Goal: Task Accomplishment & Management: Manage account settings

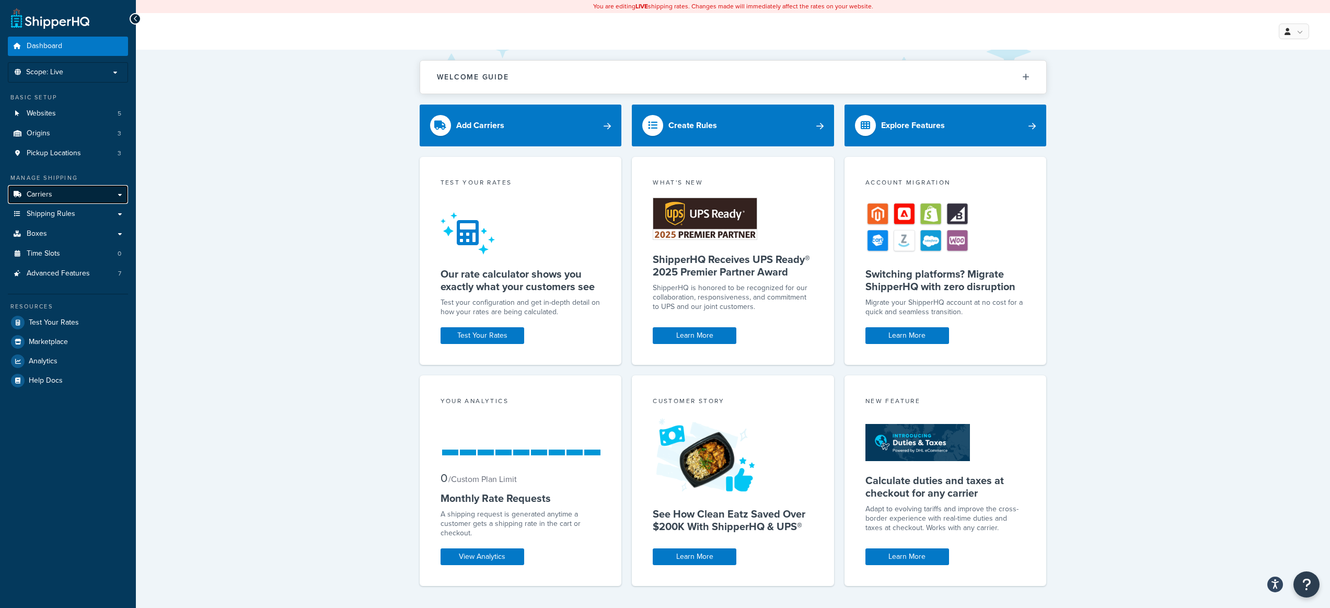
click at [54, 188] on link "Carriers" at bounding box center [68, 194] width 120 height 19
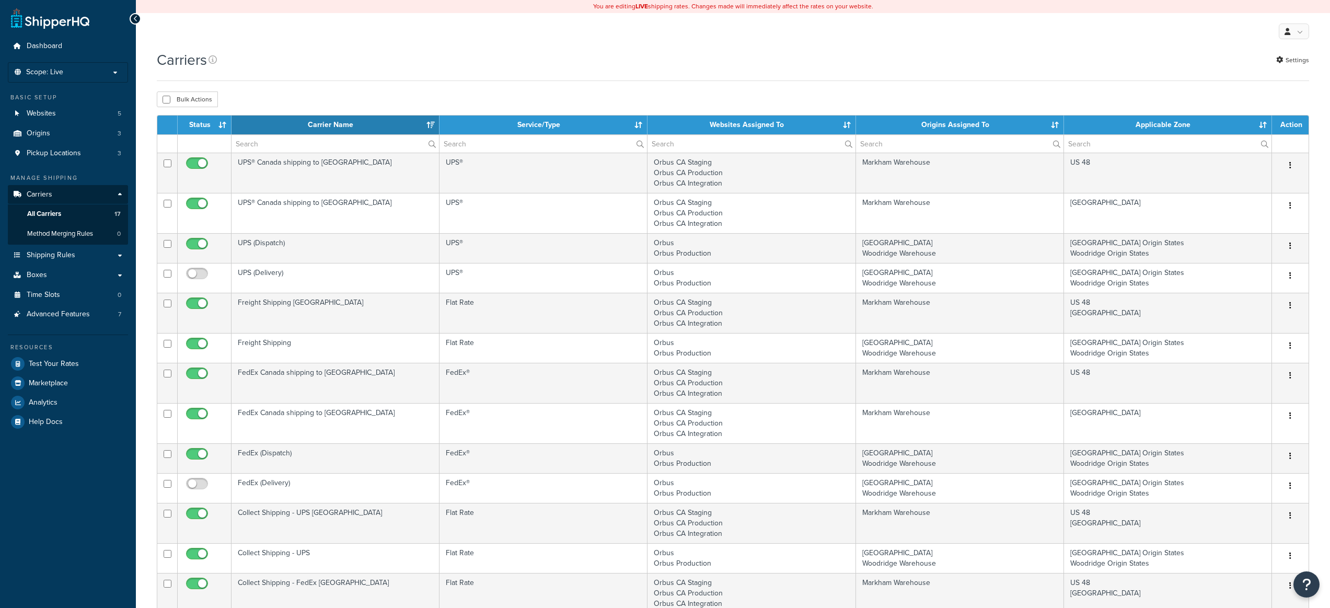
select select "15"
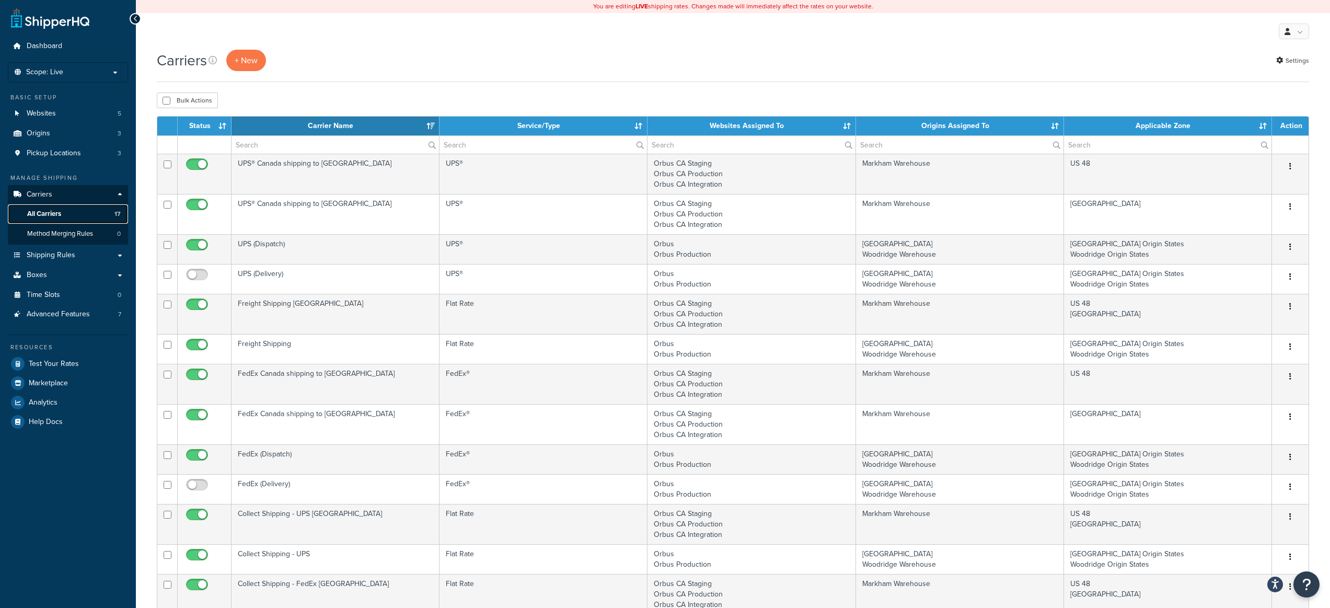
click at [77, 213] on link "All Carriers 17" at bounding box center [68, 213] width 120 height 19
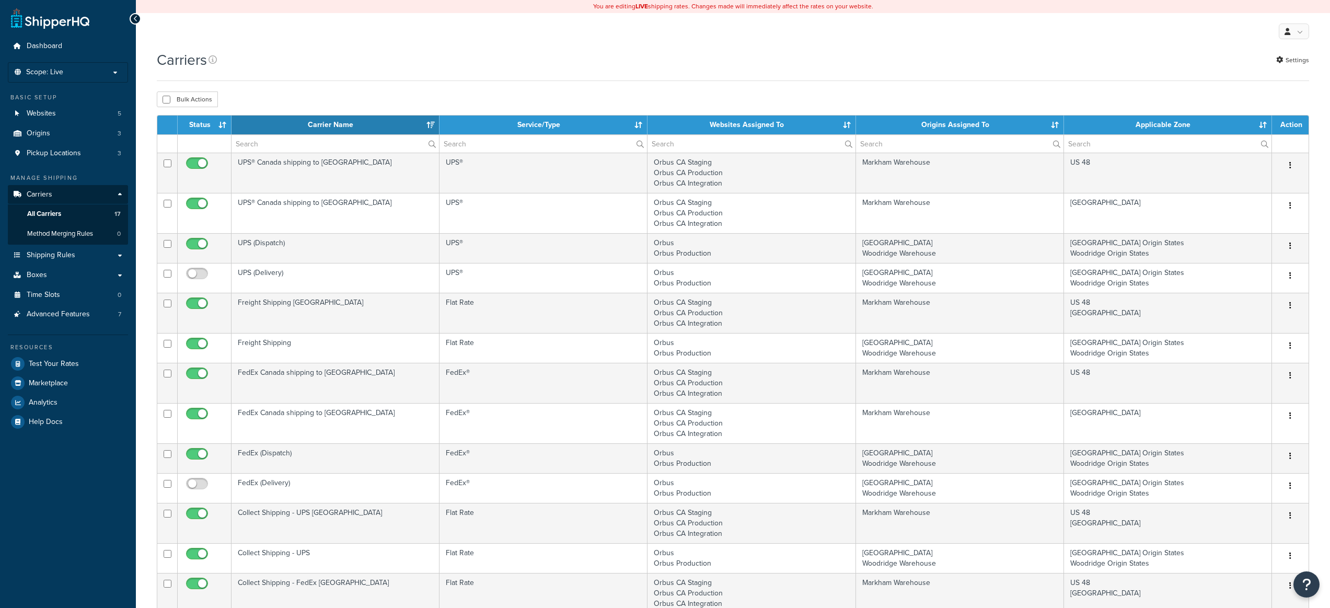
select select "15"
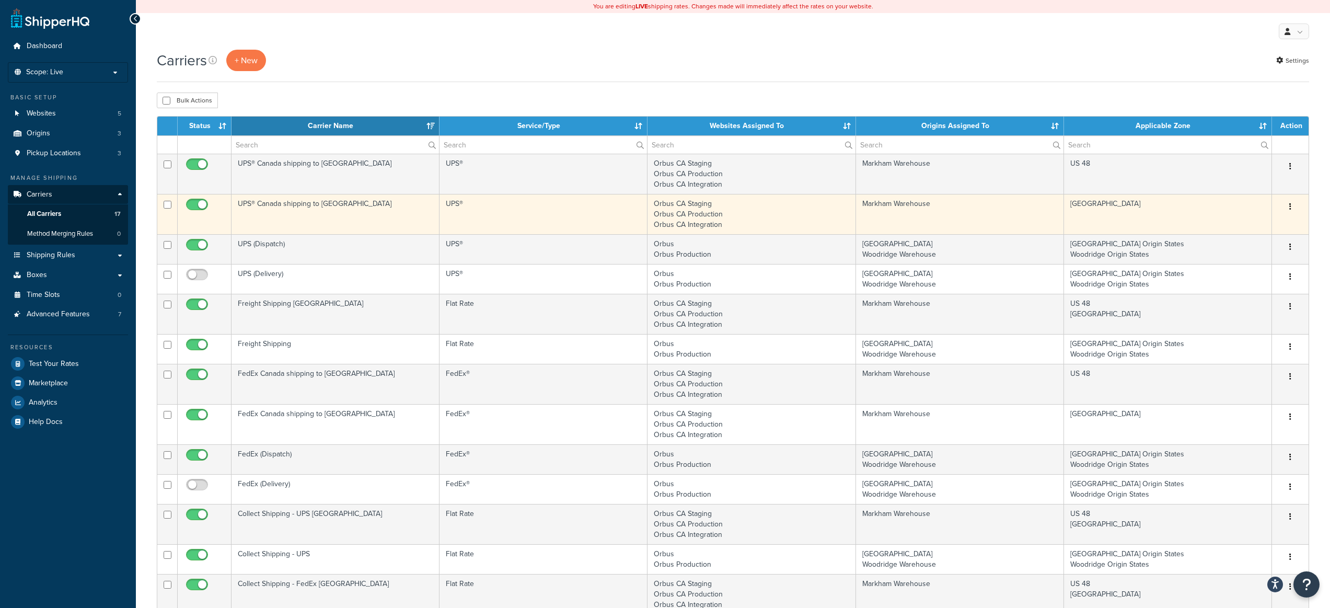
click at [396, 209] on td "UPS® Canada shipping to Canada" at bounding box center [335, 214] width 208 height 40
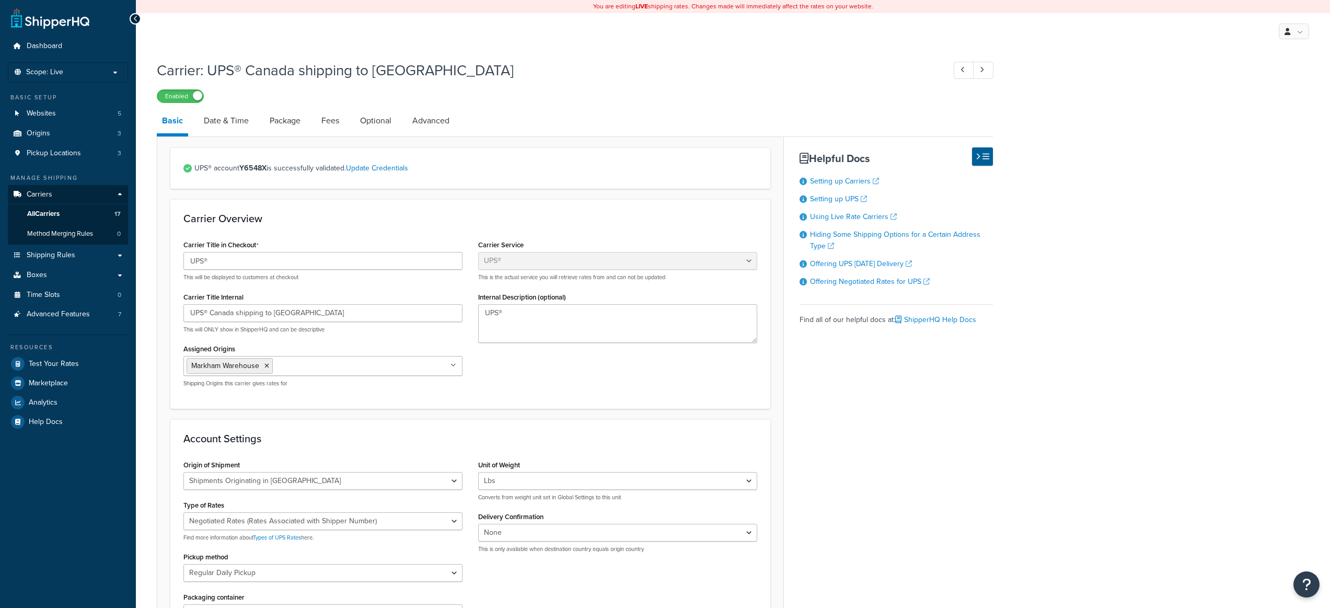
select select "ups"
select select "can"
click at [69, 216] on link "All Carriers 17" at bounding box center [68, 213] width 120 height 19
click at [229, 122] on link "Date & Time" at bounding box center [226, 120] width 55 height 25
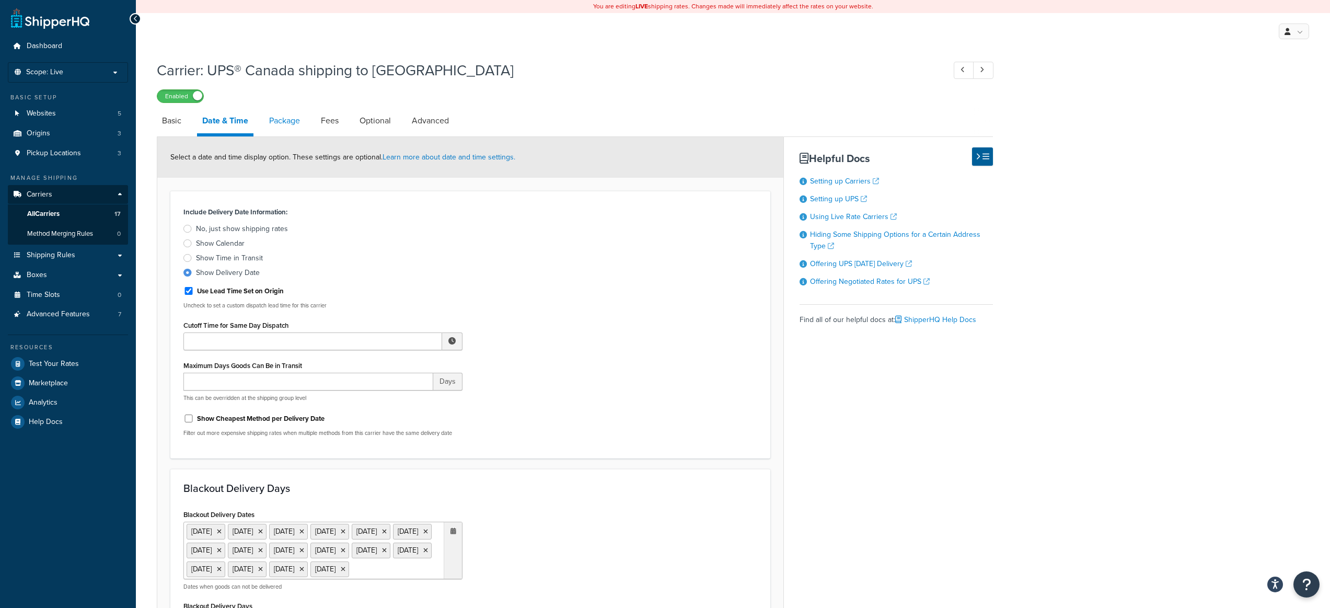
click at [275, 127] on link "Package" at bounding box center [284, 120] width 41 height 25
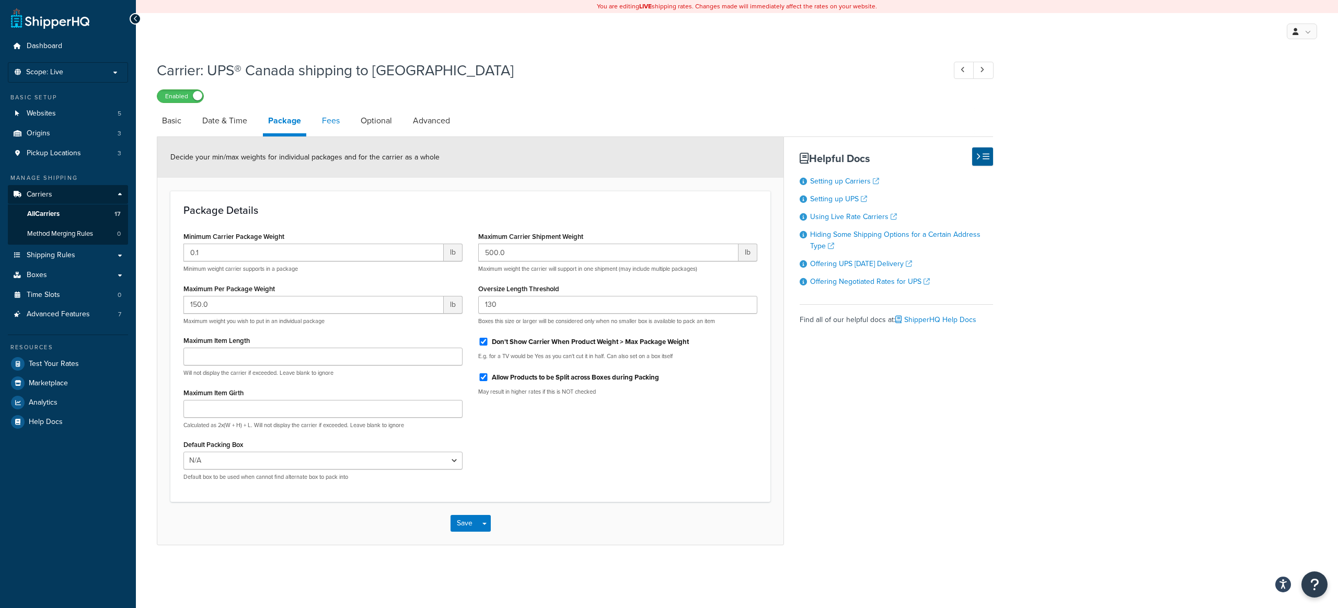
click at [340, 125] on link "Fees" at bounding box center [331, 120] width 28 height 25
select select "package"
select select "AFTER"
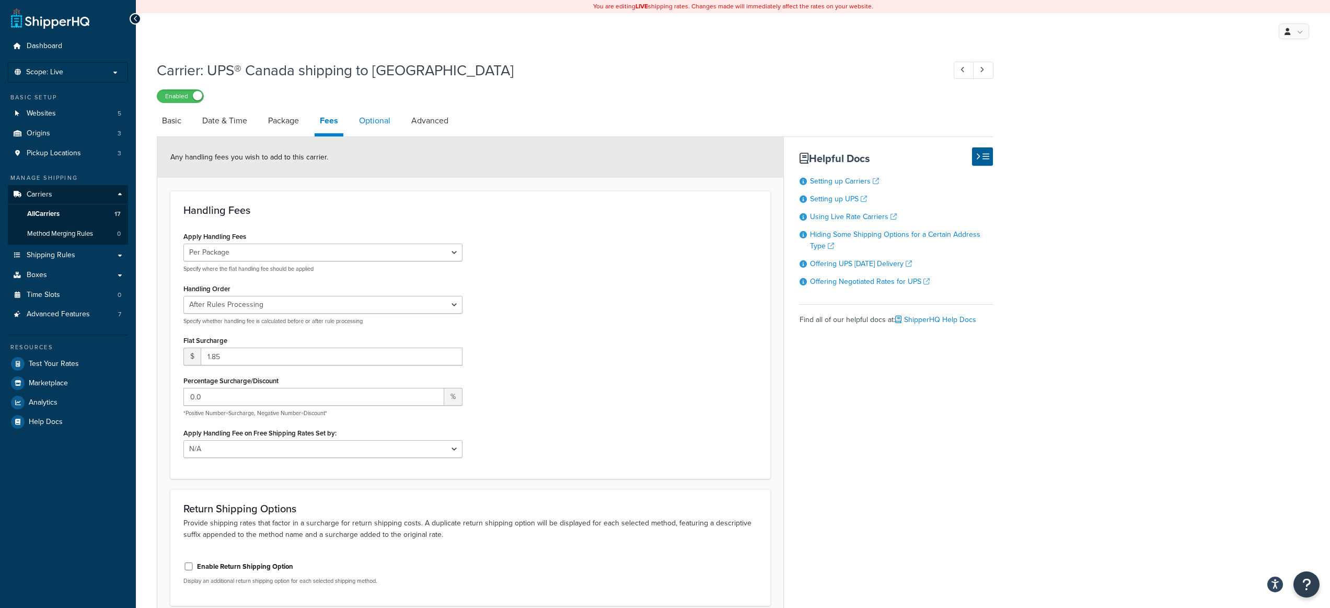
click at [377, 124] on link "Optional" at bounding box center [375, 120] width 42 height 25
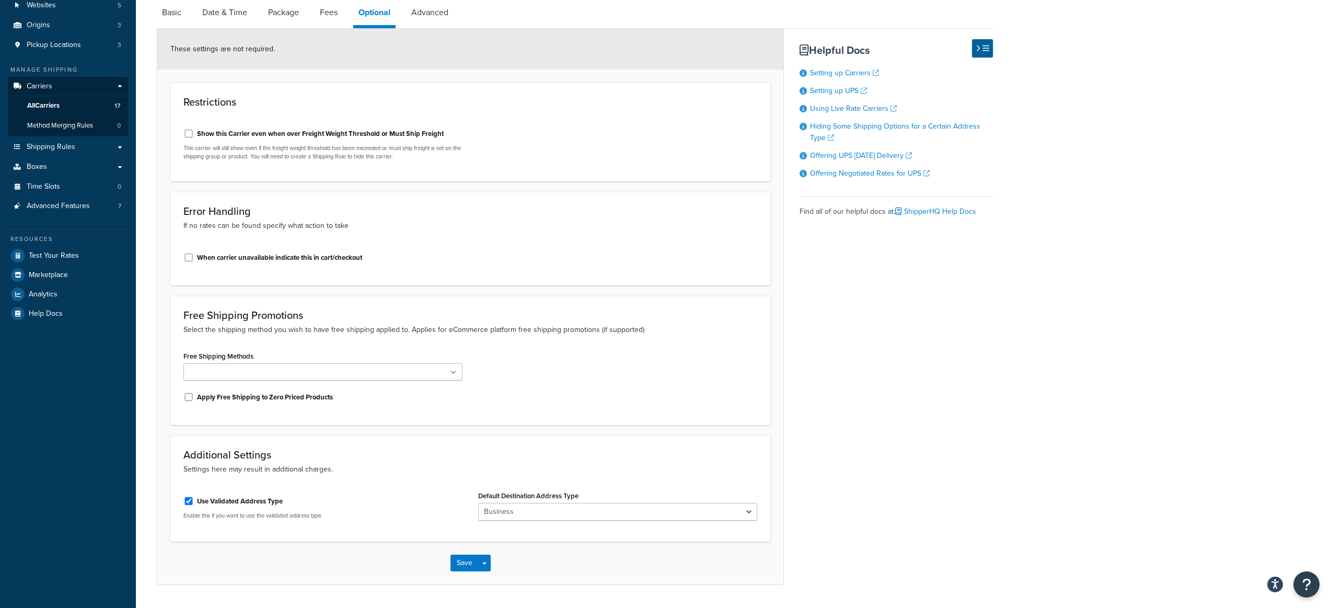
scroll to position [47, 0]
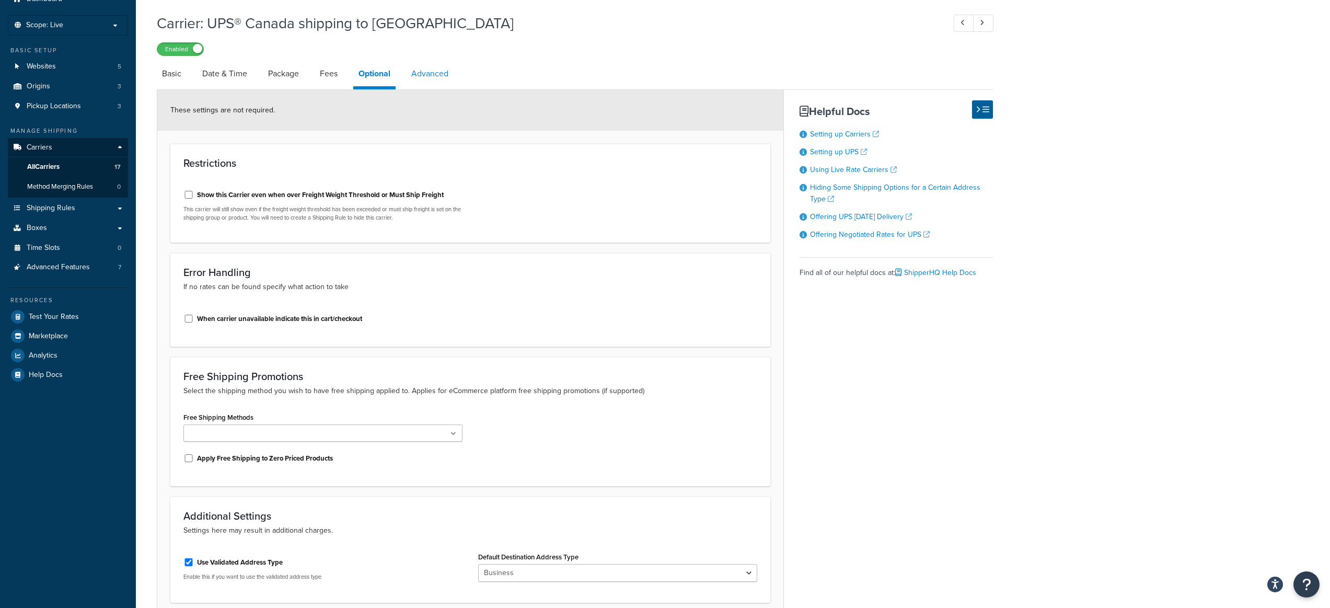
click at [425, 75] on link "Advanced" at bounding box center [430, 73] width 48 height 25
select select "false"
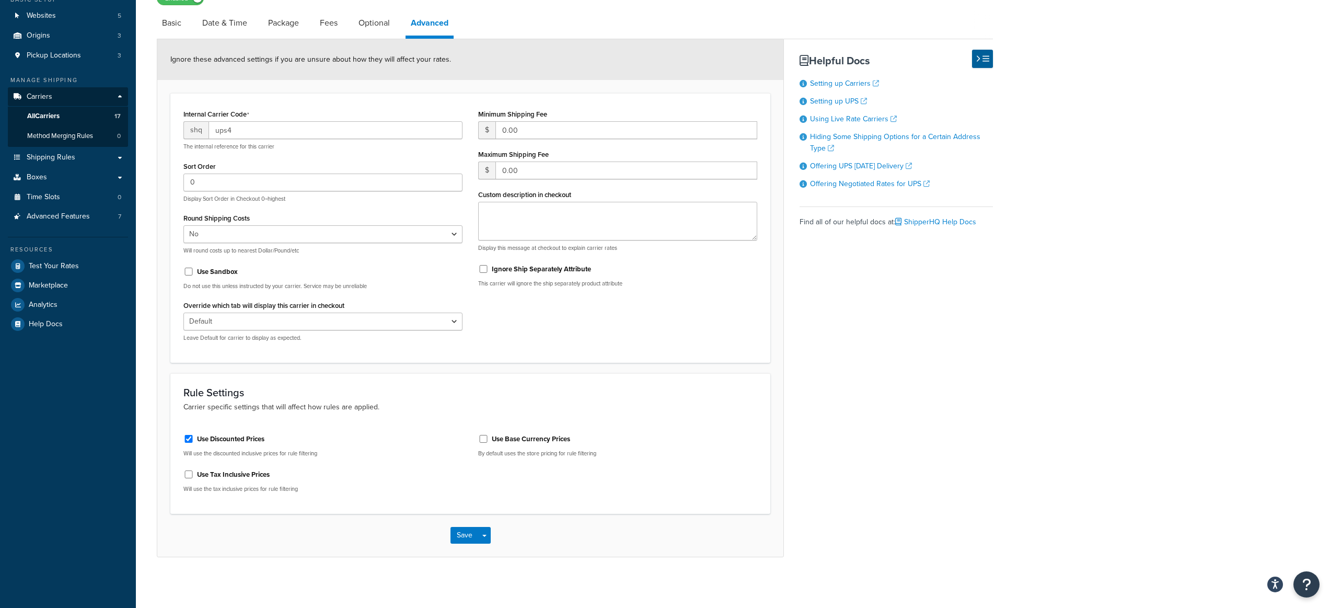
scroll to position [97, 0]
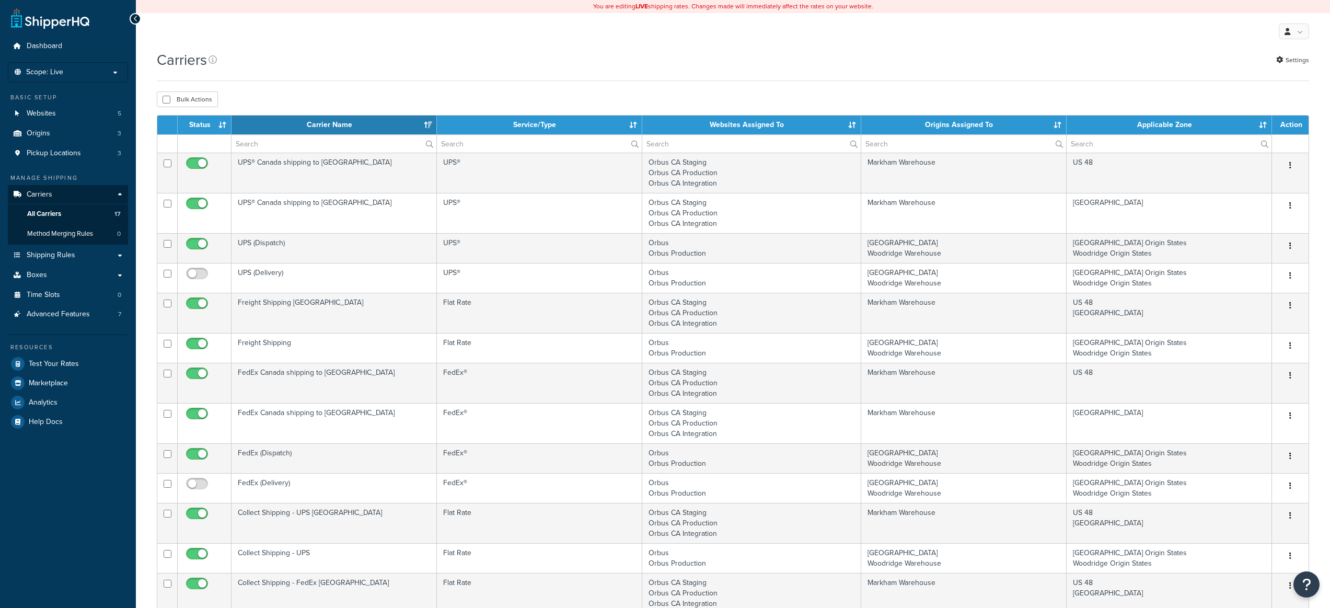
select select "15"
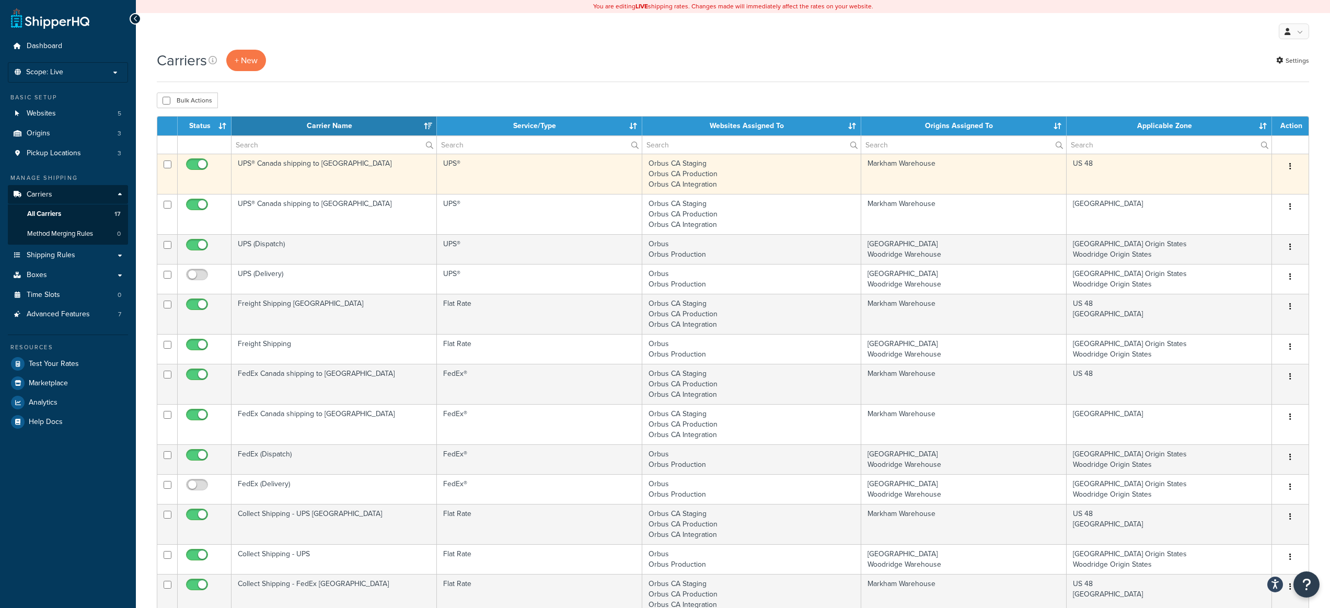
click at [305, 161] on td "UPS® Canada shipping to [GEOGRAPHIC_DATA]" at bounding box center [333, 174] width 205 height 40
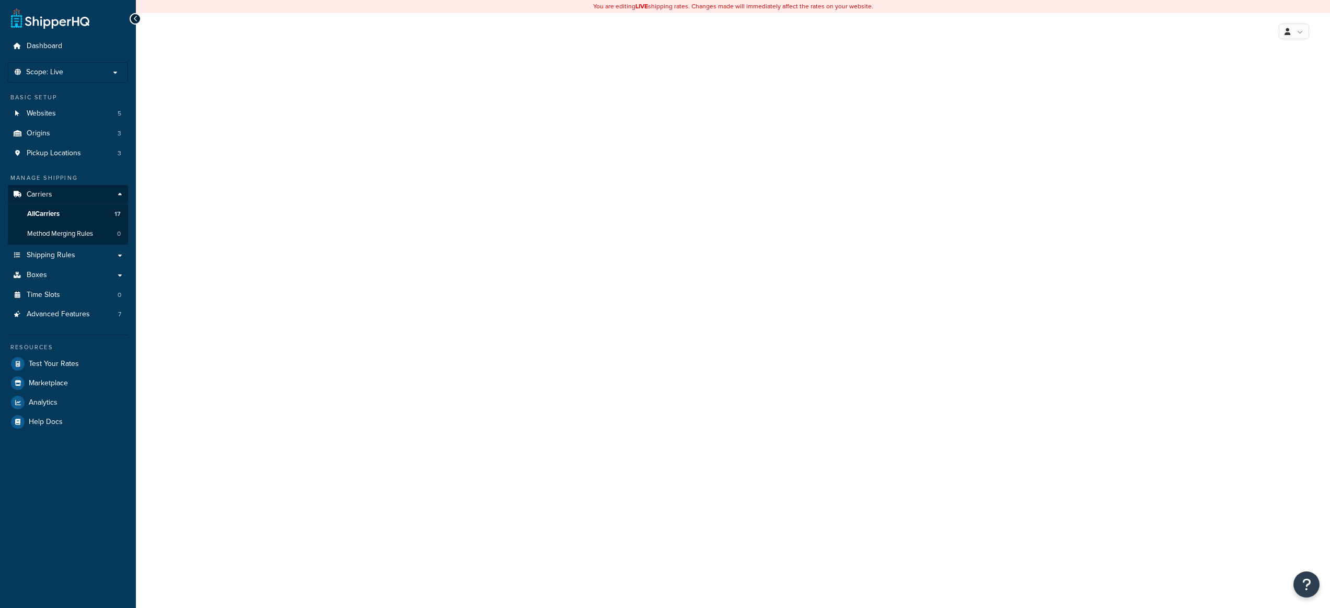
select select "ups"
select select "can"
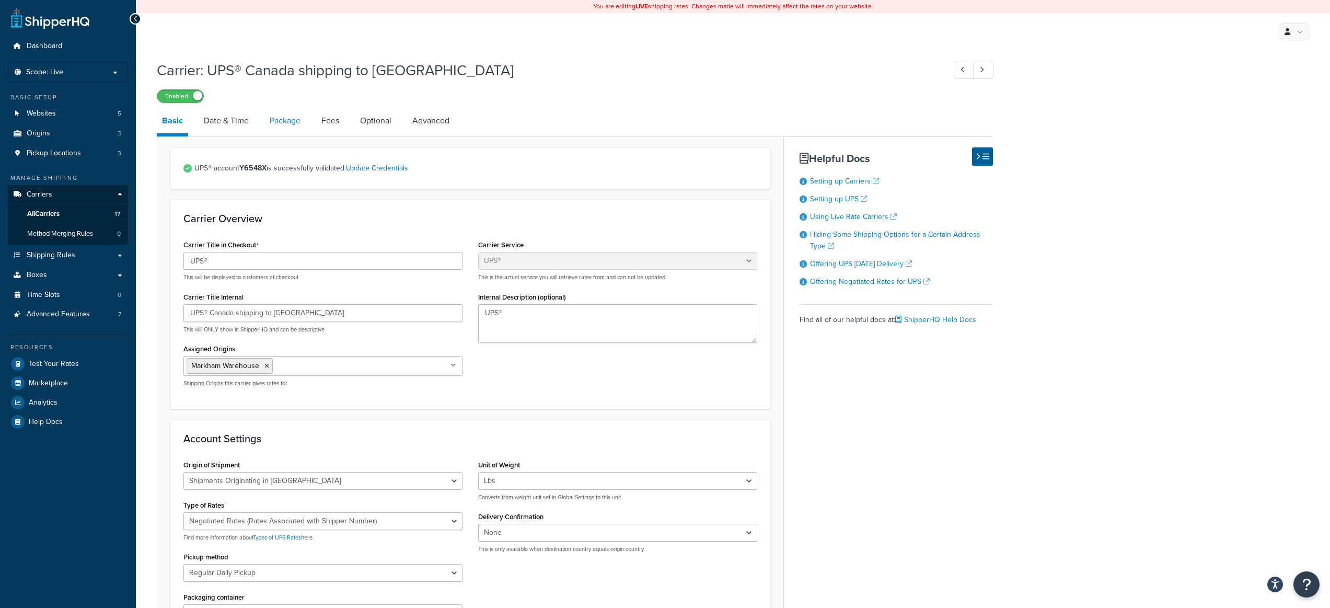
click at [281, 113] on link "Package" at bounding box center [284, 120] width 41 height 25
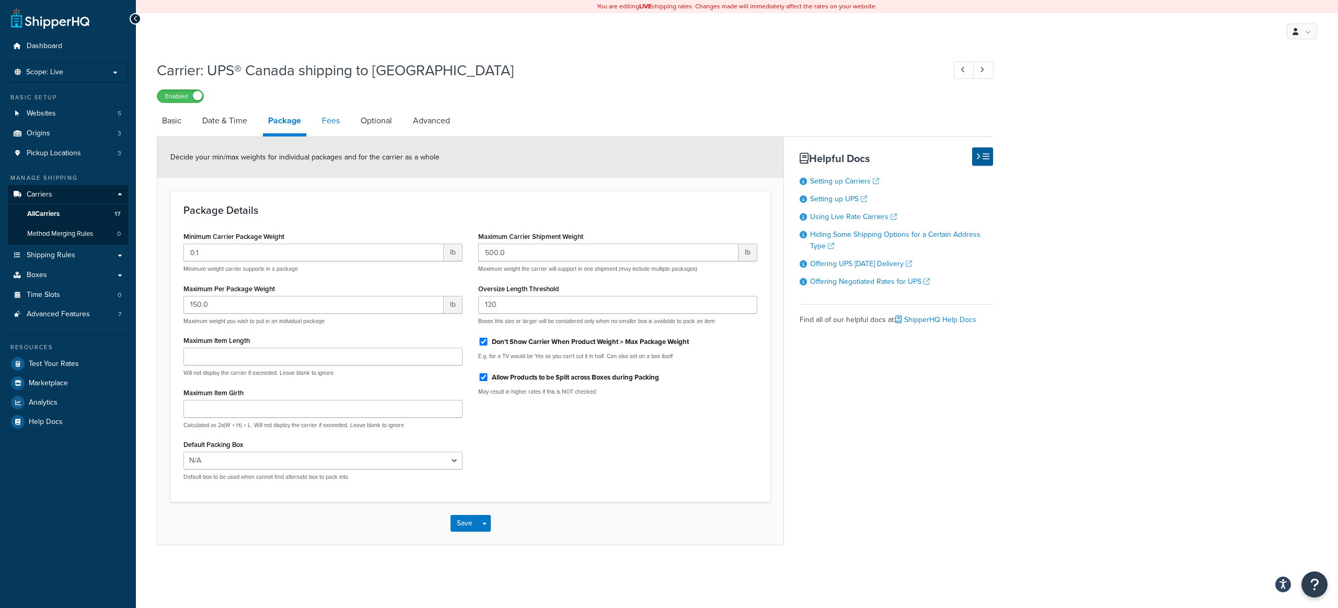
click at [328, 122] on link "Fees" at bounding box center [331, 120] width 28 height 25
select select "package"
select select "AFTER"
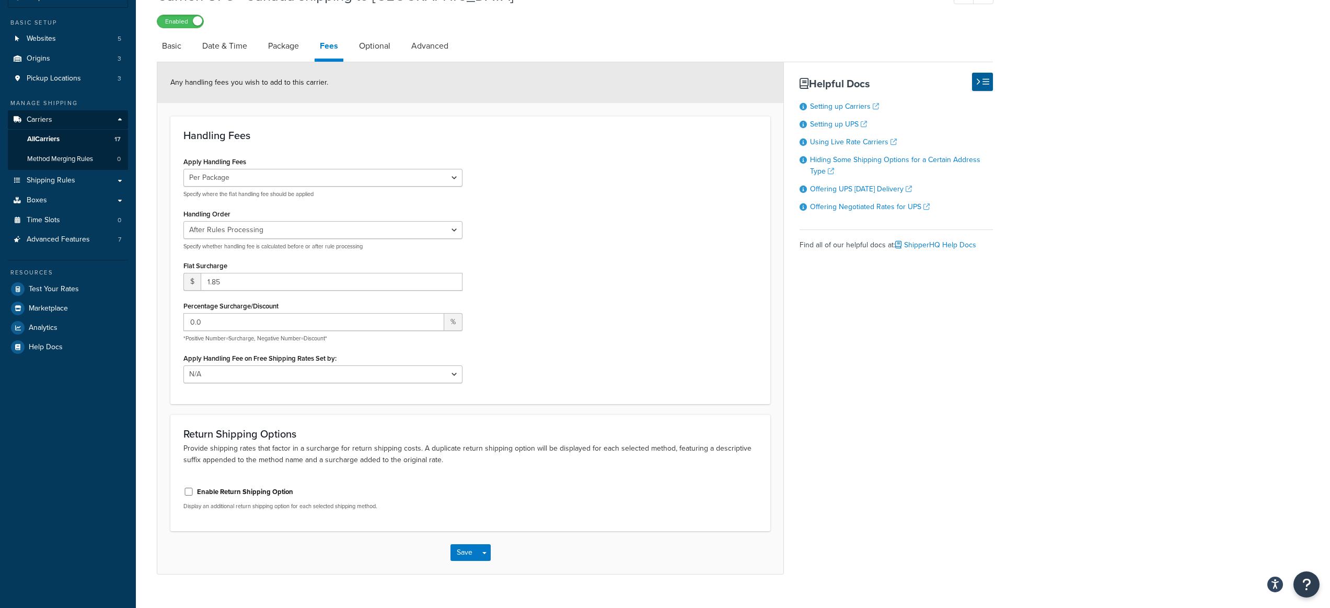
scroll to position [74, 0]
click at [373, 48] on link "Optional" at bounding box center [375, 46] width 42 height 25
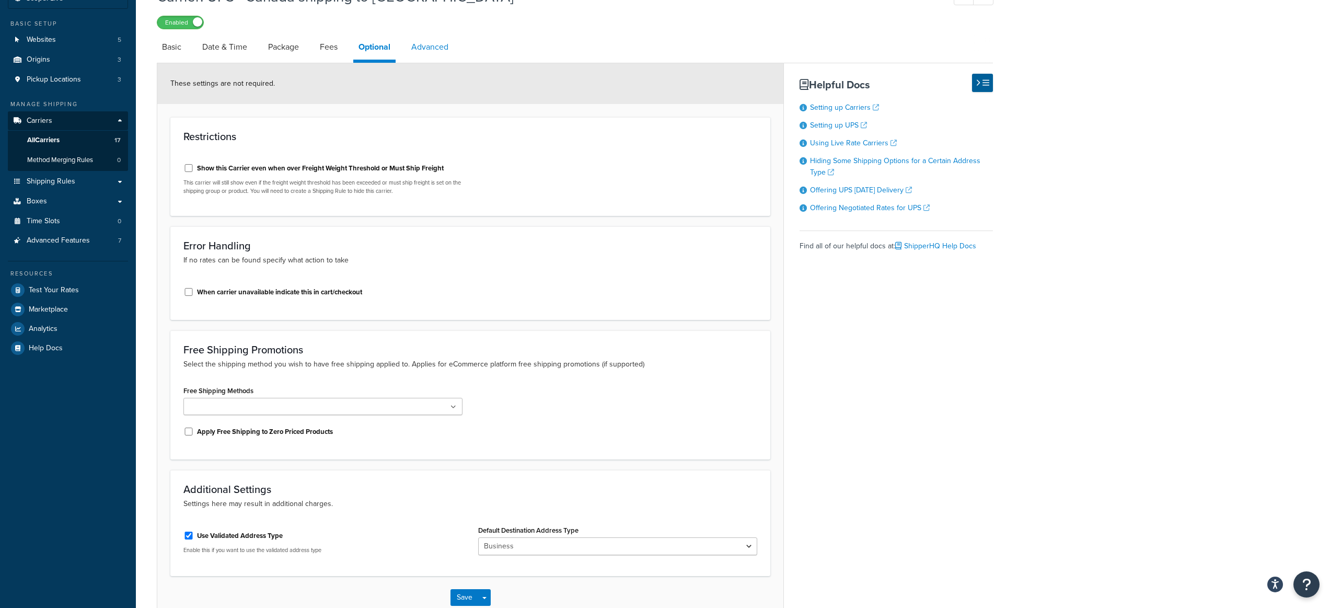
click at [438, 49] on link "Advanced" at bounding box center [430, 46] width 48 height 25
select select "false"
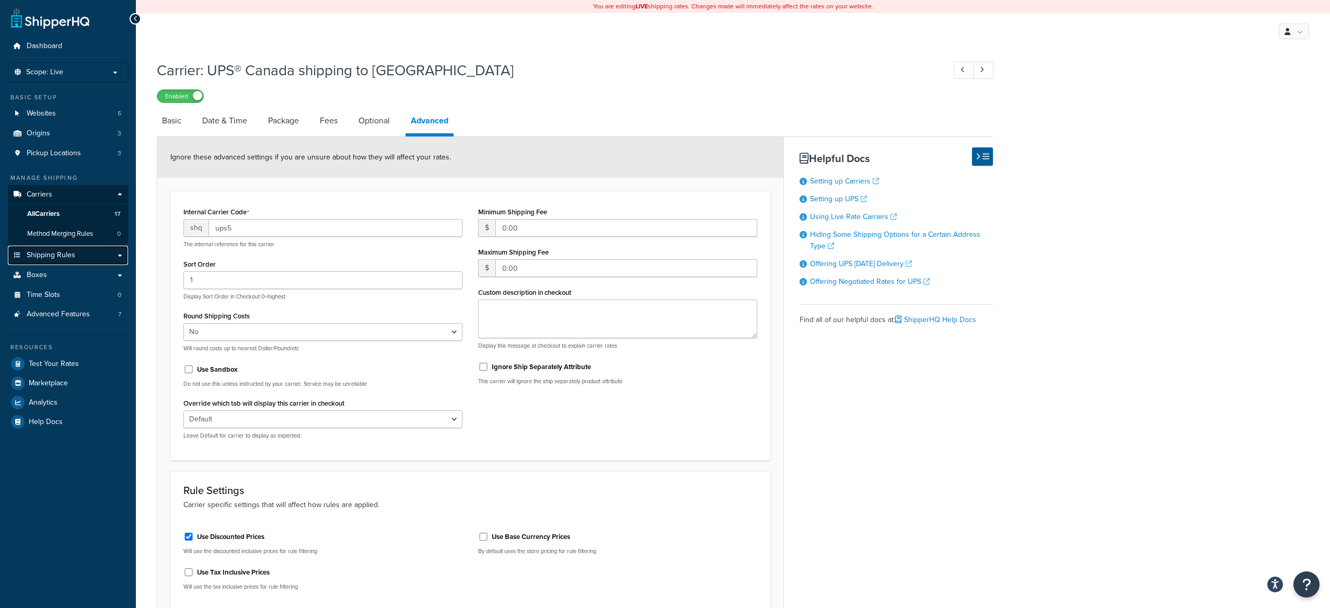
click at [77, 258] on link "Shipping Rules" at bounding box center [68, 255] width 120 height 19
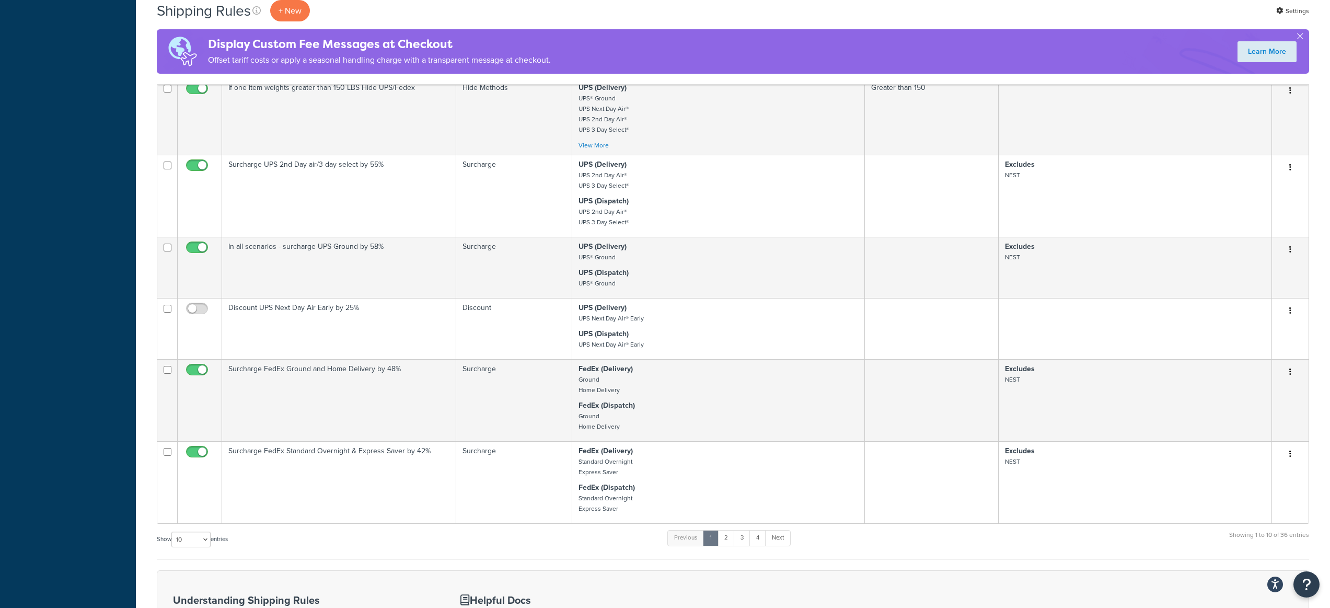
scroll to position [532, 0]
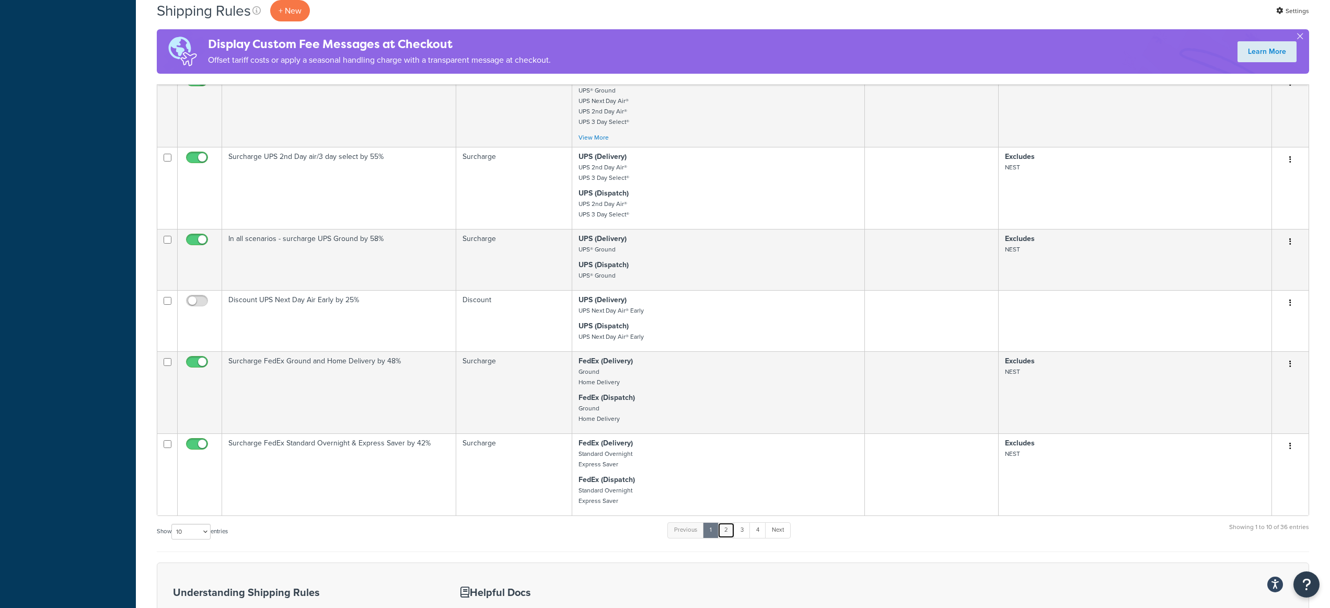
click at [731, 527] on link "2" at bounding box center [725, 530] width 17 height 16
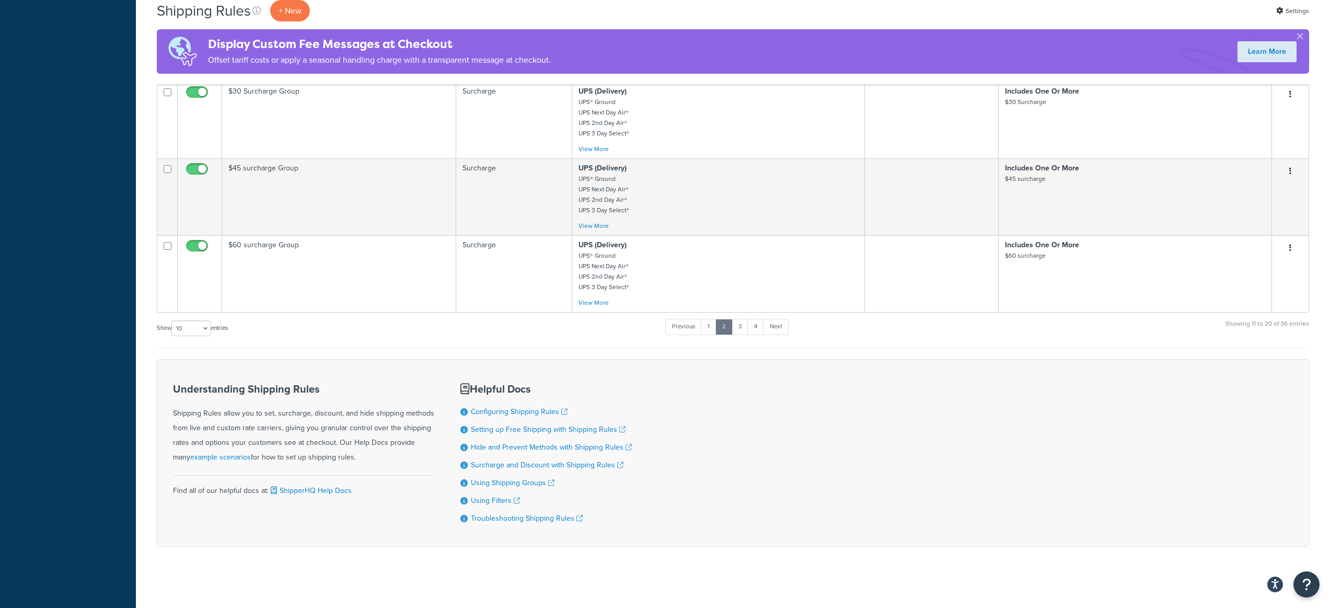
scroll to position [632, 0]
click at [746, 326] on link "3" at bounding box center [740, 326] width 17 height 16
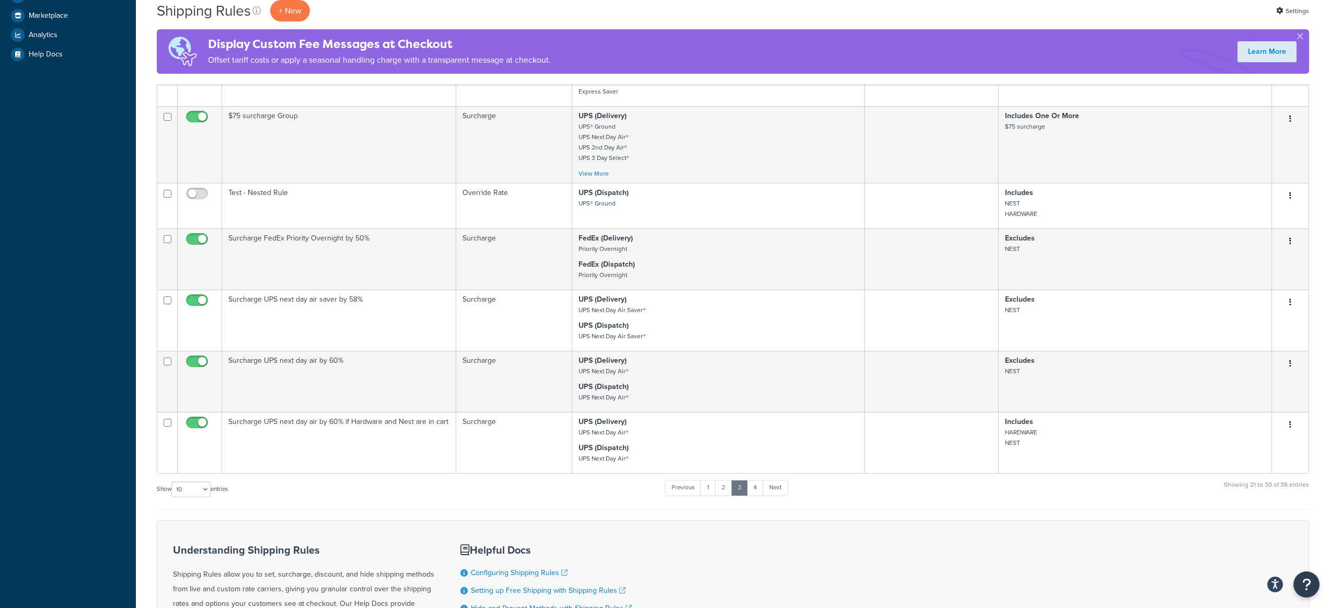
scroll to position [531, 0]
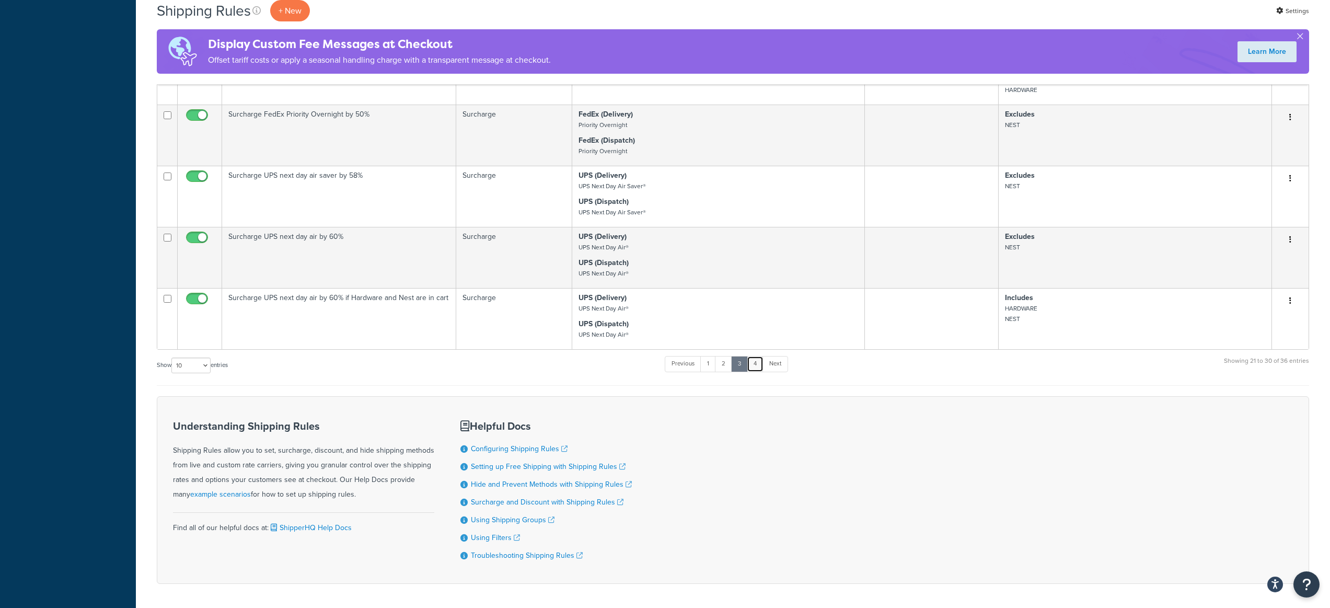
click at [756, 369] on link "4" at bounding box center [755, 364] width 17 height 16
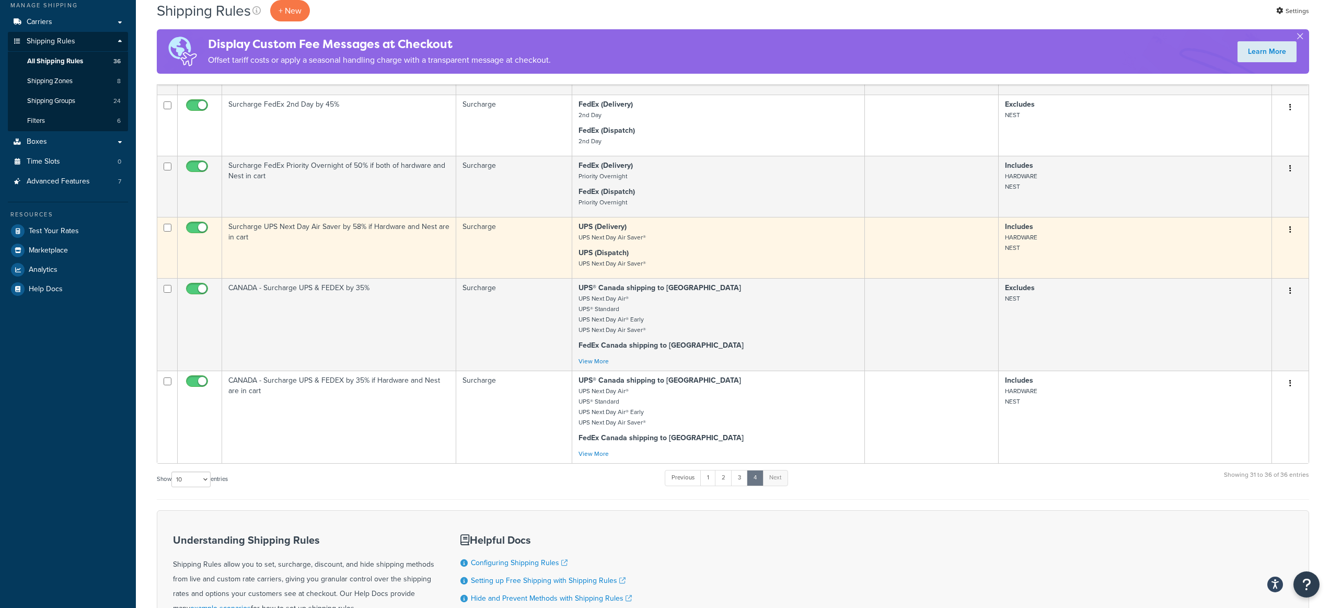
scroll to position [168, 0]
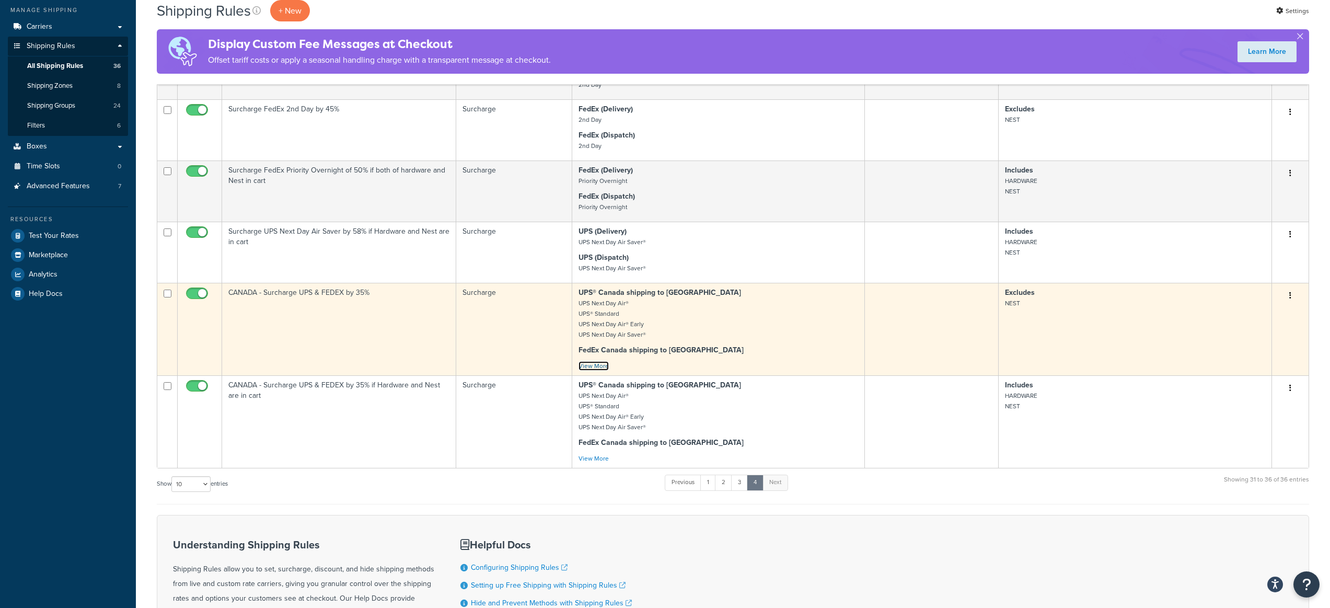
click at [589, 367] on link "View More" at bounding box center [593, 365] width 30 height 9
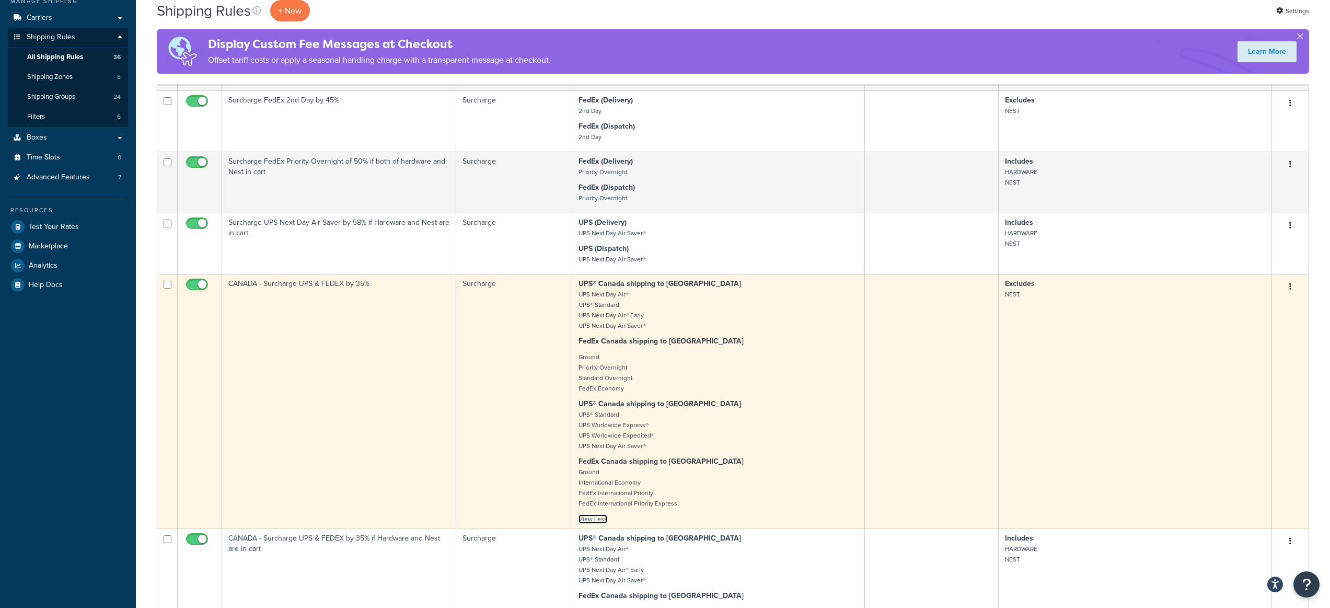
scroll to position [276, 0]
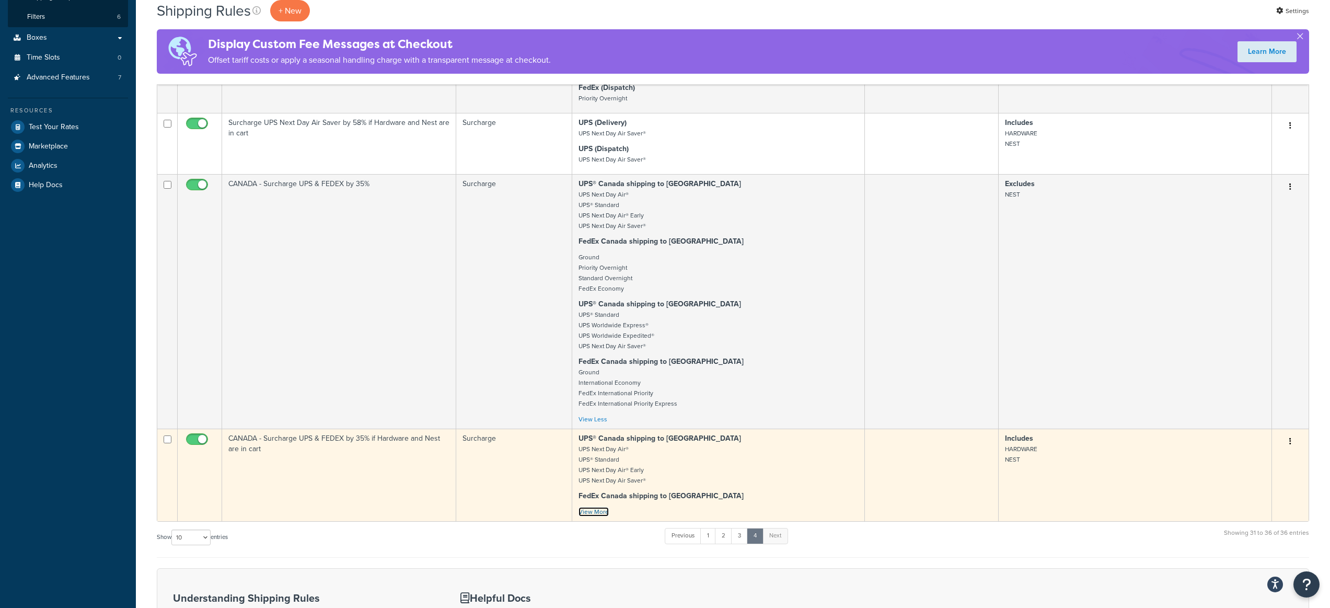
click at [601, 513] on link "View More" at bounding box center [593, 511] width 30 height 9
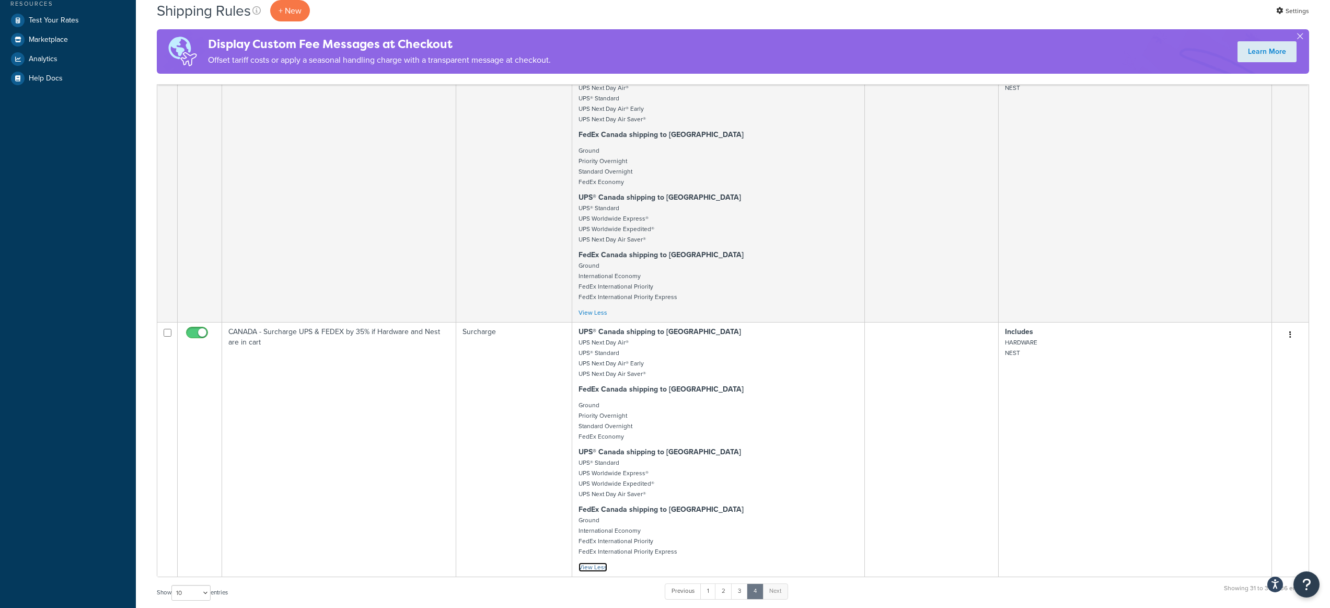
scroll to position [362, 0]
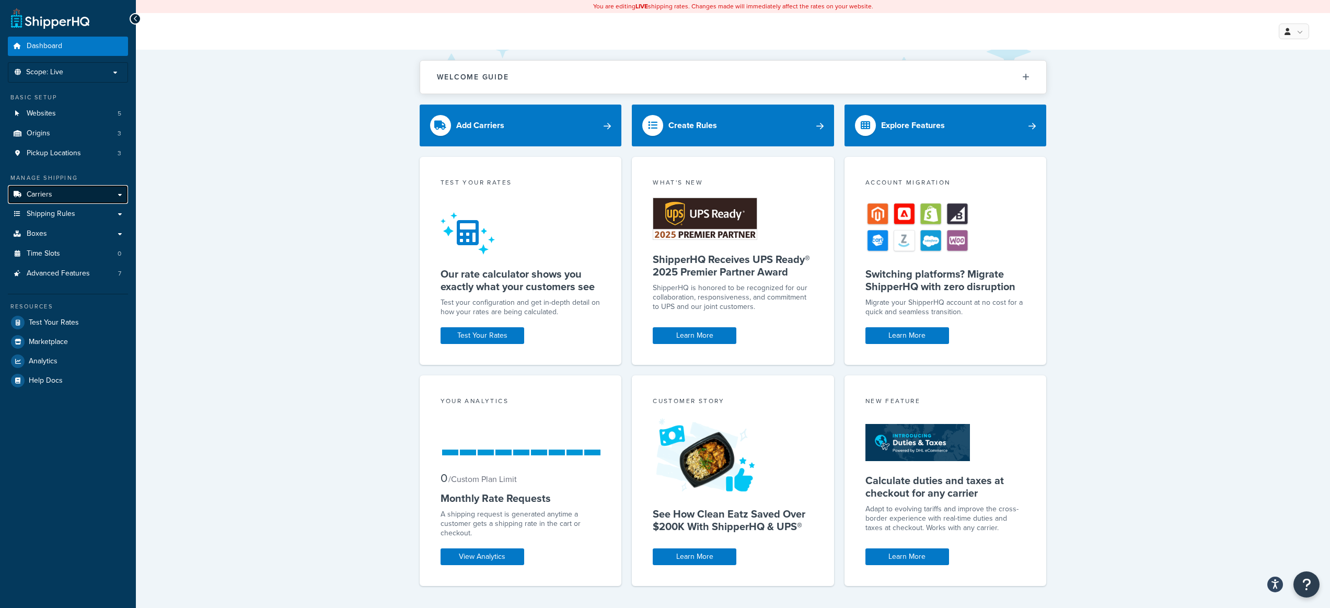
click at [78, 198] on link "Carriers" at bounding box center [68, 194] width 120 height 19
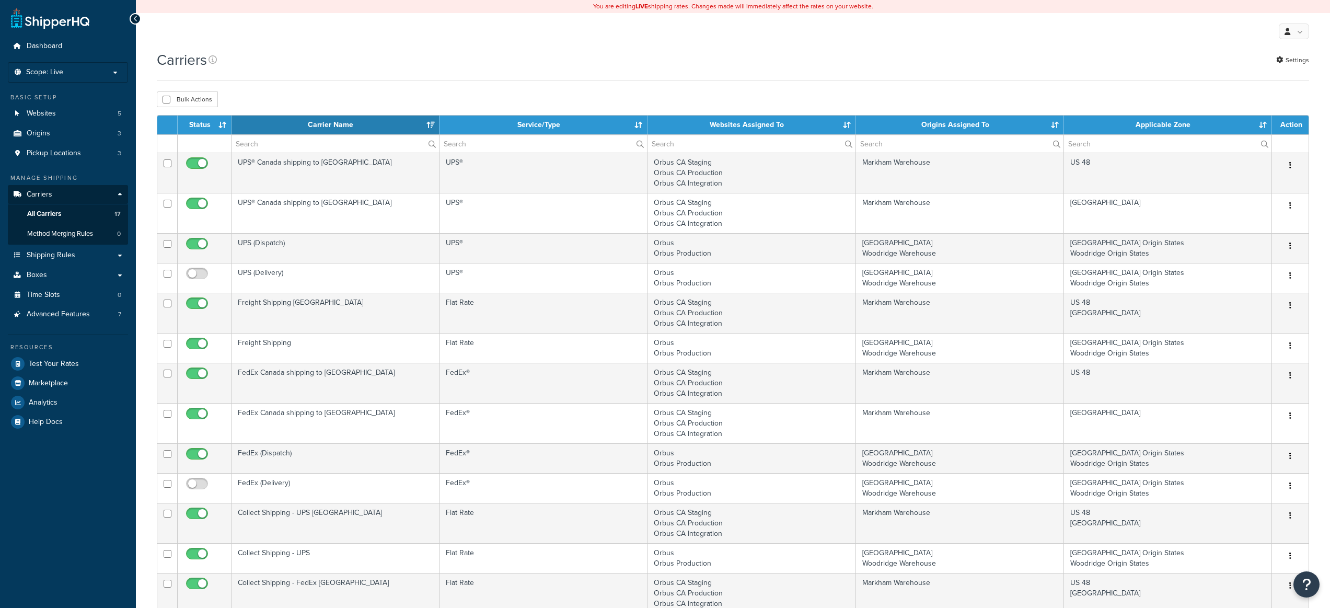
select select "15"
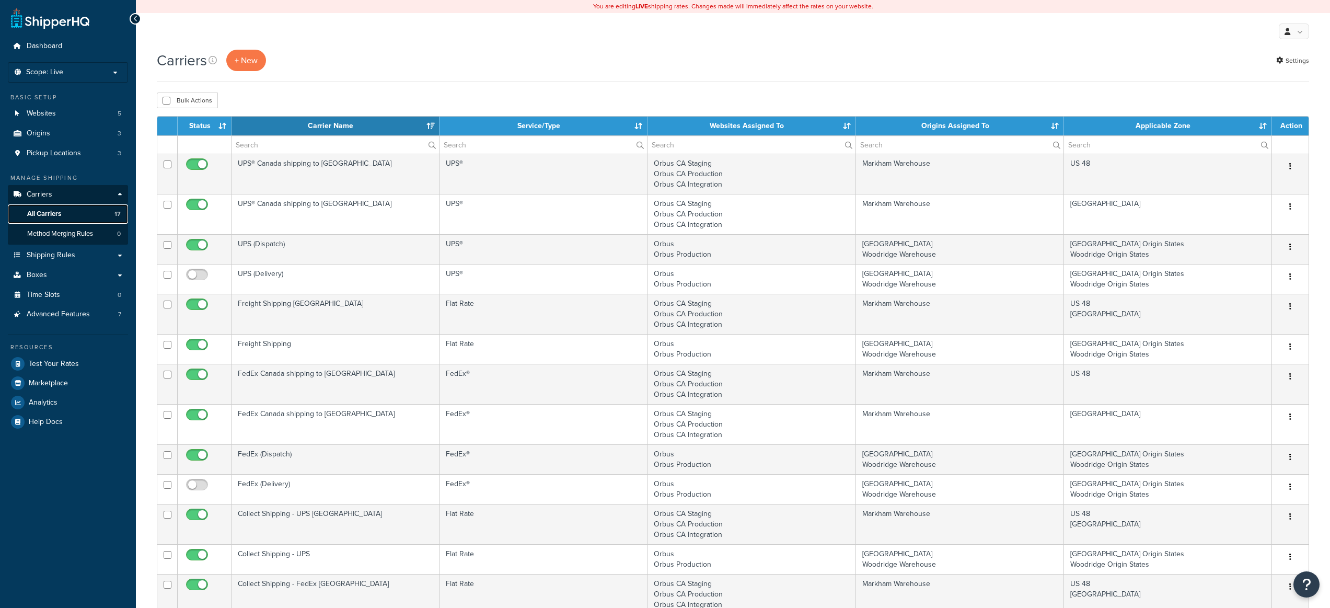
click at [61, 215] on span "All Carriers" at bounding box center [44, 214] width 34 height 9
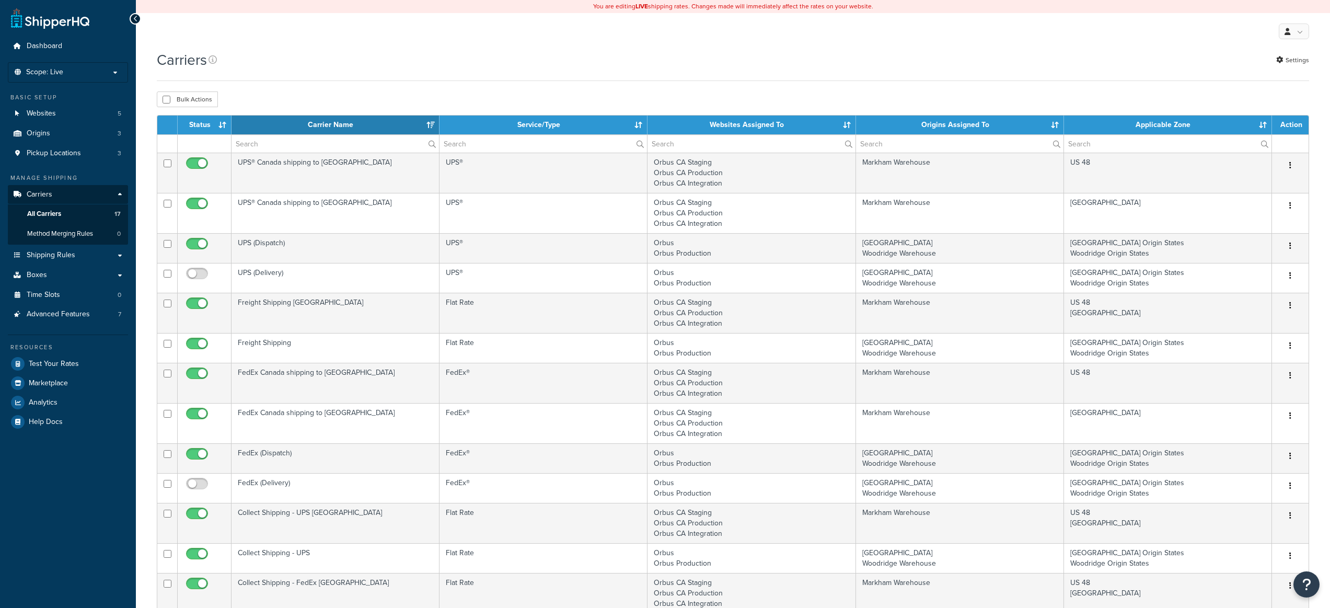
select select "15"
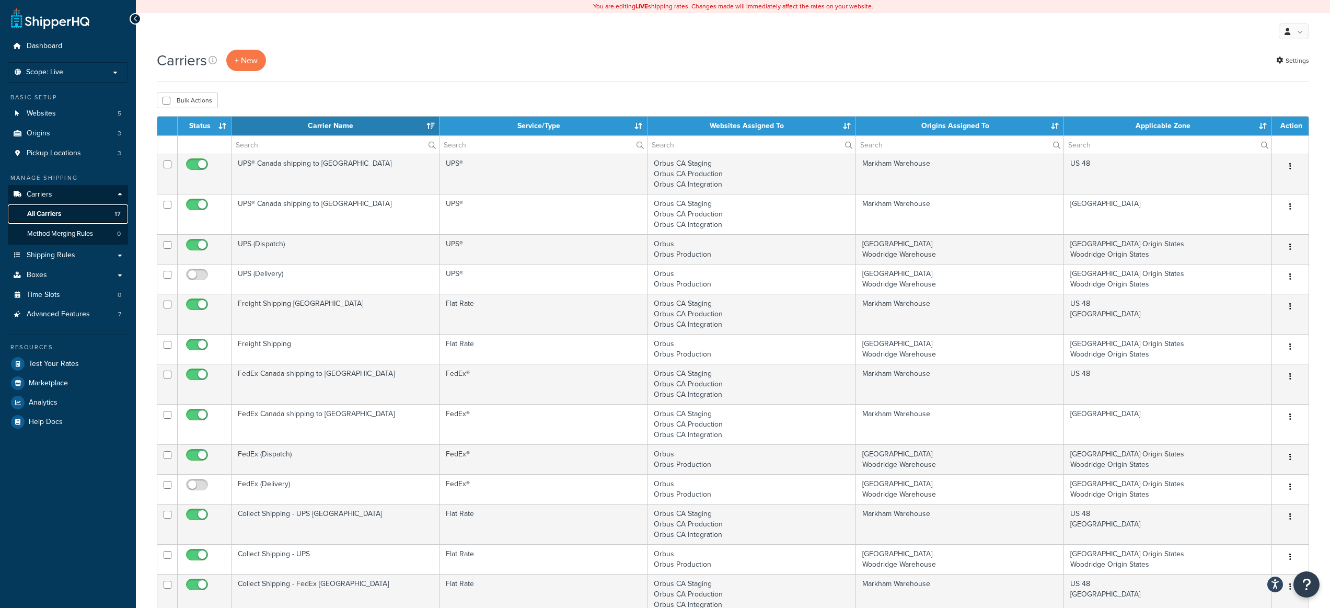
click at [38, 215] on span "All Carriers" at bounding box center [44, 214] width 34 height 9
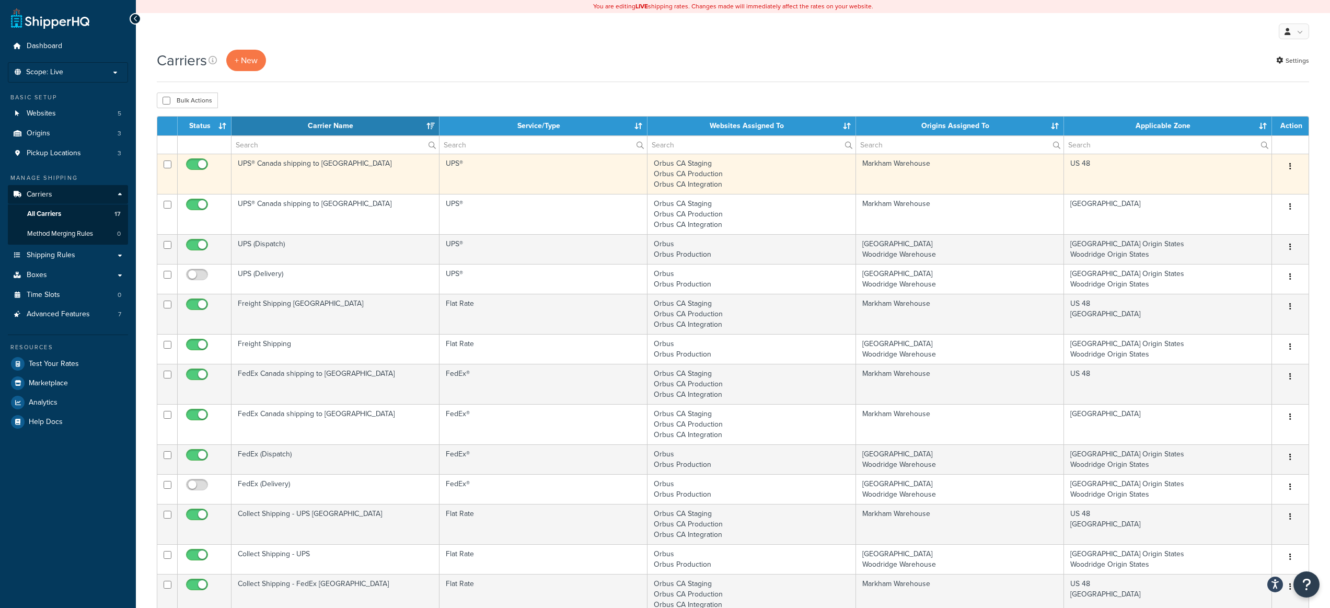
click at [444, 175] on td "UPS®" at bounding box center [543, 174] width 208 height 40
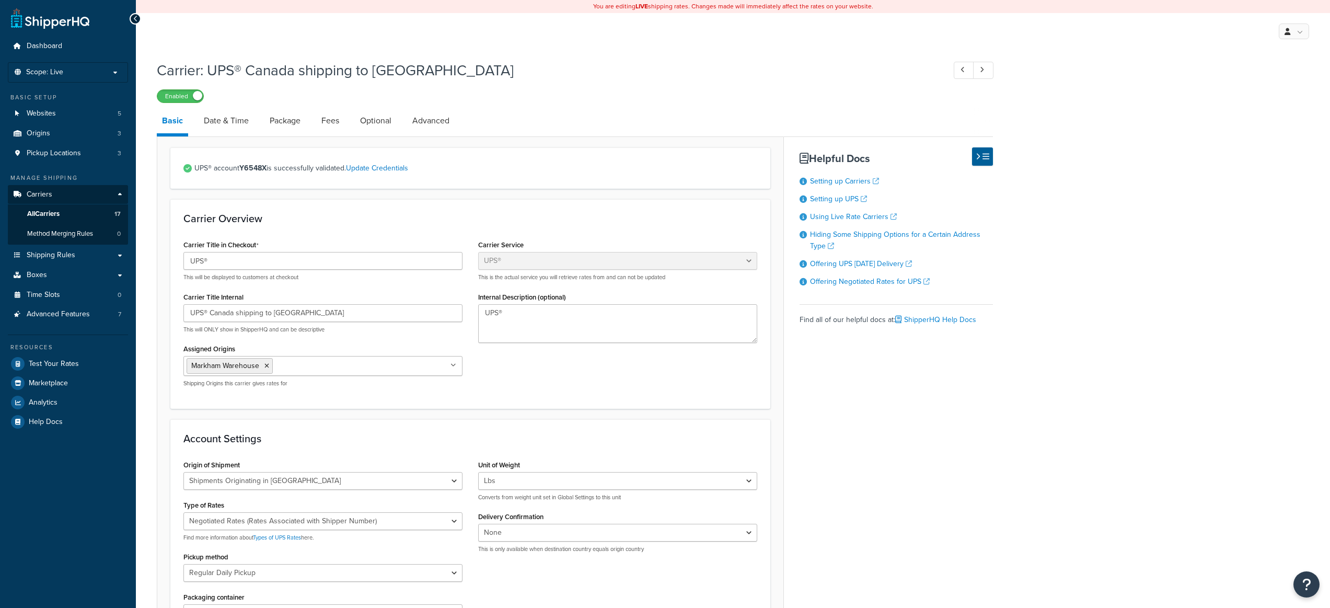
select select "ups"
select select "can"
drag, startPoint x: 289, startPoint y: 316, endPoint x: 238, endPoint y: 315, distance: 50.7
click at [238, 315] on input "UPS® Canada shipping to [GEOGRAPHIC_DATA]" at bounding box center [322, 313] width 279 height 18
click at [318, 311] on input "UPS® Canada shipping to [GEOGRAPHIC_DATA]" at bounding box center [322, 313] width 279 height 18
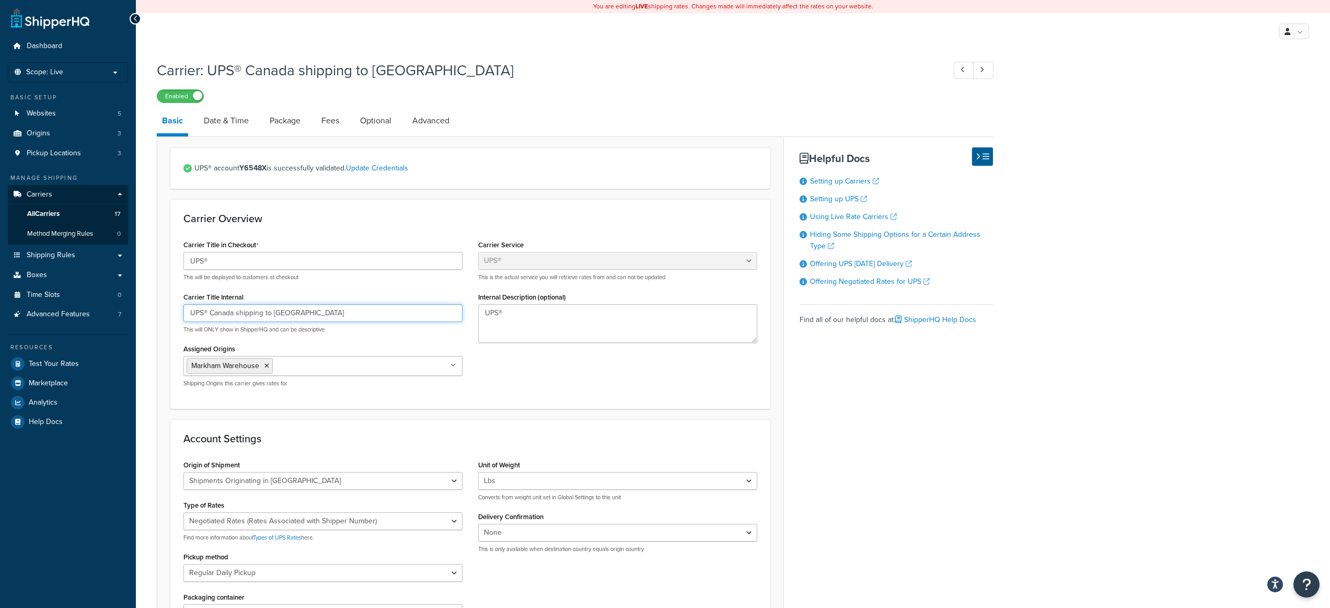
drag, startPoint x: 275, startPoint y: 316, endPoint x: 235, endPoint y: 314, distance: 40.3
click at [235, 314] on input "UPS® Canada shipping to [GEOGRAPHIC_DATA]" at bounding box center [322, 313] width 279 height 18
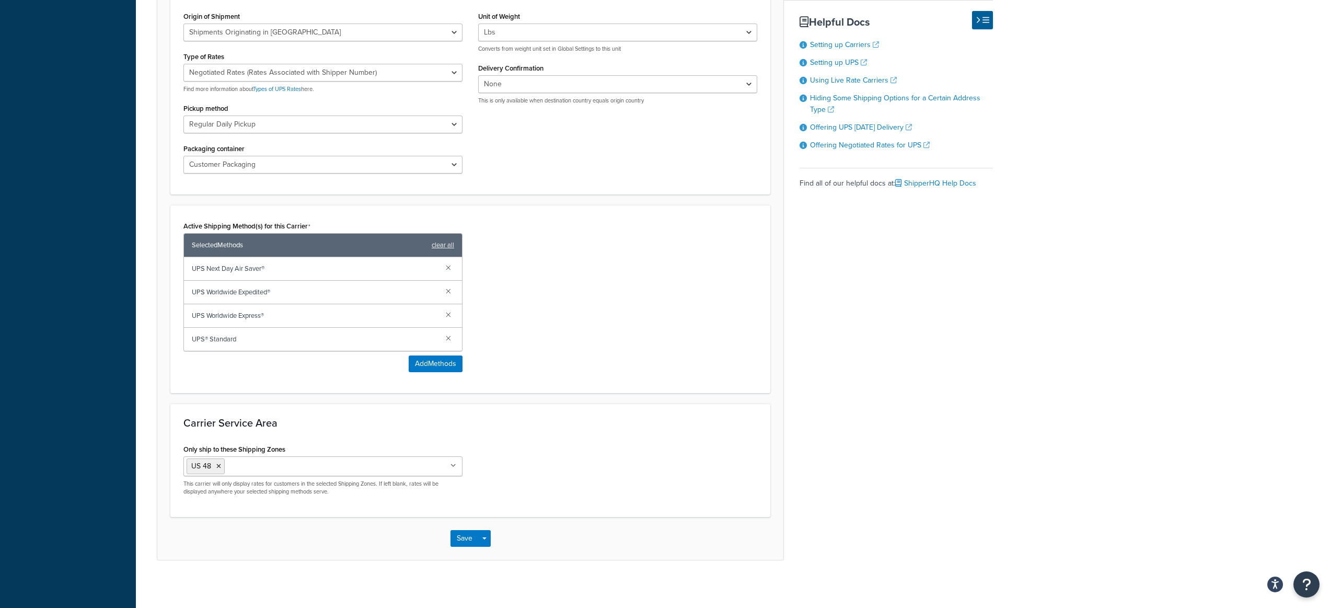
scroll to position [453, 0]
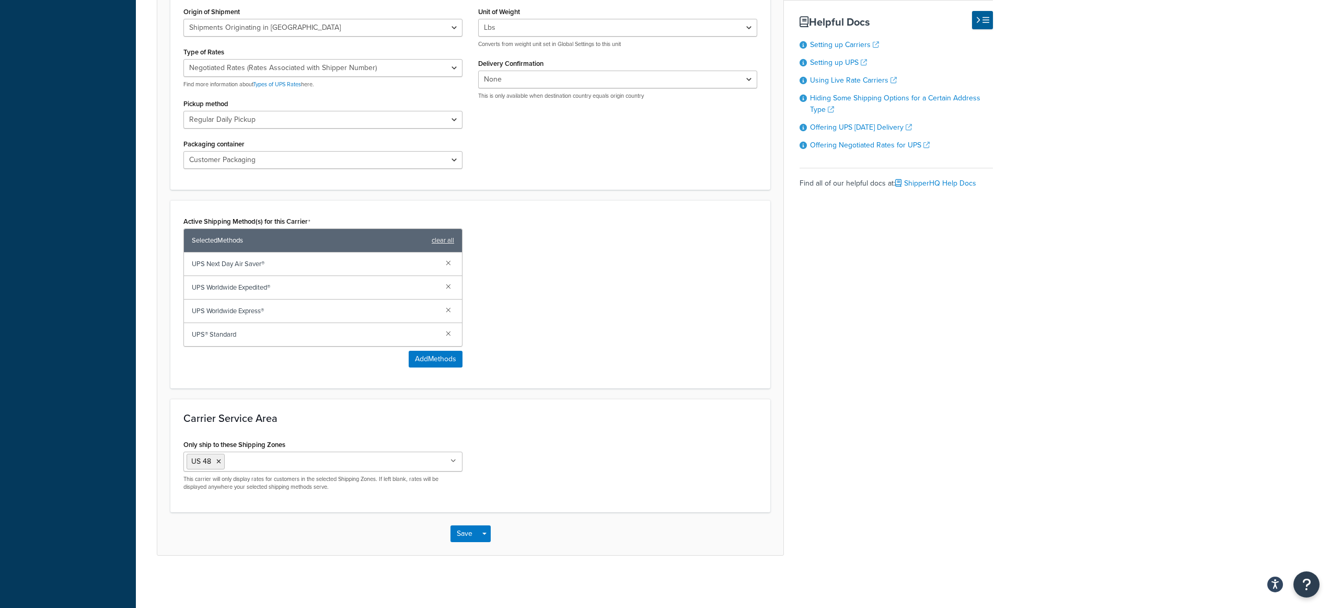
type input "UPS® [GEOGRAPHIC_DATA]"
click at [336, 454] on ul "US 48" at bounding box center [322, 461] width 279 height 20
type input "Ca"
click at [564, 346] on div "Active Shipping Method(s) for this Carrier Selected Methods clear all UPS Next …" at bounding box center [470, 294] width 589 height 161
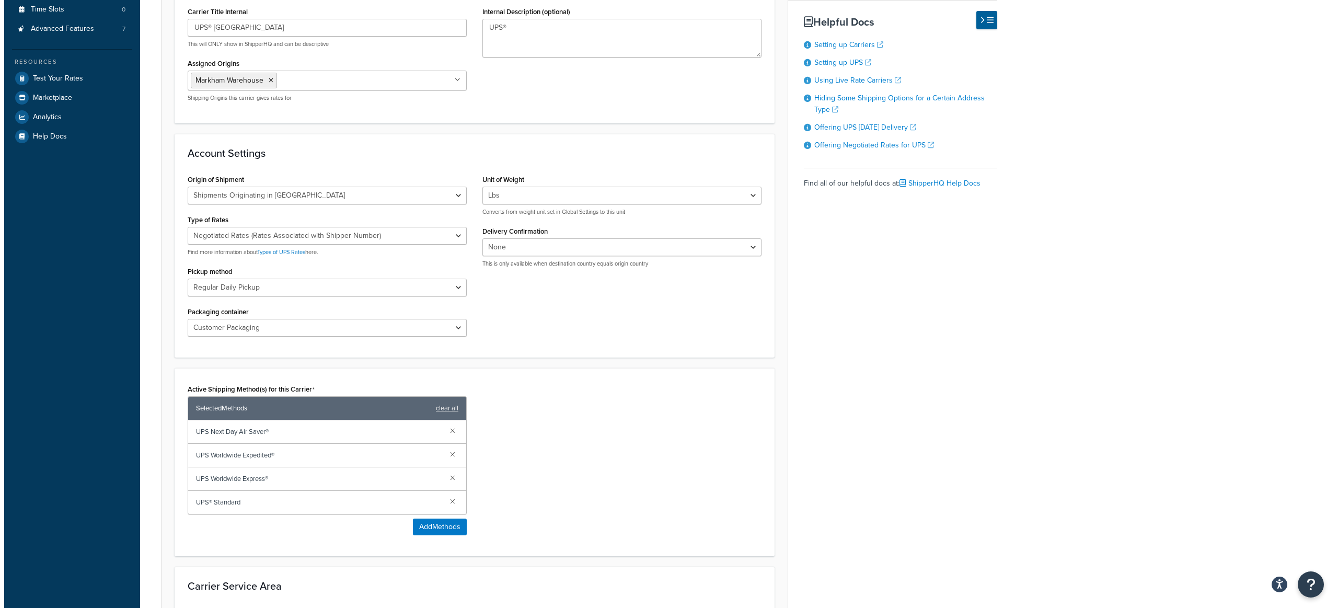
scroll to position [285, 0]
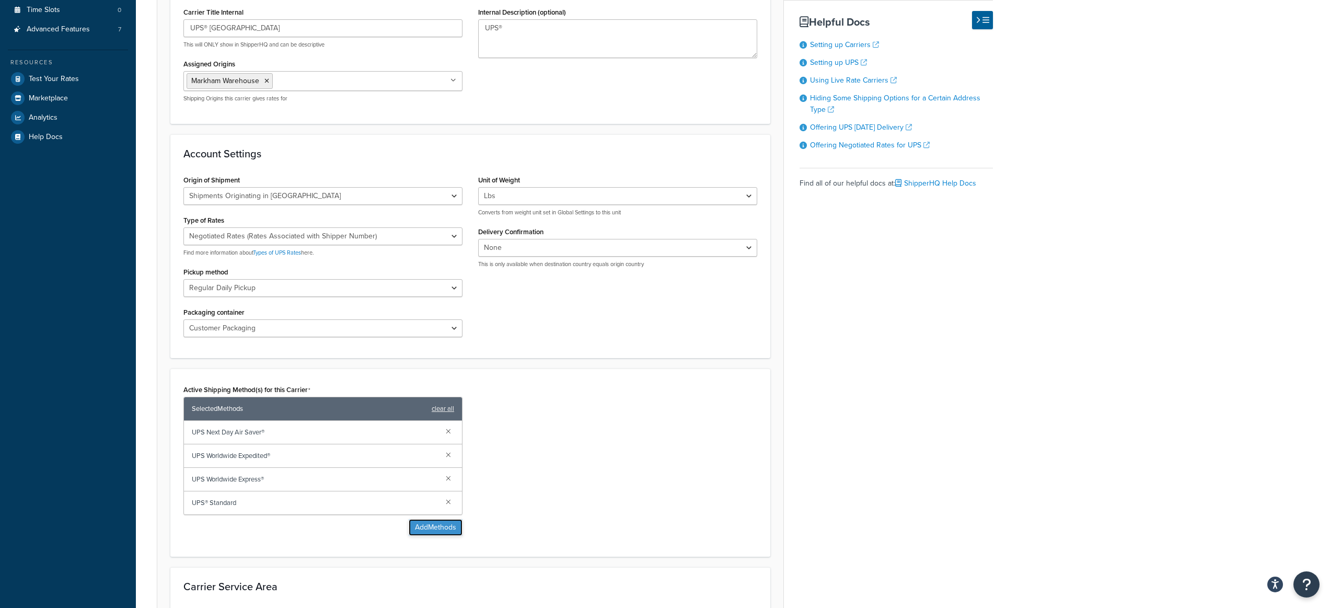
click at [416, 531] on button "Add Methods" at bounding box center [436, 527] width 54 height 17
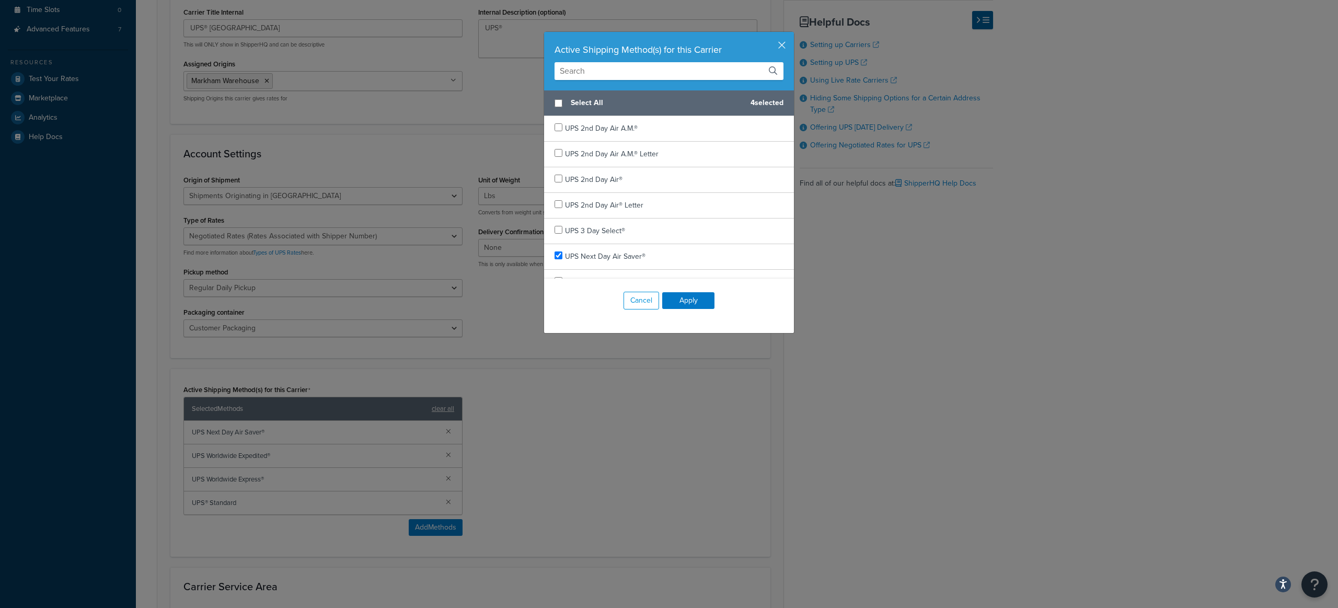
click at [620, 78] on input "text" at bounding box center [668, 71] width 229 height 18
type input "air"
checkbox input "true"
click at [585, 255] on span "UPS Next Day Air®" at bounding box center [595, 255] width 60 height 11
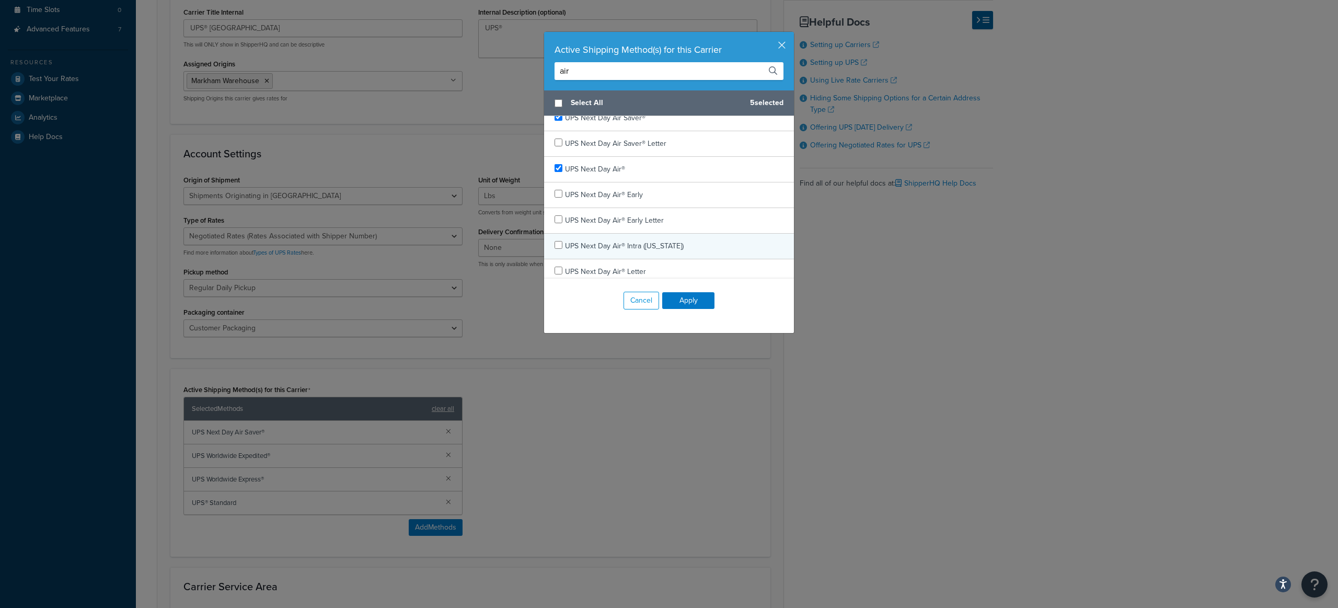
scroll to position [119, 0]
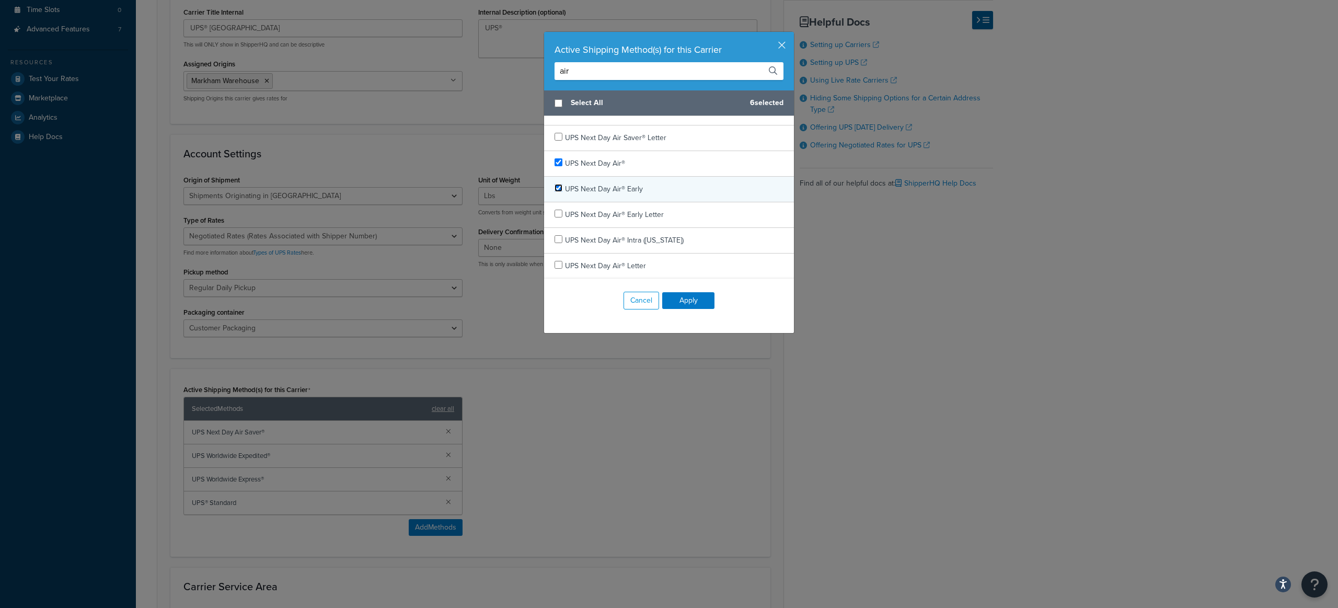
click at [554, 187] on input "checkbox" at bounding box center [558, 188] width 8 height 8
checkbox input "true"
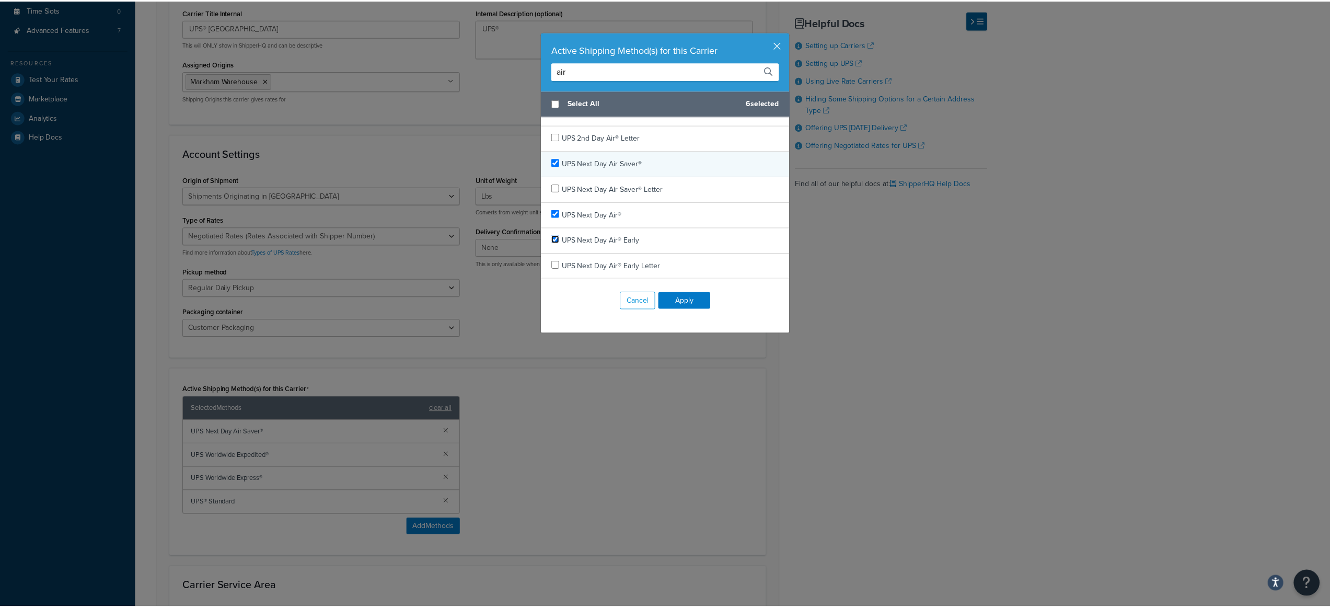
scroll to position [0, 0]
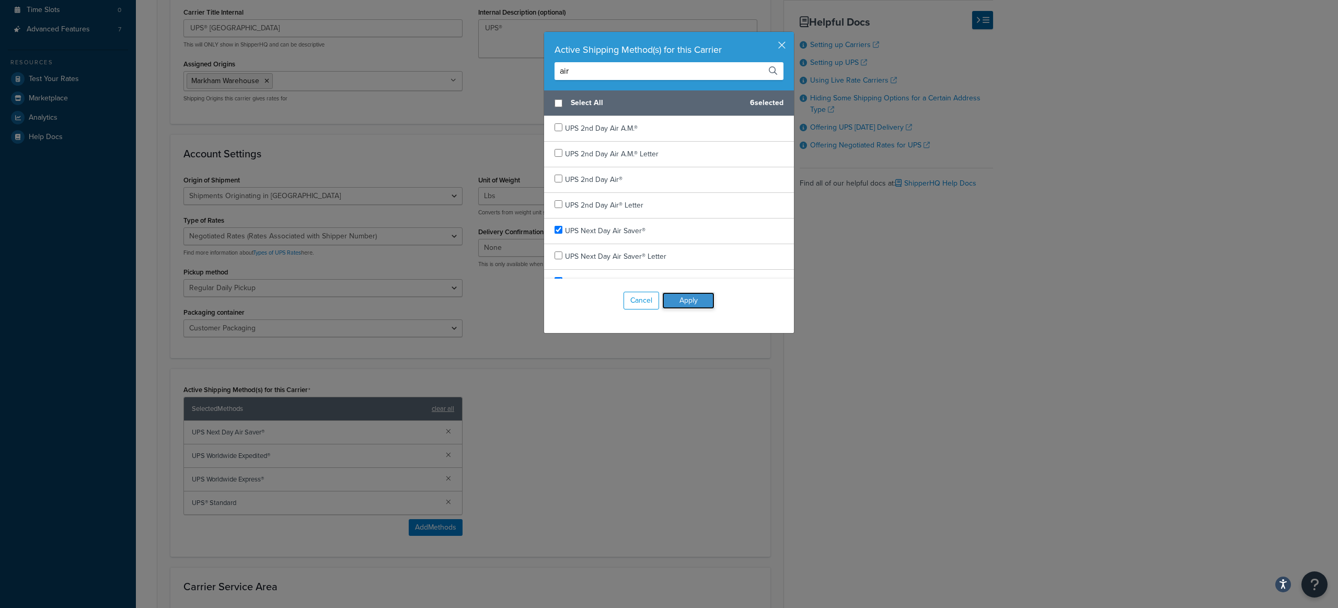
click at [679, 302] on button "Apply" at bounding box center [688, 300] width 52 height 17
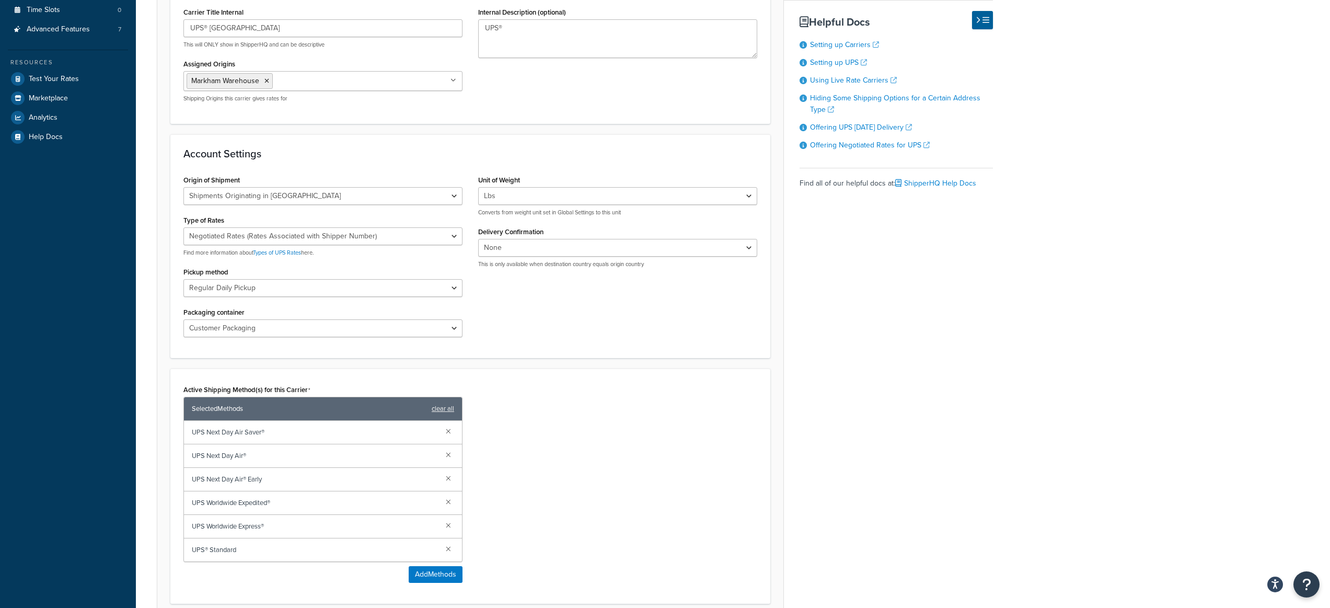
click at [588, 310] on div "Origin of Shipment United States Domestic Shipments Shipments Originating in Un…" at bounding box center [470, 258] width 589 height 172
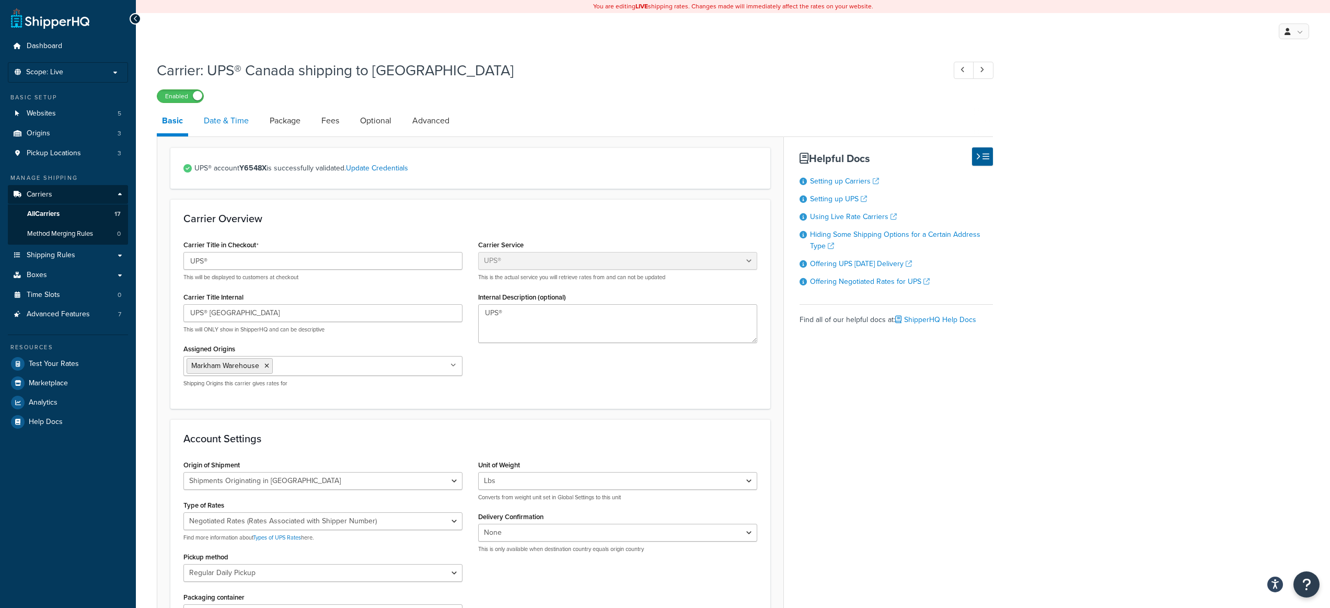
click at [239, 121] on link "Date & Time" at bounding box center [226, 120] width 55 height 25
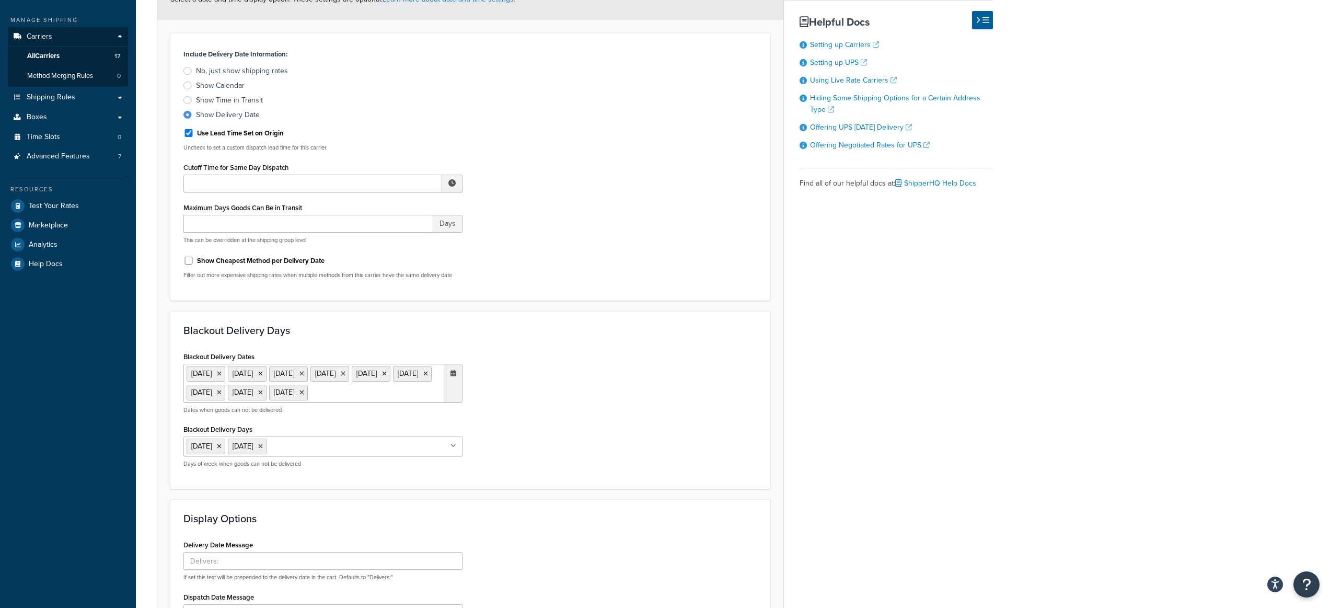
scroll to position [195, 0]
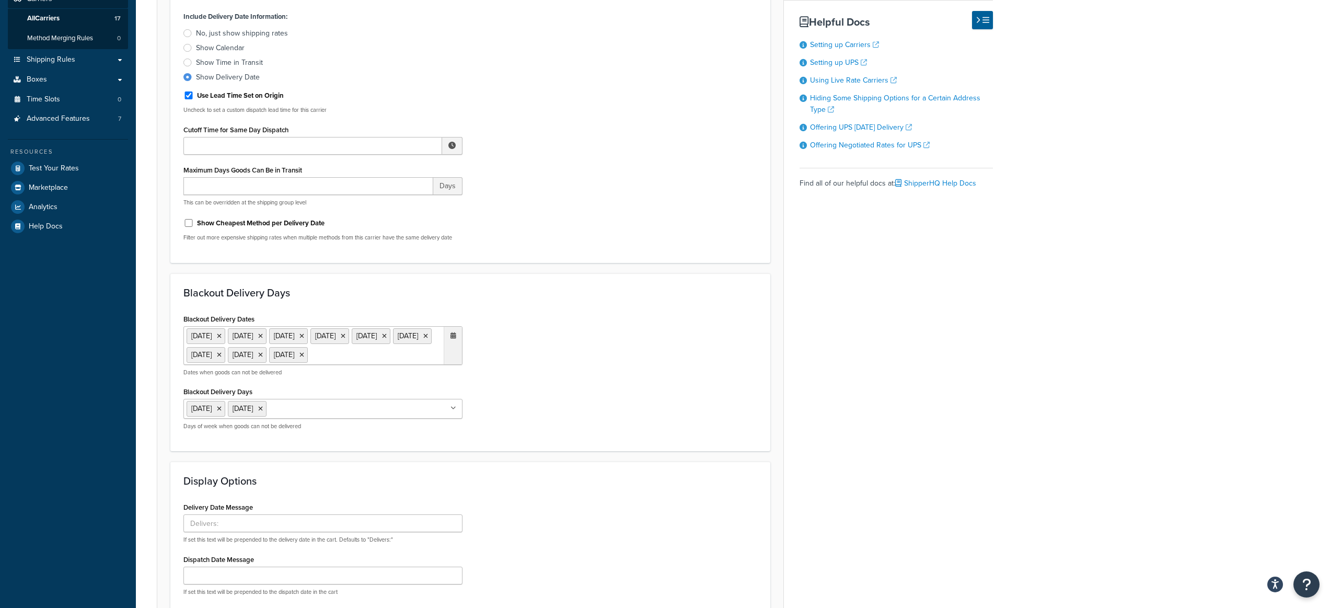
click at [289, 365] on ul "1 Sep 2025 27 Nov 2025 25 Dec 2025 1 Jan 2026 25 May 2026 4 Jul 2026 7 Sep 2026…" at bounding box center [322, 345] width 279 height 39
click at [346, 383] on span "‹" at bounding box center [343, 375] width 17 height 15
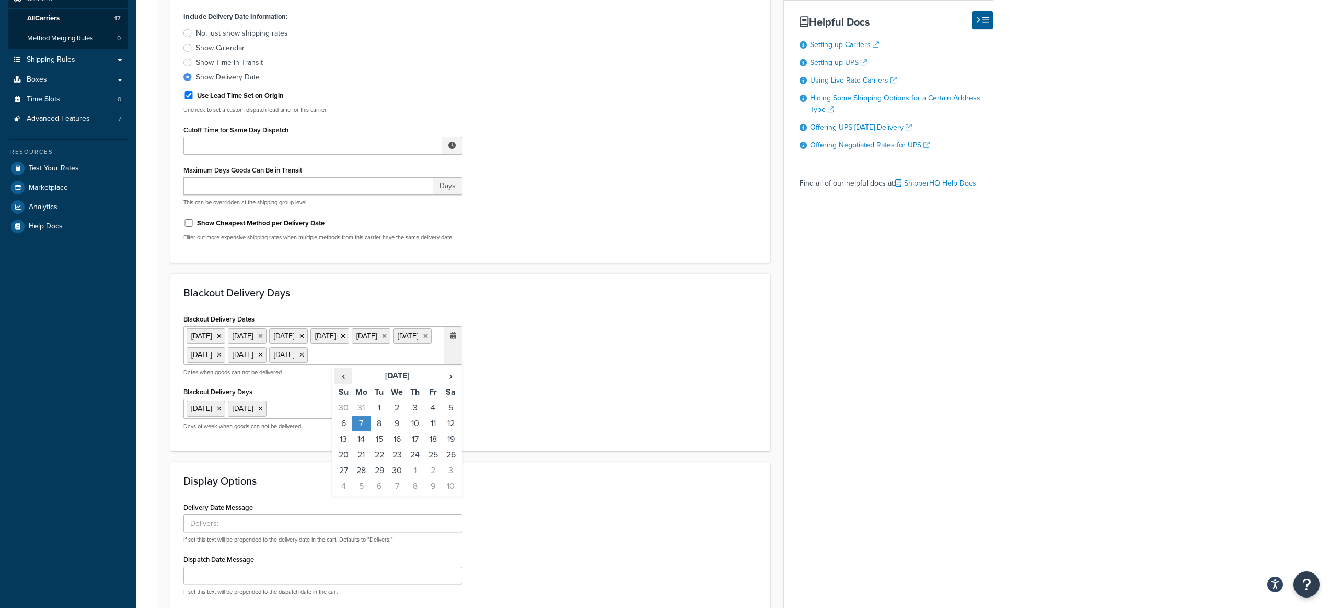
click at [346, 383] on span "‹" at bounding box center [343, 375] width 17 height 15
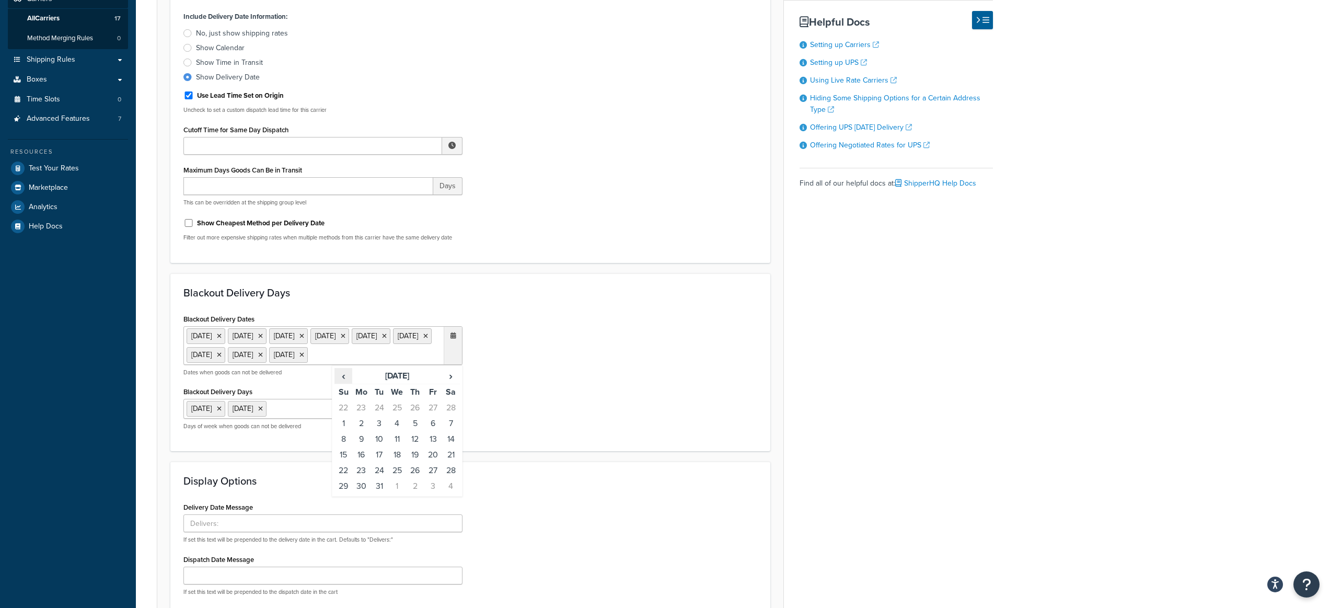
click at [346, 383] on span "‹" at bounding box center [343, 375] width 17 height 15
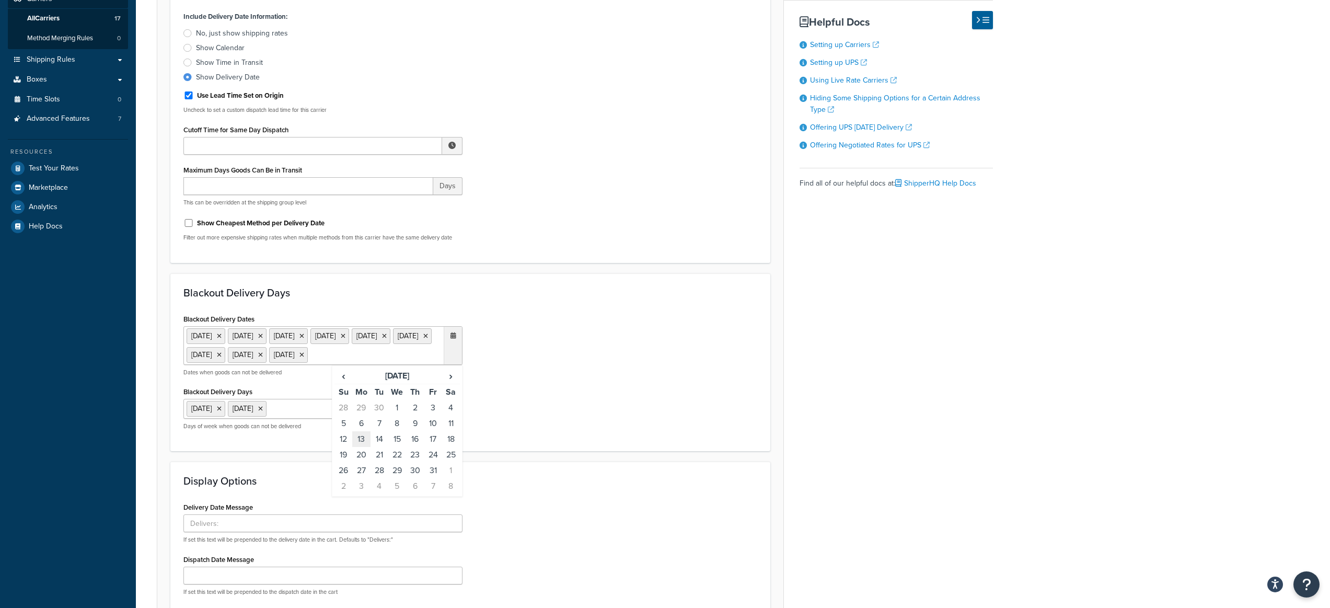
click at [364, 447] on td "13" at bounding box center [361, 439] width 18 height 16
click at [446, 383] on span "›" at bounding box center [451, 375] width 17 height 15
click at [447, 383] on span "›" at bounding box center [451, 375] width 17 height 15
click at [433, 462] on td "26" at bounding box center [433, 455] width 18 height 16
click at [445, 383] on span "›" at bounding box center [451, 375] width 17 height 15
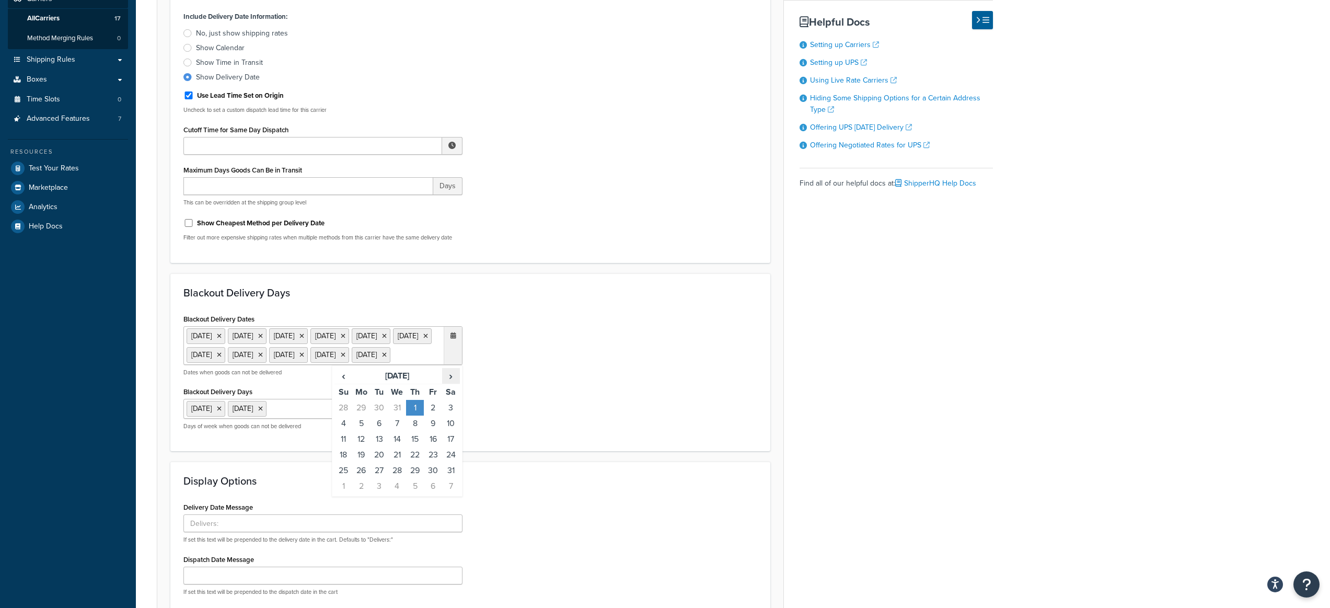
click at [447, 383] on span "›" at bounding box center [451, 375] width 17 height 15
click at [365, 462] on td "16" at bounding box center [361, 455] width 18 height 16
click at [451, 383] on span "›" at bounding box center [451, 375] width 17 height 15
click at [431, 415] on td "3" at bounding box center [433, 408] width 18 height 16
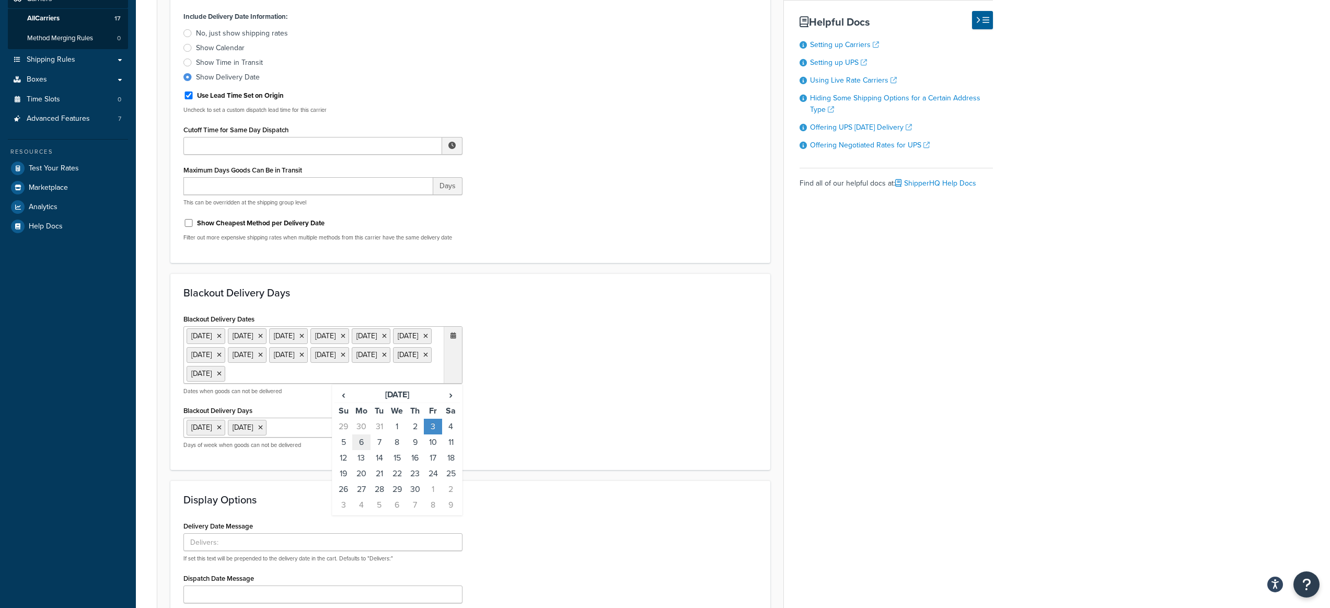
click at [364, 450] on td "6" at bounding box center [361, 442] width 18 height 16
click at [454, 402] on span "›" at bounding box center [451, 394] width 17 height 15
click at [358, 481] on td "18" at bounding box center [361, 474] width 18 height 16
click at [453, 402] on span "›" at bounding box center [451, 394] width 17 height 15
drag, startPoint x: 451, startPoint y: 415, endPoint x: 446, endPoint y: 418, distance: 6.3
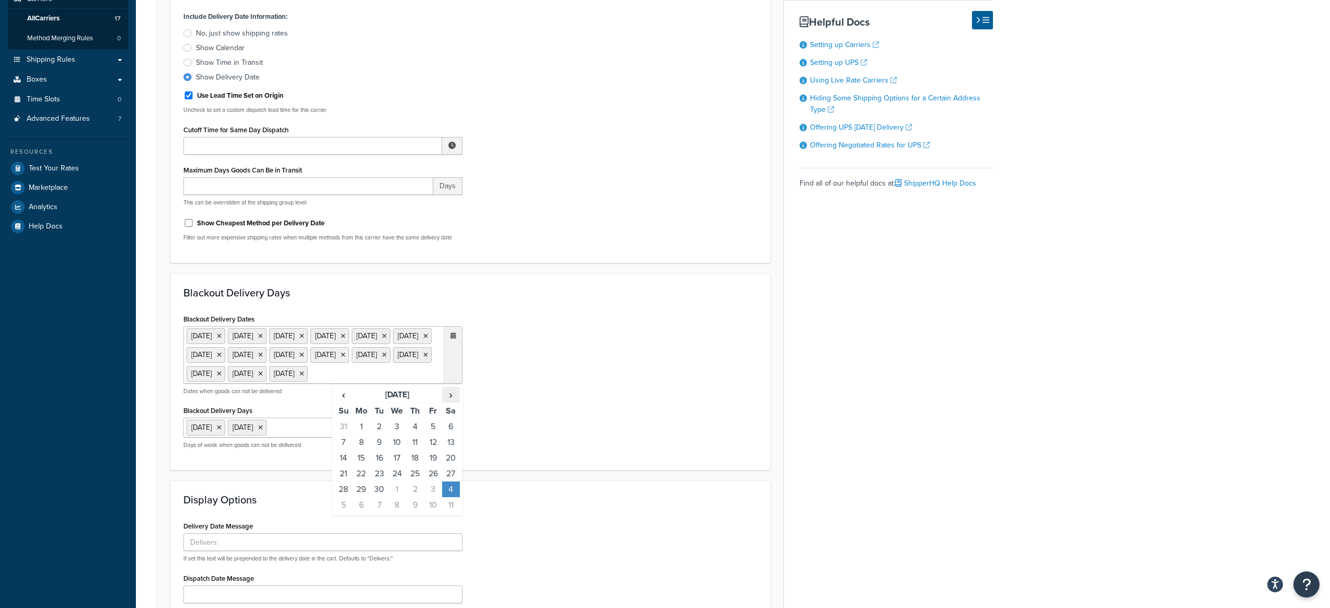
click at [451, 402] on span "›" at bounding box center [451, 394] width 17 height 15
click at [392, 434] on td "1" at bounding box center [397, 427] width 18 height 16
click at [447, 402] on span "›" at bounding box center [451, 394] width 17 height 15
click at [365, 450] on td "3" at bounding box center [361, 442] width 18 height 16
click at [451, 402] on span "›" at bounding box center [451, 394] width 17 height 15
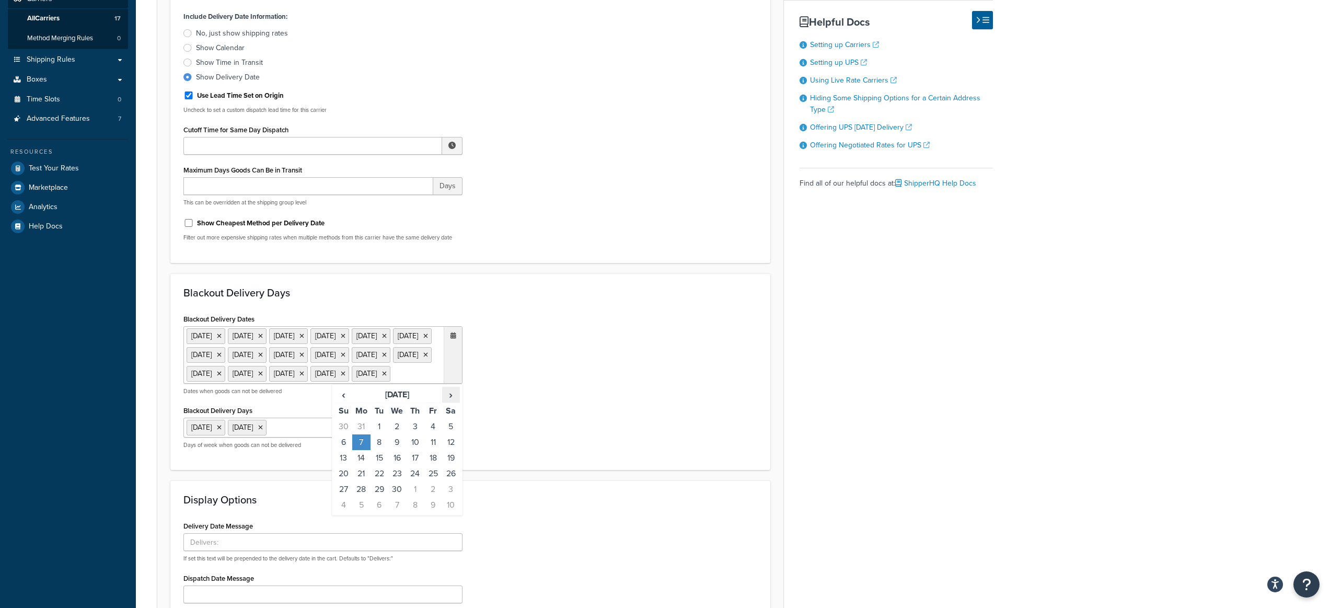
click at [454, 402] on span "›" at bounding box center [451, 394] width 17 height 15
click at [365, 466] on td "12" at bounding box center [361, 458] width 18 height 16
click at [453, 402] on span "›" at bounding box center [451, 394] width 17 height 15
click at [448, 402] on span "›" at bounding box center [451, 394] width 17 height 15
click at [448, 481] on td "26" at bounding box center [451, 474] width 18 height 16
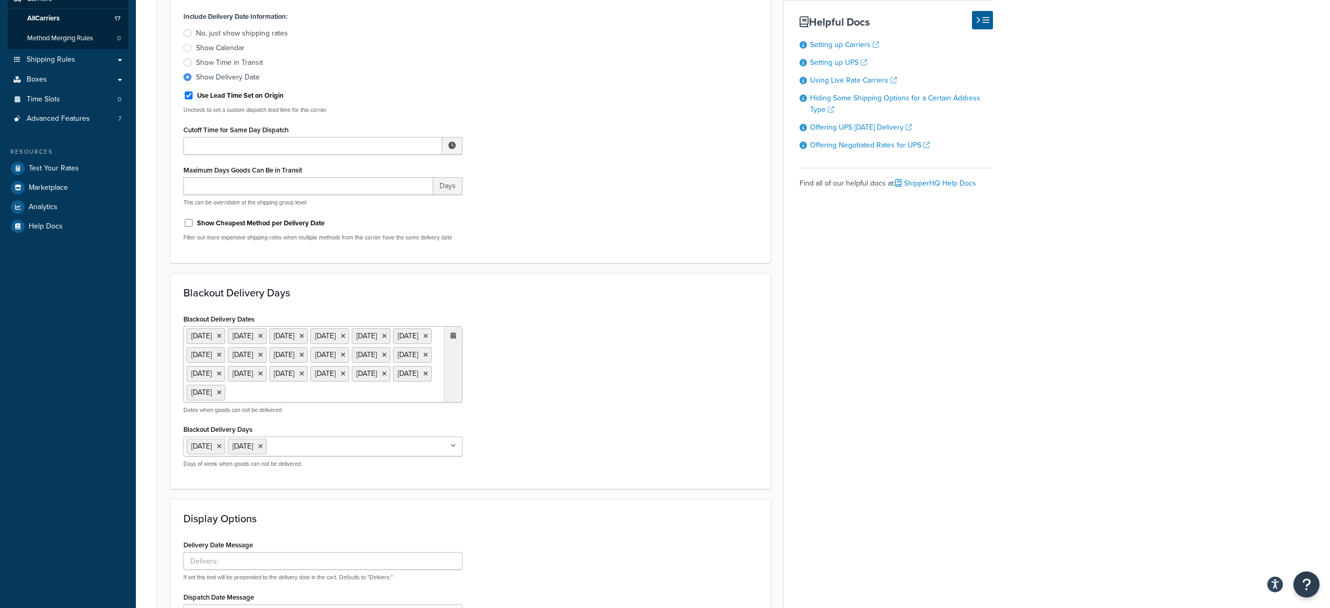
click at [527, 456] on div "Blackout Delivery Dates 1 Sep 2025 13 Oct 2025 27 Nov 2025 25 Dec 2025 26 Dec 2…" at bounding box center [470, 393] width 589 height 165
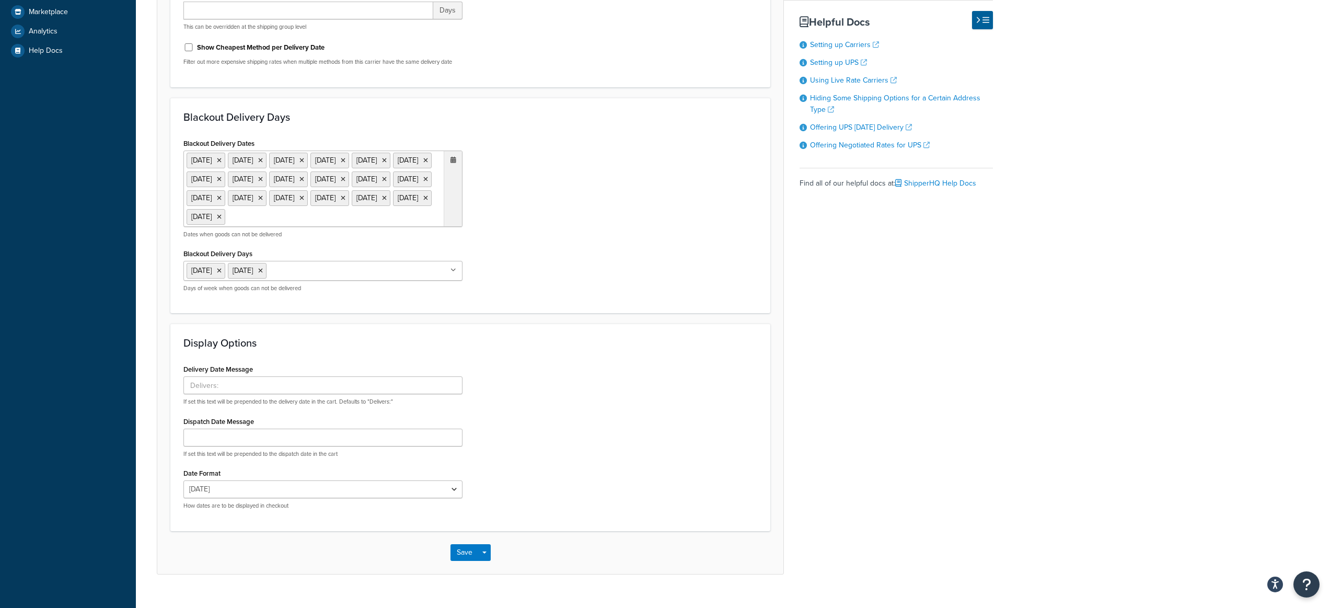
scroll to position [0, 0]
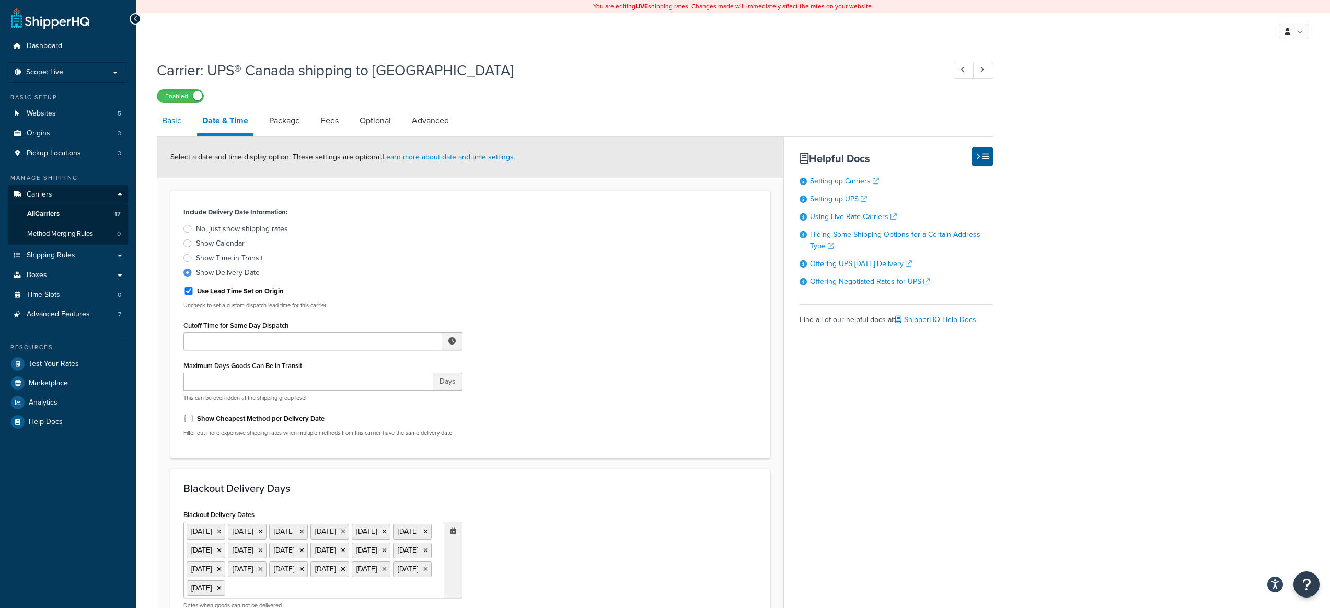
click at [169, 119] on link "Basic" at bounding box center [172, 120] width 30 height 25
select select "ups"
select select "can"
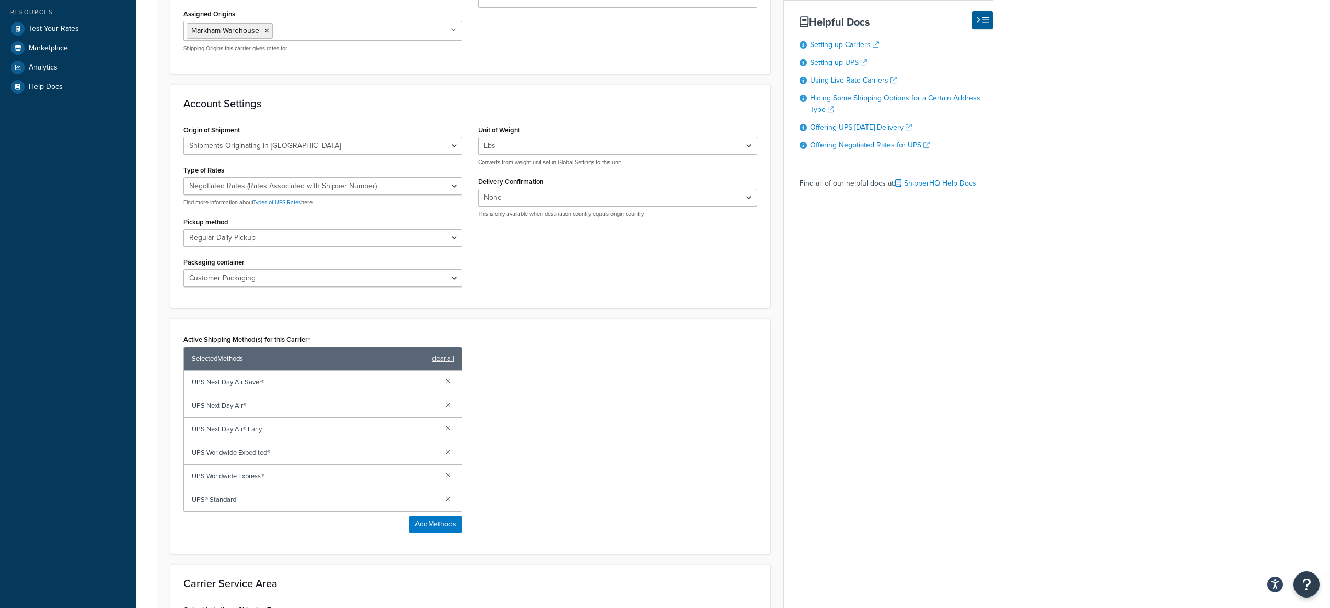
scroll to position [500, 0]
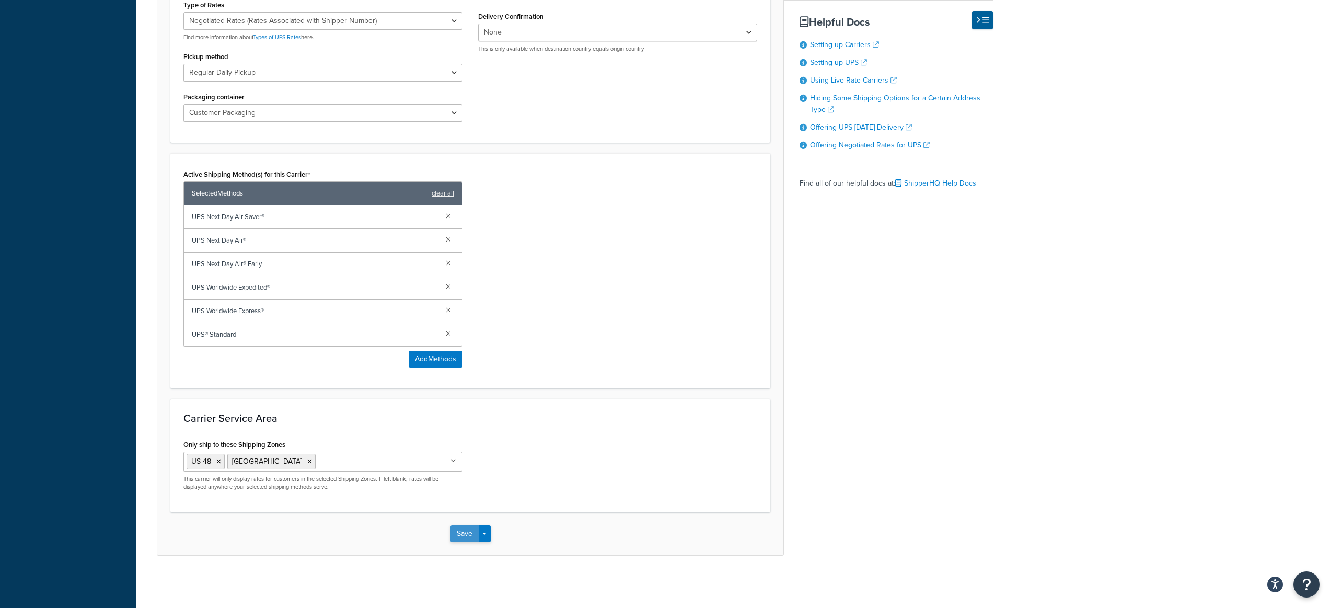
click at [463, 537] on button "Save" at bounding box center [464, 533] width 28 height 17
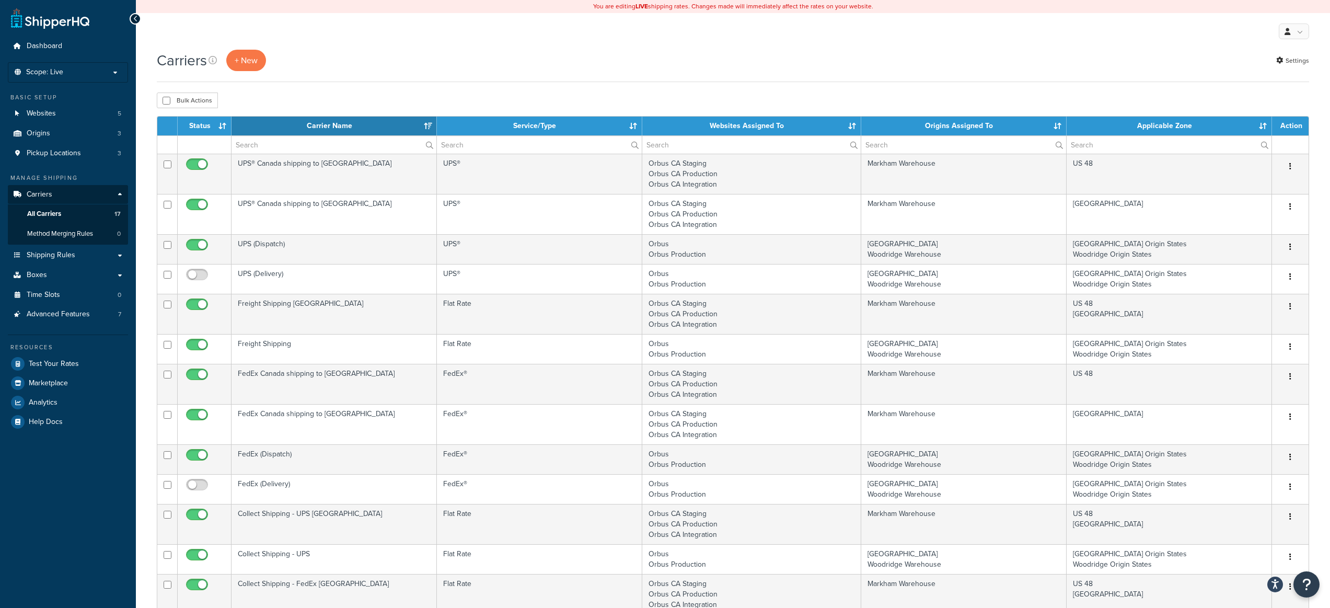
select select "15"
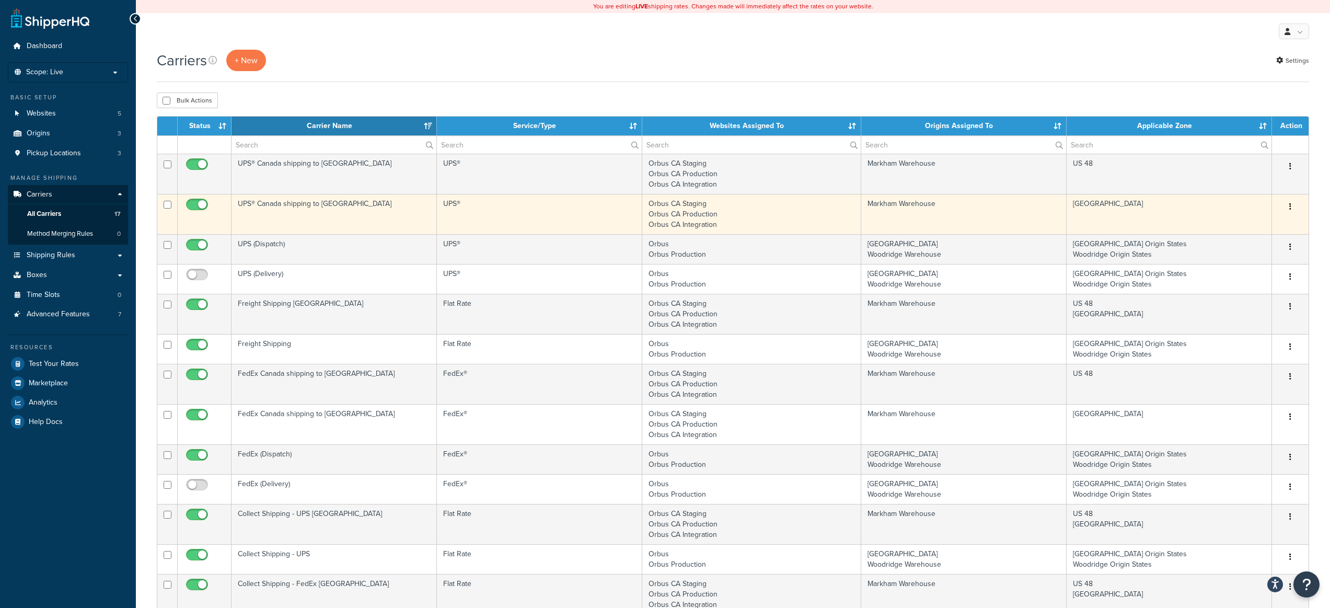
click at [473, 217] on td "UPS®" at bounding box center [539, 214] width 205 height 40
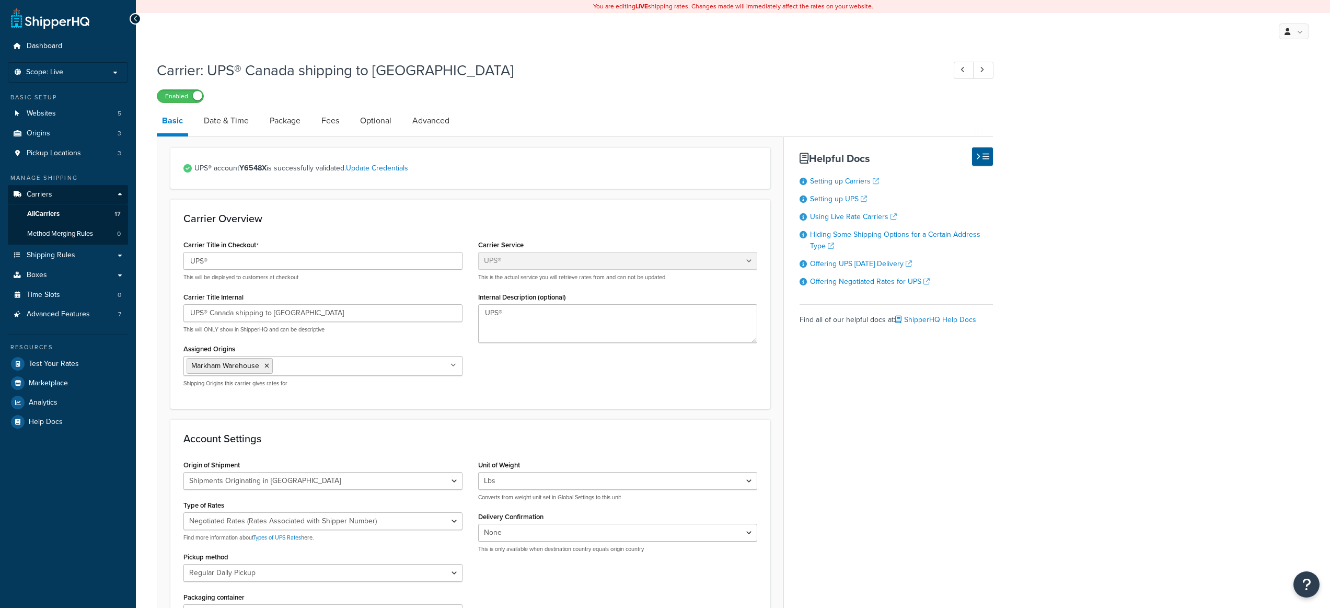
select select "ups"
select select "can"
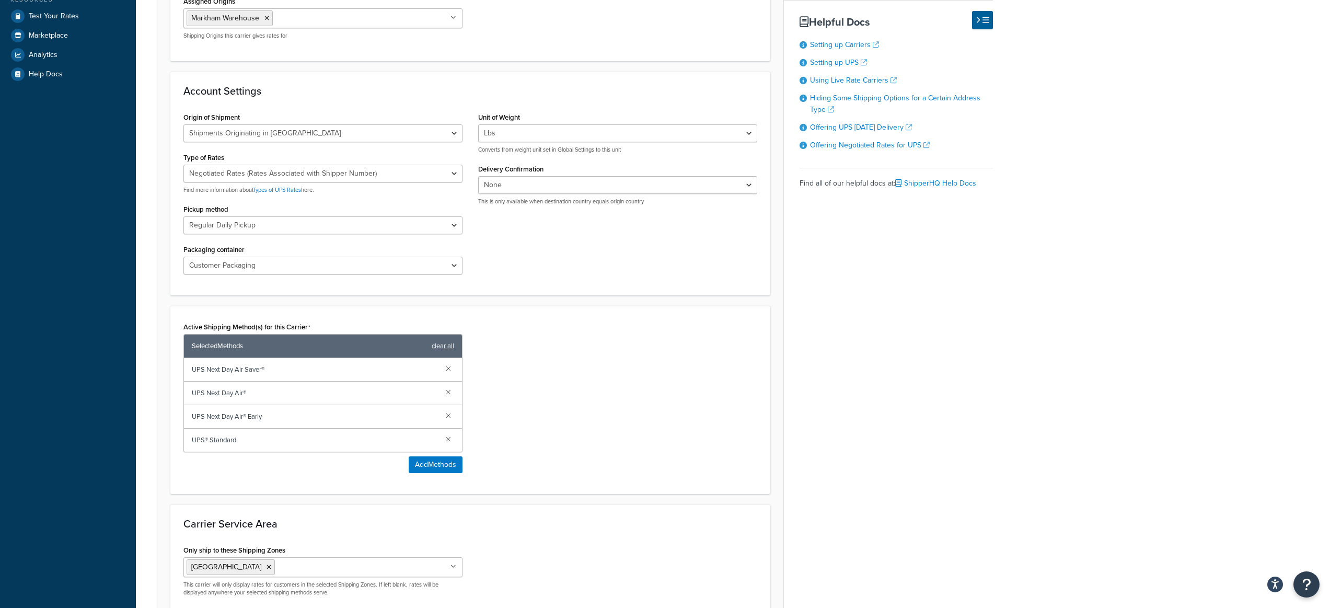
scroll to position [400, 0]
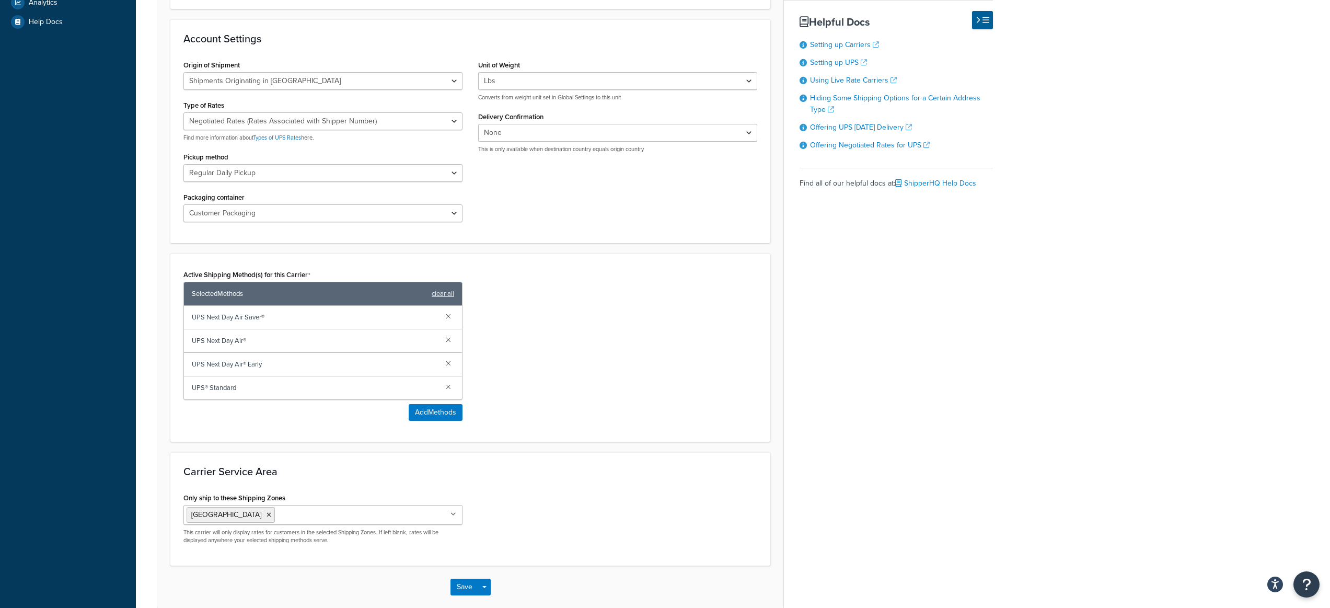
click at [239, 317] on span "UPS Next Day Air Saver®" at bounding box center [315, 317] width 246 height 15
copy span "Air"
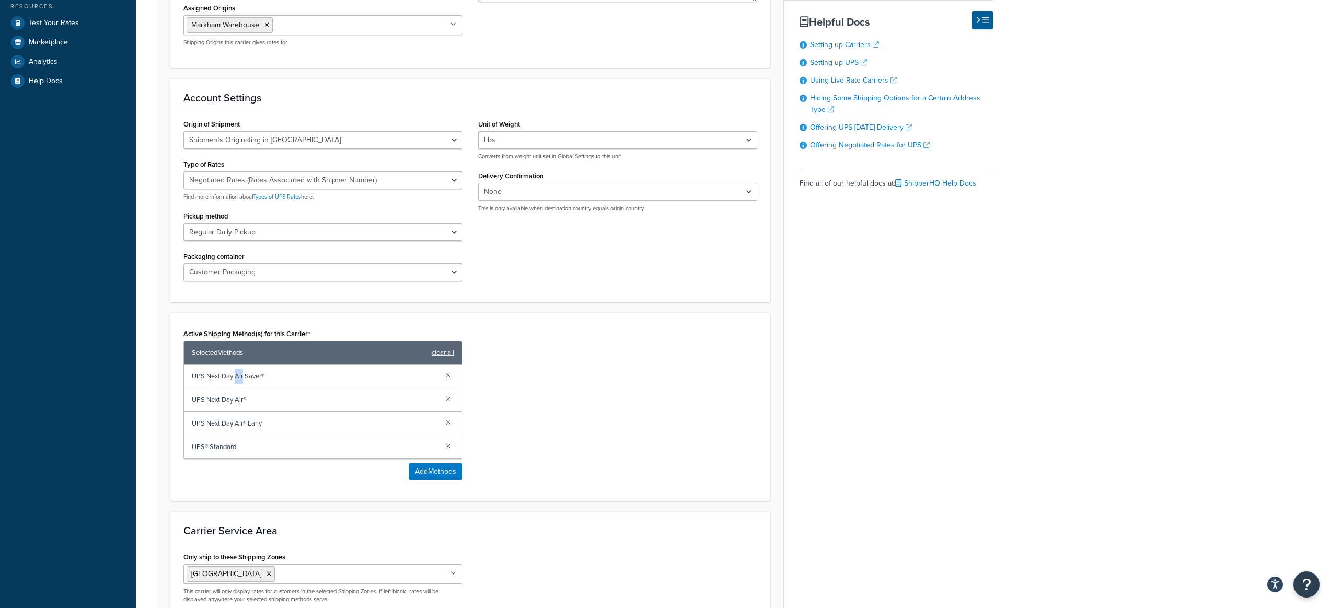
scroll to position [0, 0]
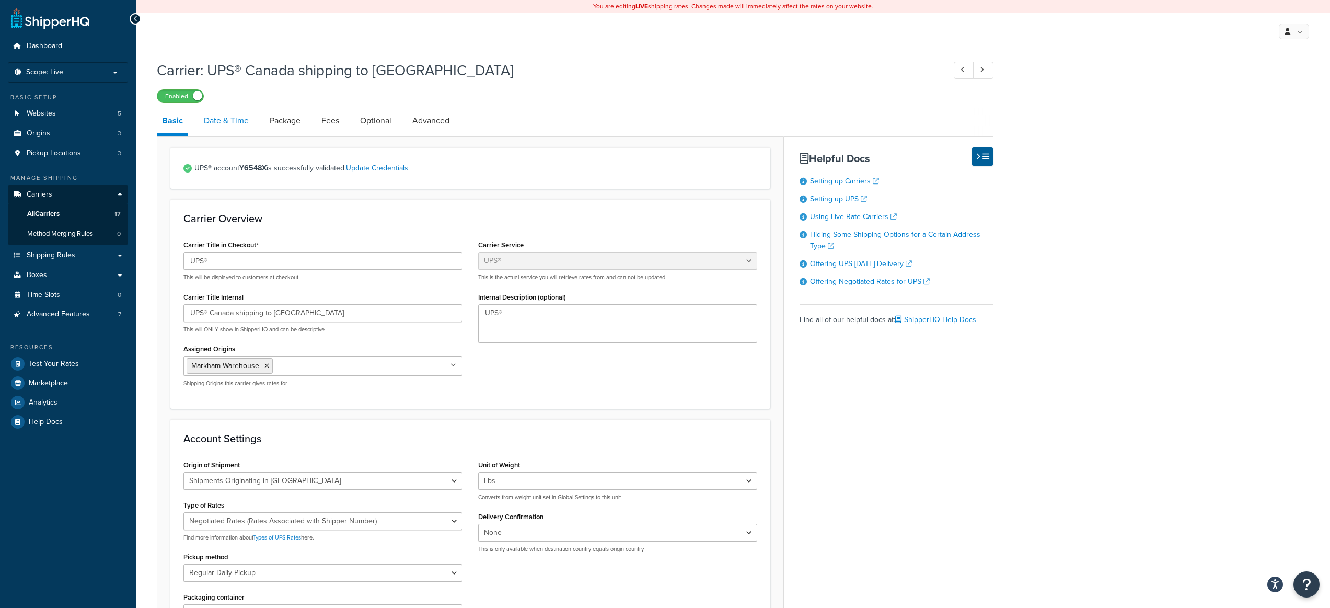
click at [233, 117] on link "Date & Time" at bounding box center [226, 120] width 55 height 25
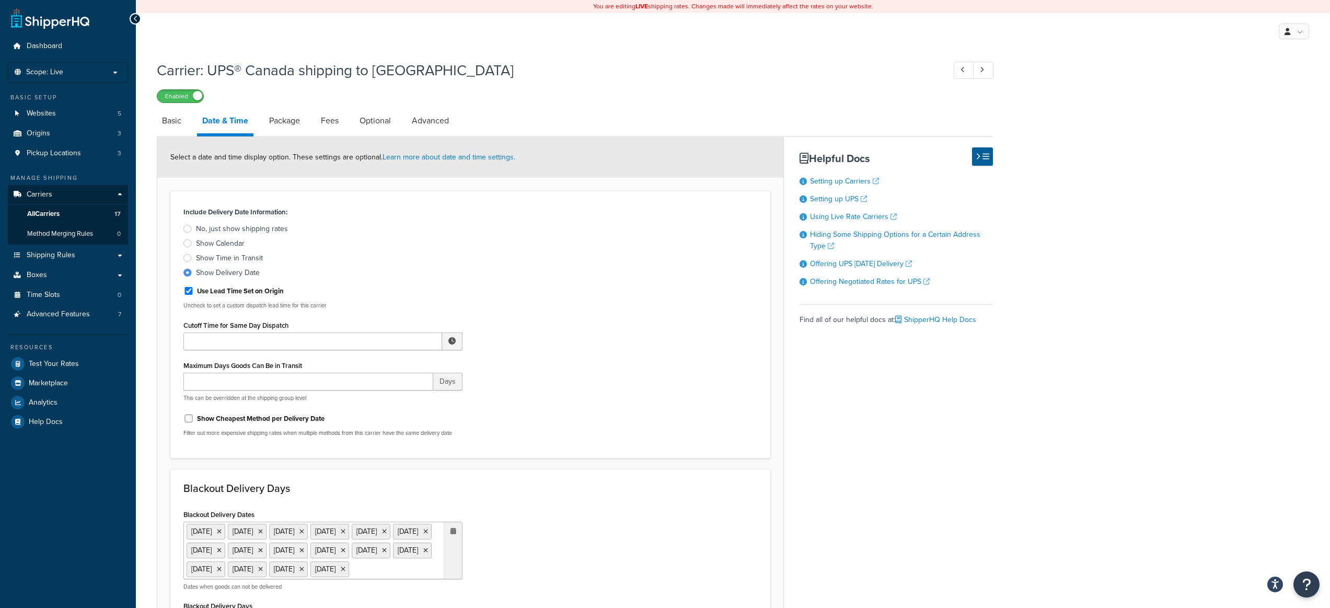
click at [194, 98] on span at bounding box center [197, 95] width 9 height 9
click at [56, 214] on span "All Carriers" at bounding box center [43, 214] width 32 height 9
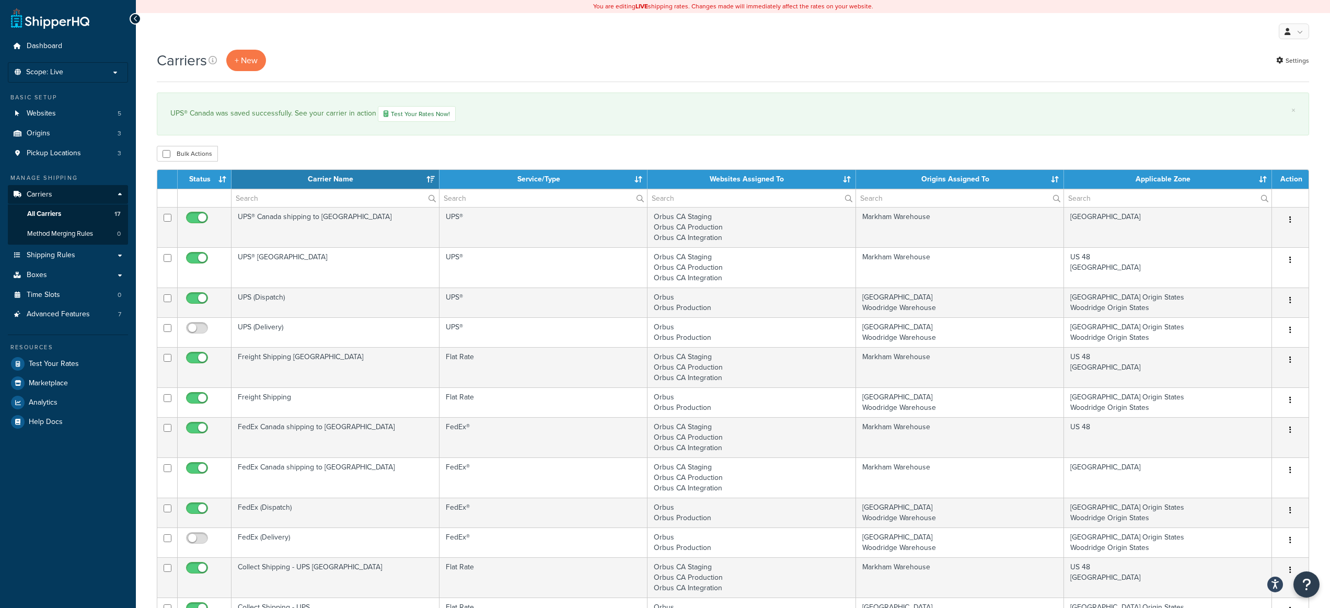
select select "15"
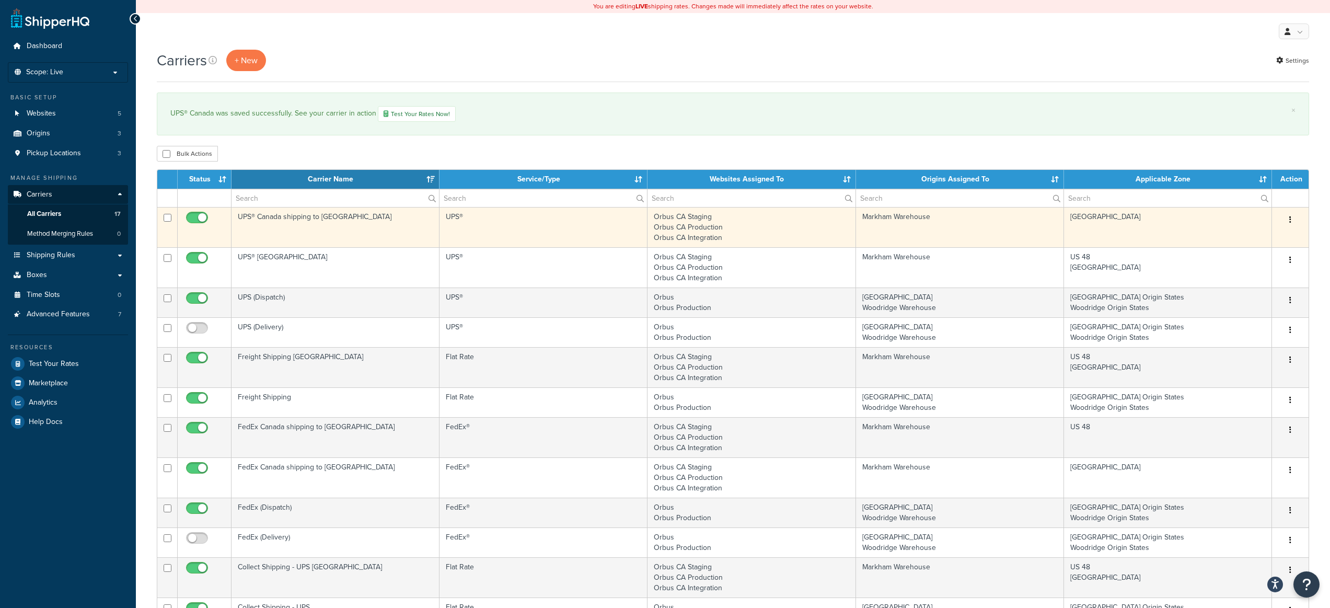
click at [1287, 220] on button "button" at bounding box center [1290, 220] width 15 height 17
click at [1256, 286] on link "Delete" at bounding box center [1248, 283] width 83 height 21
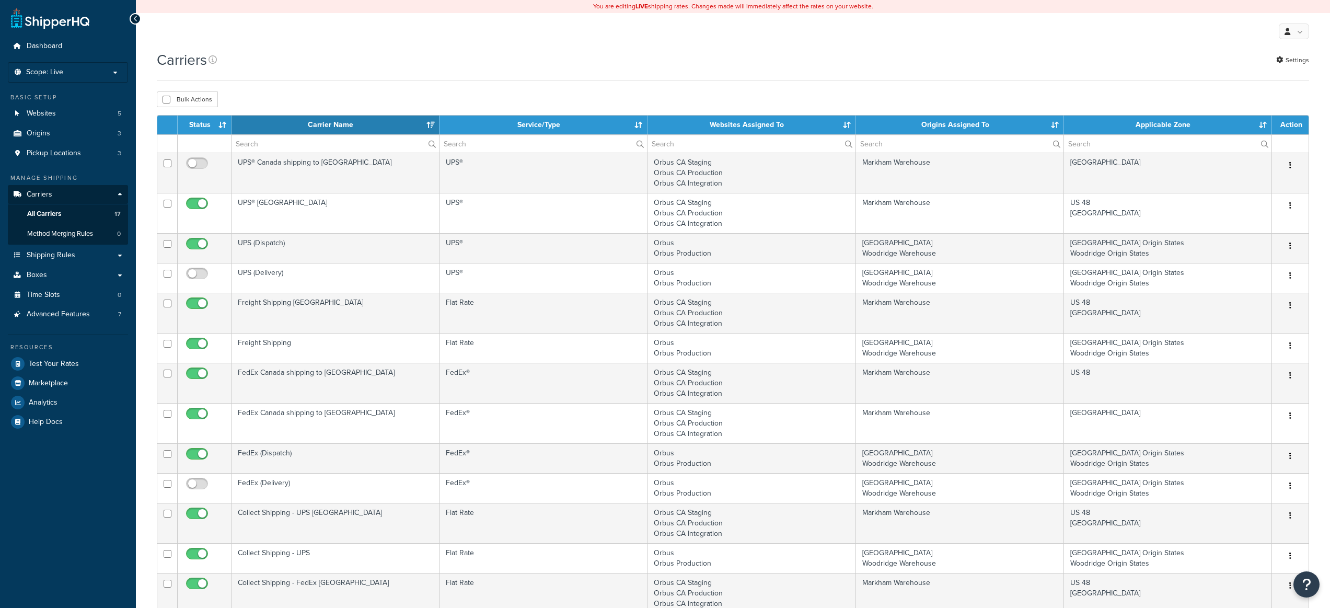
select select "15"
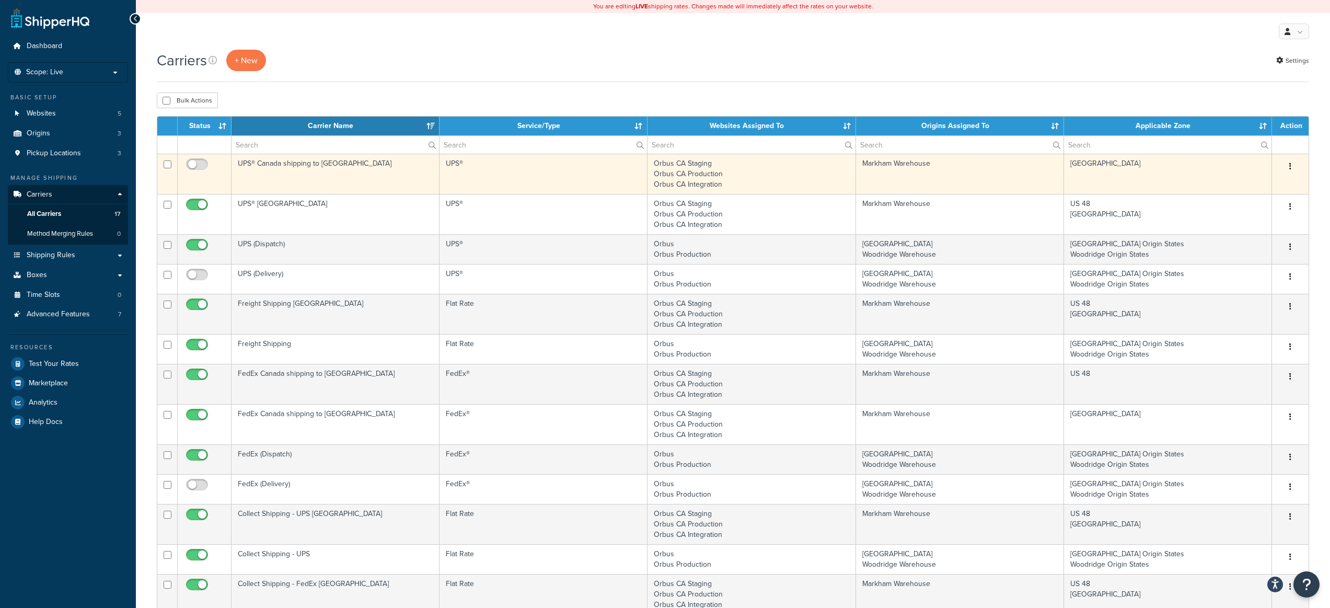
click at [1292, 168] on button "button" at bounding box center [1290, 166] width 15 height 17
click at [1234, 229] on link "Delete" at bounding box center [1248, 230] width 83 height 21
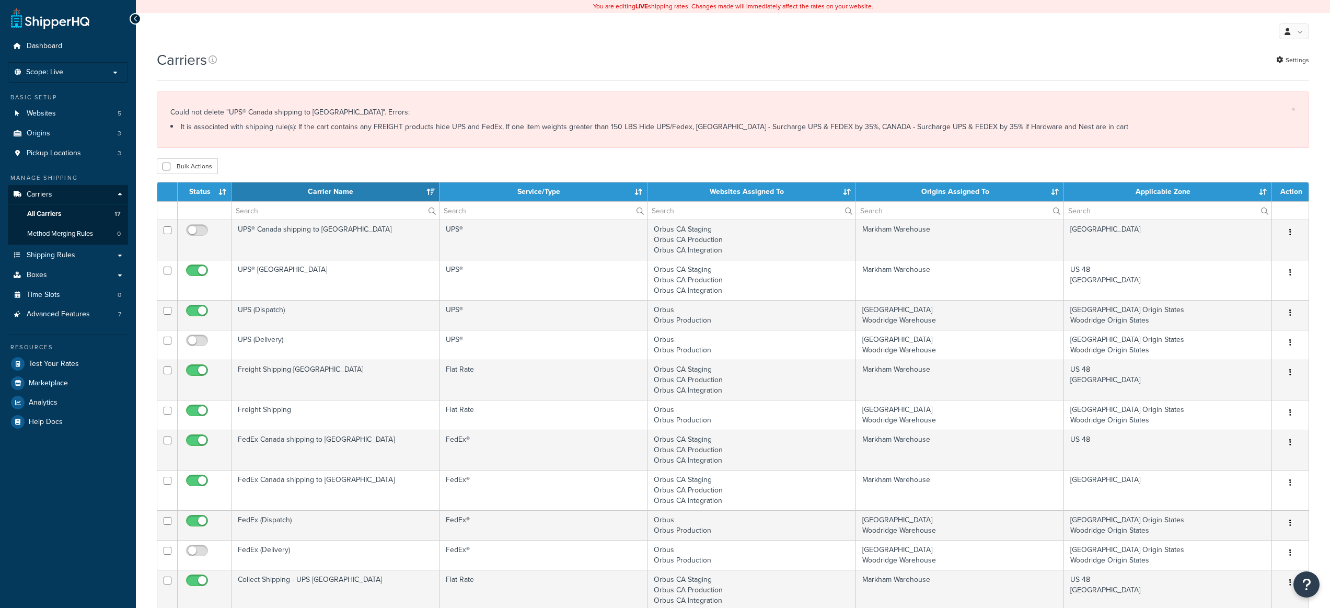
select select "15"
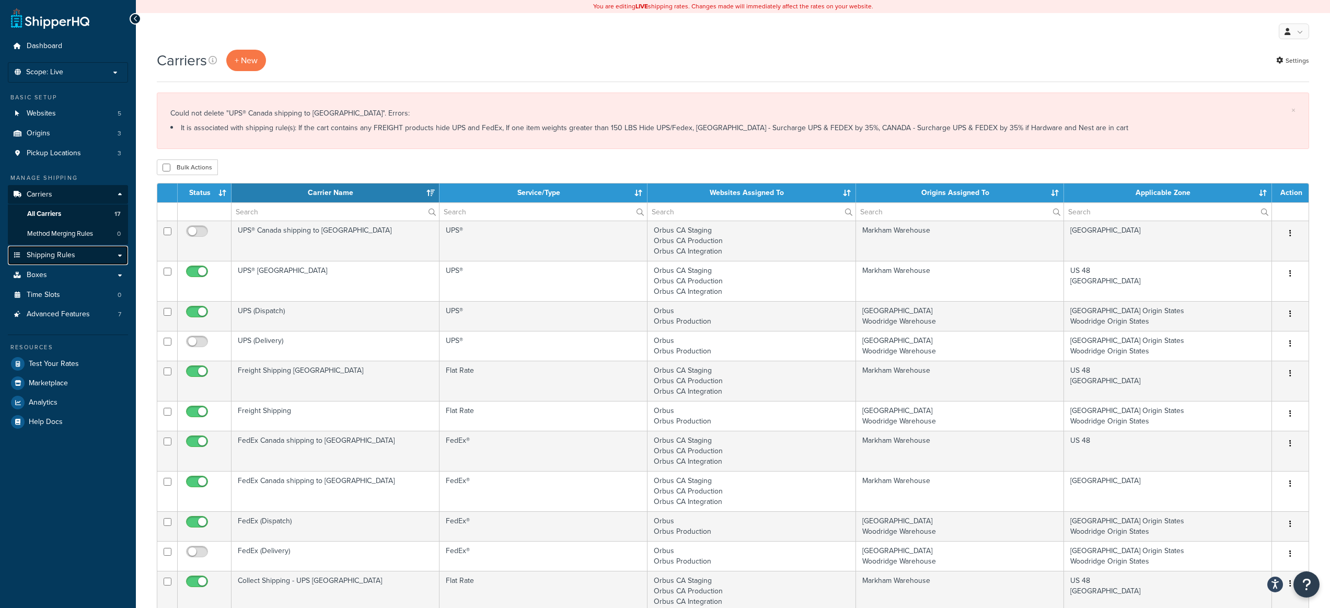
click at [114, 254] on link "Shipping Rules" at bounding box center [68, 255] width 120 height 19
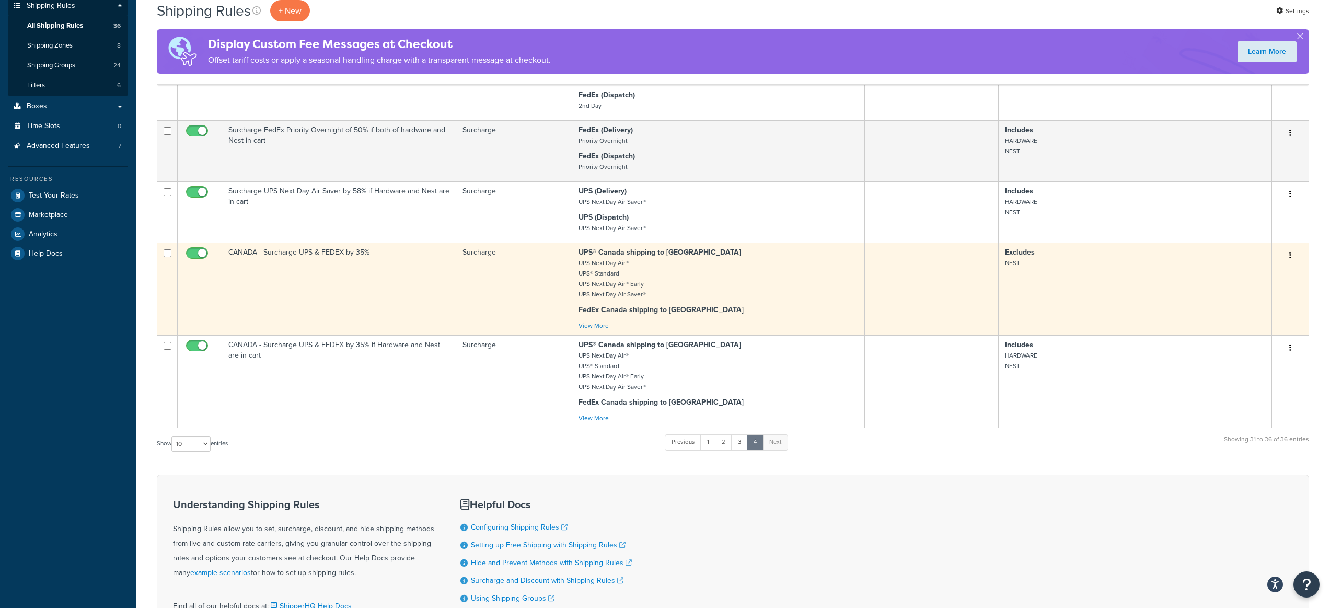
scroll to position [210, 0]
click at [1293, 252] on button "button" at bounding box center [1290, 254] width 15 height 17
click at [1267, 271] on link "Edit" at bounding box center [1255, 273] width 83 height 21
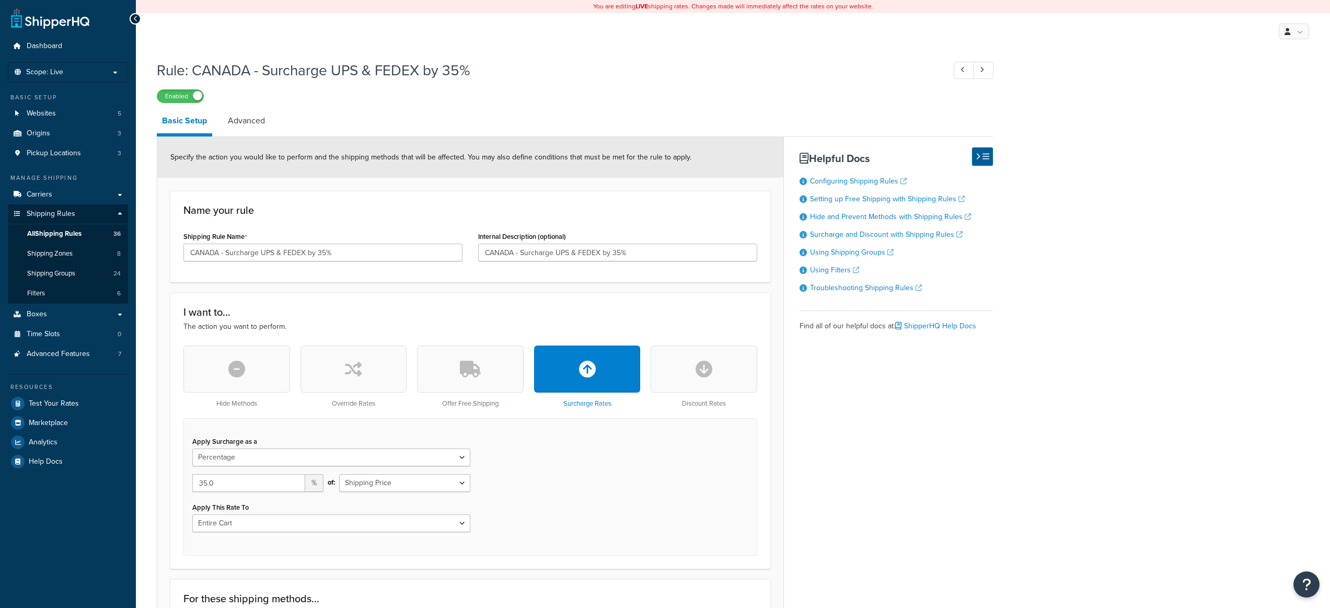
select select "PERCENTAGE"
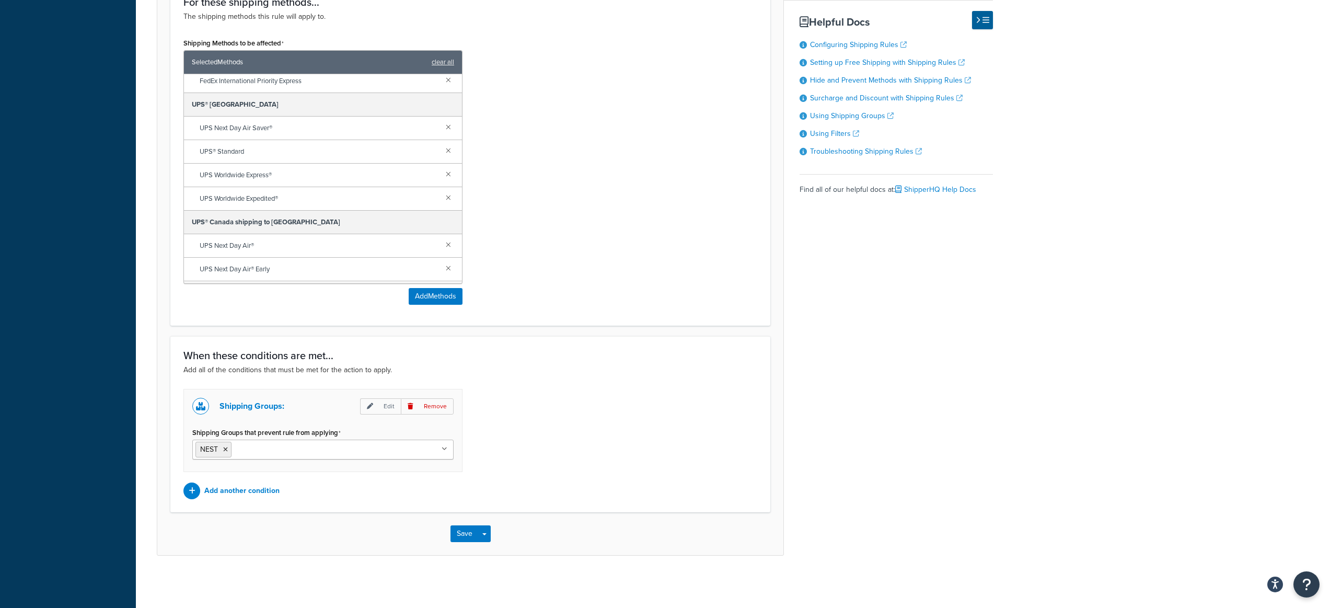
scroll to position [249, 0]
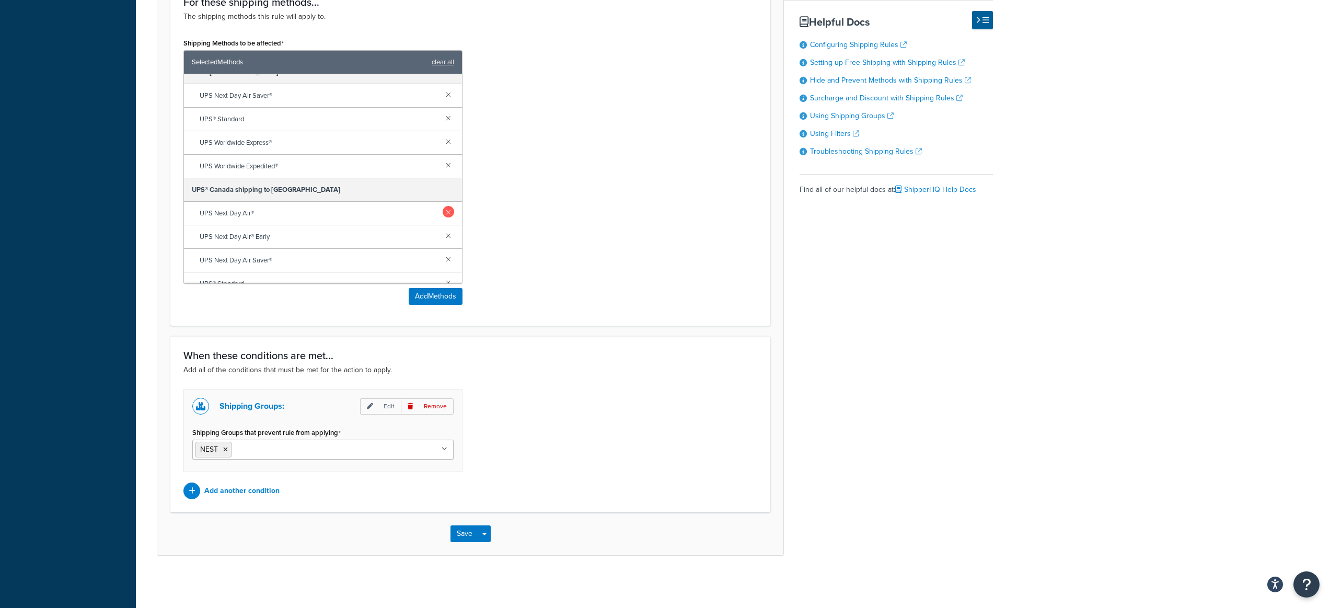
click at [444, 214] on link at bounding box center [448, 211] width 11 height 11
click at [443, 225] on link at bounding box center [448, 222] width 11 height 11
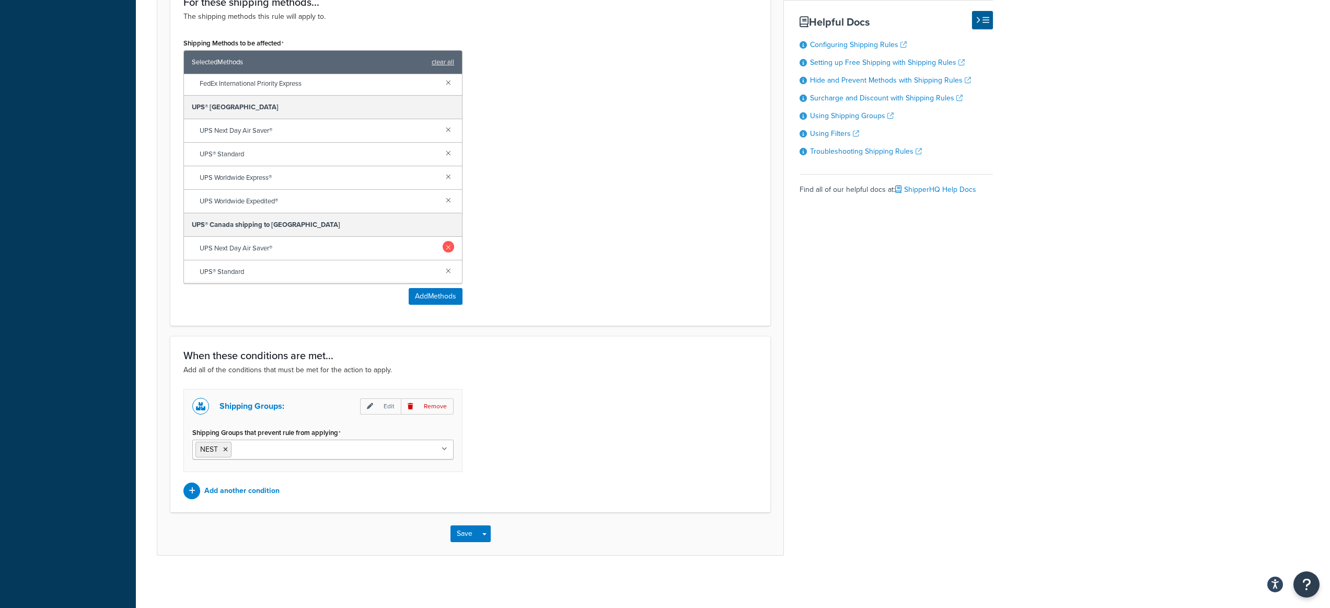
click at [443, 247] on link at bounding box center [448, 246] width 11 height 11
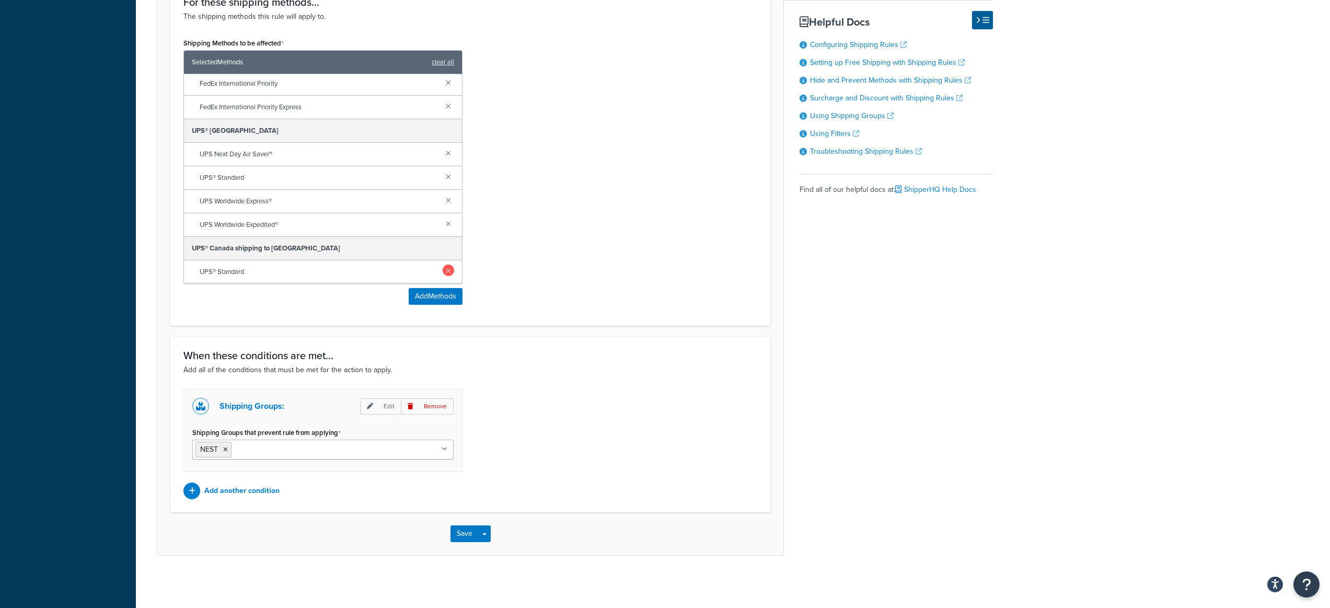
click at [443, 267] on link at bounding box center [448, 269] width 11 height 11
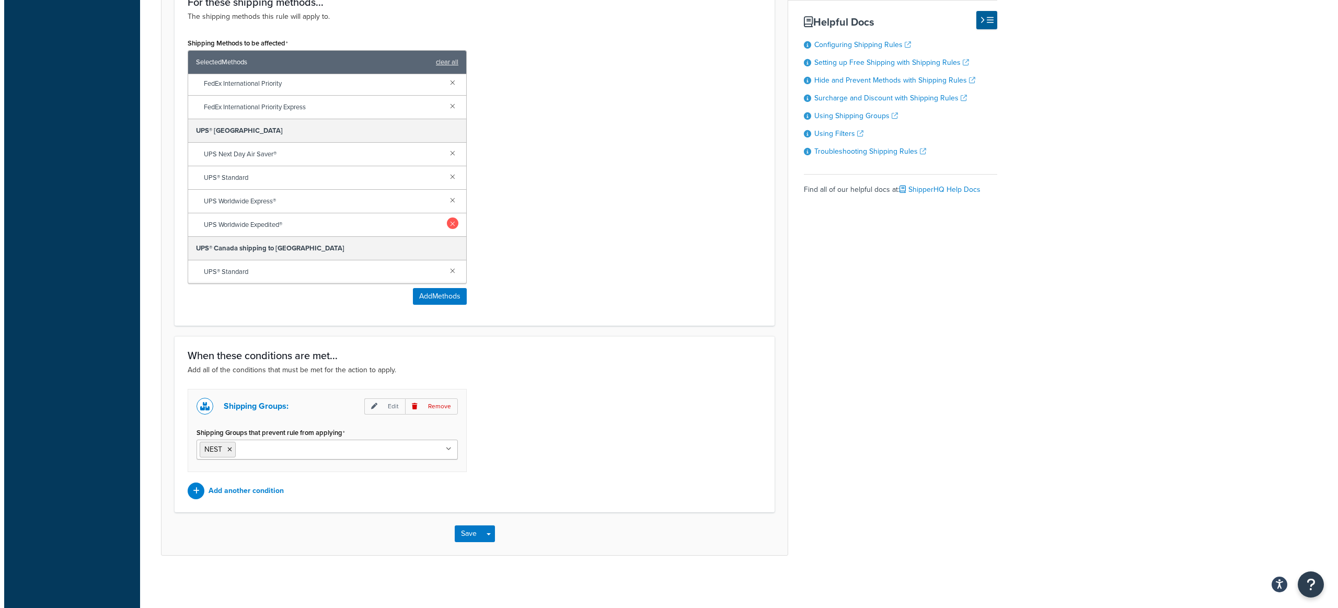
scroll to position [143, 0]
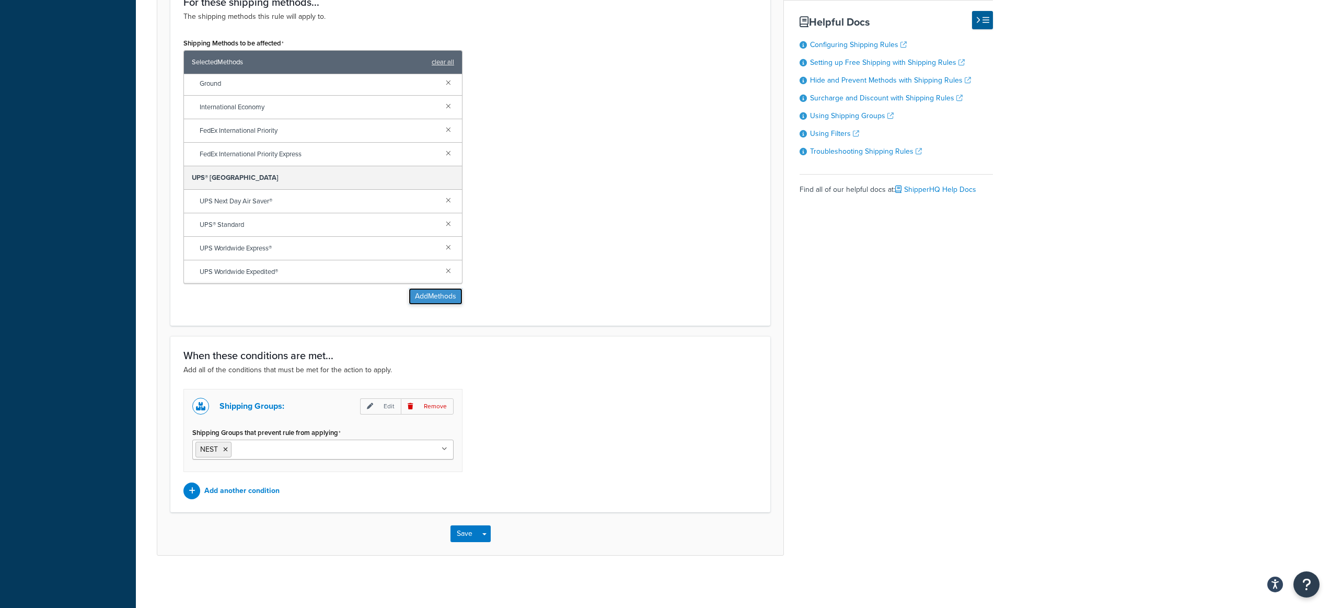
click at [430, 298] on button "Add Methods" at bounding box center [436, 296] width 54 height 17
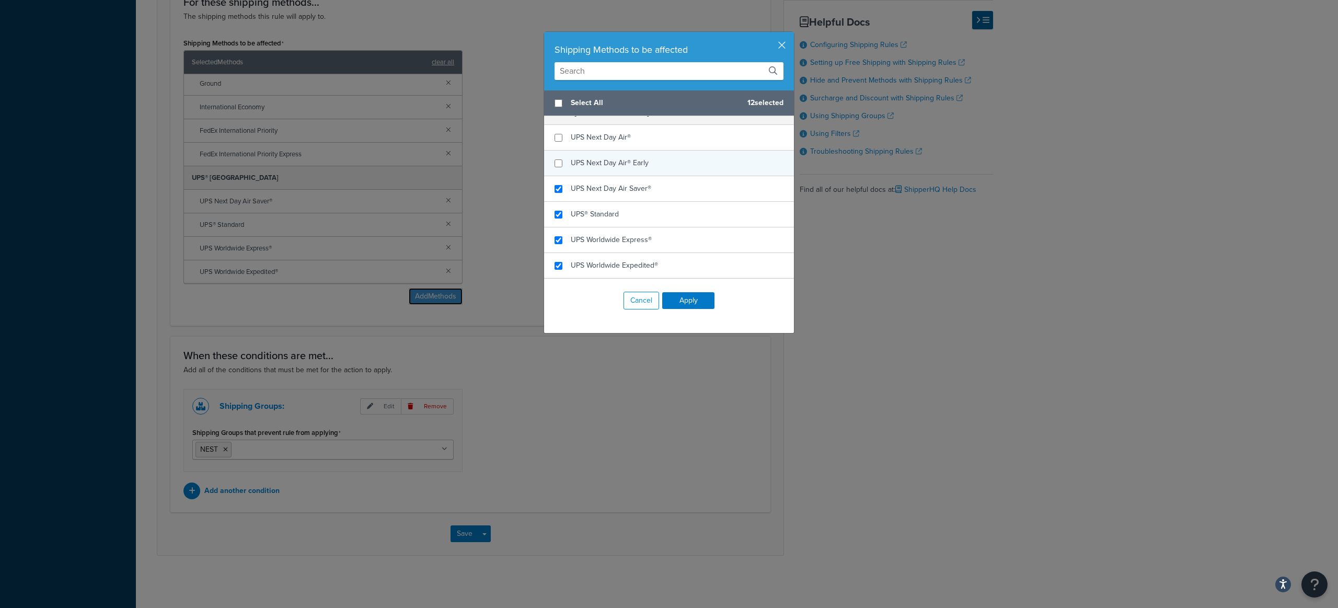
scroll to position [1474, 0]
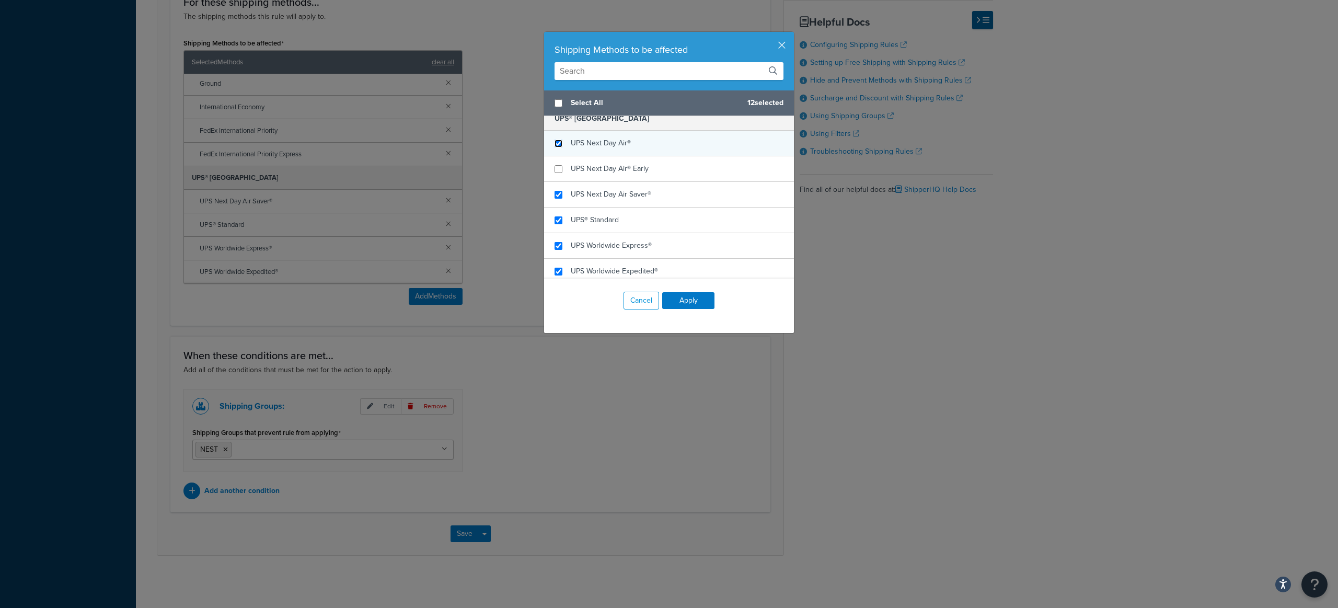
click at [554, 143] on input "checkbox" at bounding box center [558, 144] width 8 height 8
checkbox input "true"
click at [554, 167] on input "checkbox" at bounding box center [558, 169] width 8 height 8
checkbox input "true"
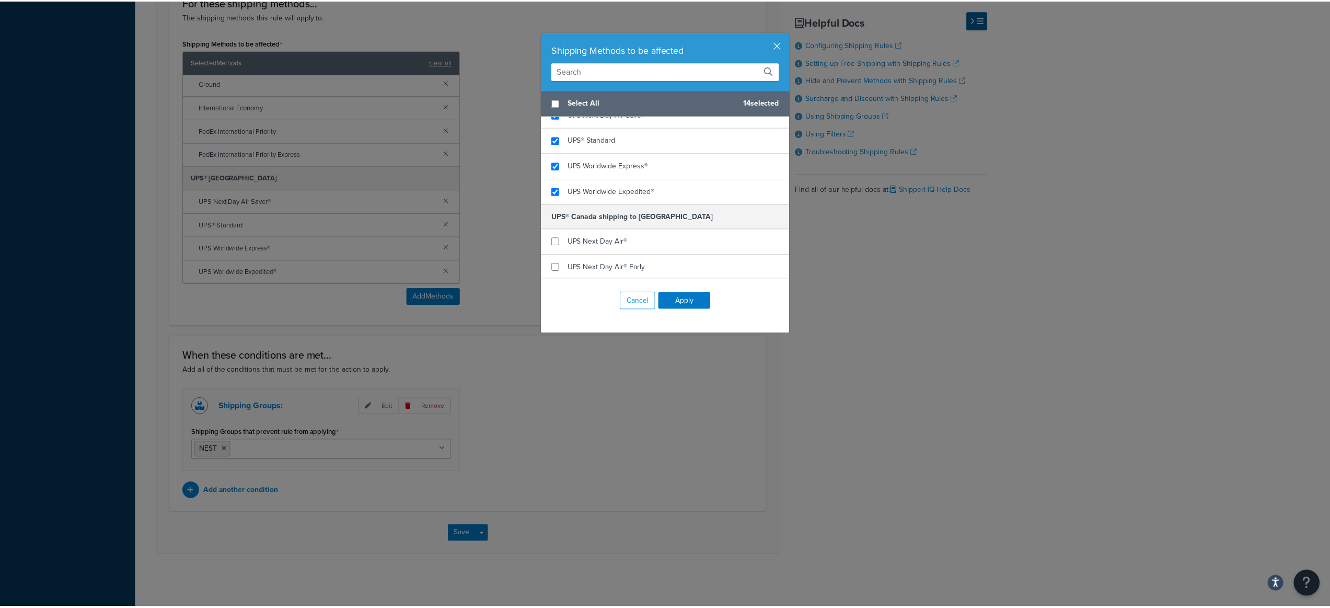
scroll to position [1606, 0]
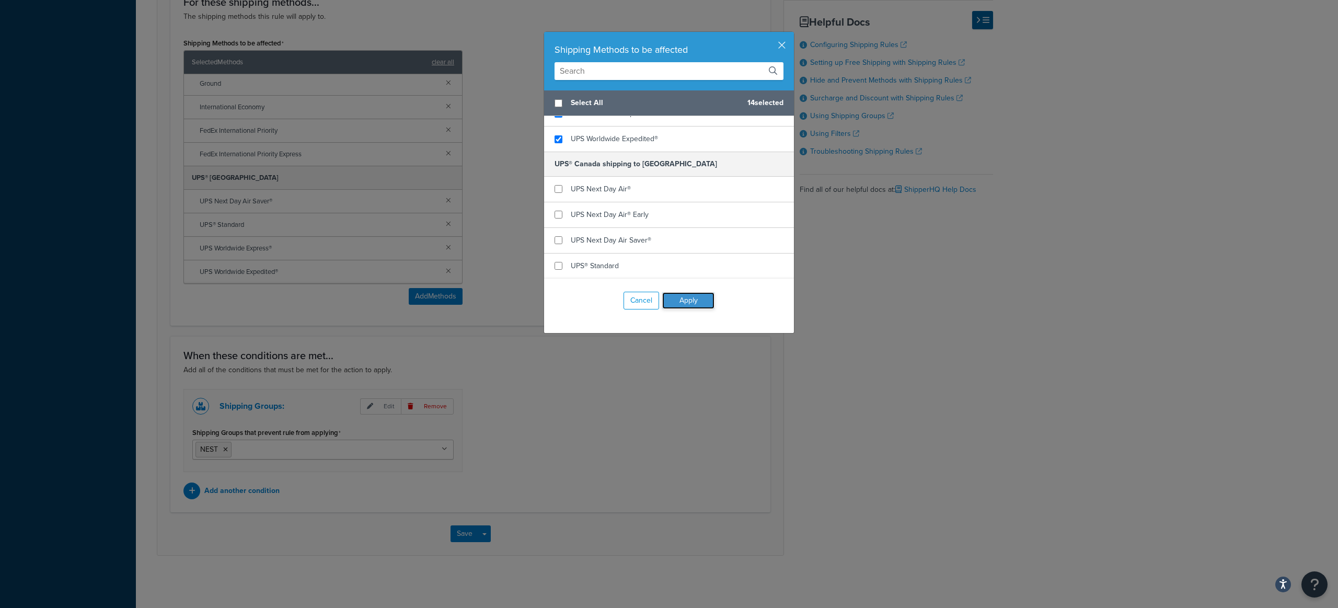
click at [681, 298] on button "Apply" at bounding box center [688, 300] width 52 height 17
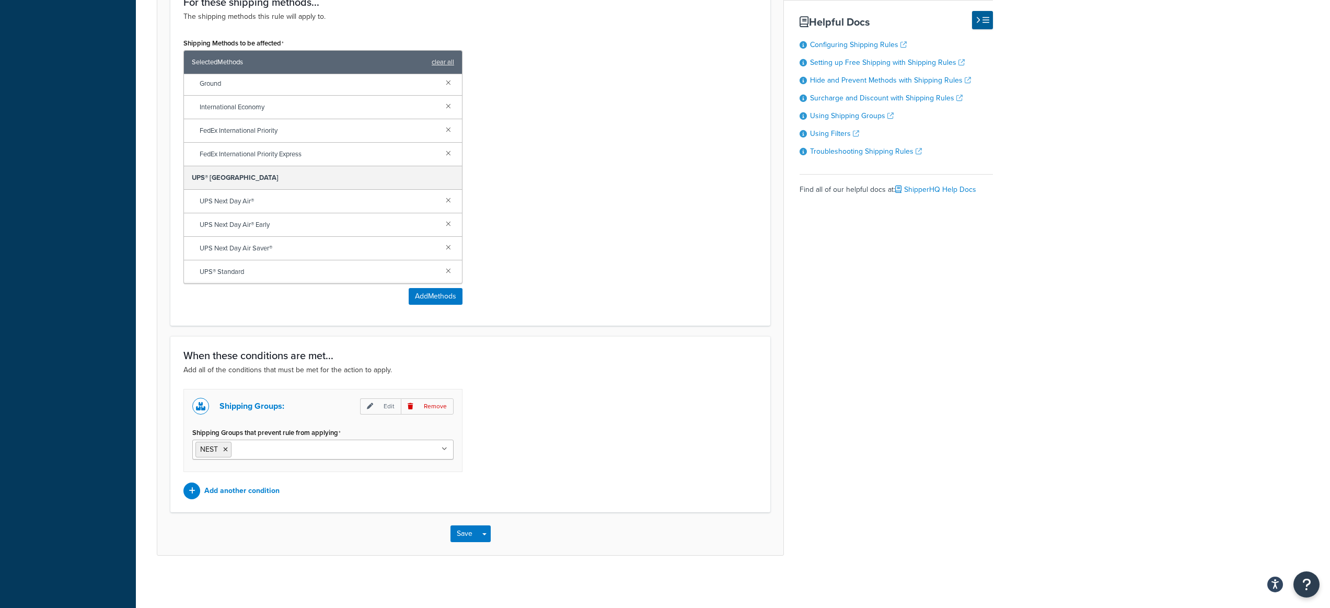
scroll to position [190, 0]
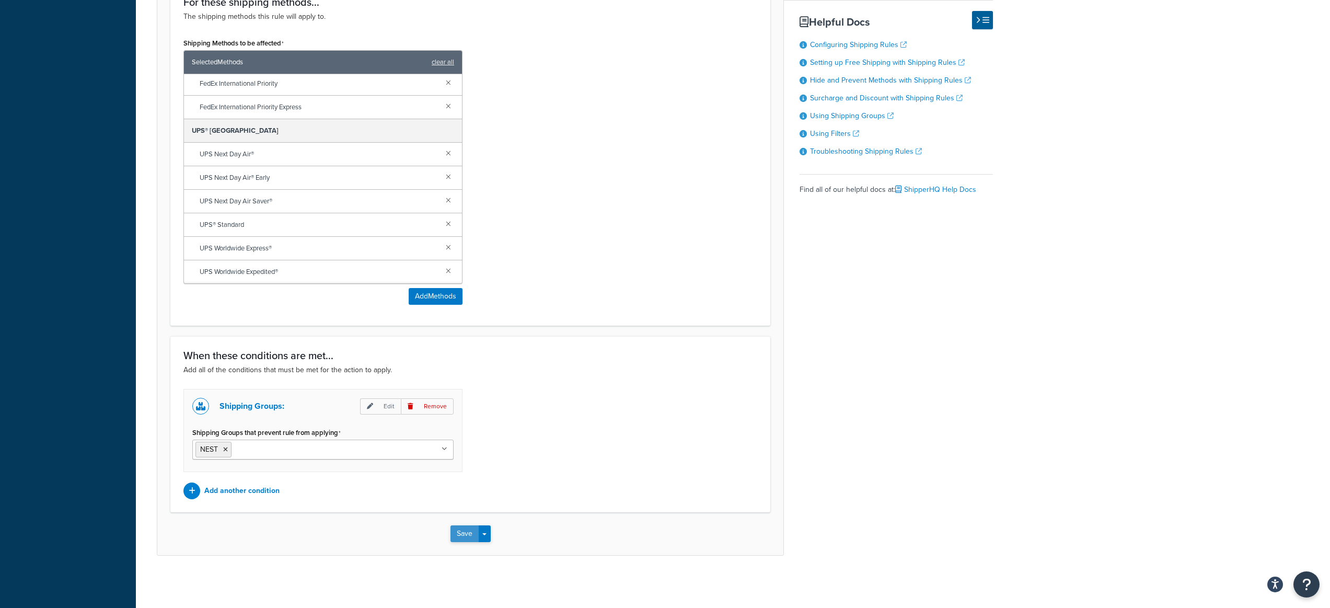
click at [468, 535] on button "Save" at bounding box center [464, 533] width 28 height 17
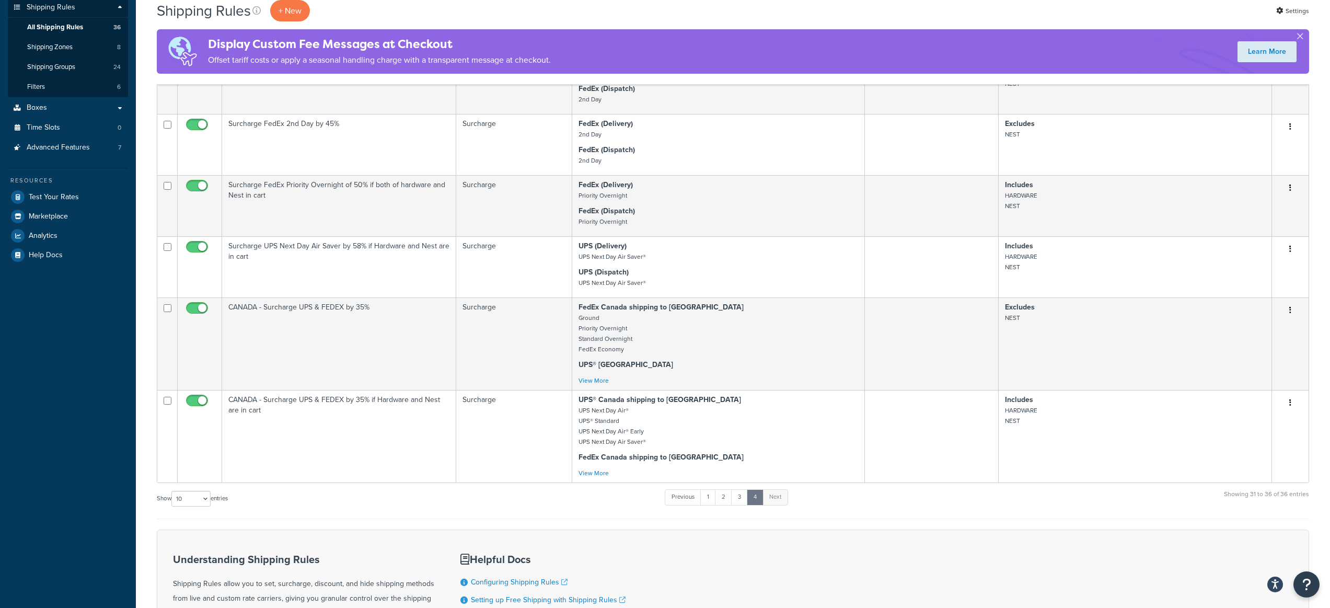
scroll to position [378, 0]
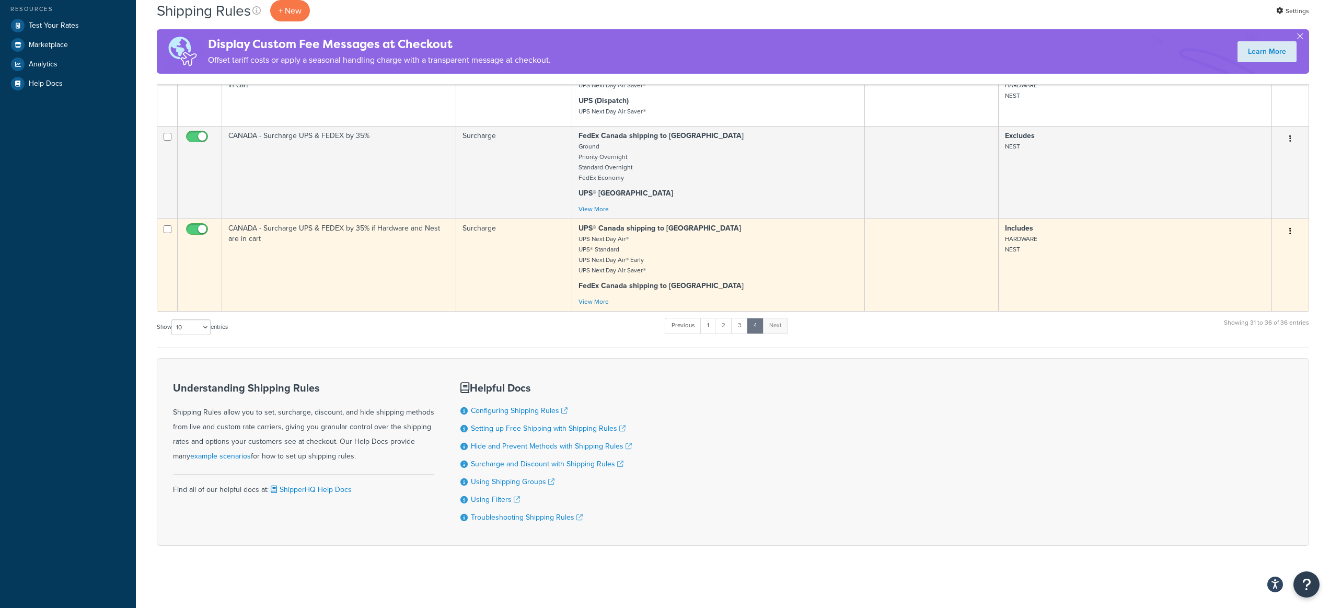
click at [1292, 230] on button "button" at bounding box center [1290, 231] width 15 height 17
click at [1269, 247] on link "Edit" at bounding box center [1255, 250] width 83 height 21
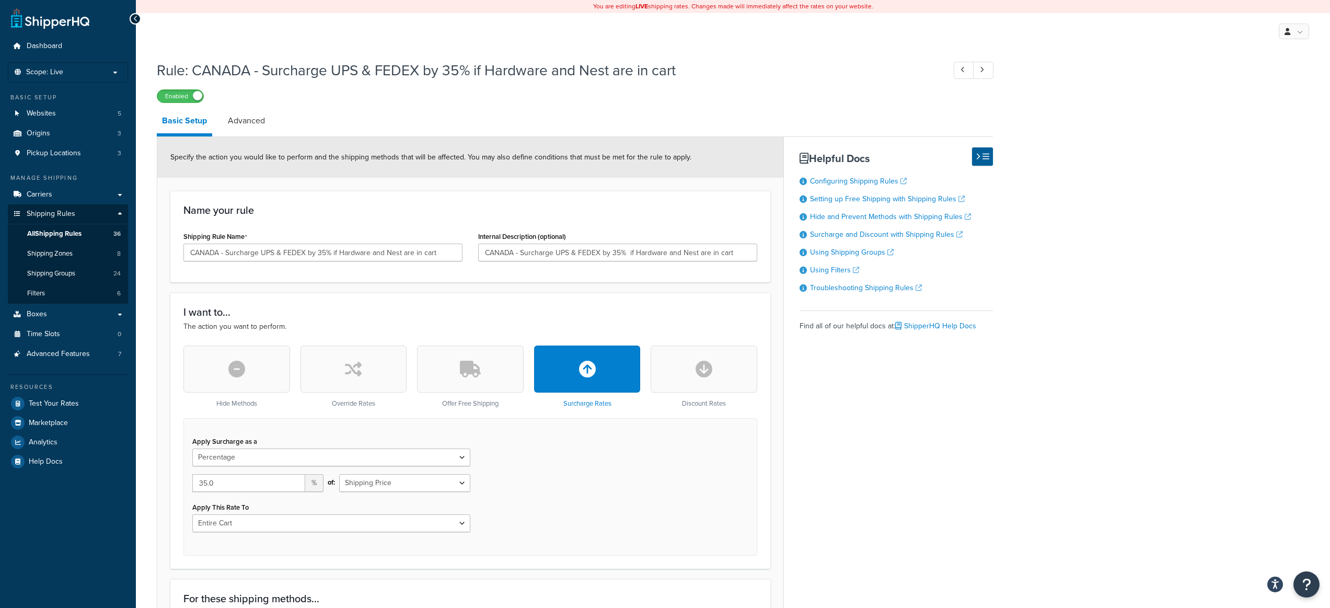
select select "PERCENTAGE"
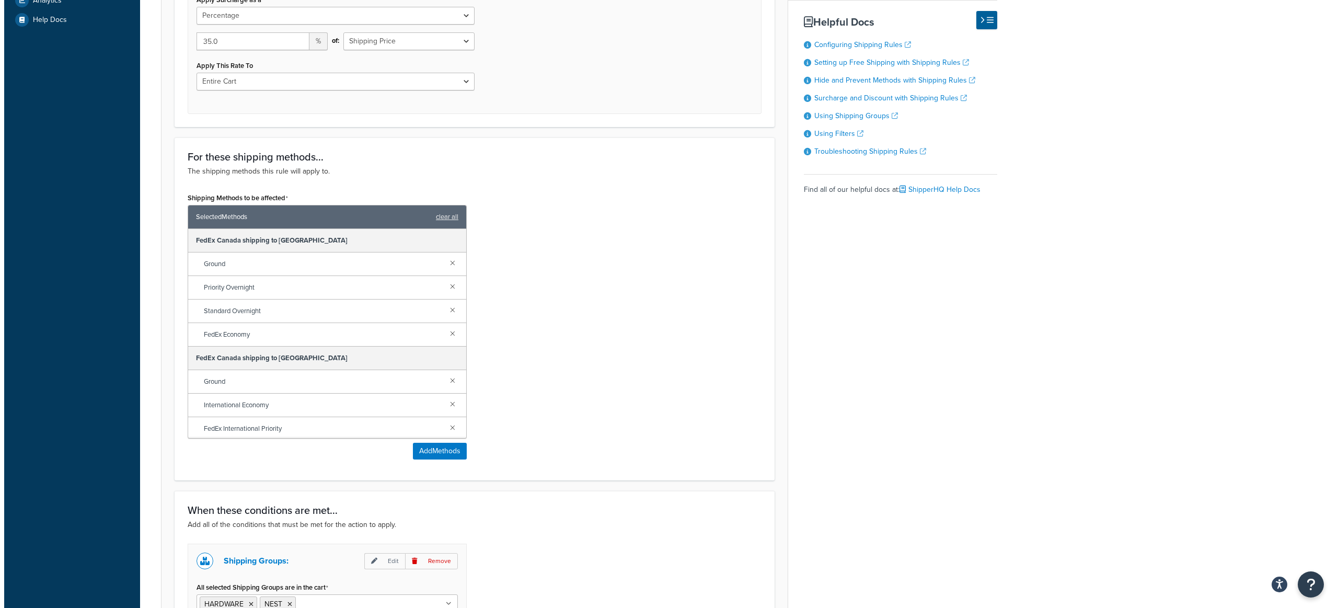
scroll to position [455, 0]
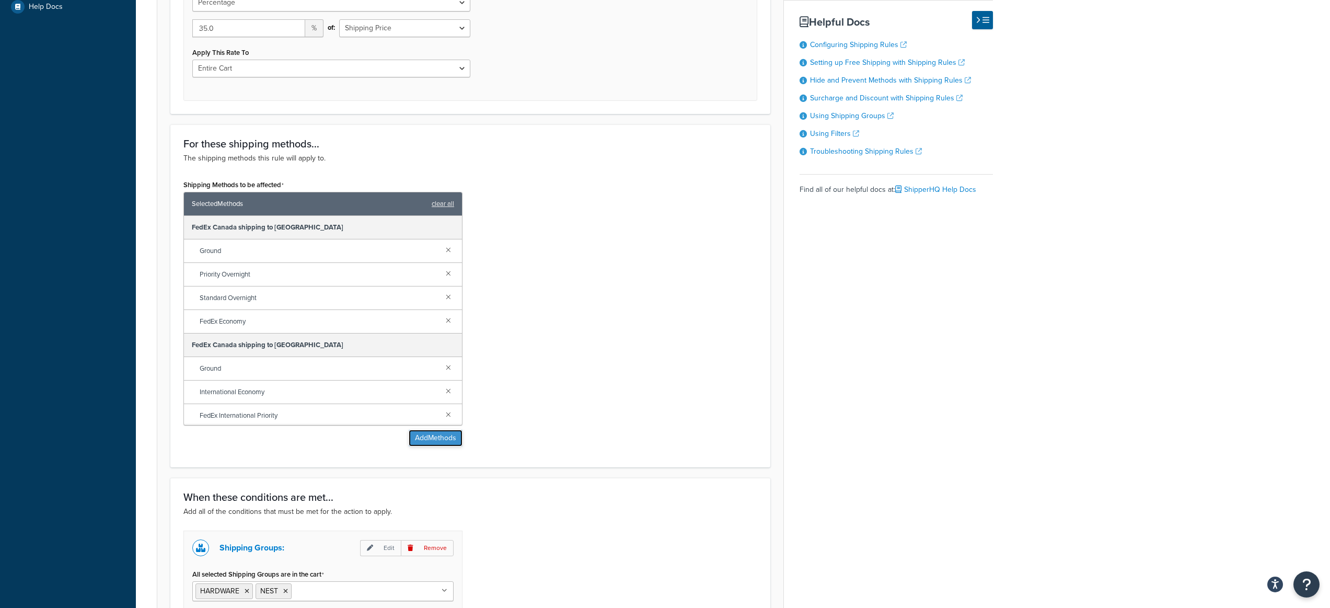
click at [448, 442] on button "Add Methods" at bounding box center [436, 438] width 54 height 17
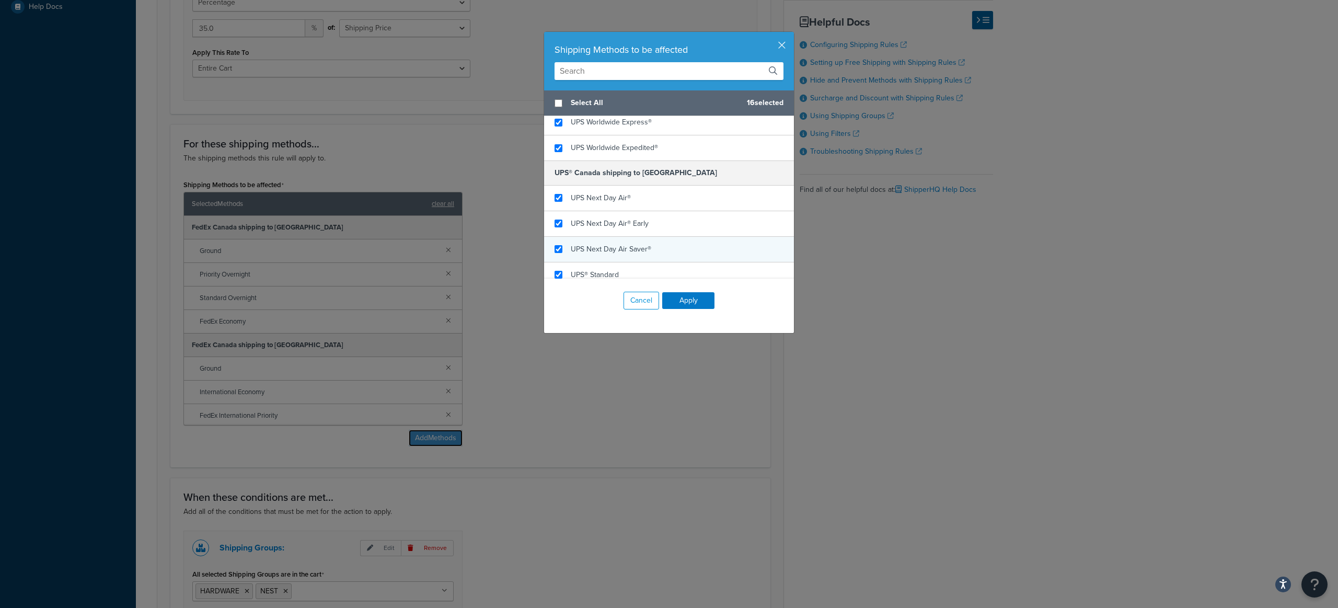
scroll to position [1602, 0]
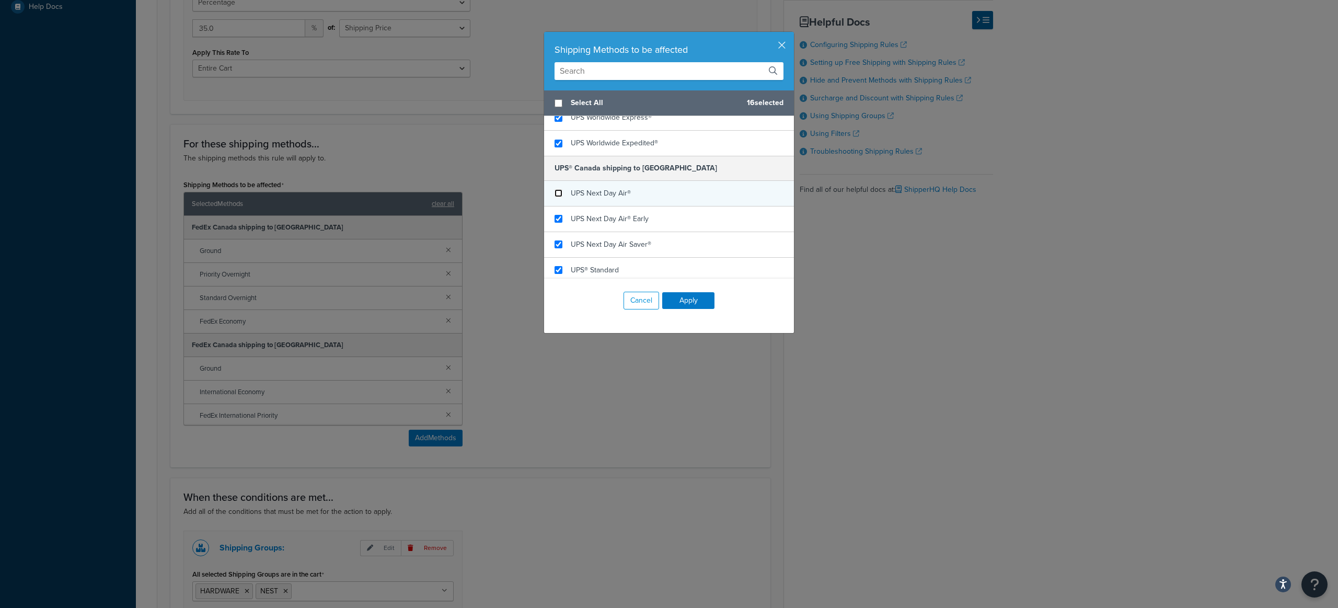
click at [554, 195] on input "checkbox" at bounding box center [558, 193] width 8 height 8
checkbox input "false"
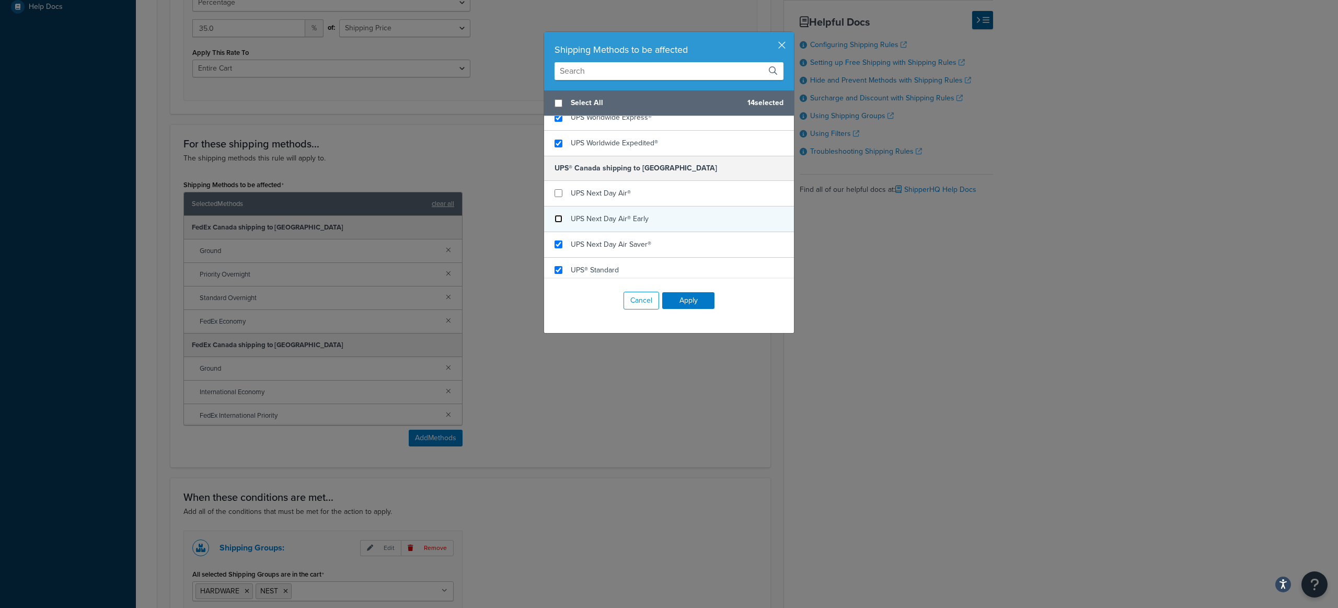
click at [557, 218] on input "checkbox" at bounding box center [558, 219] width 8 height 8
checkbox input "false"
click at [554, 242] on input "checkbox" at bounding box center [558, 244] width 8 height 8
checkbox input "false"
click at [555, 268] on input "checkbox" at bounding box center [558, 270] width 8 height 8
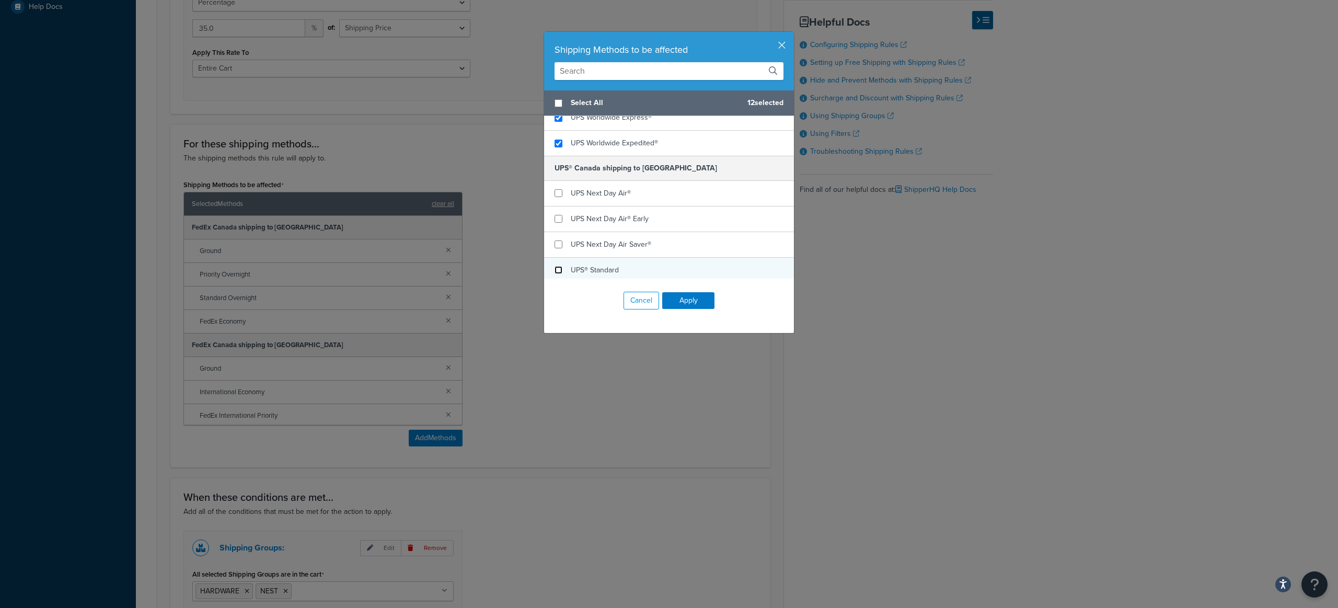
checkbox input "false"
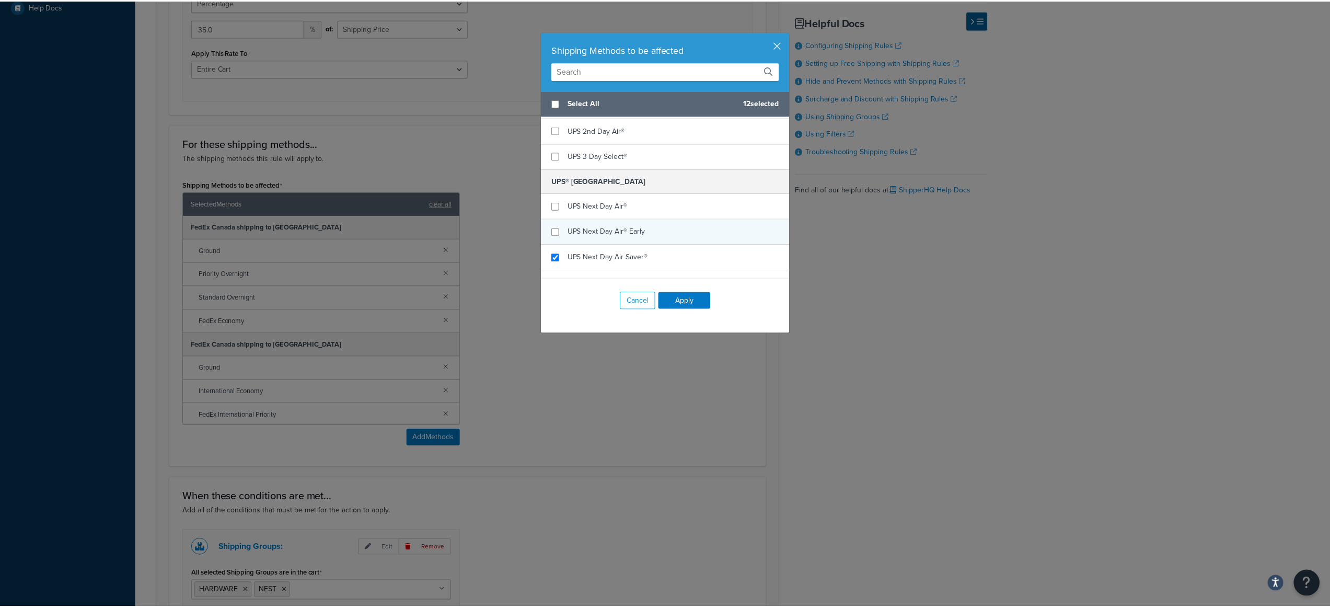
scroll to position [1421, 0]
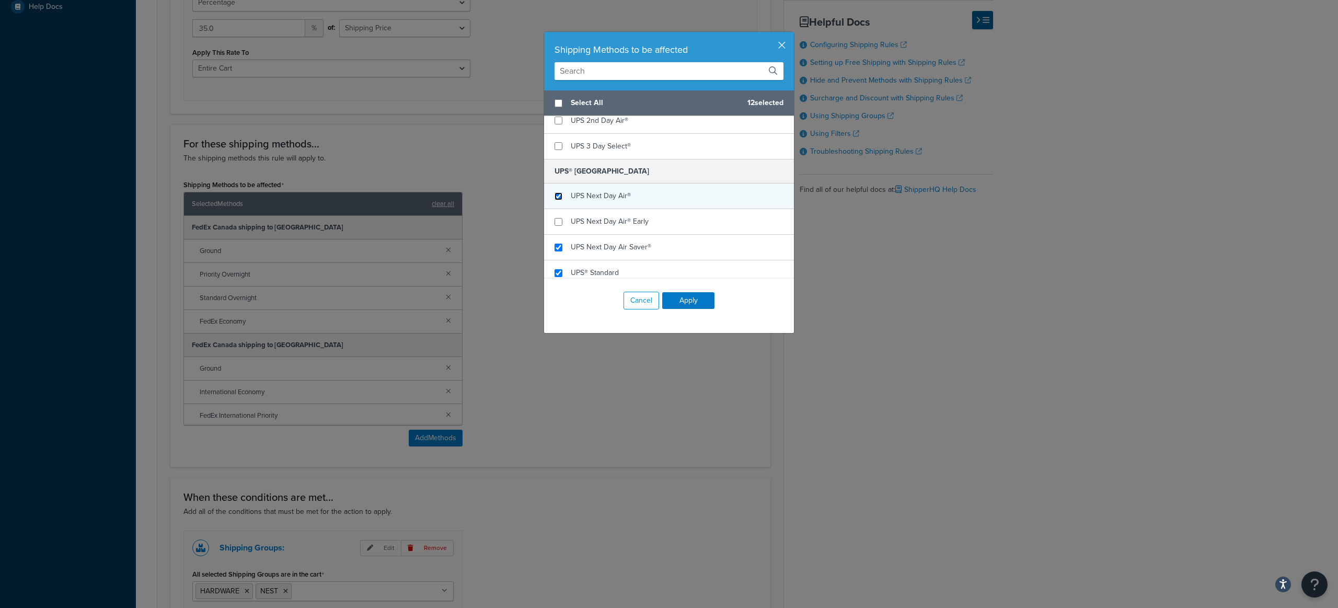
click at [554, 196] on input "checkbox" at bounding box center [558, 196] width 8 height 8
checkbox input "true"
click at [554, 222] on input "checkbox" at bounding box center [558, 222] width 8 height 8
checkbox input "true"
click at [684, 298] on button "Apply" at bounding box center [688, 300] width 52 height 17
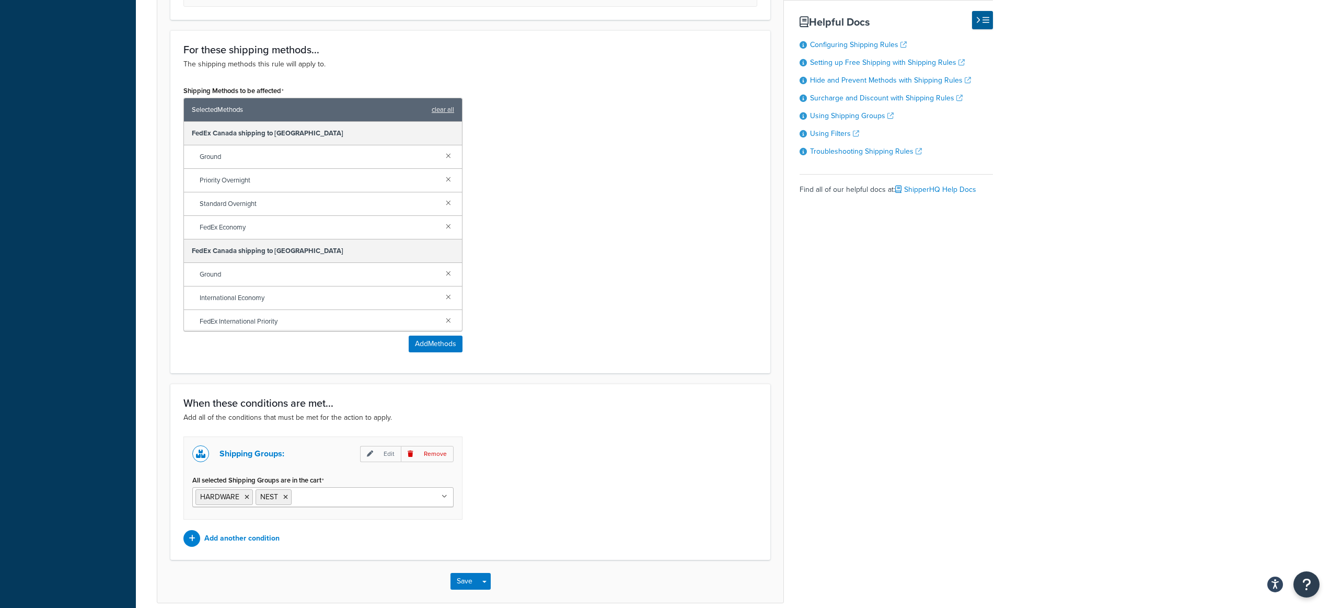
scroll to position [597, 0]
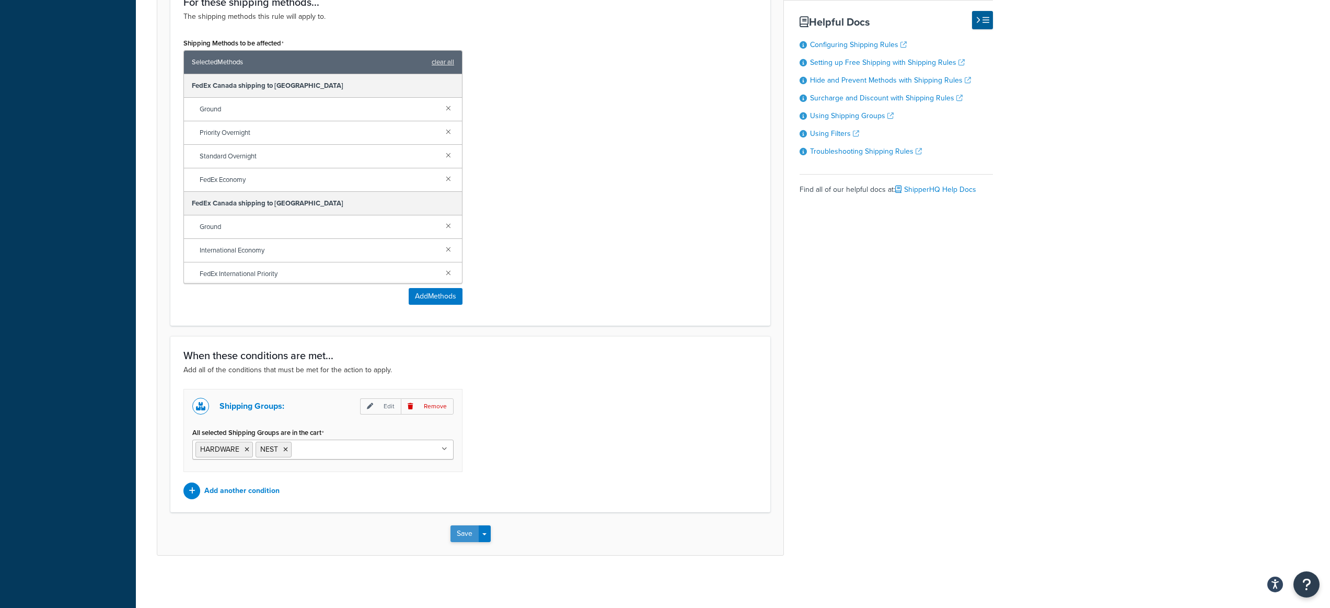
click at [462, 536] on button "Save" at bounding box center [464, 533] width 28 height 17
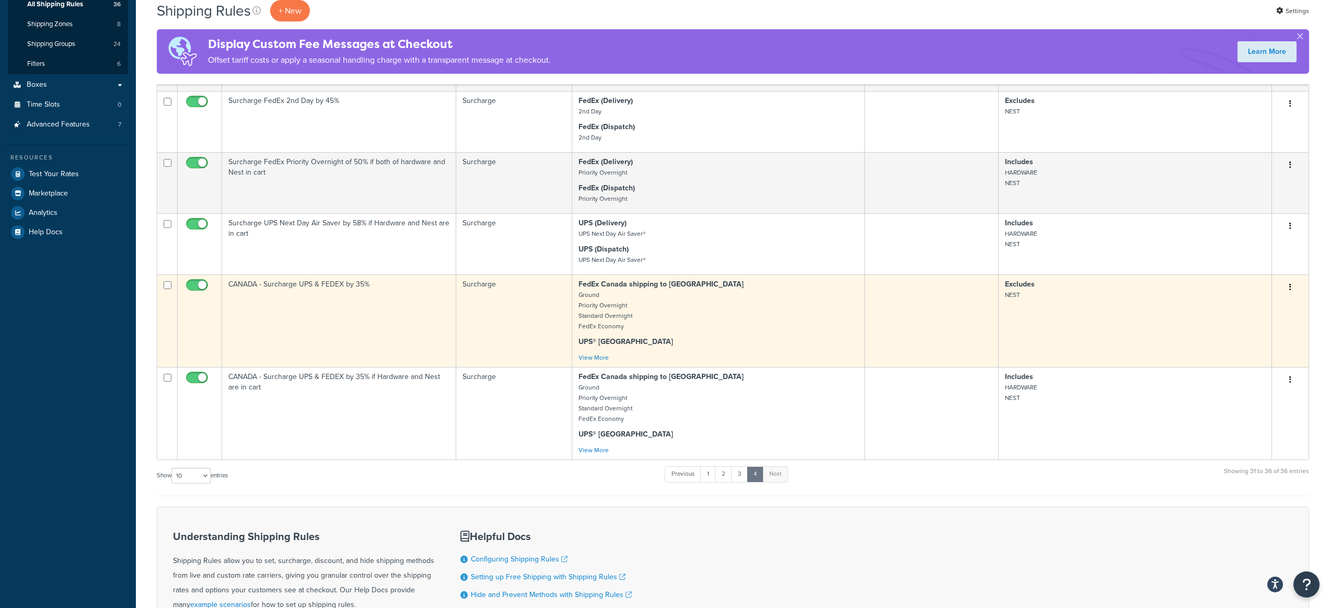
scroll to position [242, 0]
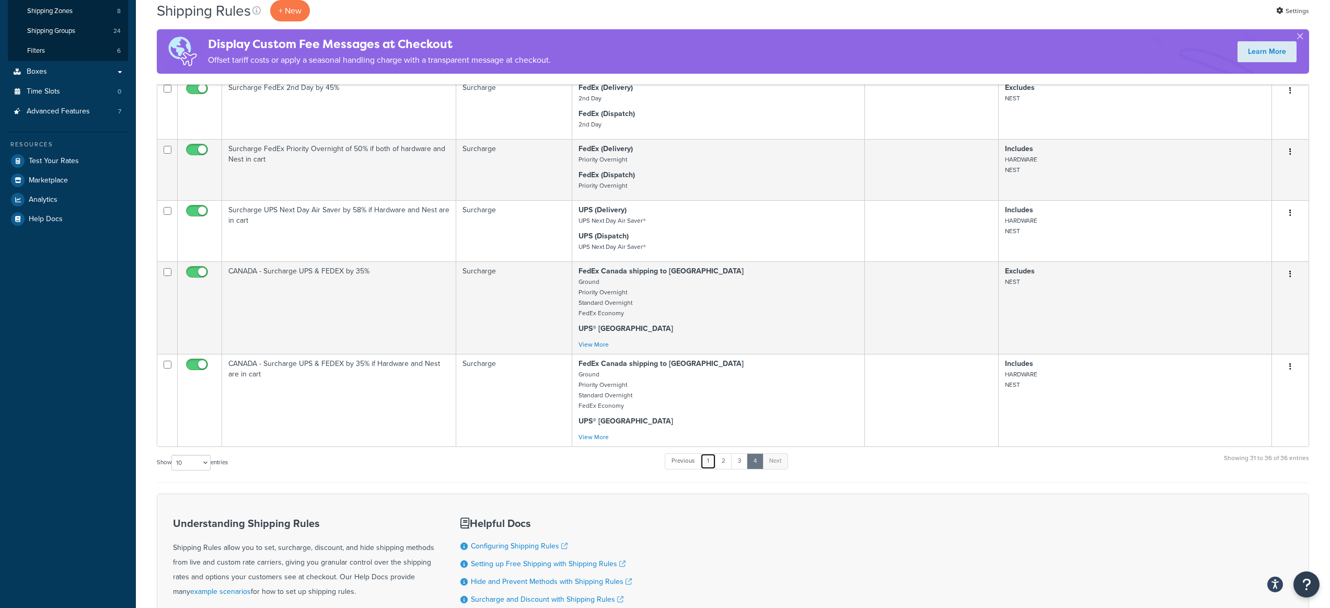
click at [707, 457] on link "1" at bounding box center [708, 461] width 16 height 16
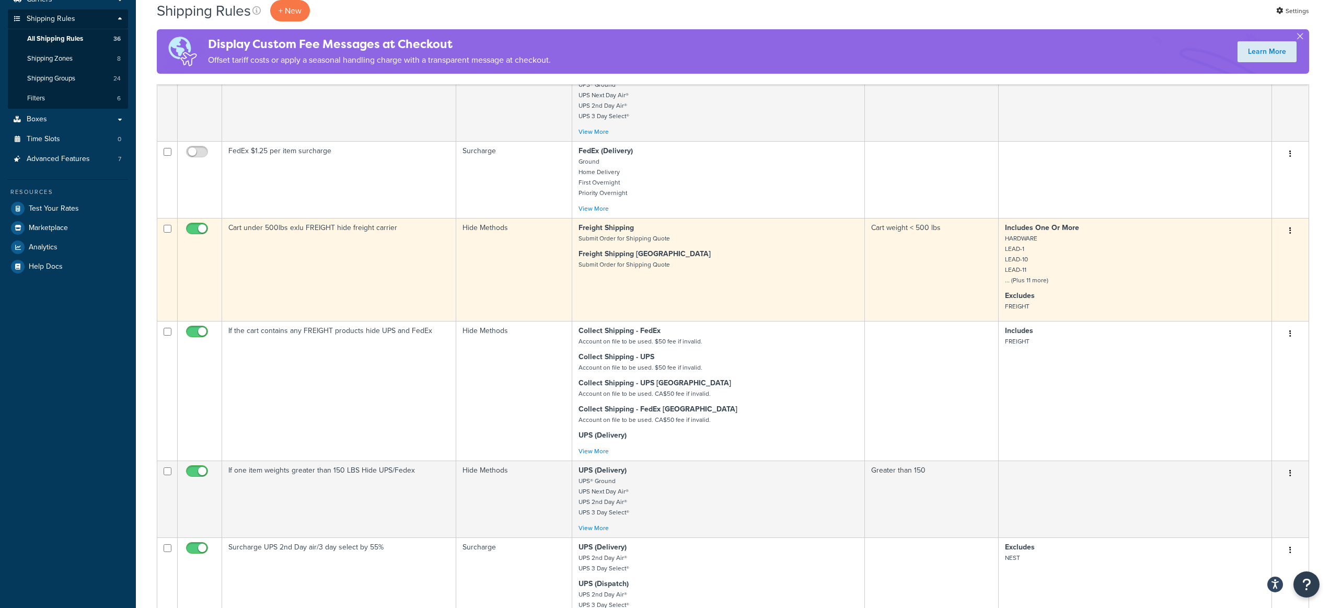
scroll to position [242, 0]
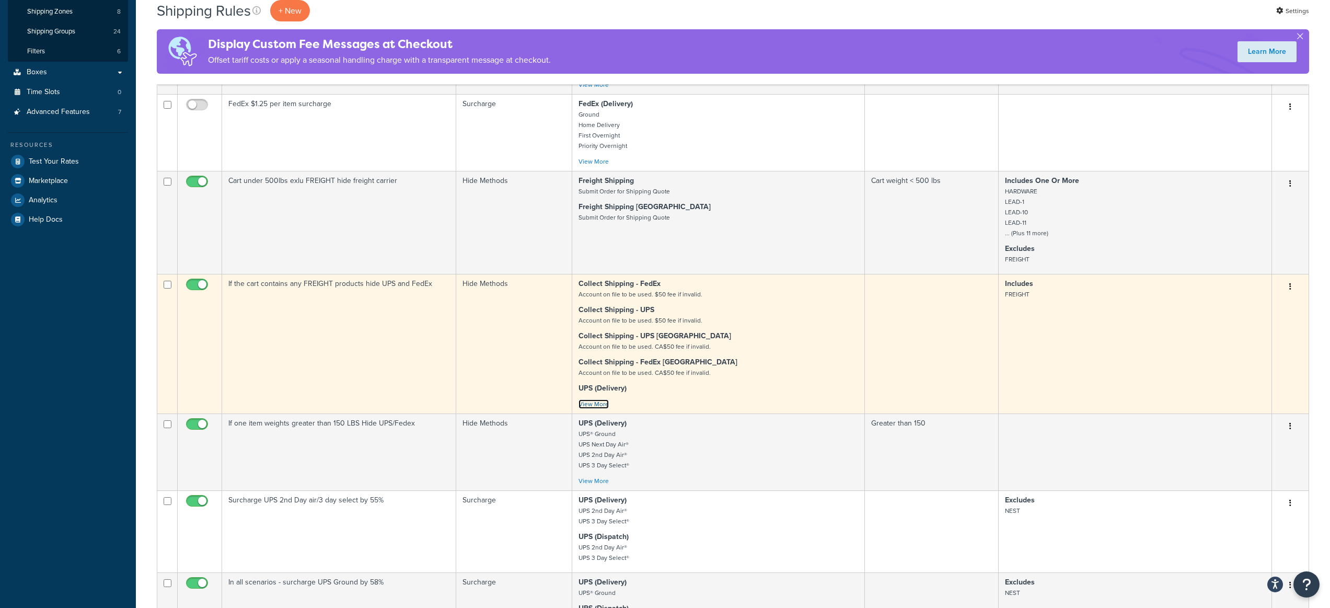
click at [588, 405] on link "View More" at bounding box center [593, 403] width 30 height 9
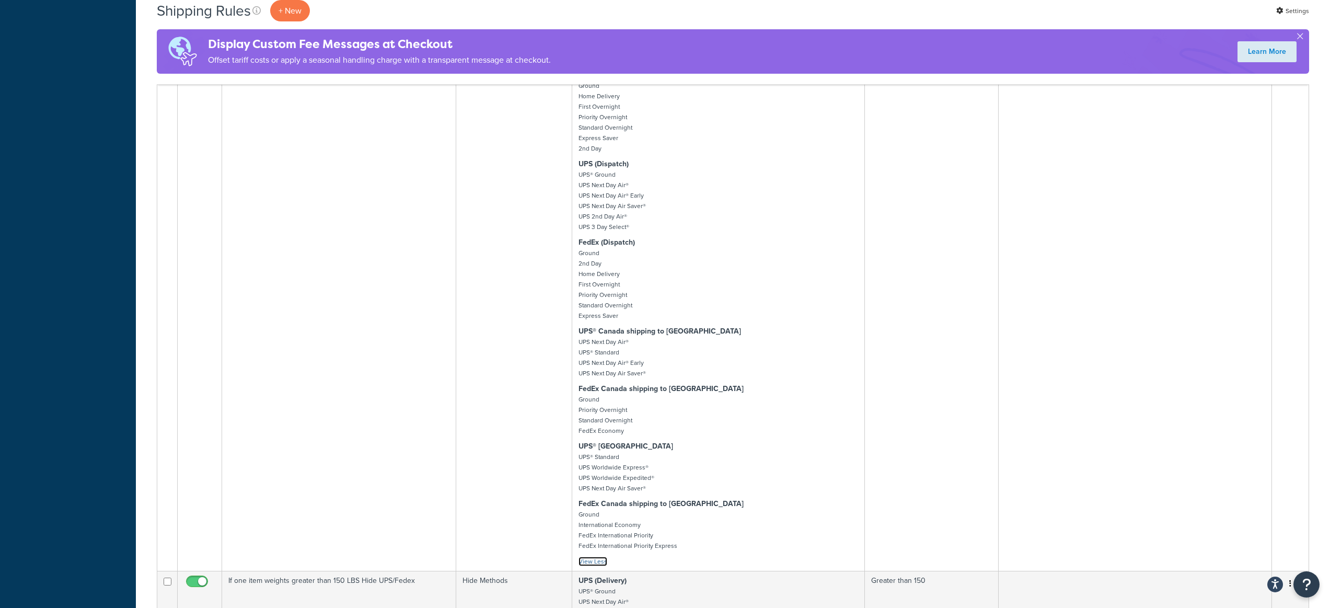
scroll to position [321, 0]
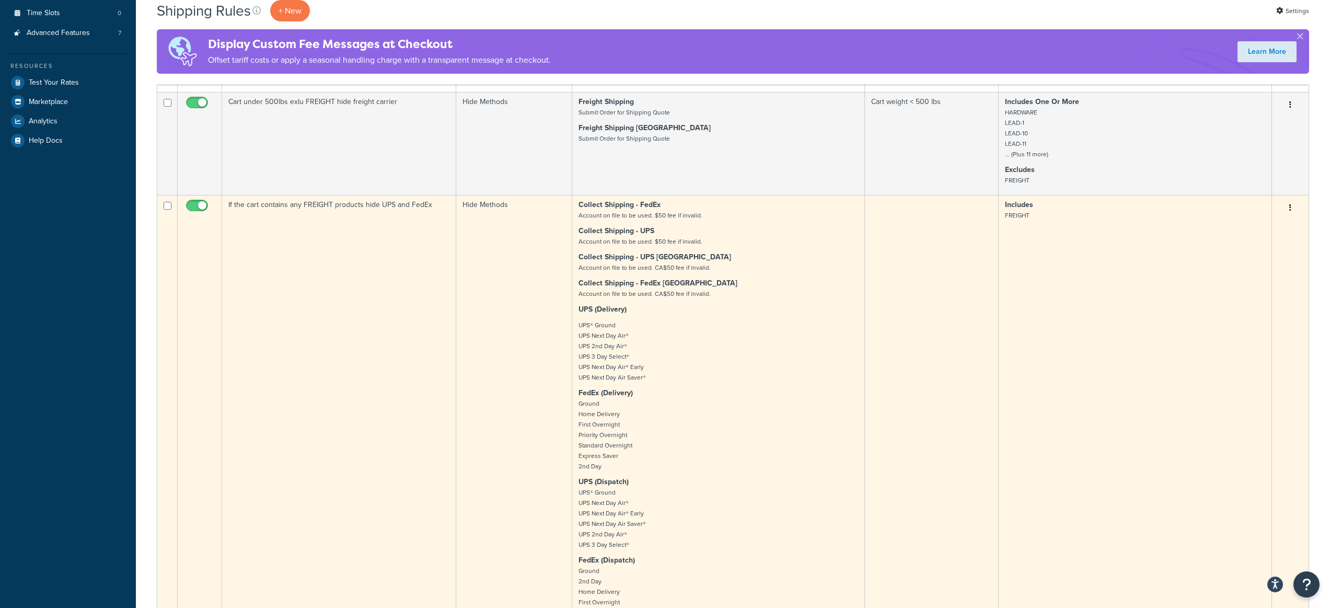
click at [1289, 207] on icon "button" at bounding box center [1290, 207] width 2 height 7
click at [1253, 223] on link "Edit" at bounding box center [1255, 227] width 83 height 21
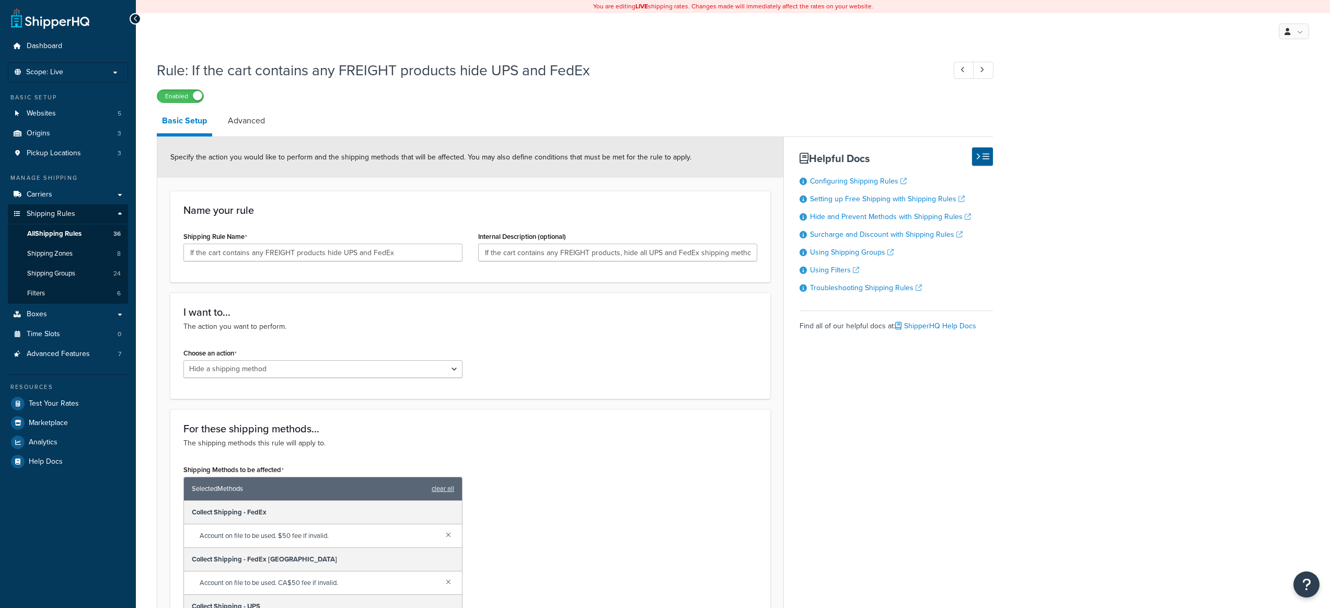
select select "HIDE"
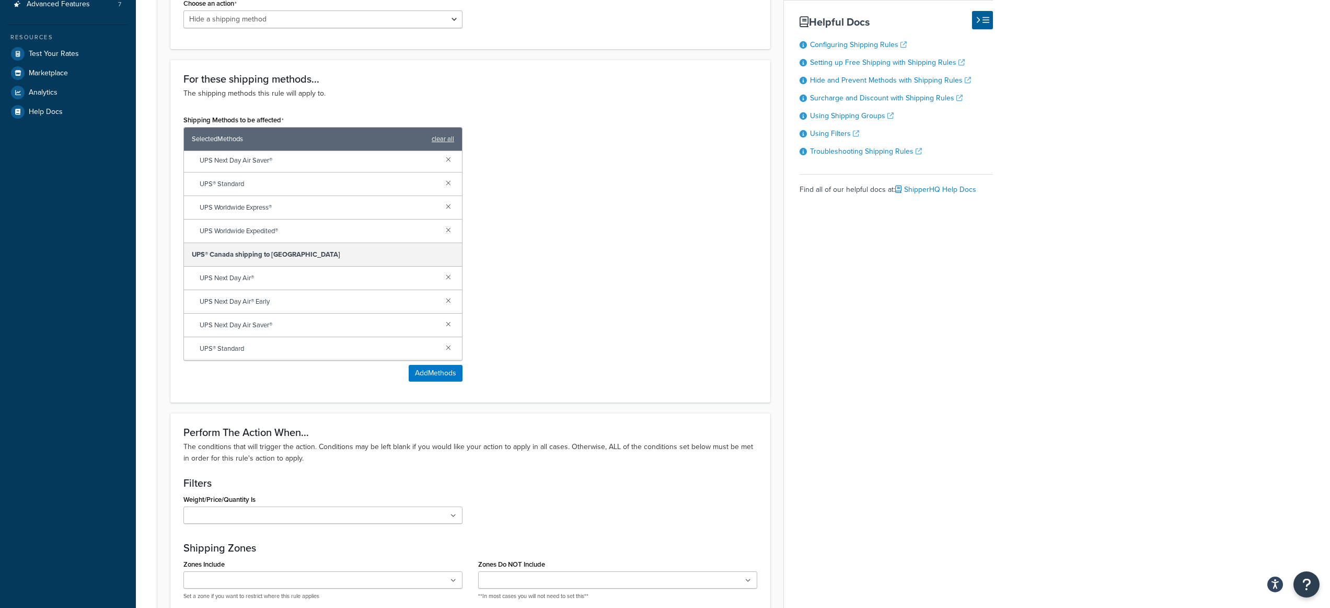
scroll to position [390, 0]
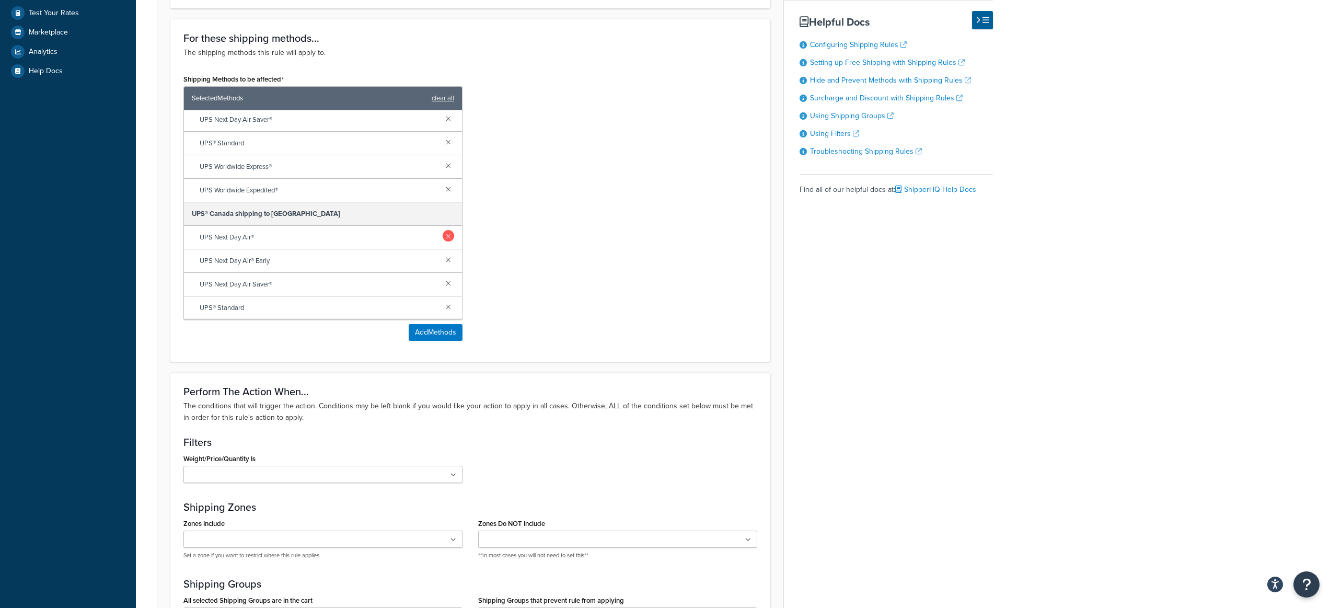
click at [443, 240] on link at bounding box center [448, 235] width 11 height 11
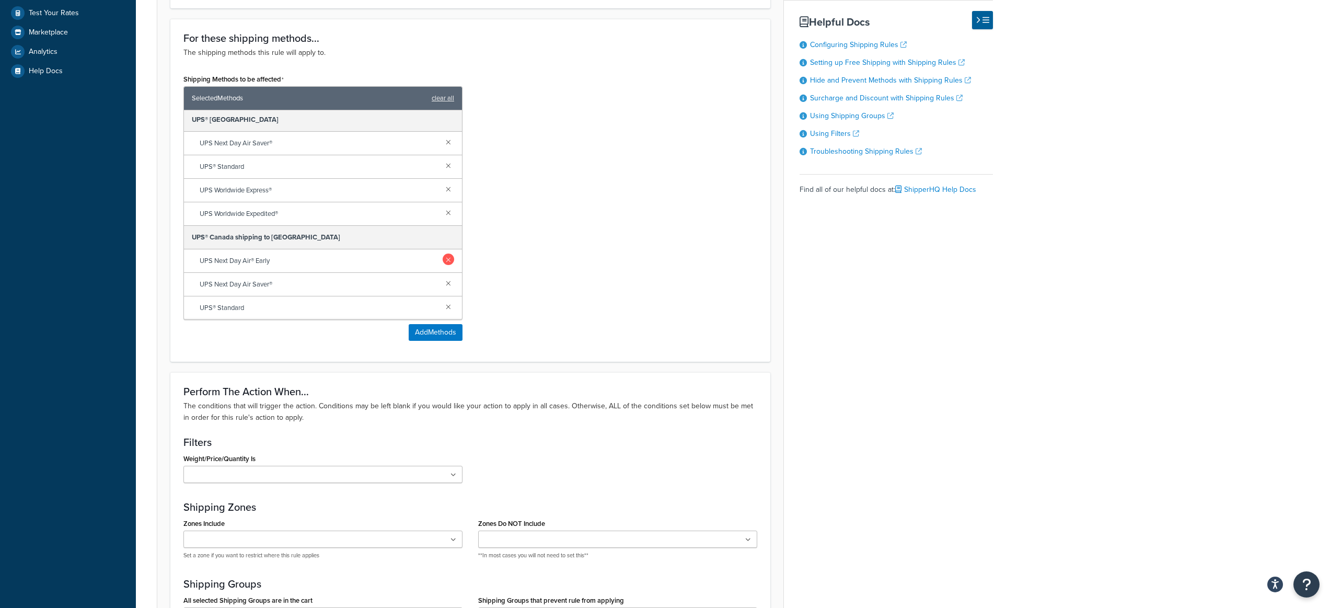
click at [443, 261] on link at bounding box center [448, 258] width 11 height 11
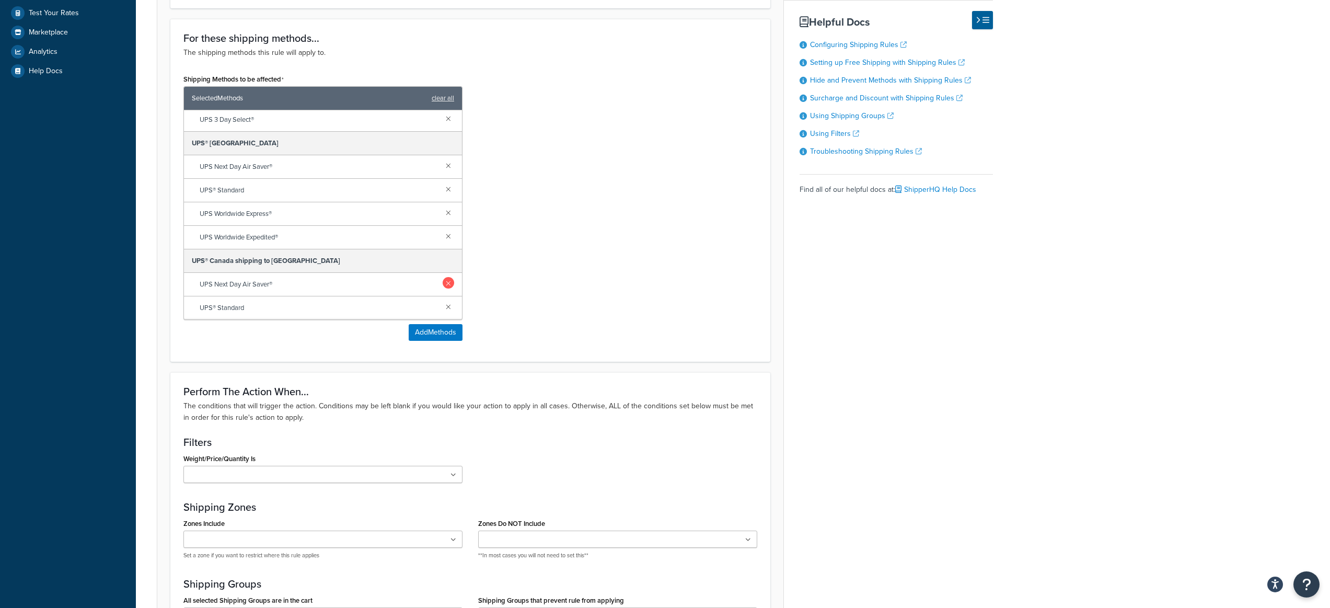
click at [443, 285] on link at bounding box center [448, 282] width 11 height 11
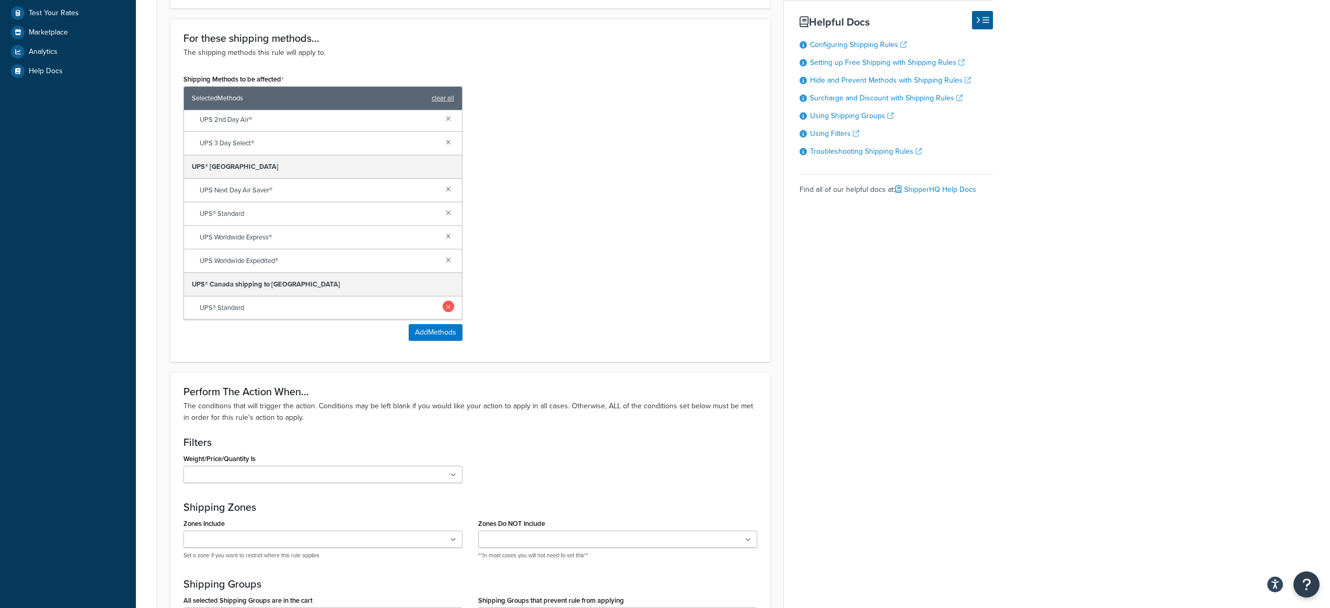
click at [443, 307] on link at bounding box center [448, 305] width 11 height 11
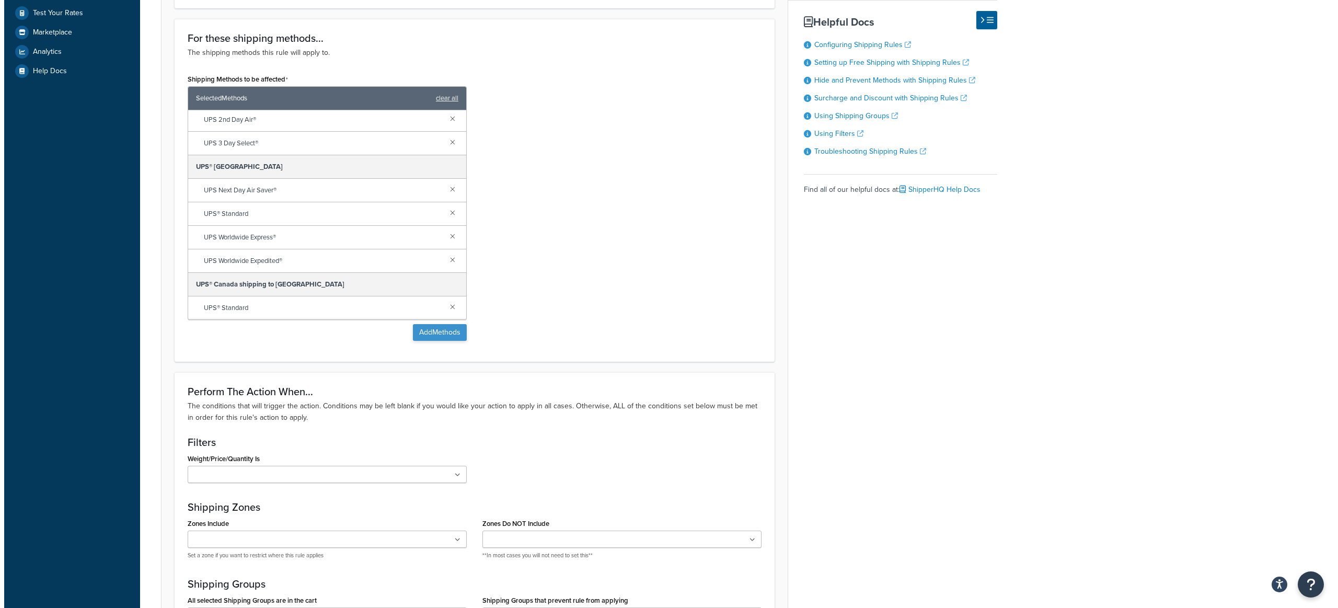
scroll to position [1037, 0]
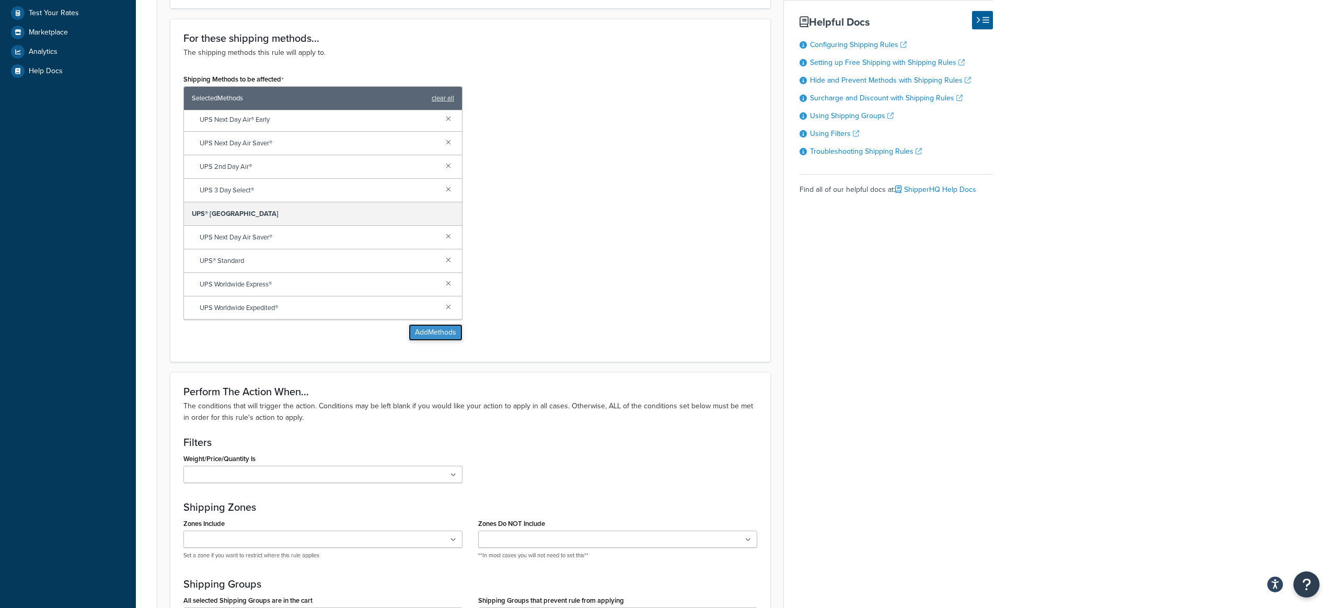
click at [440, 335] on button "Add Methods" at bounding box center [436, 332] width 54 height 17
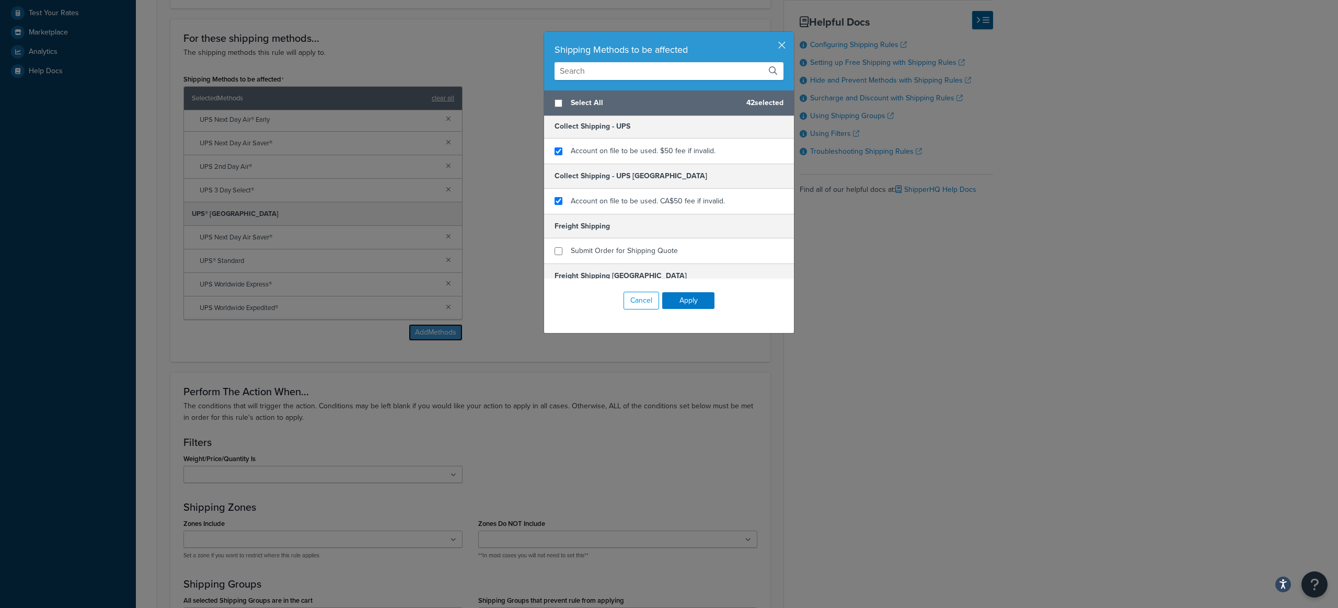
scroll to position [664, 0]
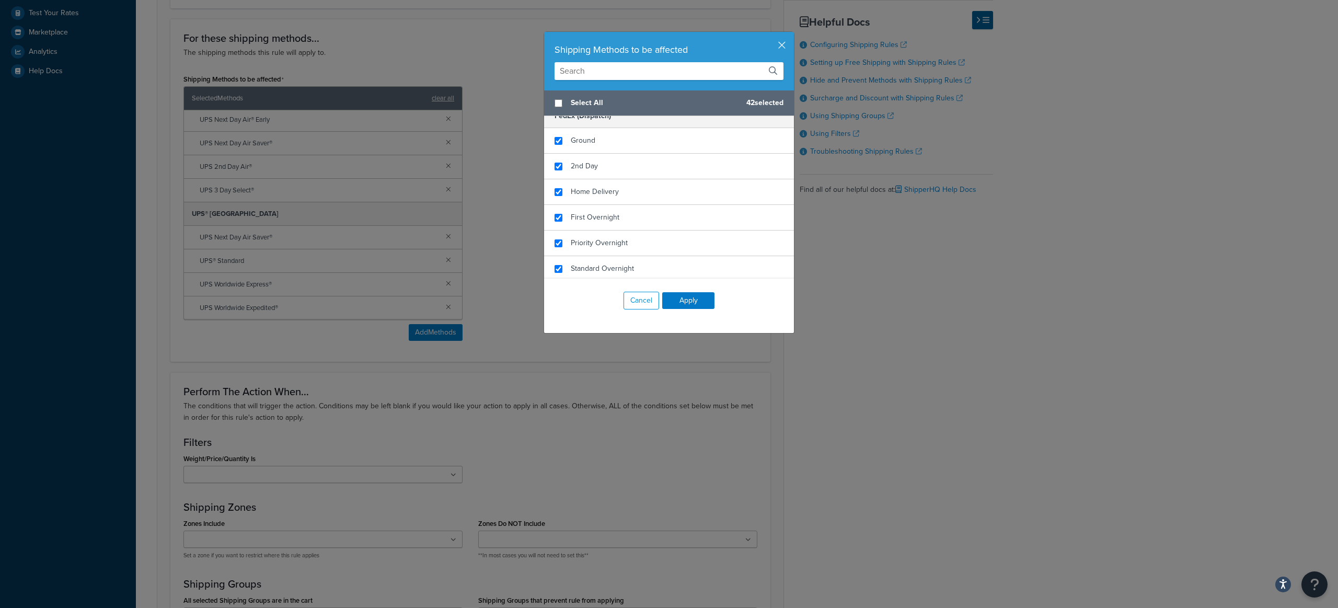
click at [611, 57] on div "Shipping Methods to be affected" at bounding box center [669, 61] width 250 height 59
click at [604, 81] on div "Shipping Methods to be affected" at bounding box center [669, 61] width 250 height 59
click at [605, 72] on input "text" at bounding box center [668, 71] width 229 height 18
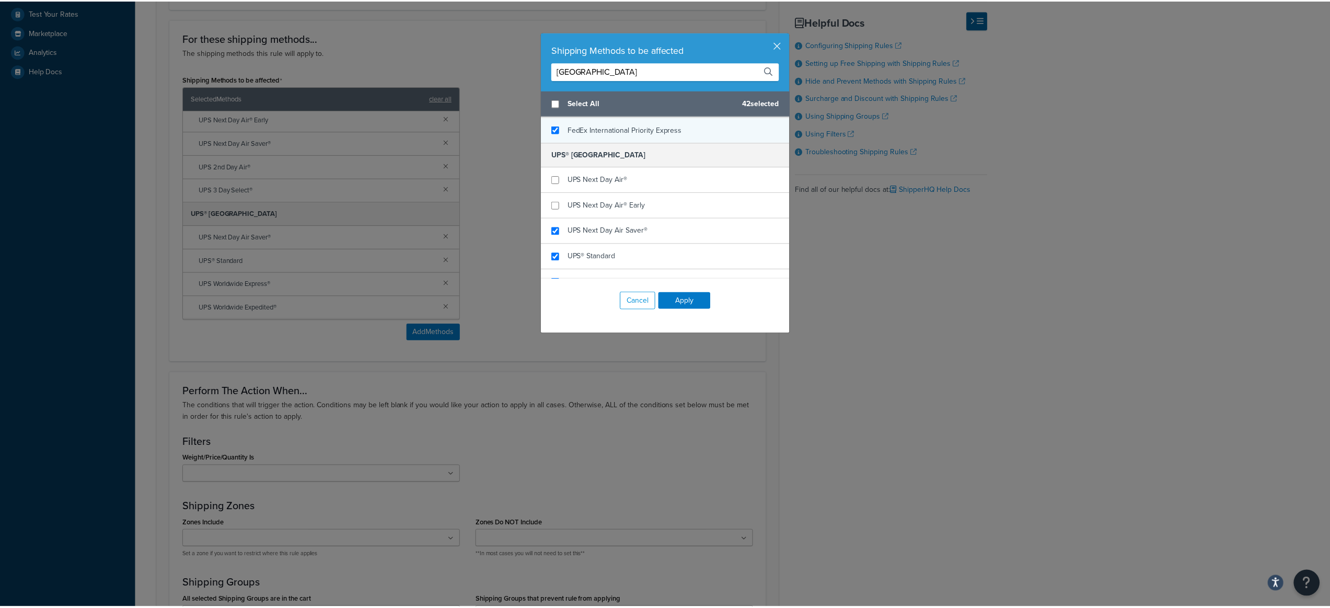
scroll to position [349, 0]
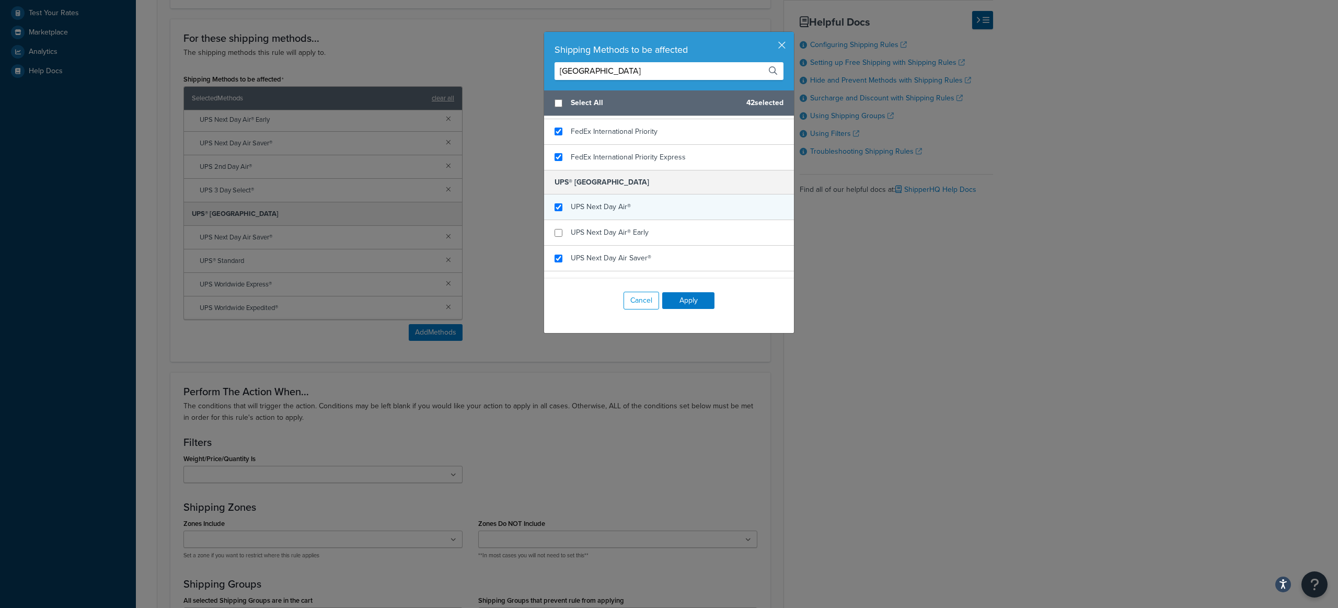
type input "canada"
click at [555, 205] on input "checkbox" at bounding box center [558, 207] width 8 height 8
checkbox input "true"
click at [555, 234] on input "checkbox" at bounding box center [558, 233] width 8 height 8
checkbox input "true"
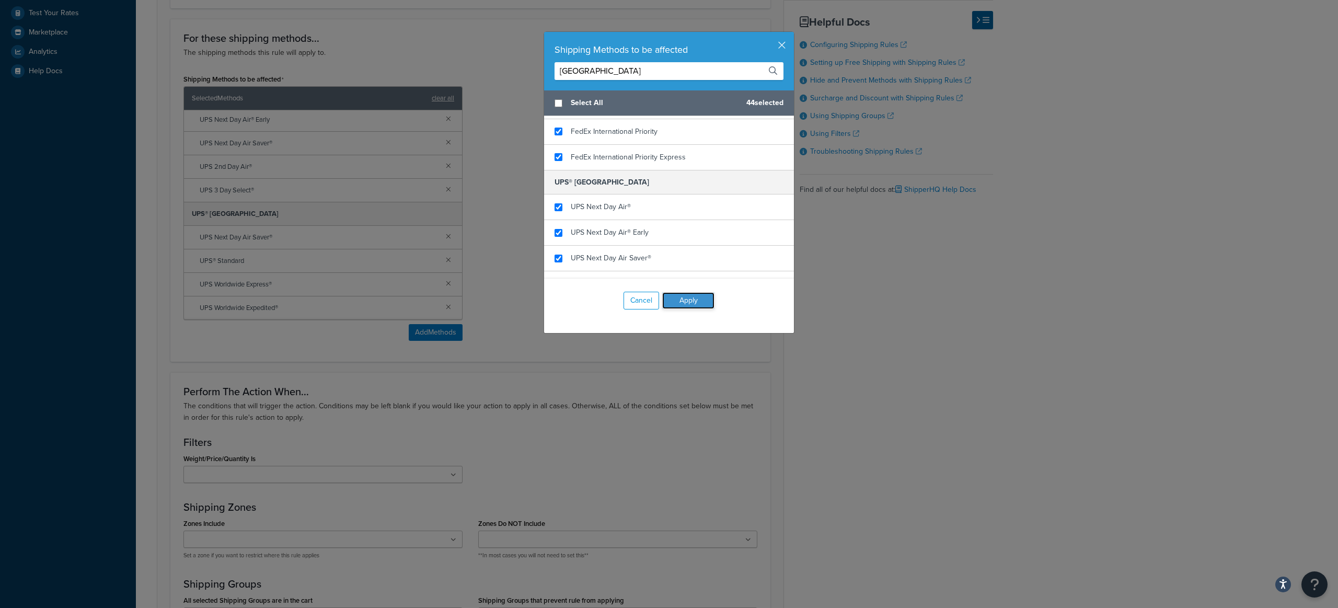
click at [692, 305] on button "Apply" at bounding box center [688, 300] width 52 height 17
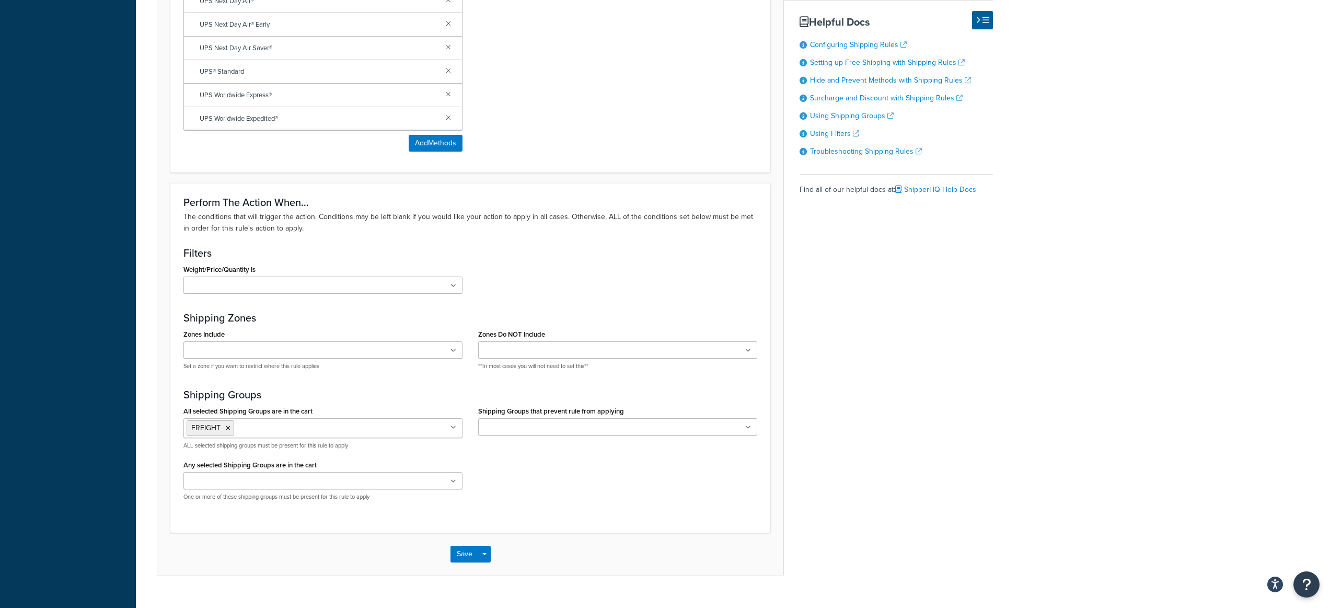
scroll to position [600, 0]
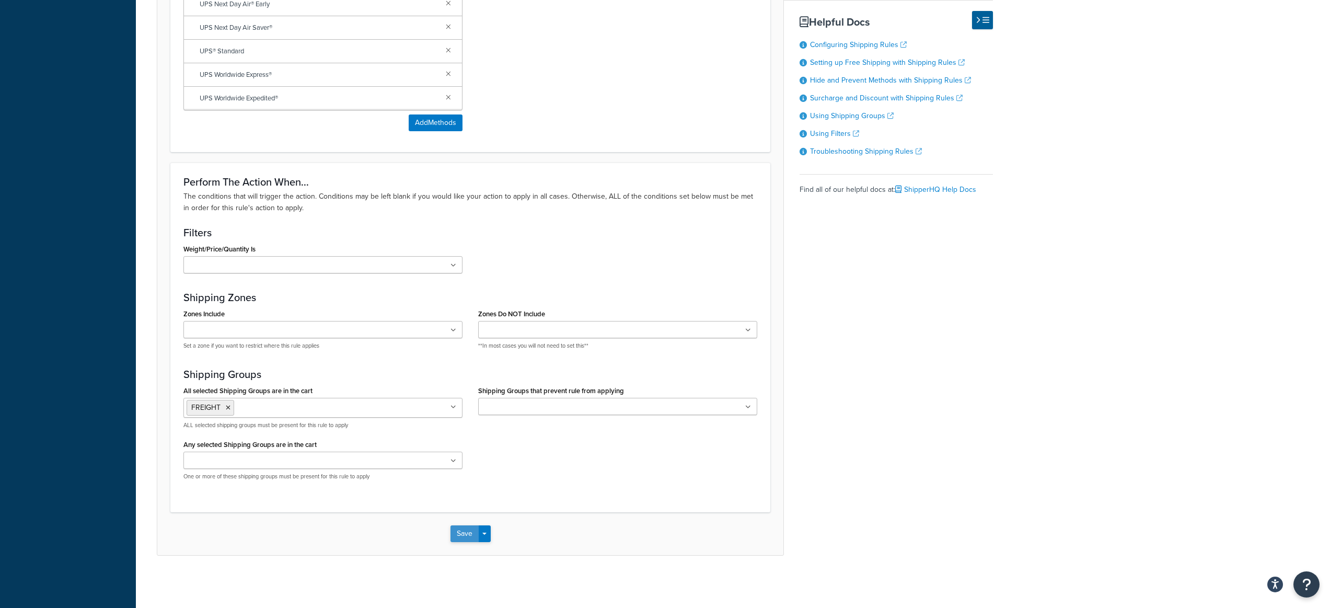
click at [461, 533] on button "Save" at bounding box center [464, 533] width 28 height 17
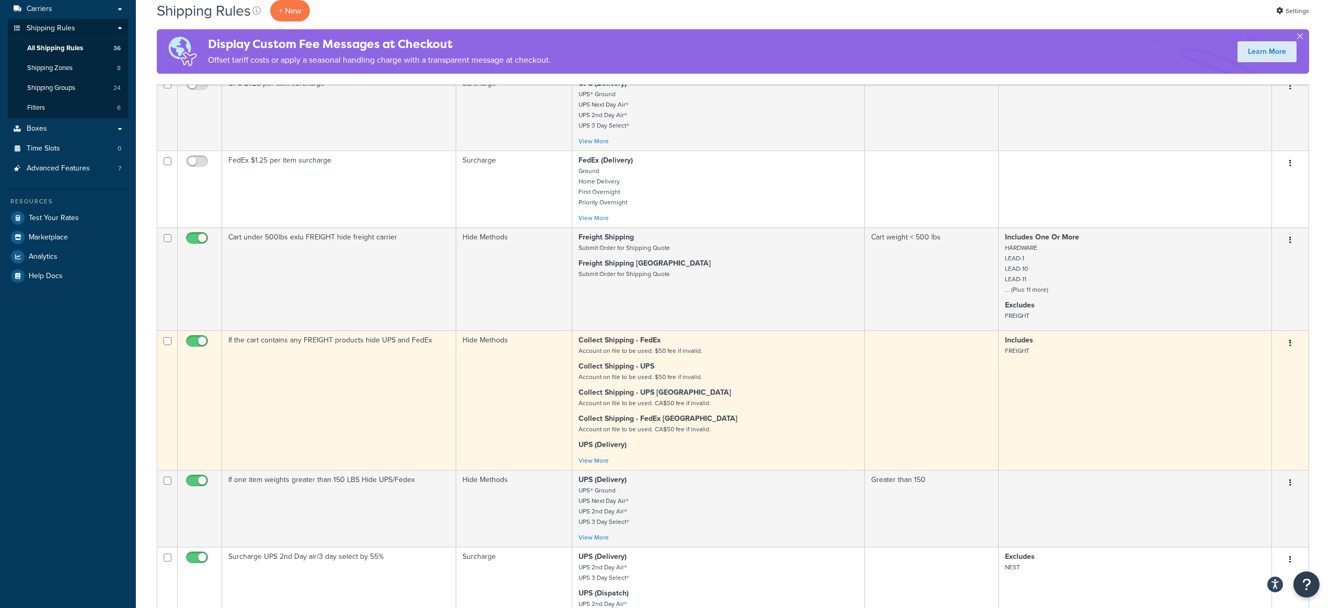
scroll to position [427, 0]
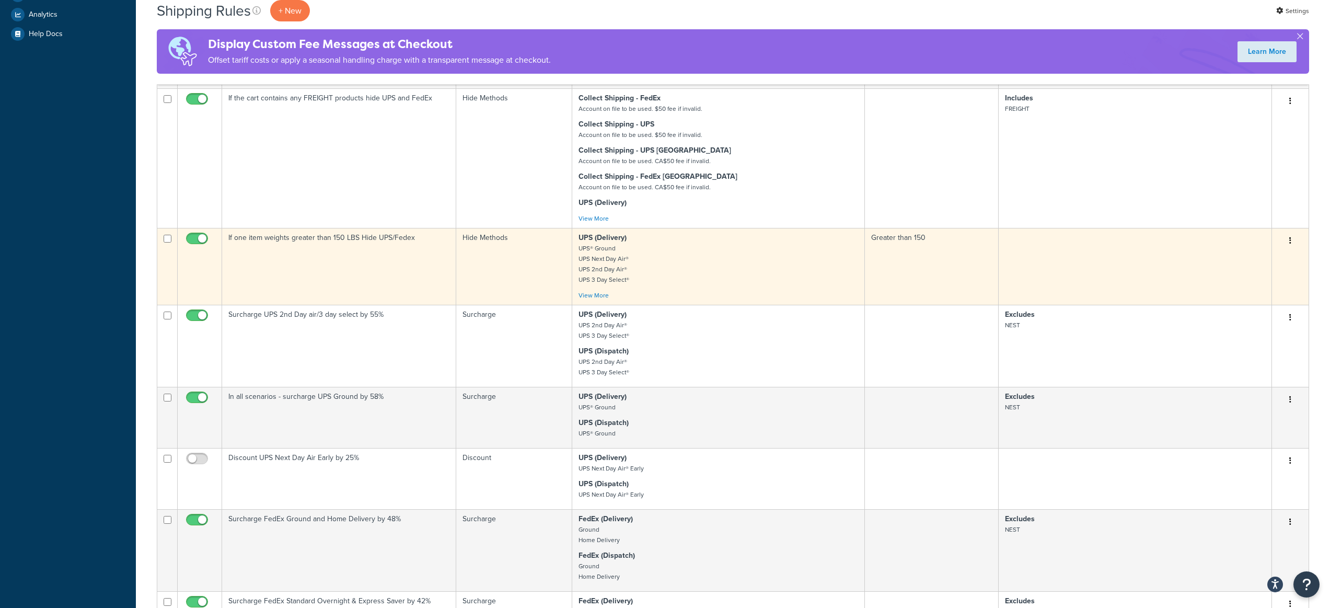
click at [1293, 239] on button "button" at bounding box center [1290, 241] width 15 height 17
click at [1257, 259] on link "Edit" at bounding box center [1255, 260] width 83 height 21
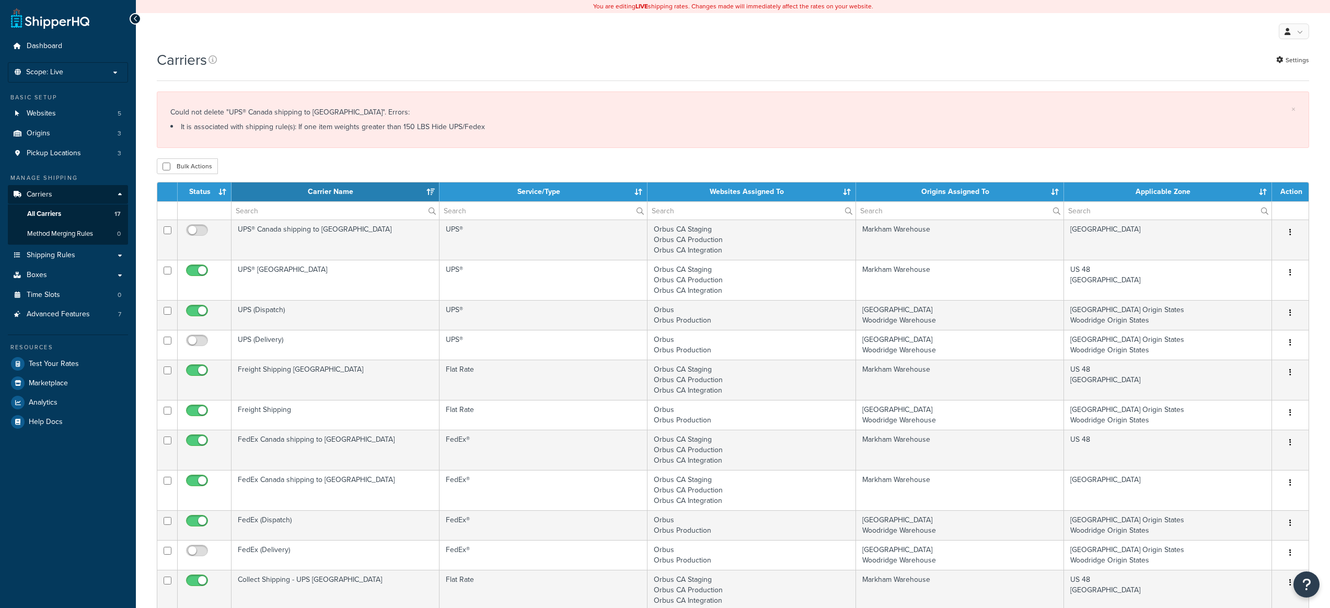
select select "15"
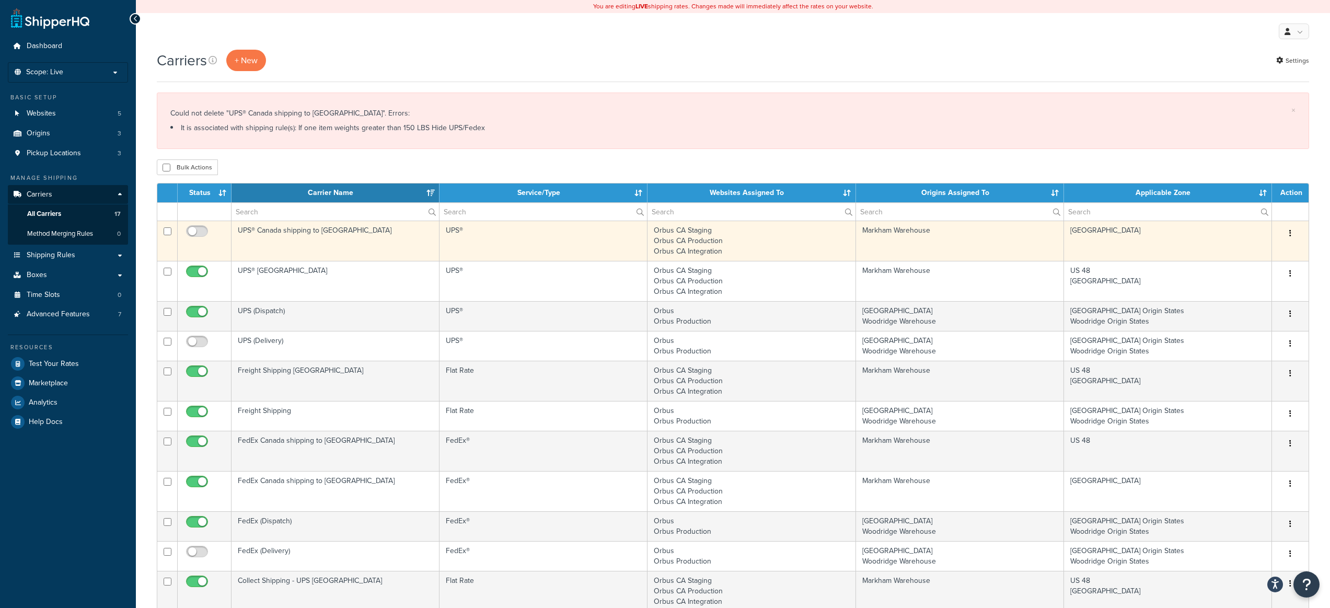
click at [1293, 233] on button "button" at bounding box center [1290, 233] width 15 height 17
click at [1250, 297] on link "Delete" at bounding box center [1248, 297] width 83 height 21
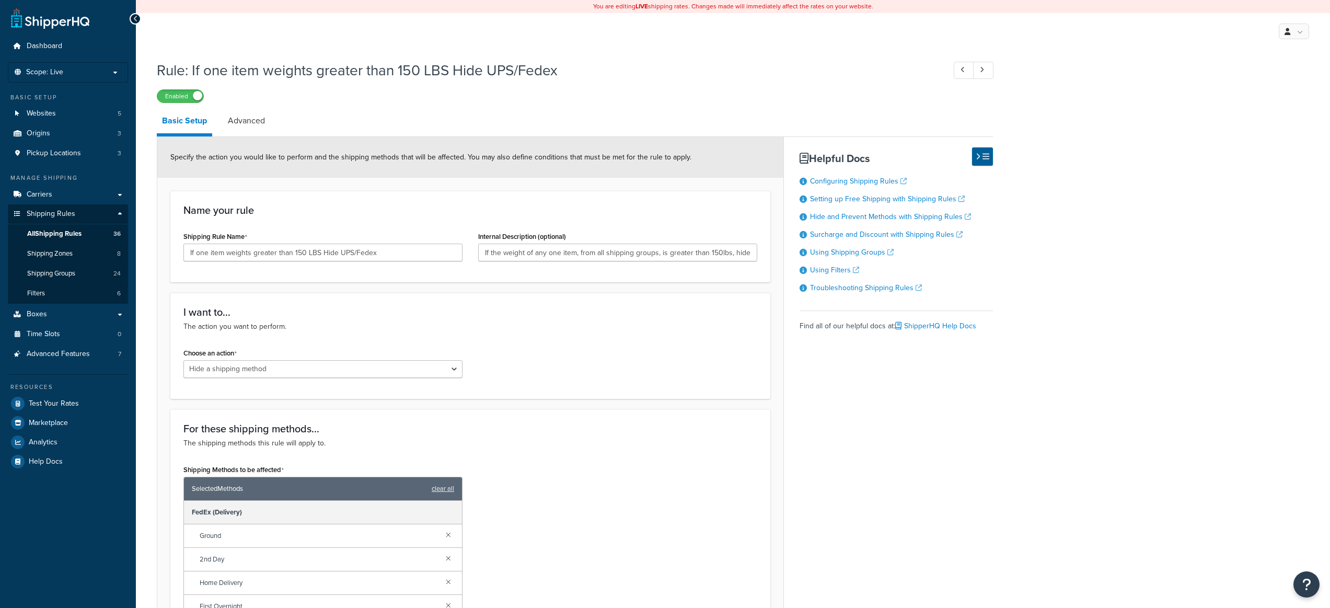
select select "HIDE"
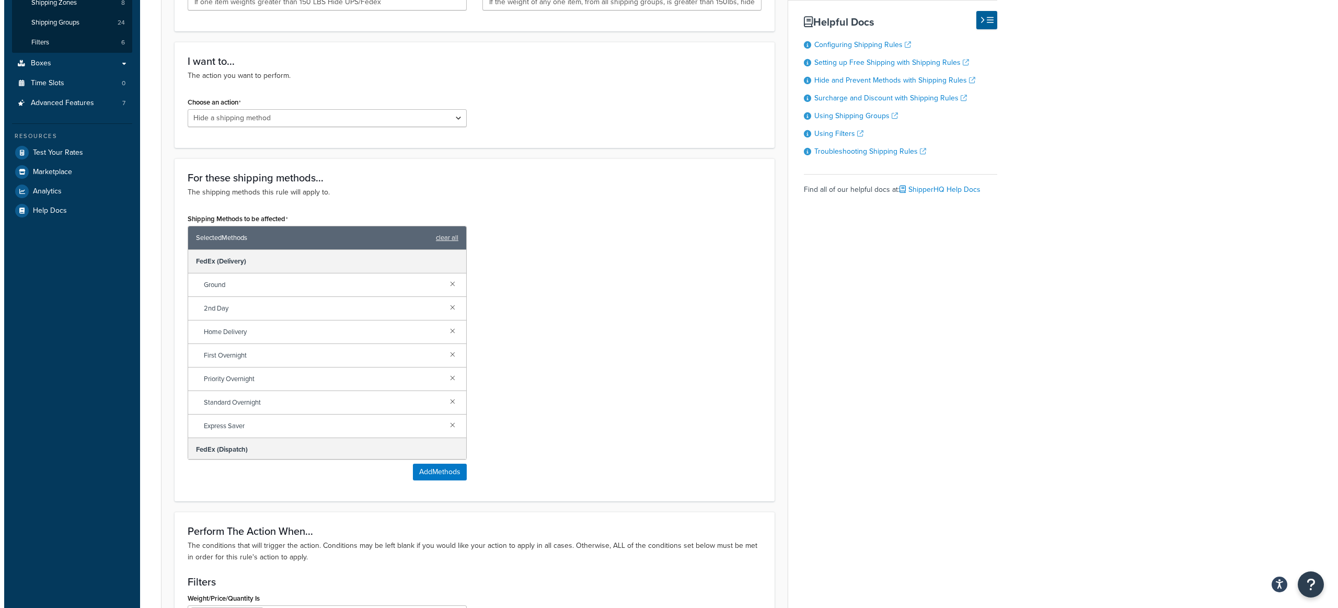
scroll to position [320, 0]
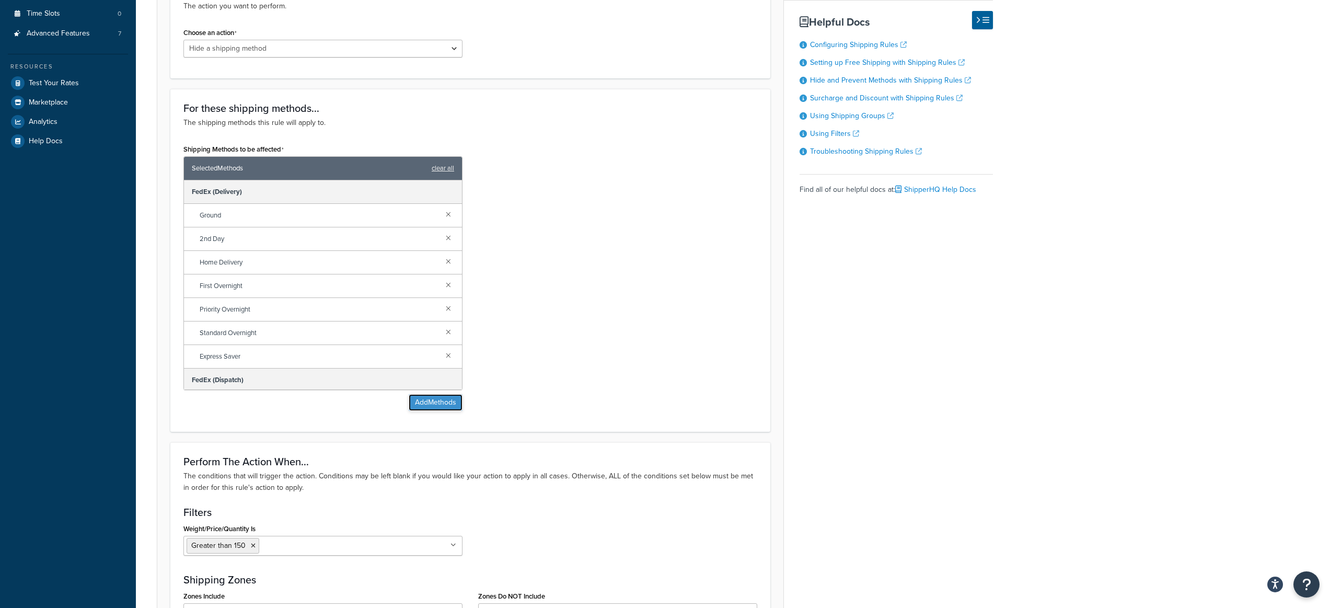
click at [442, 403] on button "Add Methods" at bounding box center [436, 402] width 54 height 17
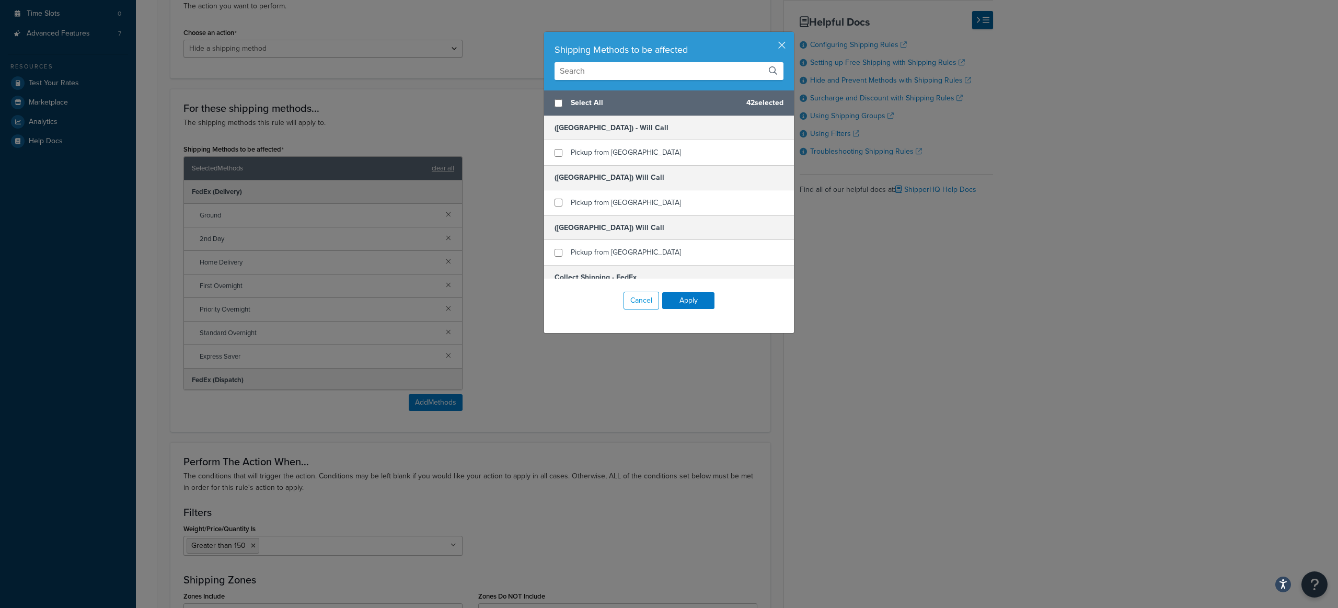
click at [724, 67] on input "text" at bounding box center [668, 71] width 229 height 18
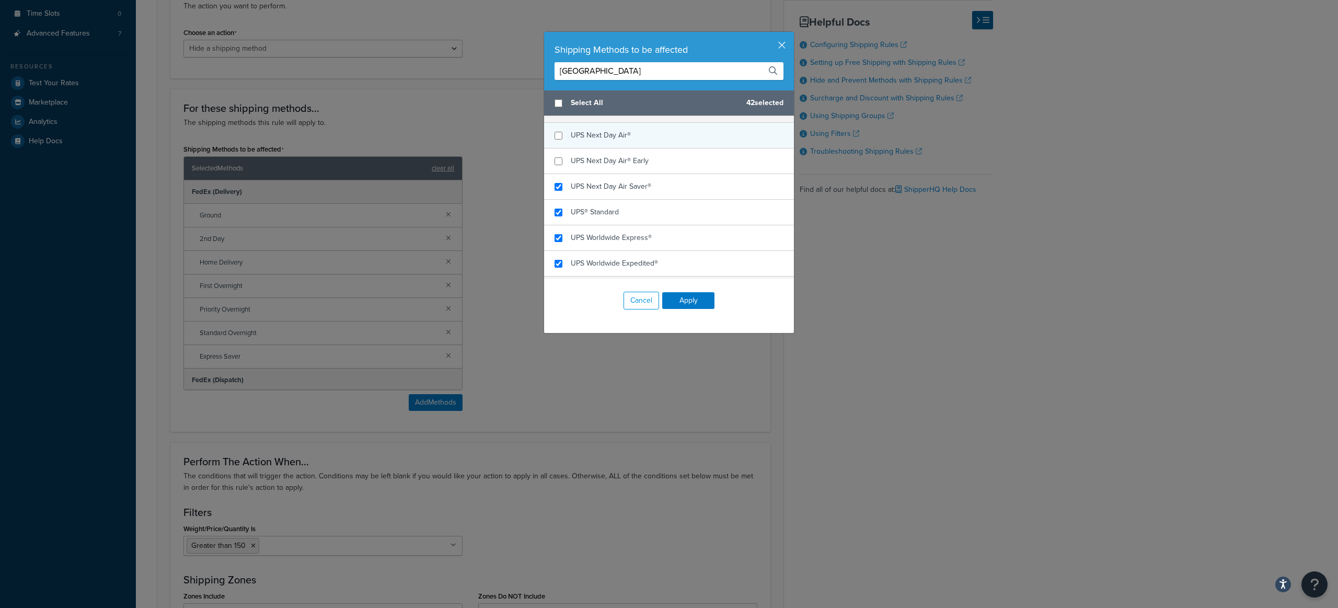
scroll to position [417, 0]
type input "canada"
click at [554, 139] on input "checkbox" at bounding box center [558, 139] width 8 height 8
checkbox input "true"
click at [554, 163] on input "checkbox" at bounding box center [558, 164] width 8 height 8
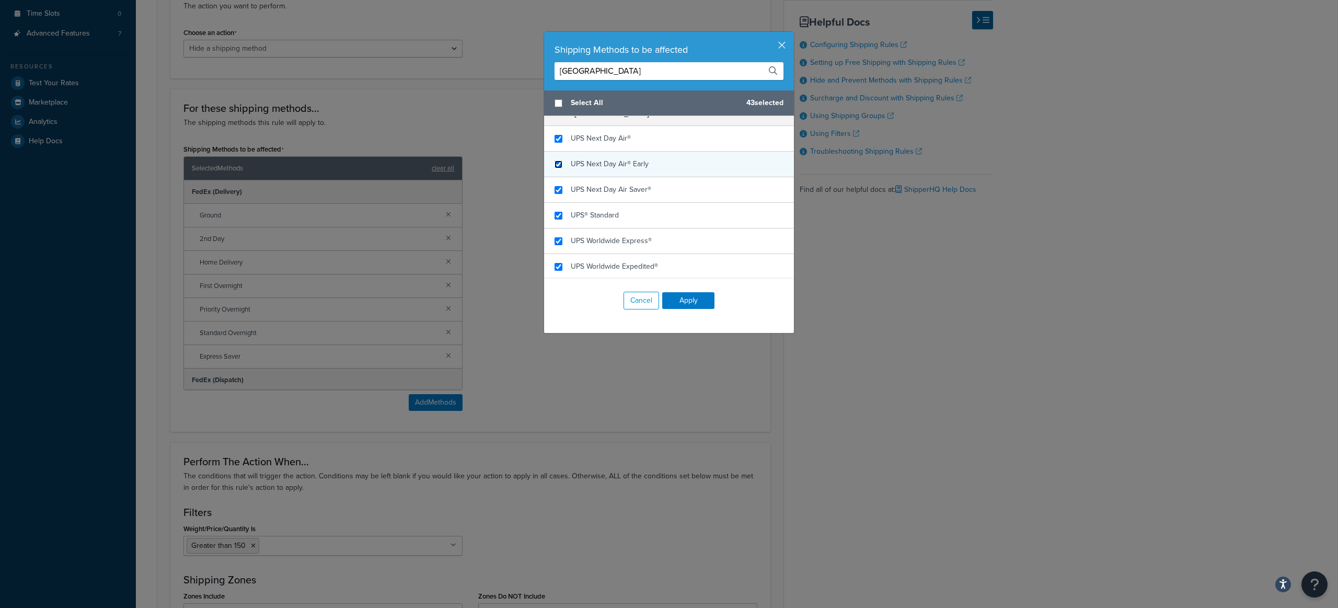
checkbox input "true"
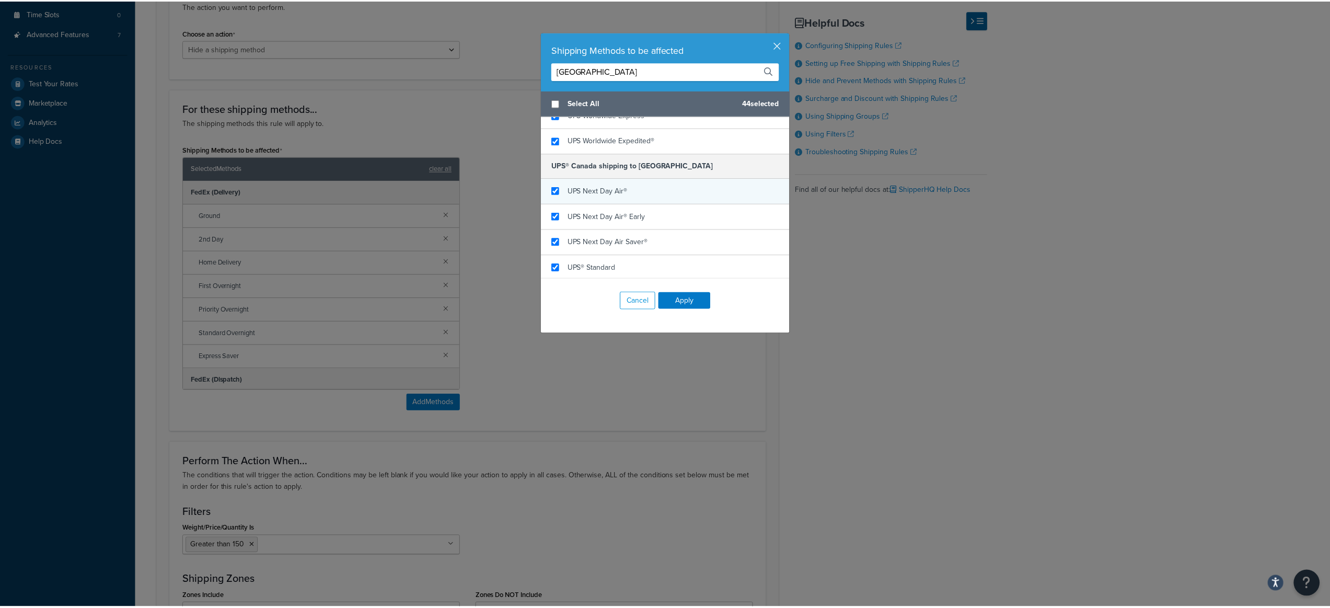
scroll to position [544, 0]
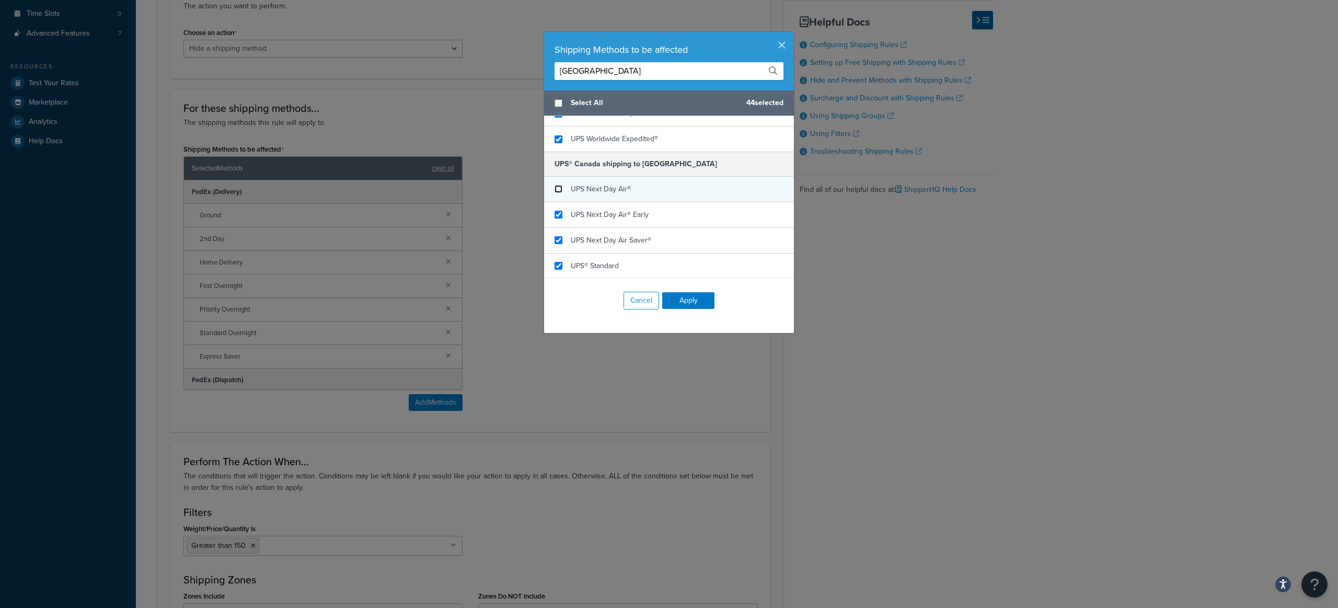
click at [554, 186] on input "checkbox" at bounding box center [558, 189] width 8 height 8
checkbox input "false"
click at [554, 214] on input "checkbox" at bounding box center [558, 215] width 8 height 8
checkbox input "false"
click at [556, 241] on input "checkbox" at bounding box center [558, 240] width 8 height 8
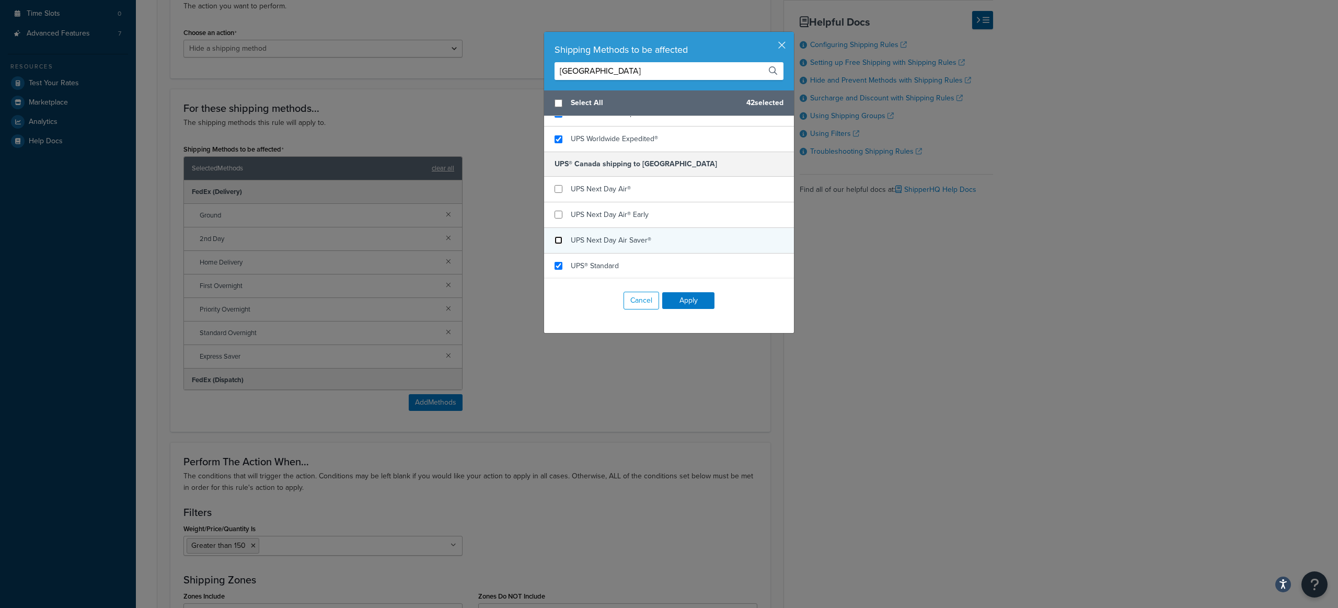
checkbox input "false"
click at [554, 266] on input "checkbox" at bounding box center [558, 266] width 8 height 8
checkbox input "false"
click at [674, 301] on button "Apply" at bounding box center [688, 300] width 52 height 17
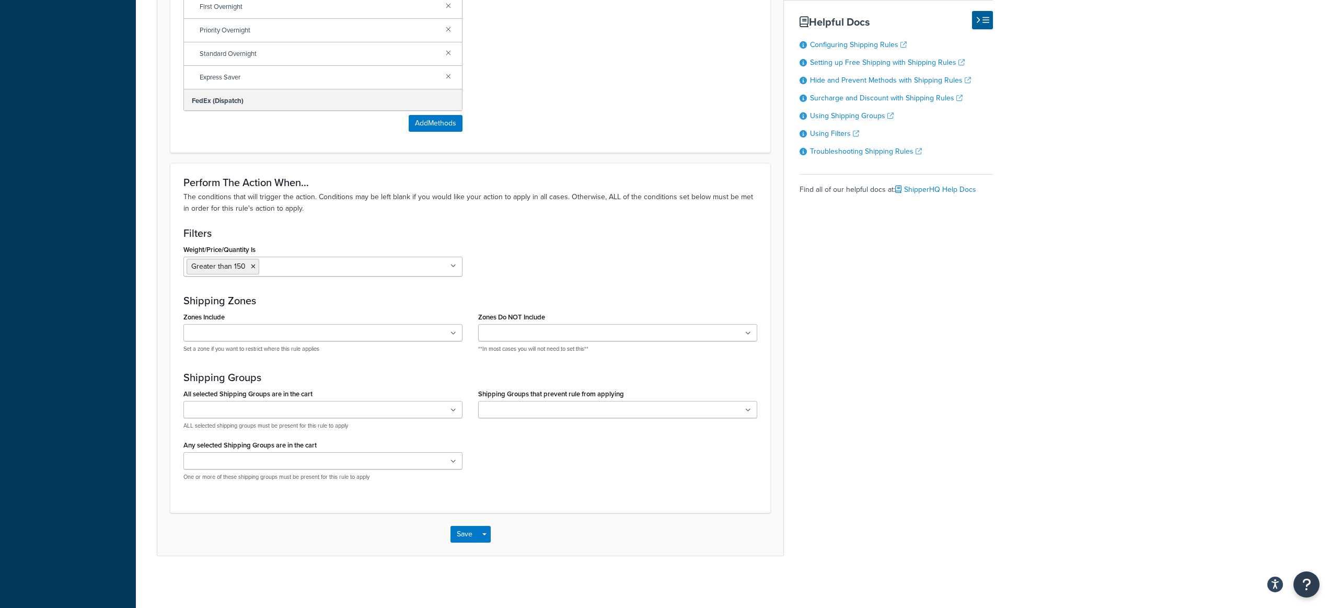
scroll to position [600, 0]
click at [467, 530] on button "Save" at bounding box center [464, 533] width 28 height 17
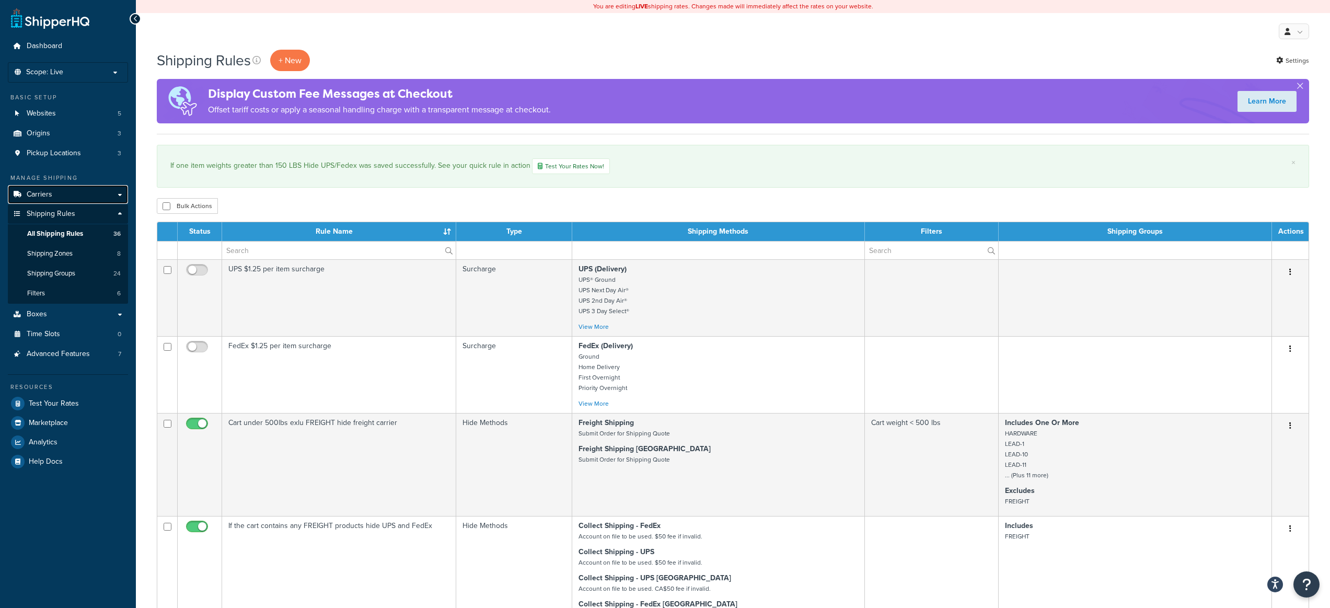
click at [57, 187] on link "Carriers" at bounding box center [68, 194] width 120 height 19
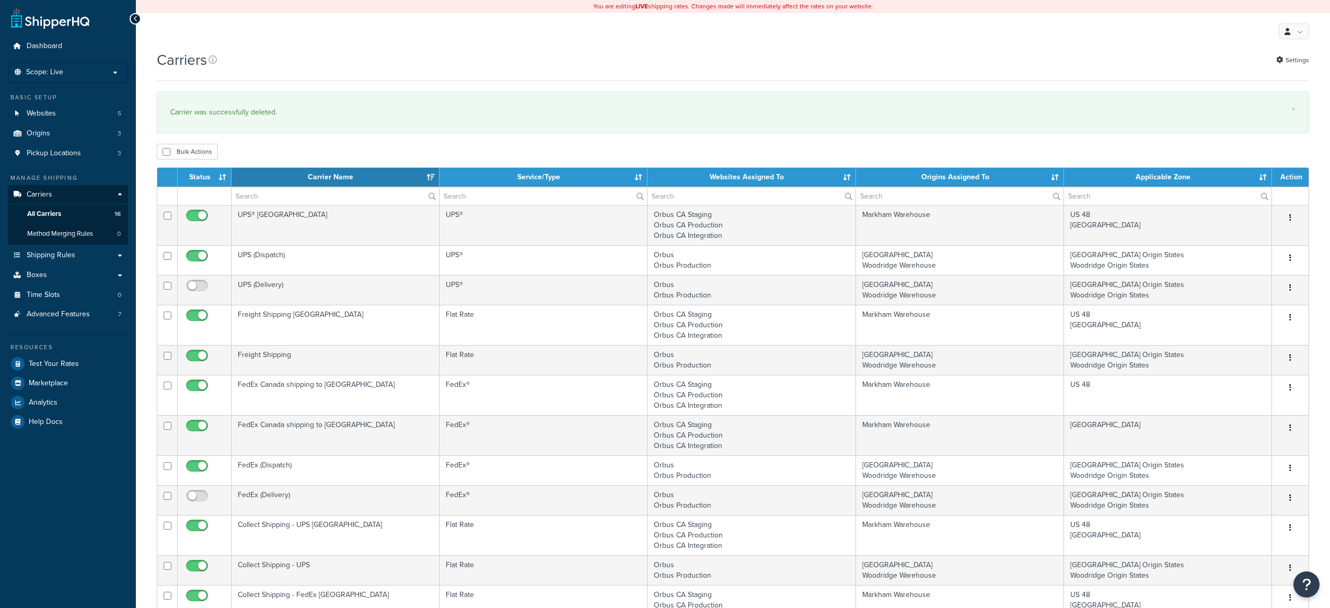
select select "15"
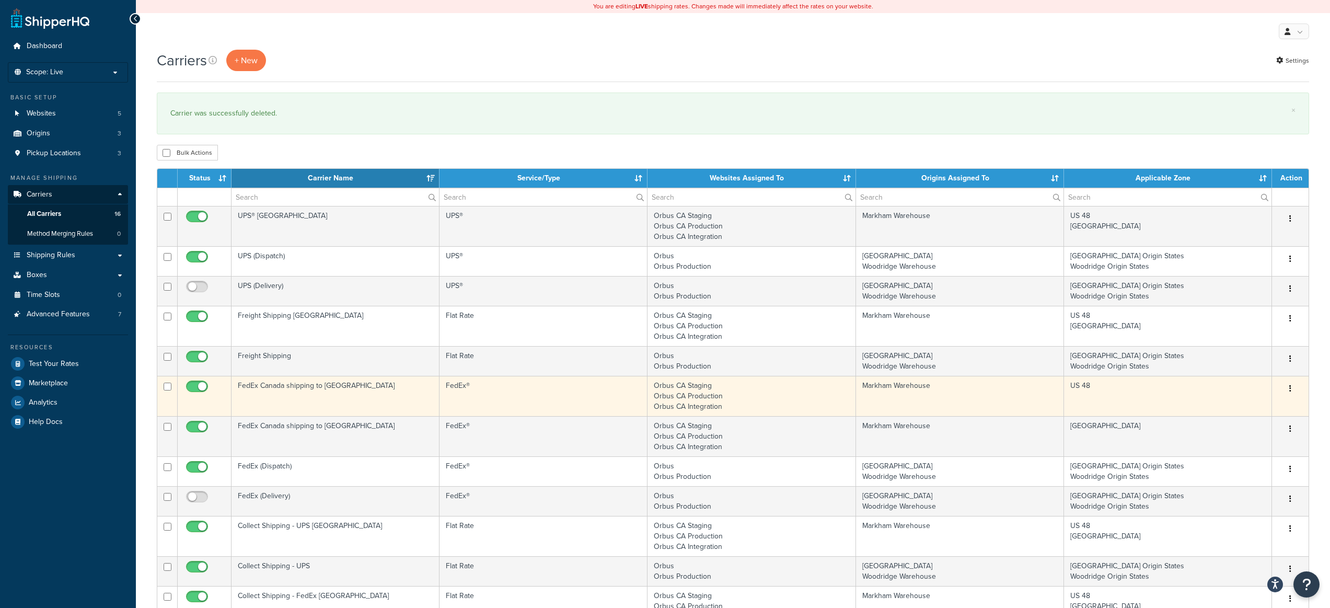
click at [548, 392] on td "FedEx®" at bounding box center [543, 396] width 208 height 40
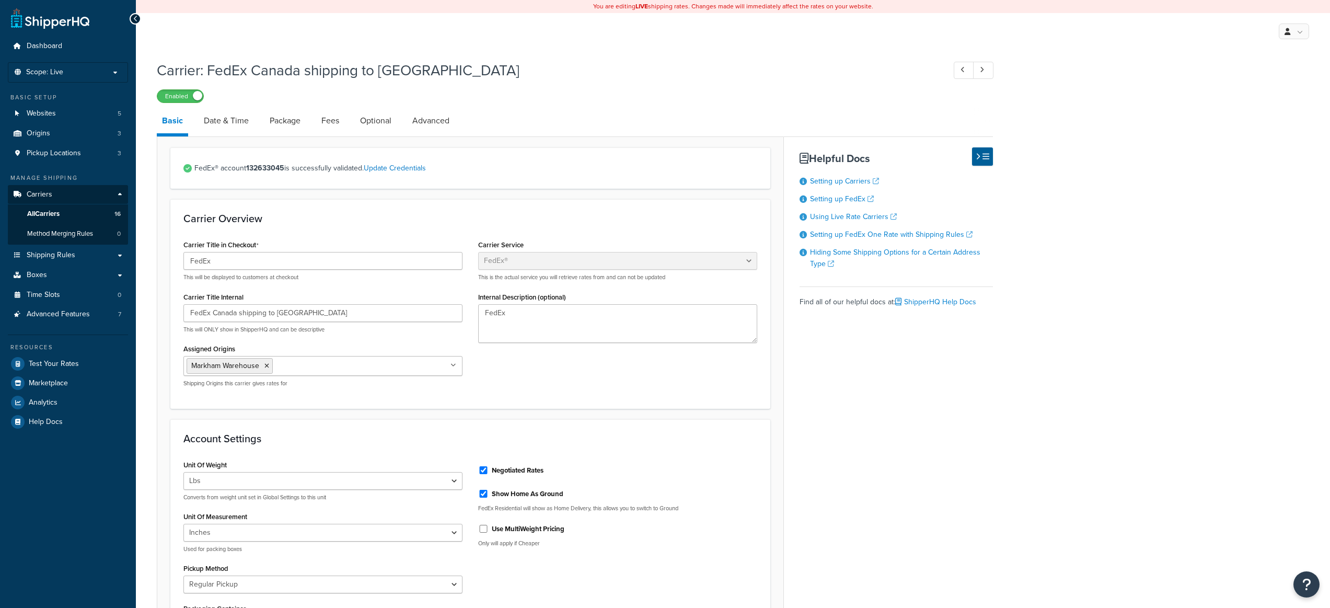
select select "fedEx"
select select "REGULAR_PICKUP"
select select "YOUR_PACKAGING"
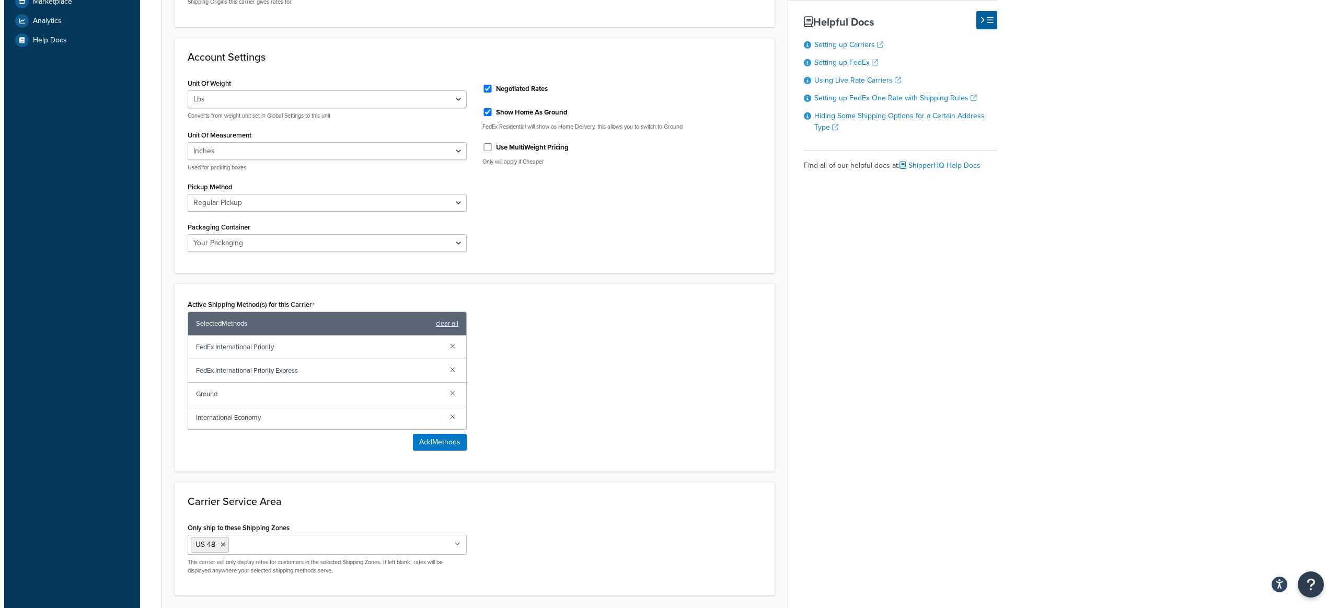
scroll to position [410, 0]
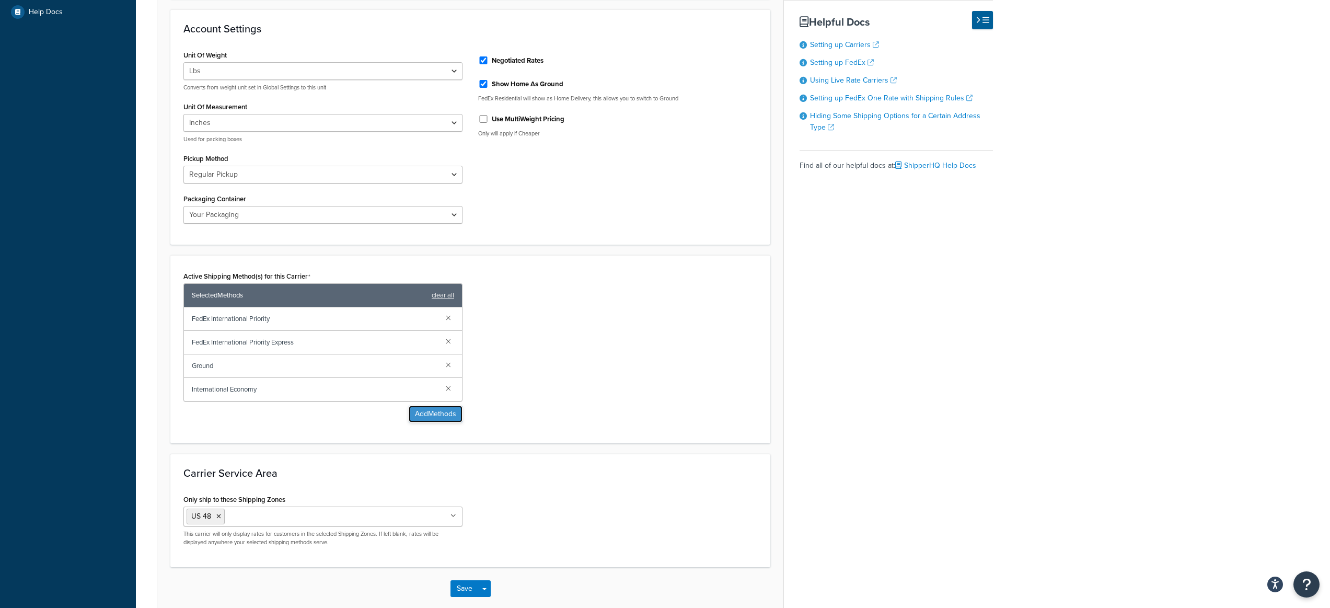
click at [410, 416] on button "Add Methods" at bounding box center [436, 413] width 54 height 17
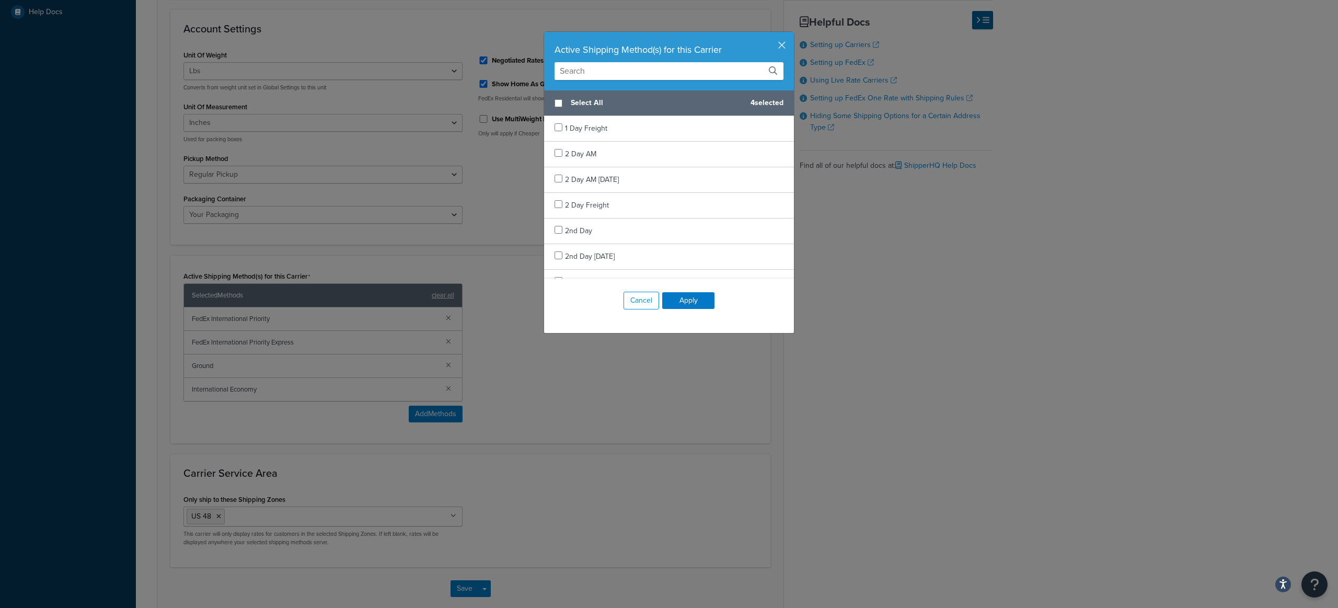
click at [663, 68] on input "text" at bounding box center [668, 71] width 229 height 18
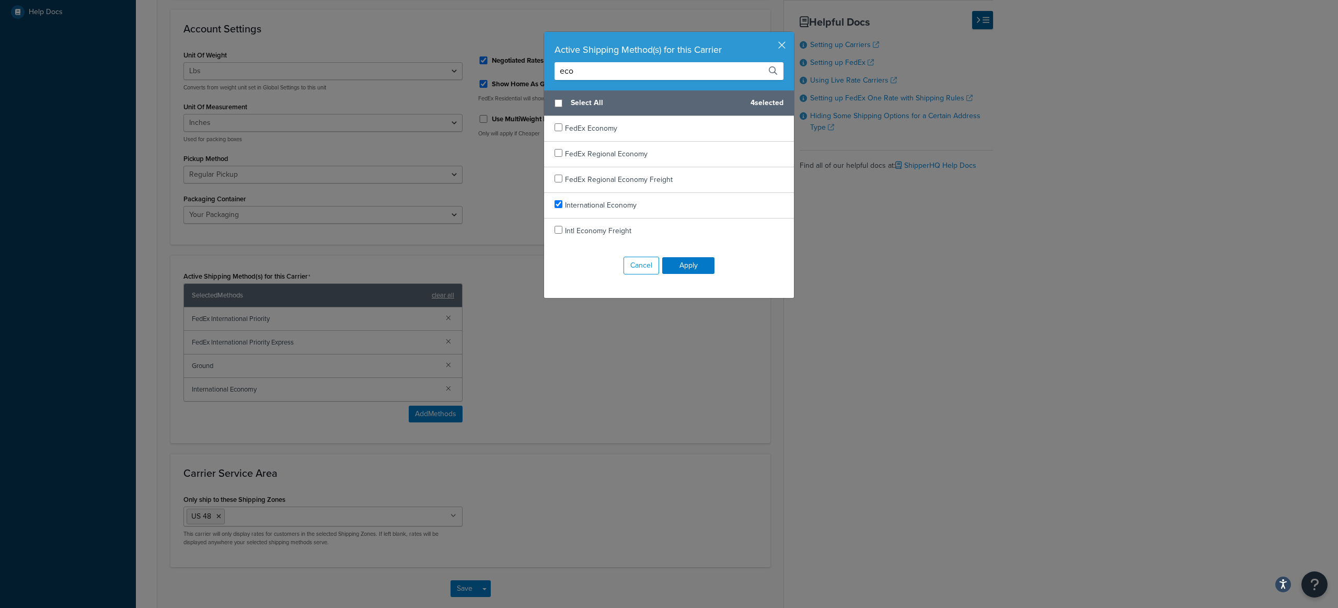
type input "eco"
click at [554, 130] on input "checkbox" at bounding box center [558, 127] width 8 height 8
checkbox input "true"
click at [629, 74] on input "eco" at bounding box center [668, 71] width 229 height 18
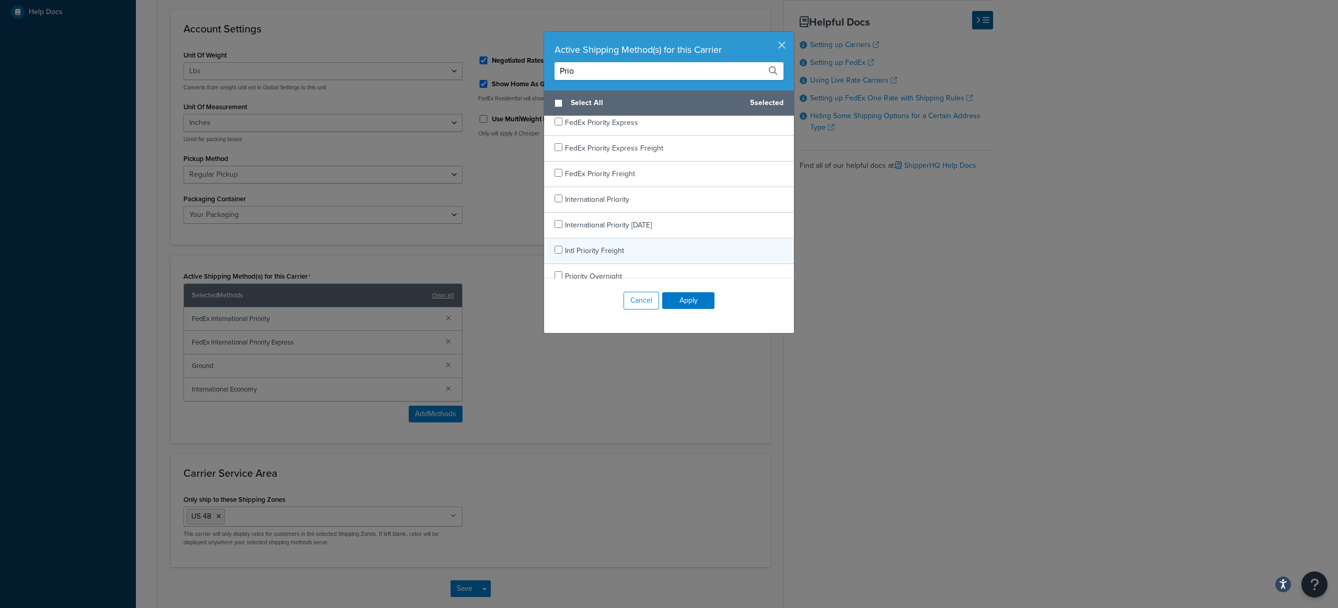
scroll to position [170, 0]
type input "Prio"
click at [555, 239] on input "checkbox" at bounding box center [558, 239] width 8 height 8
checkbox input "true"
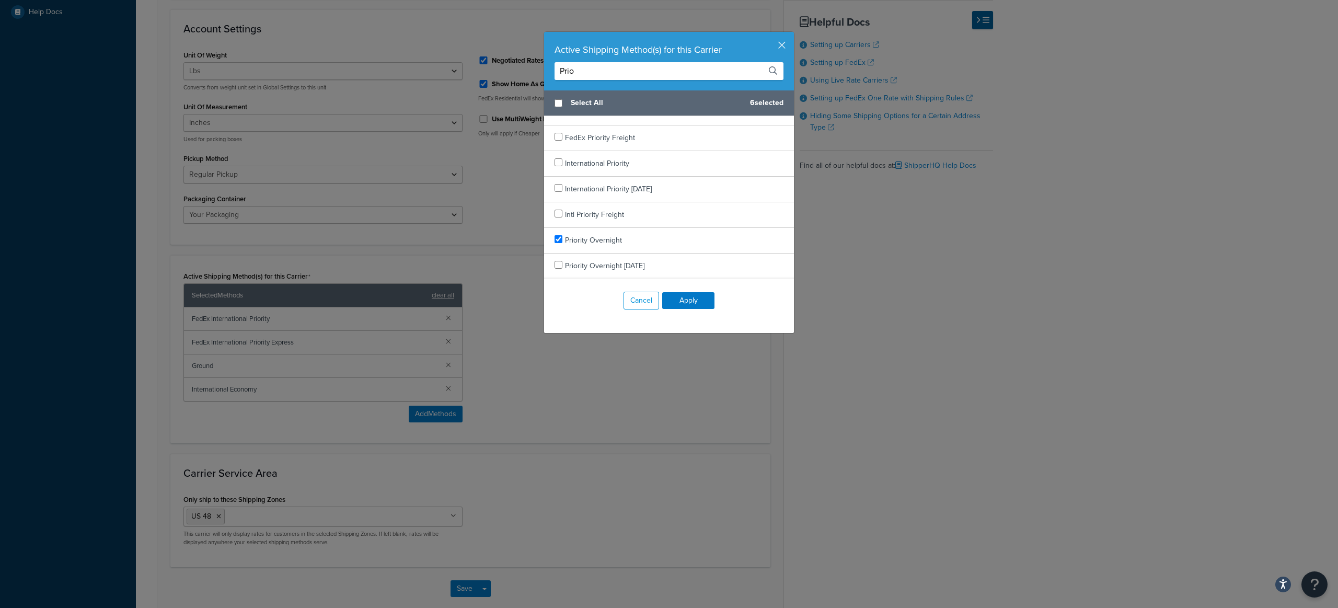
click at [587, 71] on input "Prio" at bounding box center [668, 71] width 229 height 18
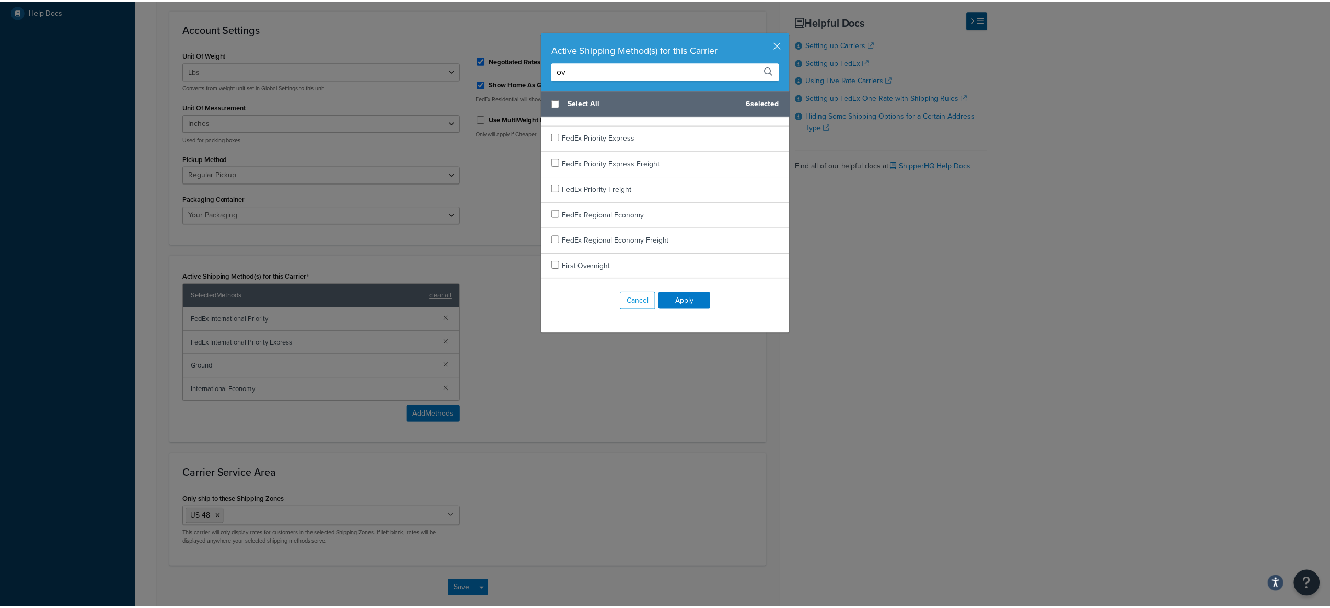
scroll to position [0, 0]
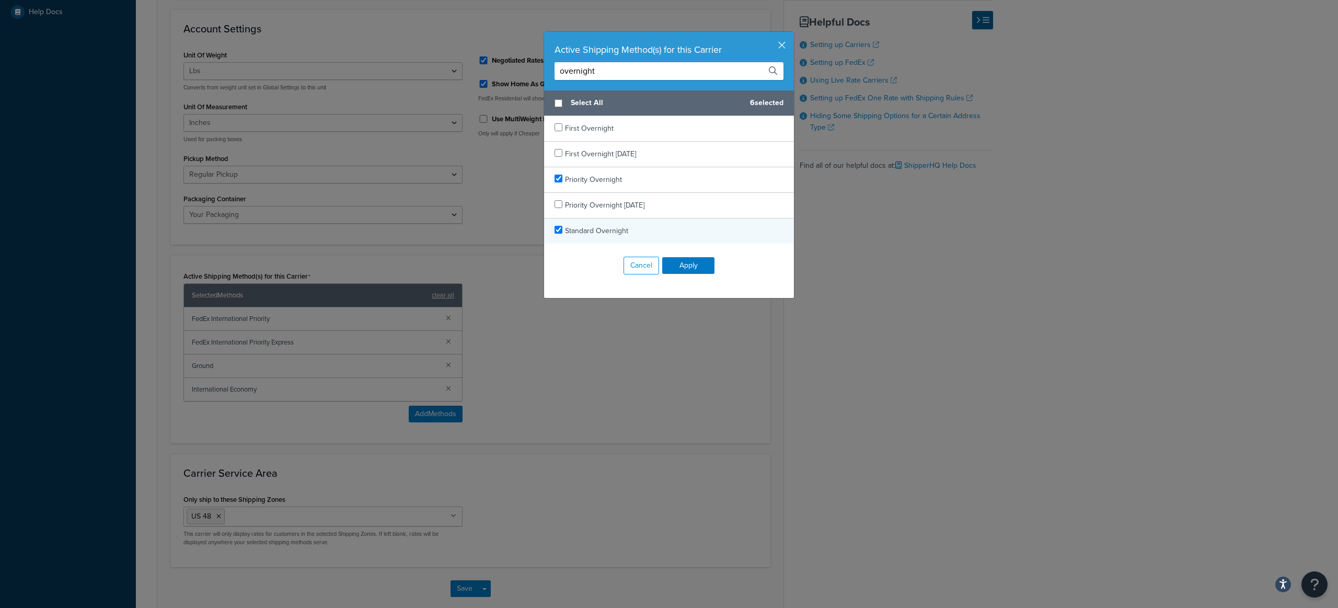
type input "overnight"
click at [555, 231] on input "checkbox" at bounding box center [558, 230] width 8 height 8
checkbox input "true"
click at [696, 268] on button "Apply" at bounding box center [688, 265] width 52 height 17
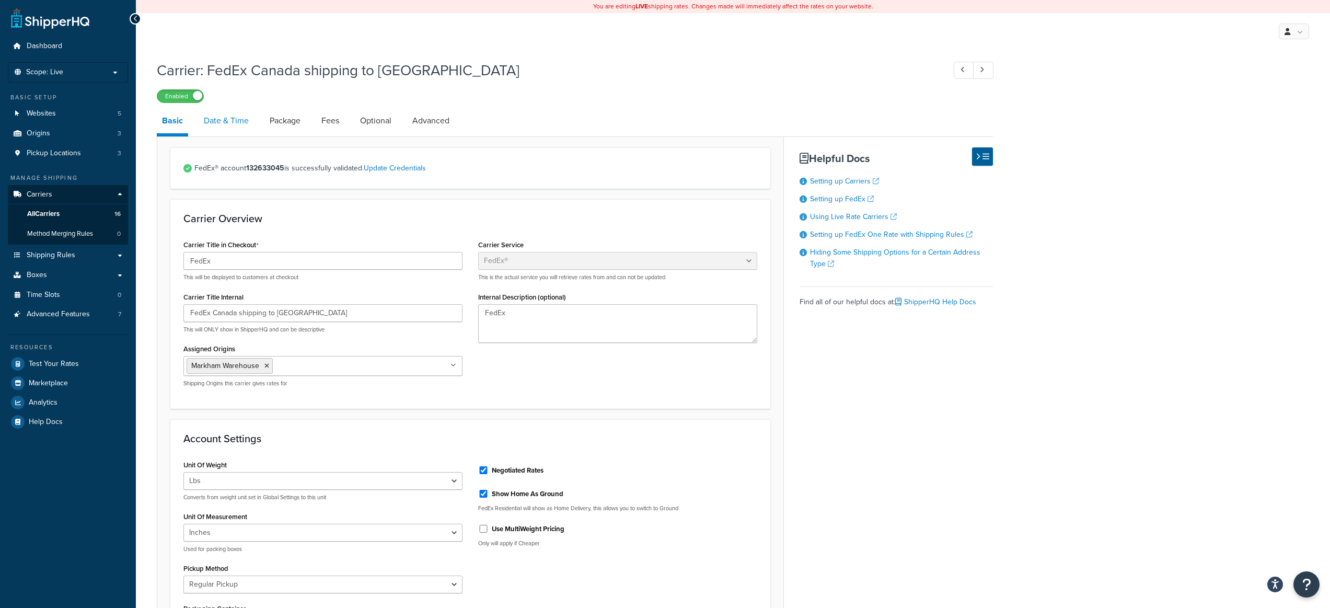
click at [231, 127] on link "Date & Time" at bounding box center [226, 120] width 55 height 25
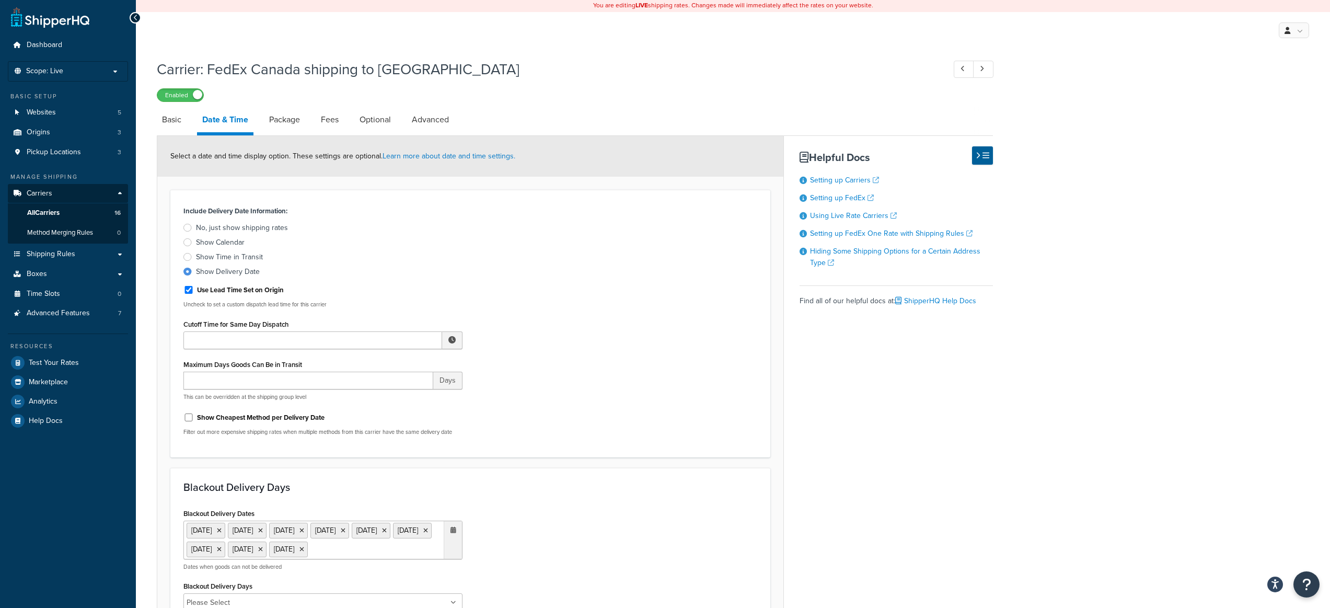
scroll to position [285, 0]
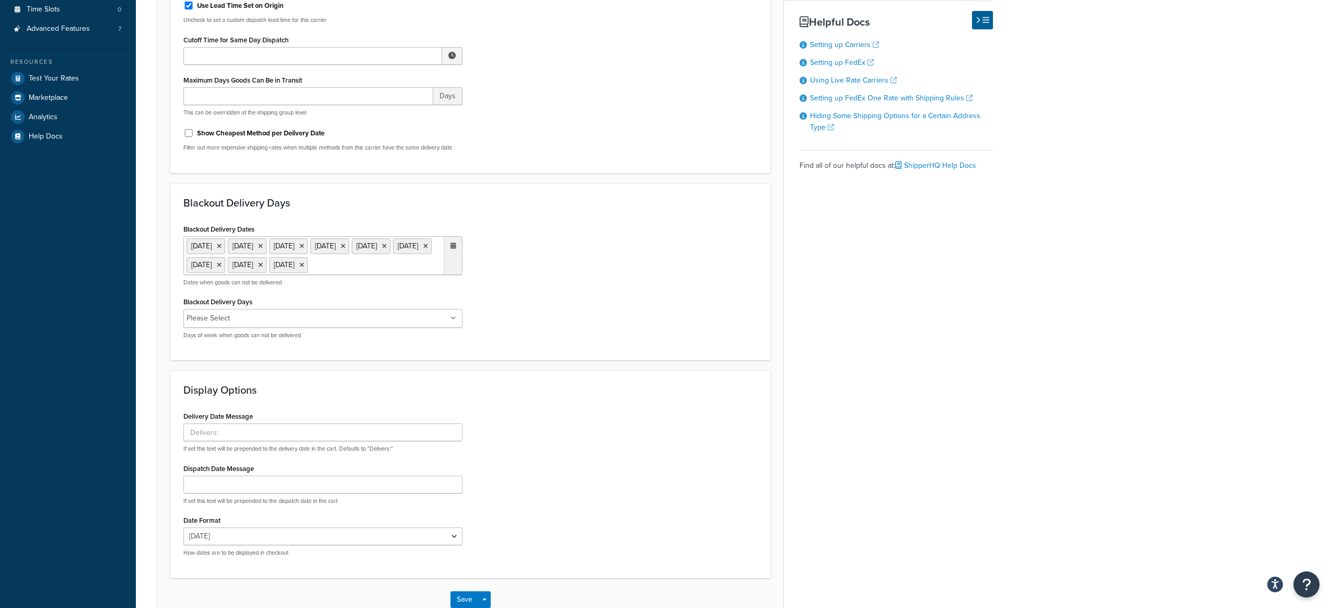
click at [338, 275] on ul "1 Sep 2025 27 Nov 2025 25 Dec 2025 1 Jan 2026 25 May 2026 4 Jul 2026 7 Sep 2026…" at bounding box center [322, 255] width 279 height 39
click at [341, 293] on span "‹" at bounding box center [343, 286] width 17 height 15
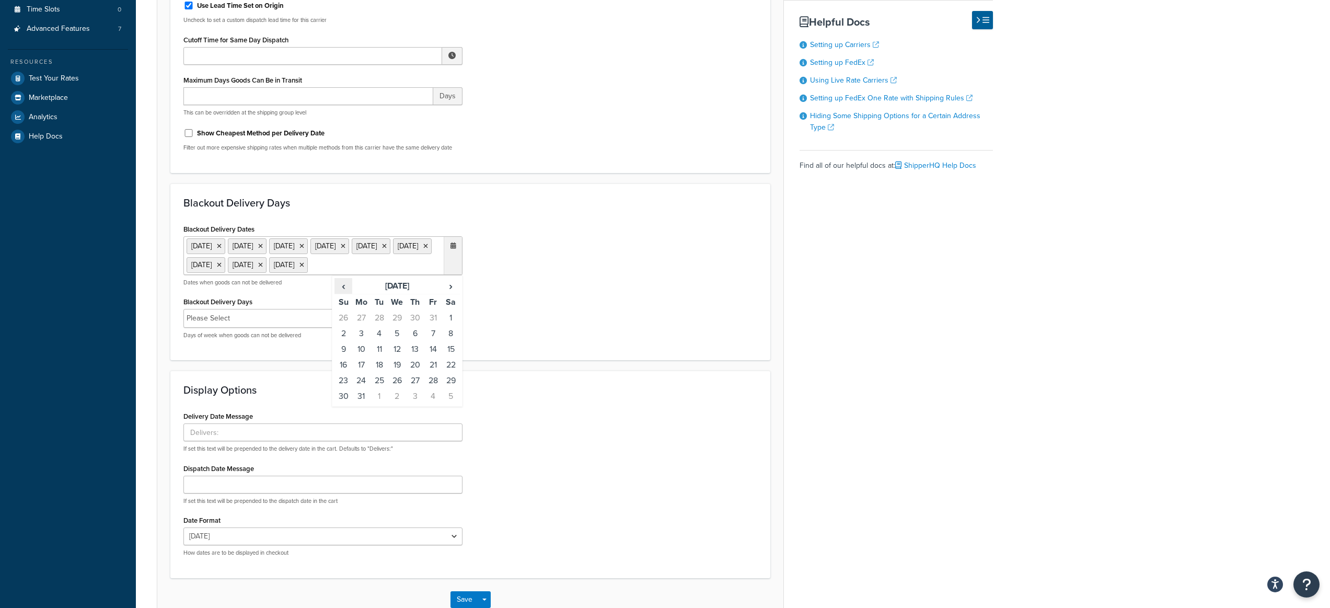
click at [341, 293] on span "‹" at bounding box center [343, 286] width 17 height 15
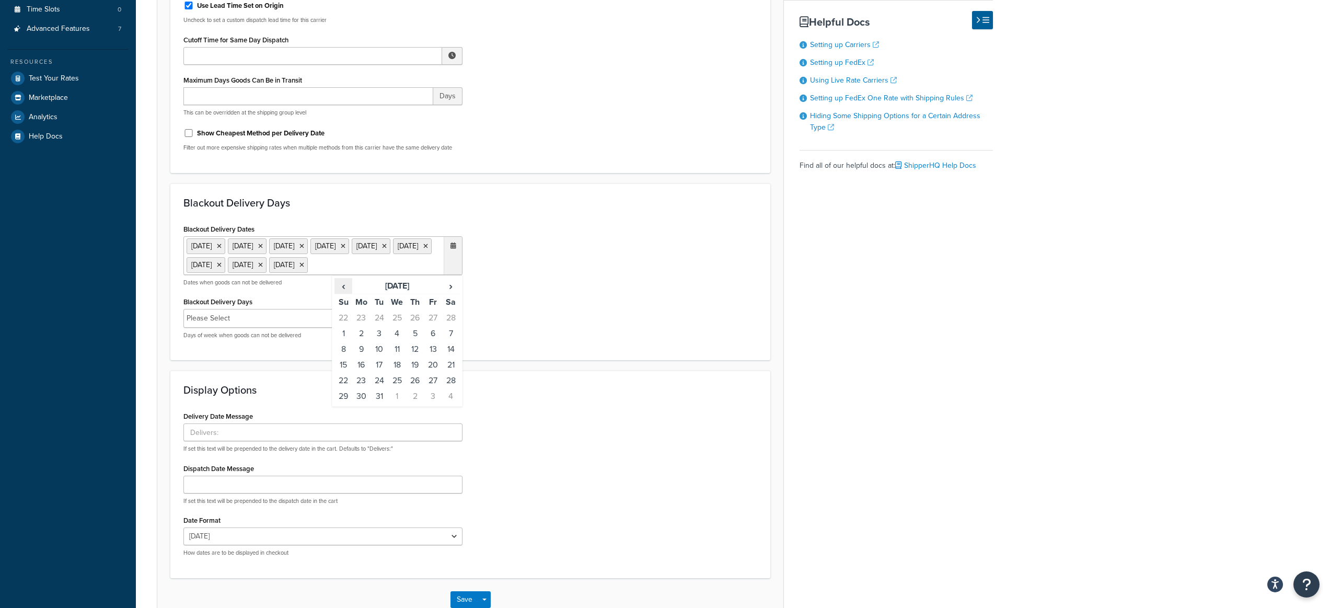
click at [341, 293] on span "‹" at bounding box center [343, 286] width 17 height 15
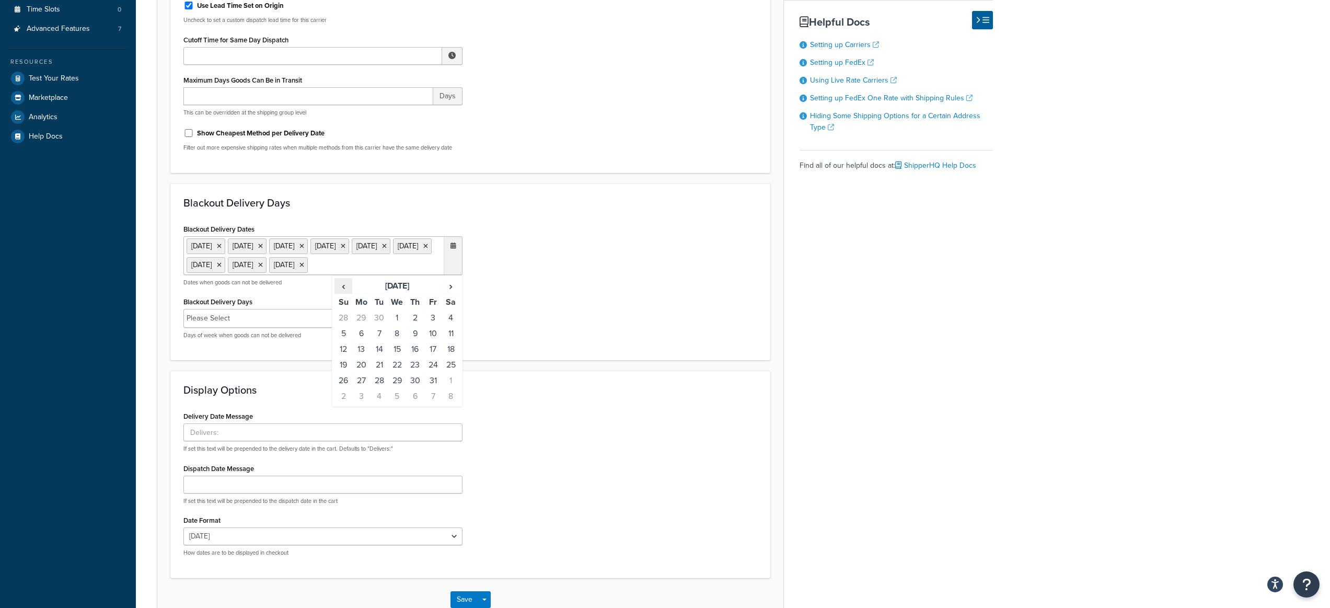
click at [341, 293] on span "‹" at bounding box center [343, 286] width 17 height 15
click at [448, 293] on span "›" at bounding box center [451, 286] width 17 height 15
click at [357, 357] on td "13" at bounding box center [361, 349] width 18 height 16
click at [456, 293] on span "›" at bounding box center [451, 286] width 17 height 15
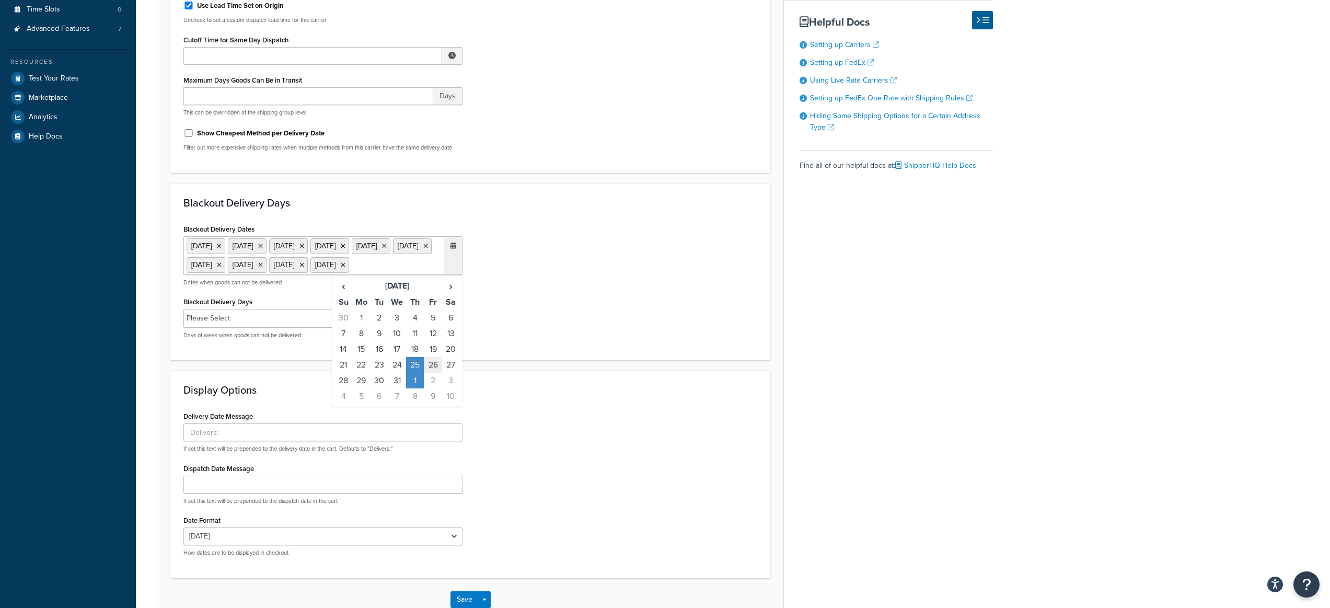
click at [434, 373] on td "26" at bounding box center [433, 365] width 18 height 16
click at [449, 293] on span "›" at bounding box center [451, 286] width 17 height 15
click at [450, 293] on span "›" at bounding box center [451, 286] width 17 height 15
click at [364, 373] on td "16" at bounding box center [361, 365] width 18 height 16
click at [451, 293] on span "›" at bounding box center [451, 286] width 17 height 15
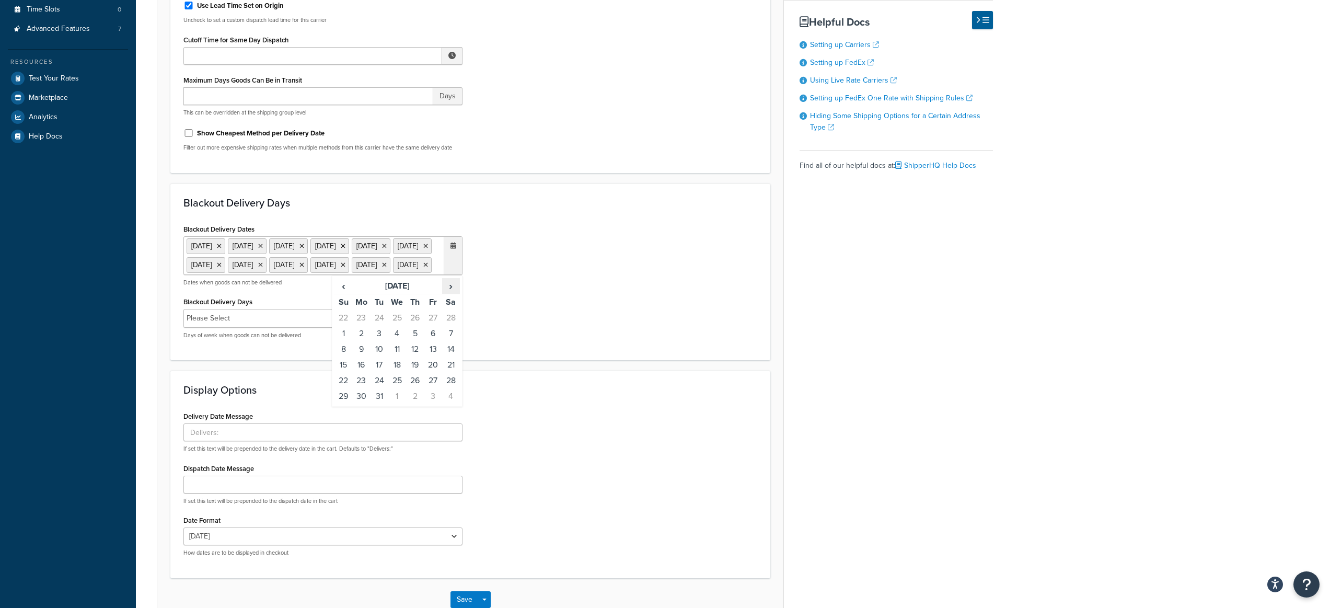
click at [451, 293] on span "›" at bounding box center [451, 286] width 17 height 15
click at [432, 326] on td "3" at bounding box center [433, 318] width 18 height 16
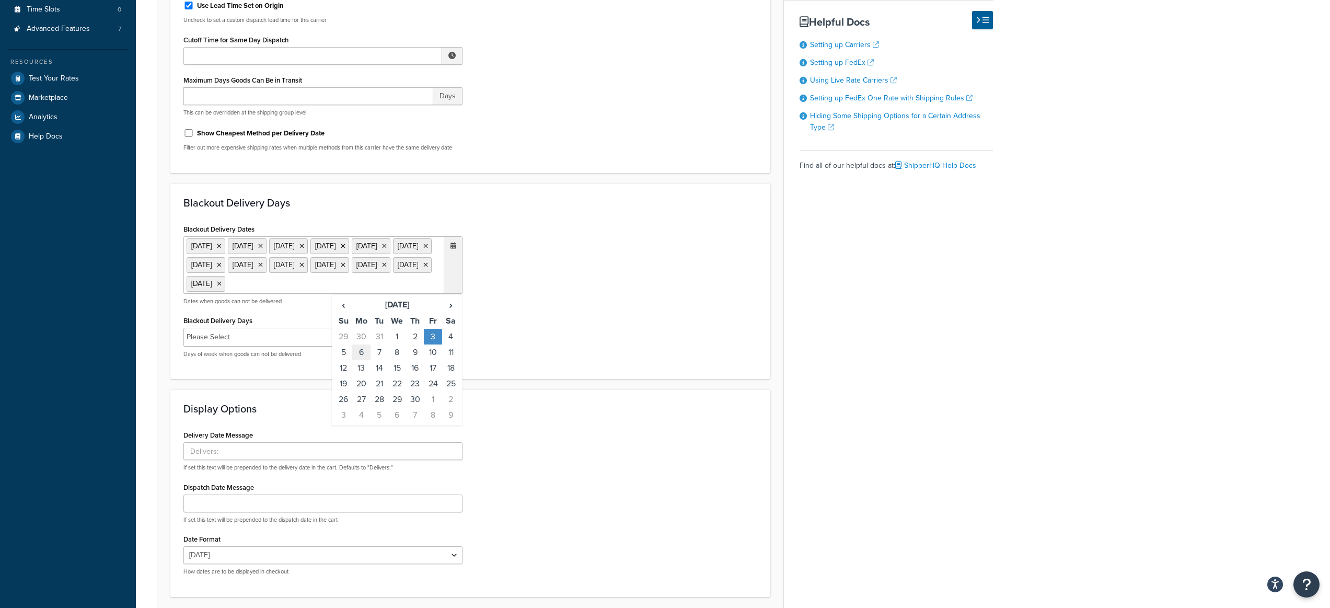
click at [362, 360] on td "6" at bounding box center [361, 352] width 18 height 16
click at [456, 312] on span "›" at bounding box center [451, 304] width 17 height 15
click at [368, 391] on td "18" at bounding box center [361, 384] width 18 height 16
click at [450, 312] on span "›" at bounding box center [451, 304] width 17 height 15
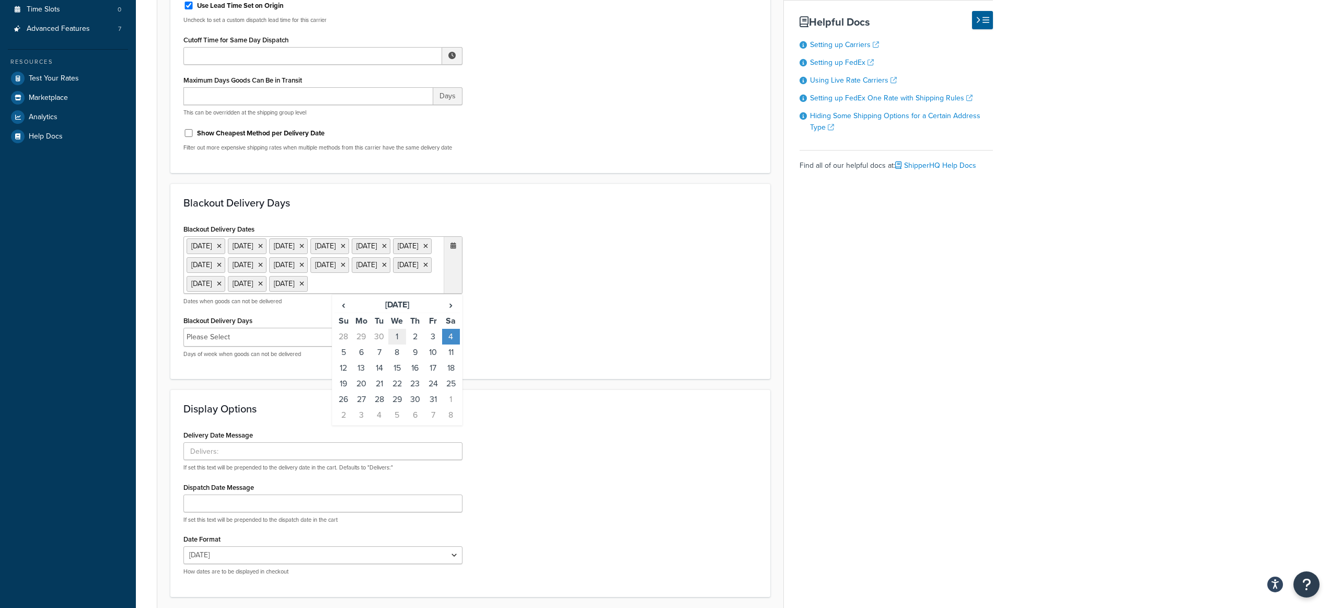
click at [398, 344] on td "1" at bounding box center [397, 337] width 18 height 16
click at [453, 312] on span "›" at bounding box center [451, 304] width 17 height 15
click at [361, 360] on td "3" at bounding box center [361, 352] width 18 height 16
click at [448, 312] on span "›" at bounding box center [451, 304] width 17 height 15
click at [411, 344] on td "3" at bounding box center [415, 337] width 18 height 16
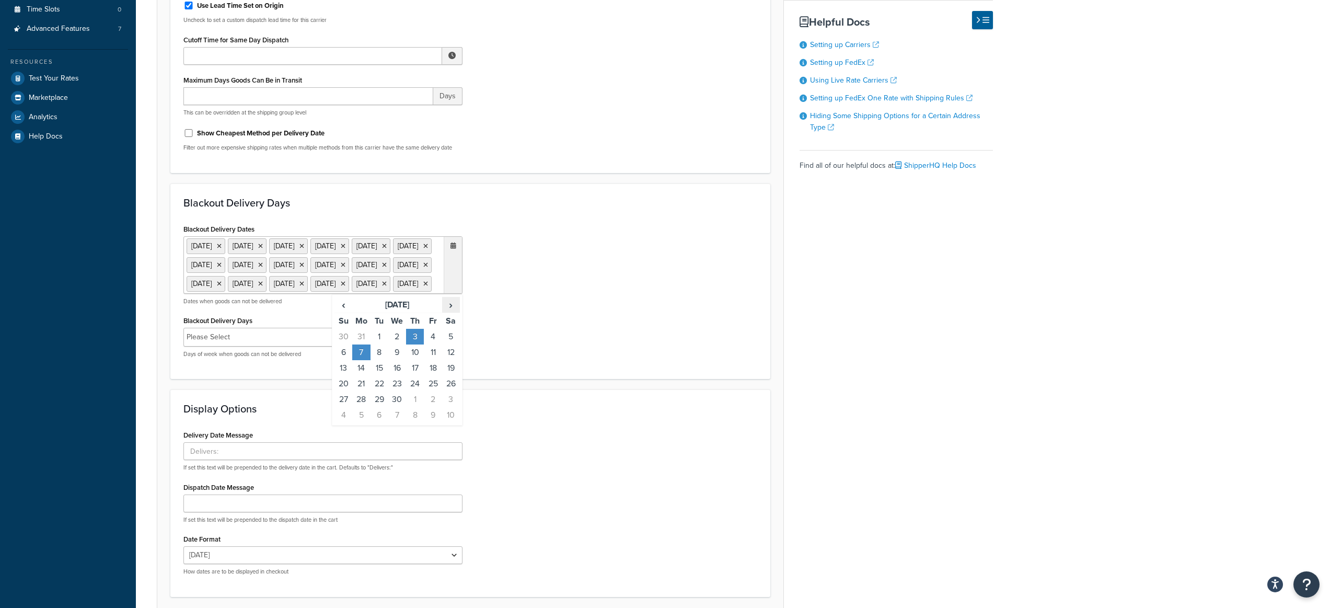
click at [453, 312] on span "›" at bounding box center [451, 304] width 17 height 15
click at [365, 376] on td "12" at bounding box center [361, 368] width 18 height 16
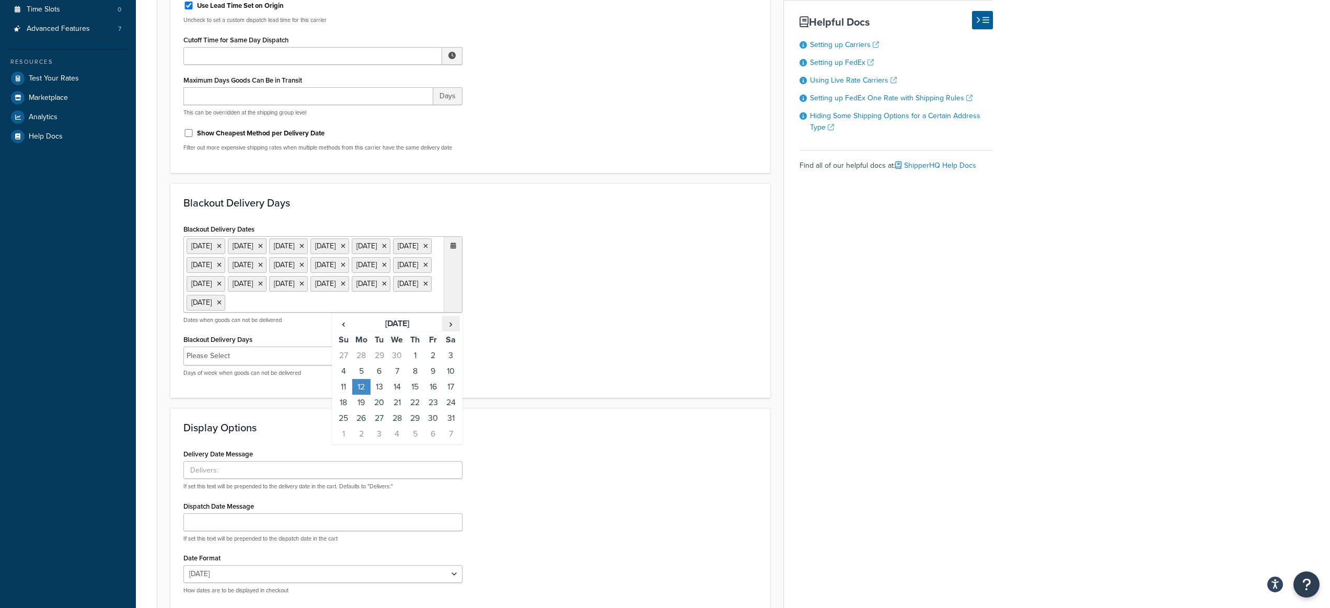
click at [447, 331] on span "›" at bounding box center [451, 323] width 17 height 15
click at [446, 410] on td "26" at bounding box center [451, 403] width 18 height 16
click at [534, 378] on div "Blackout Delivery Dates 1 Sep 2025 13 Oct 2025 27 Nov 2025 25 Dec 2025 26 Dec 2…" at bounding box center [470, 304] width 589 height 164
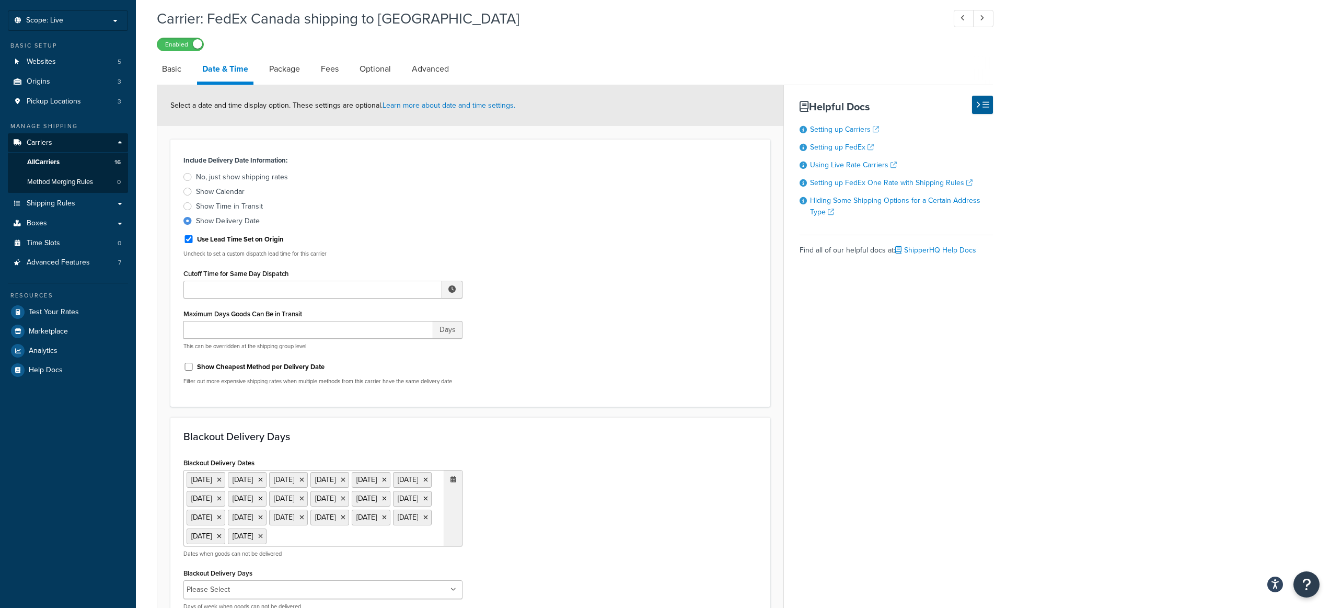
scroll to position [39, 0]
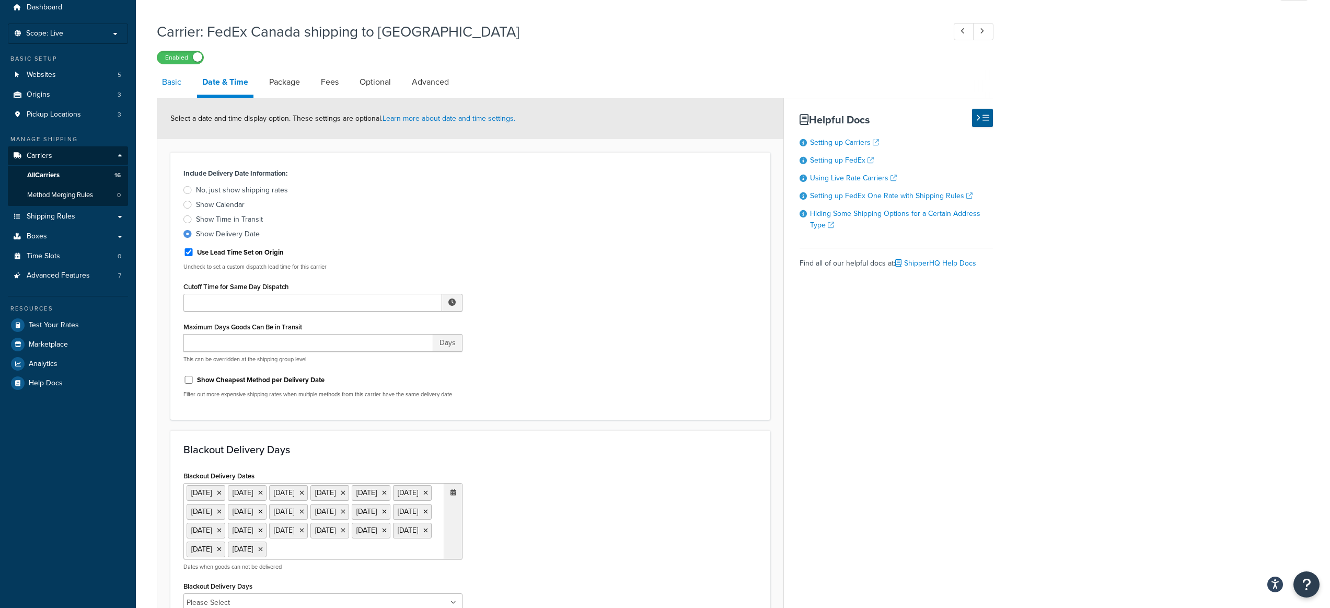
click at [180, 80] on link "Basic" at bounding box center [172, 81] width 30 height 25
select select "fedEx"
select select "REGULAR_PICKUP"
select select "YOUR_PACKAGING"
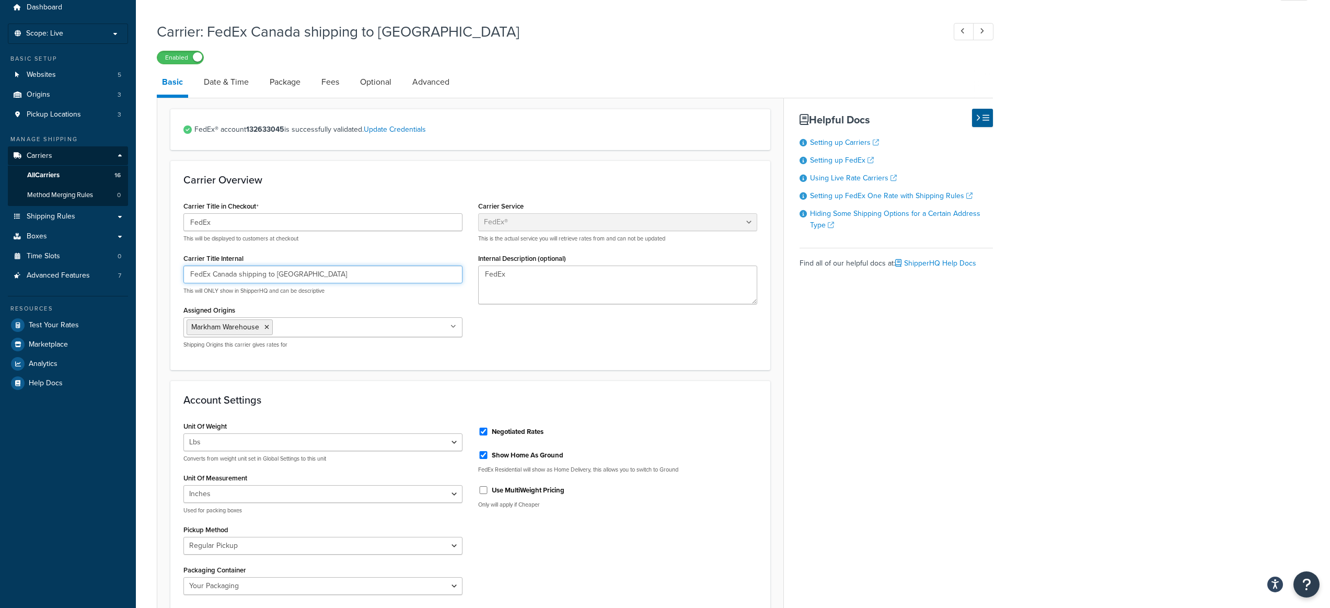
drag, startPoint x: 238, startPoint y: 278, endPoint x: 348, endPoint y: 279, distance: 110.3
click at [348, 279] on input "FedEx Canada shipping to US" at bounding box center [322, 274] width 279 height 18
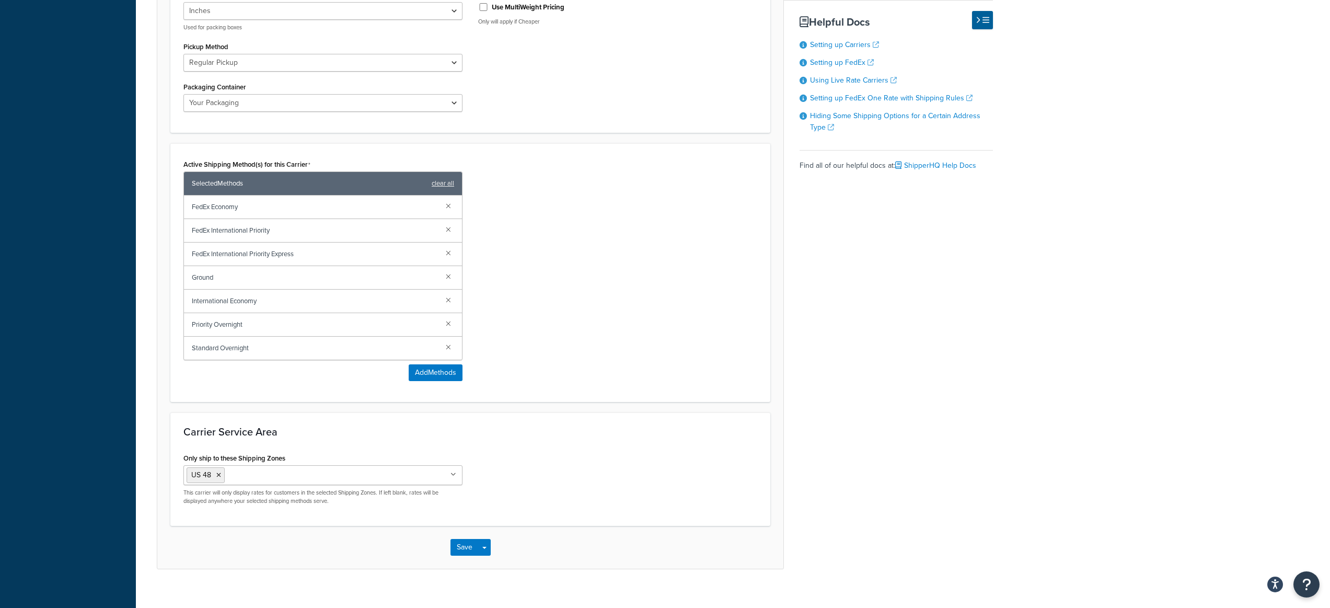
scroll to position [535, 0]
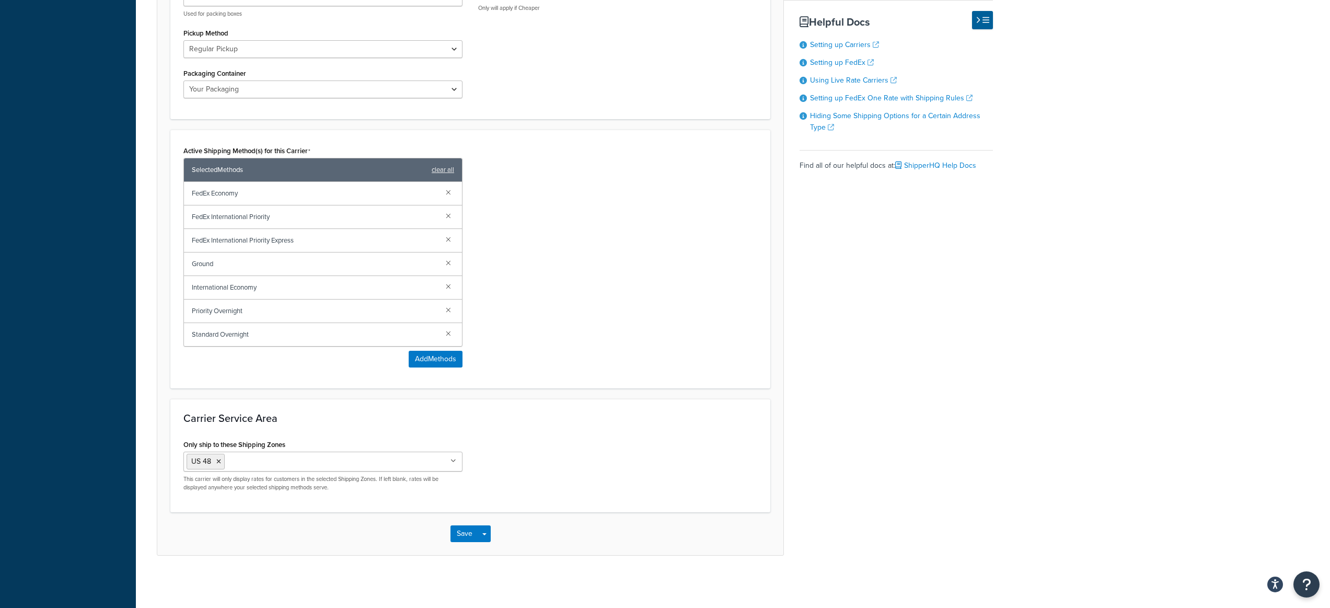
type input "FedEx [GEOGRAPHIC_DATA]"
click at [304, 469] on ul "US 48" at bounding box center [322, 461] width 279 height 20
type input "Ca"
click at [490, 511] on div "Carrier Service Area Only ship to these Shipping Zones US 48 Canada US APO US L…" at bounding box center [470, 455] width 600 height 113
click at [466, 535] on button "Save" at bounding box center [464, 533] width 28 height 17
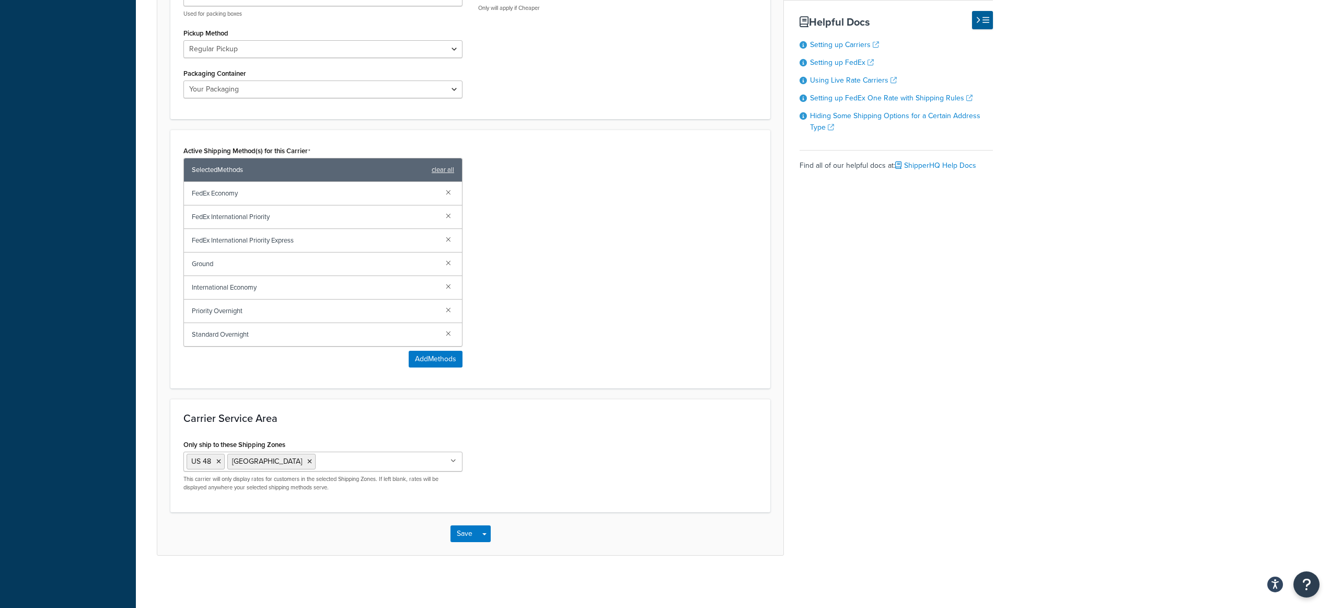
scroll to position [0, 0]
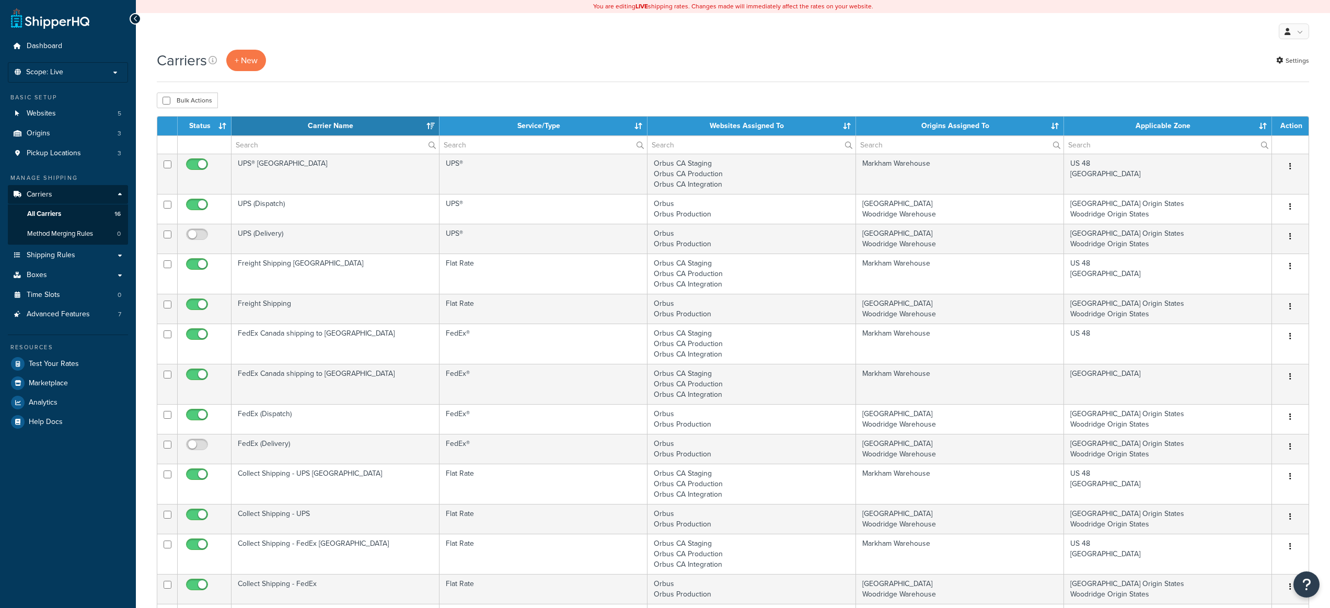
select select "15"
click at [53, 216] on span "All Carriers" at bounding box center [44, 214] width 34 height 9
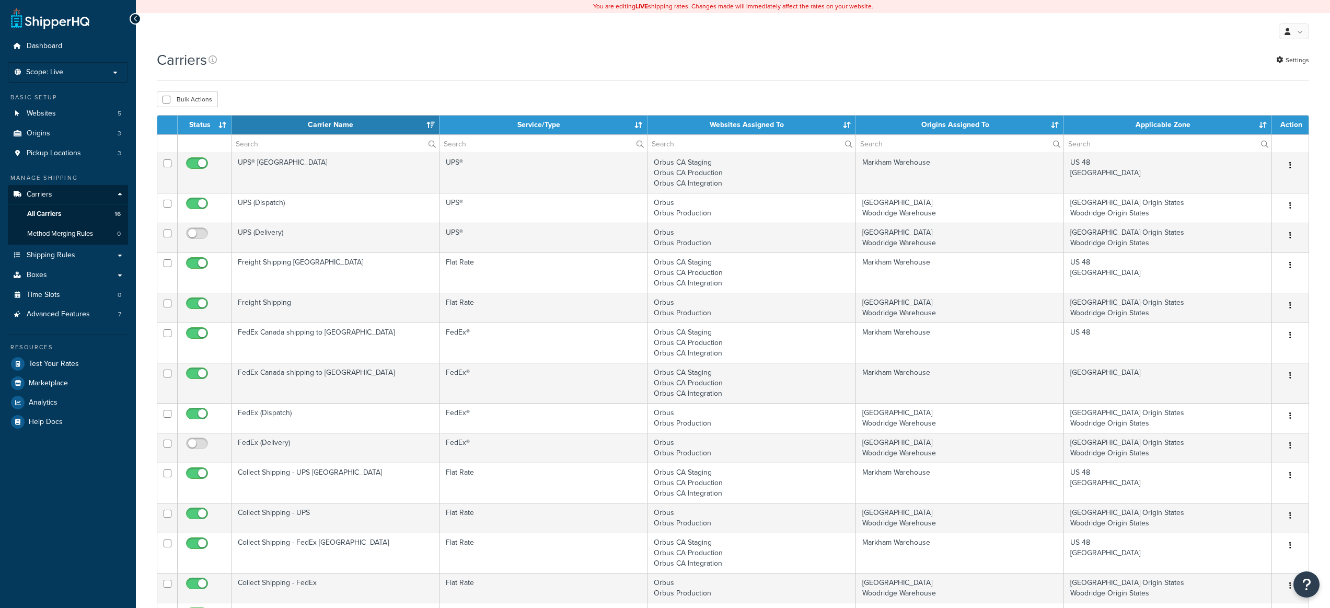
select select "15"
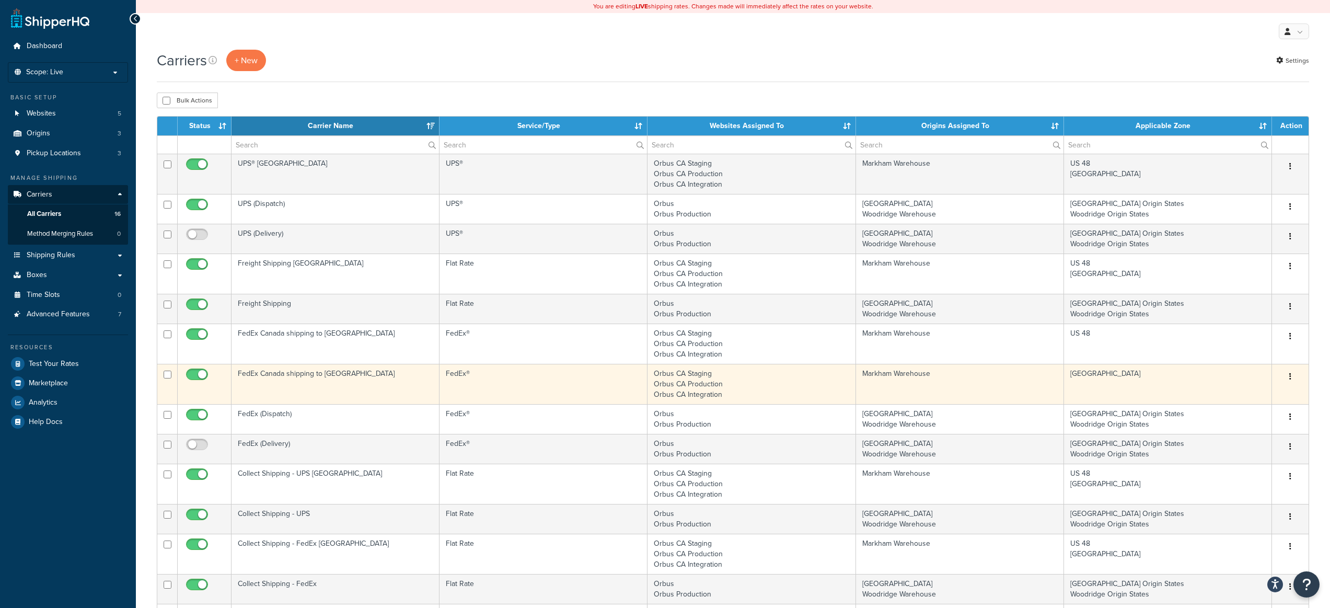
click at [410, 384] on td "FedEx Canada shipping to [GEOGRAPHIC_DATA]" at bounding box center [335, 384] width 208 height 40
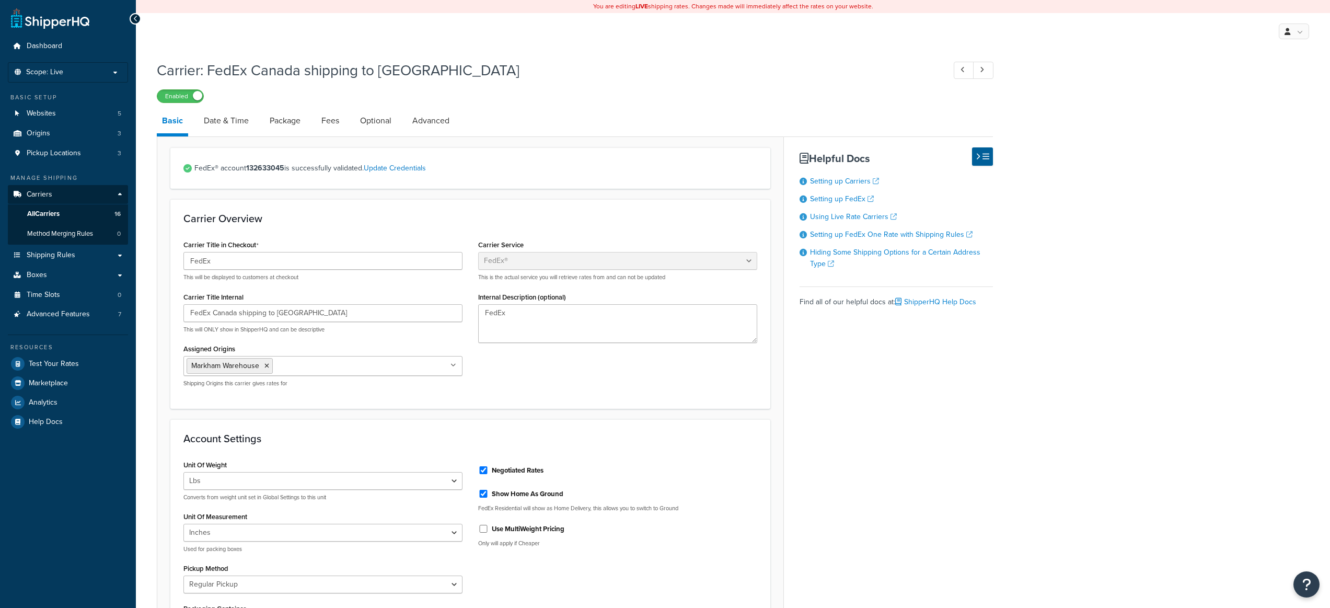
select select "fedEx"
select select "REGULAR_PICKUP"
select select "YOUR_PACKAGING"
click at [233, 125] on link "Date & Time" at bounding box center [226, 120] width 55 height 25
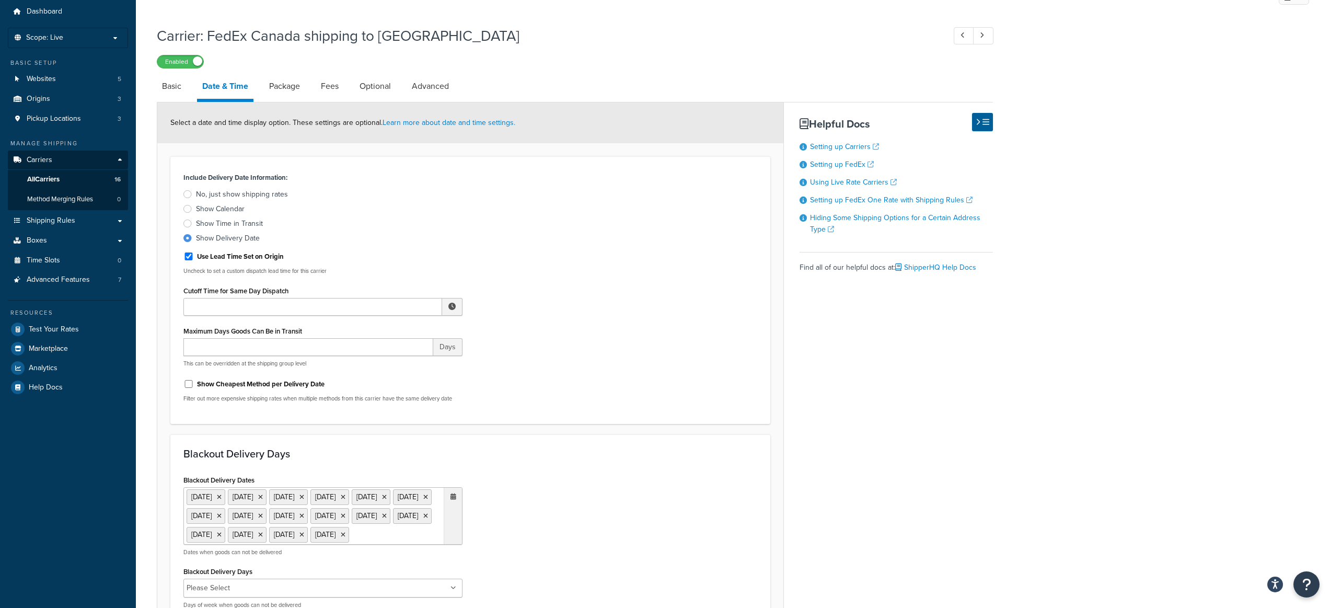
scroll to position [177, 0]
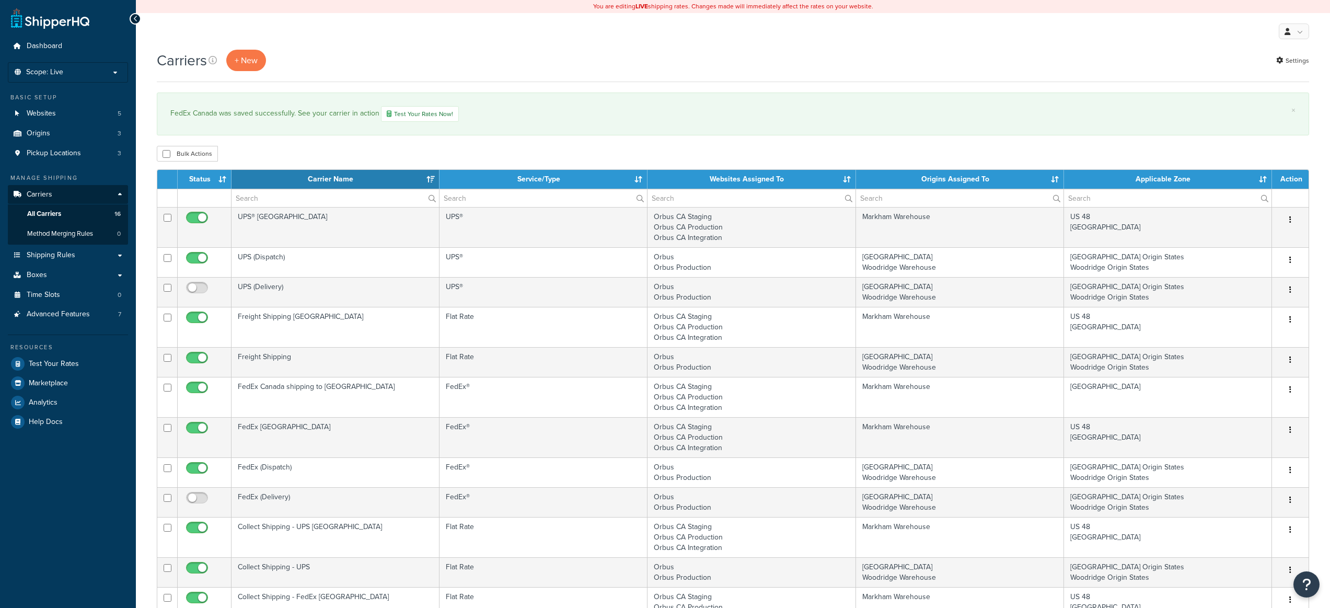
select select "15"
click at [79, 254] on link "Shipping Rules" at bounding box center [68, 255] width 120 height 19
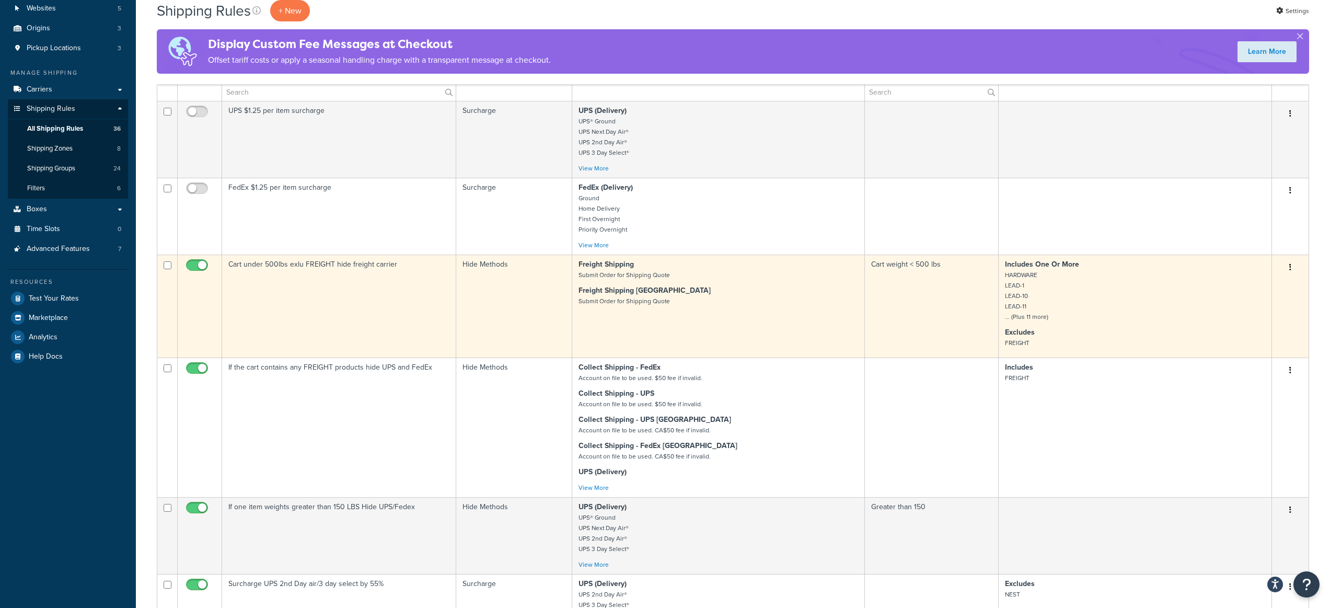
scroll to position [122, 0]
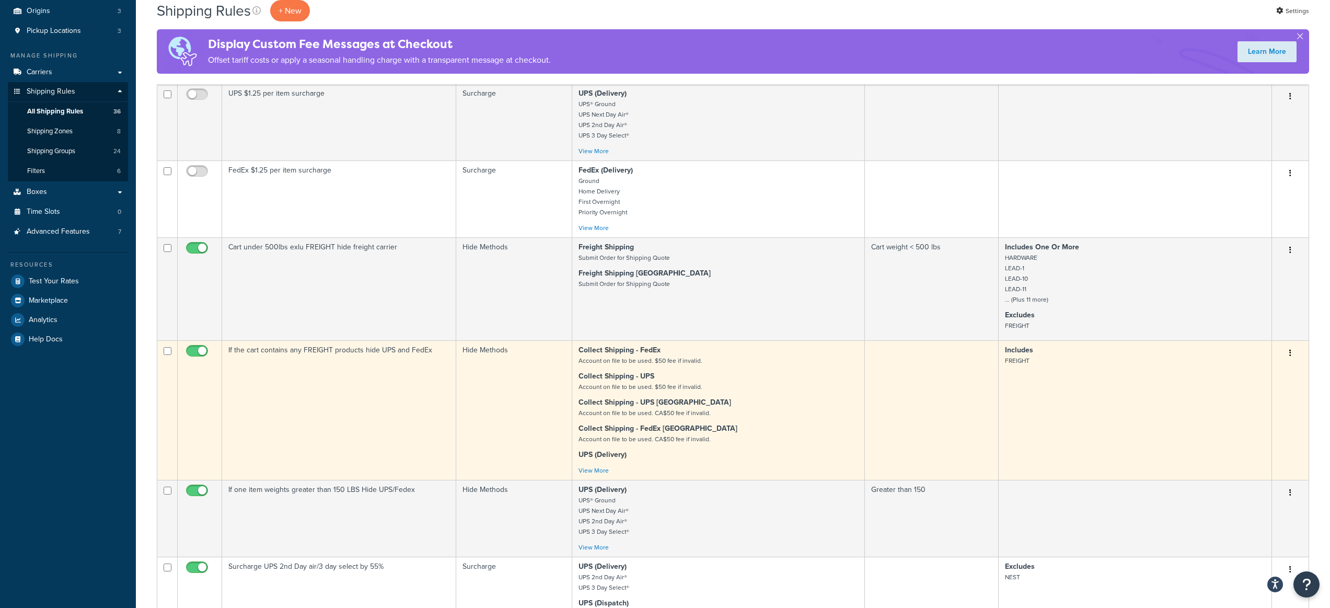
click at [1289, 351] on icon "button" at bounding box center [1290, 352] width 2 height 7
click at [1280, 369] on link "Edit" at bounding box center [1255, 372] width 83 height 21
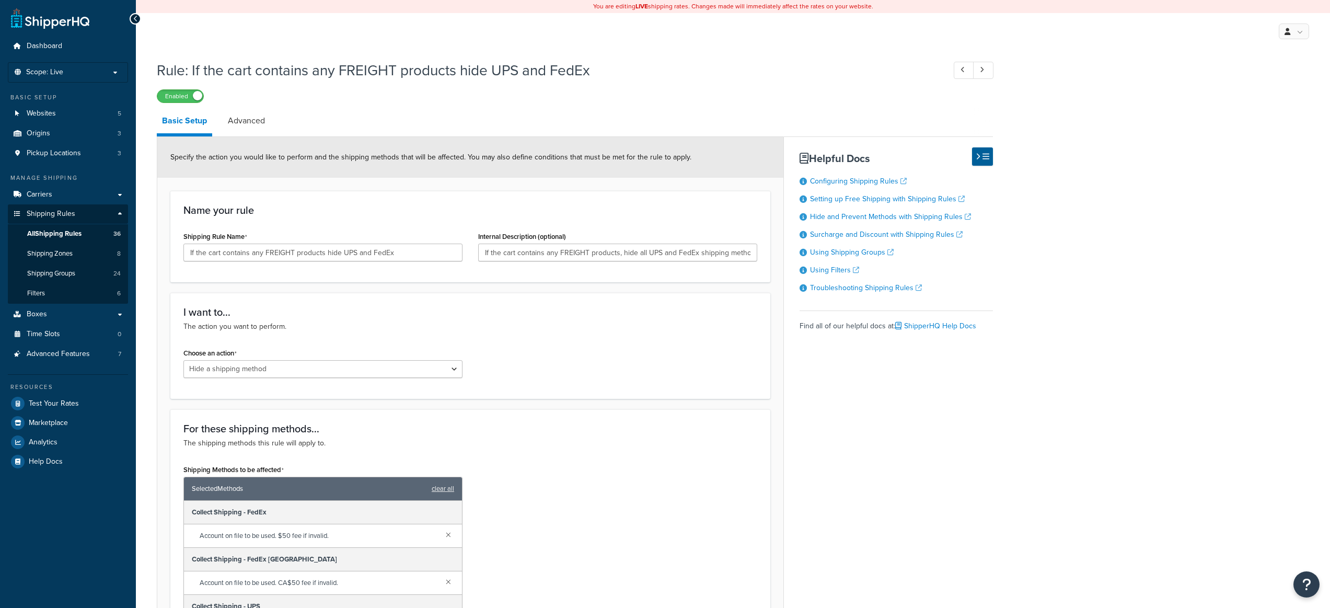
select select "HIDE"
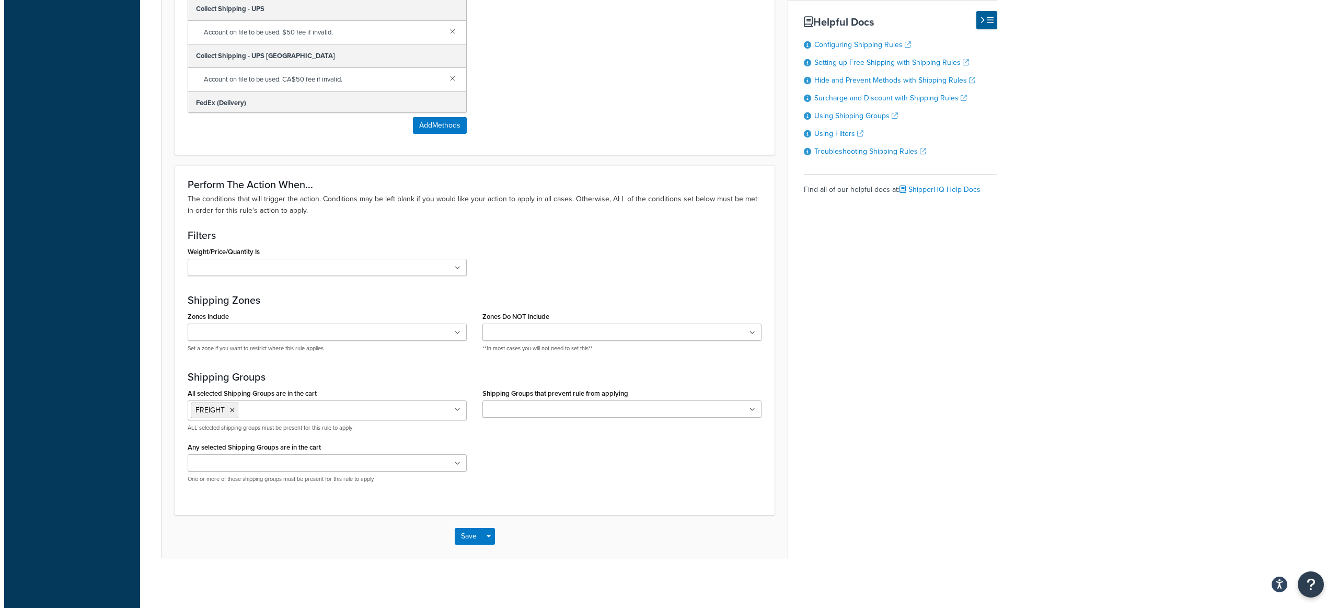
scroll to position [600, 0]
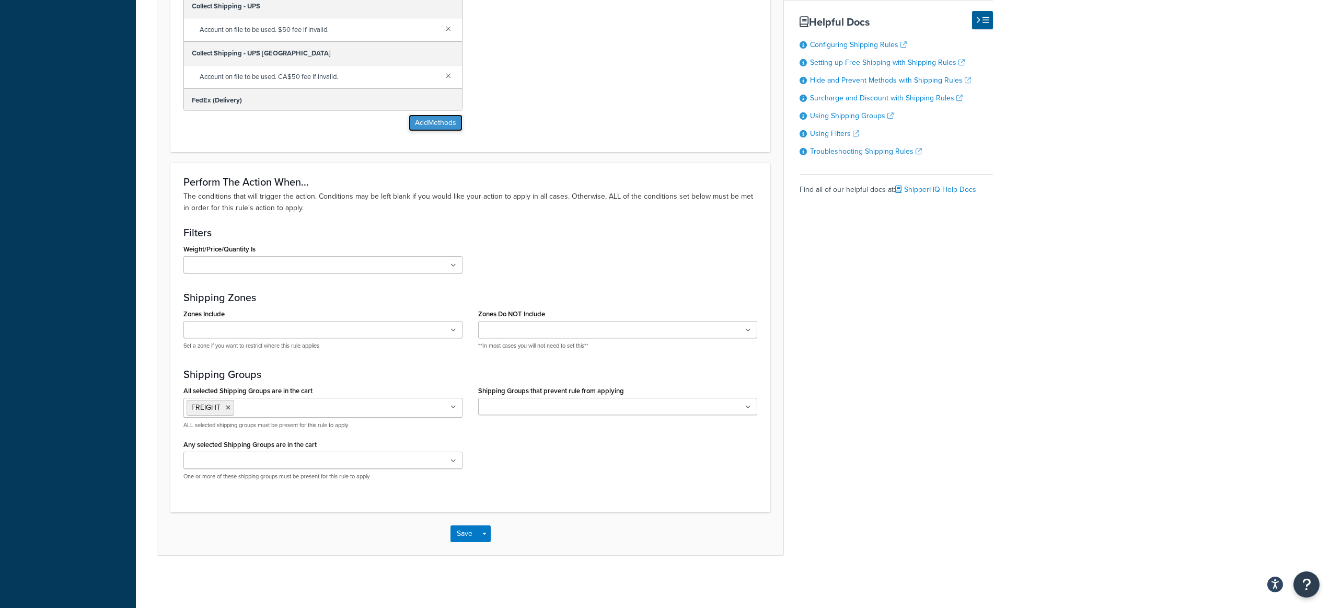
click at [426, 120] on button "Add Methods" at bounding box center [436, 122] width 54 height 17
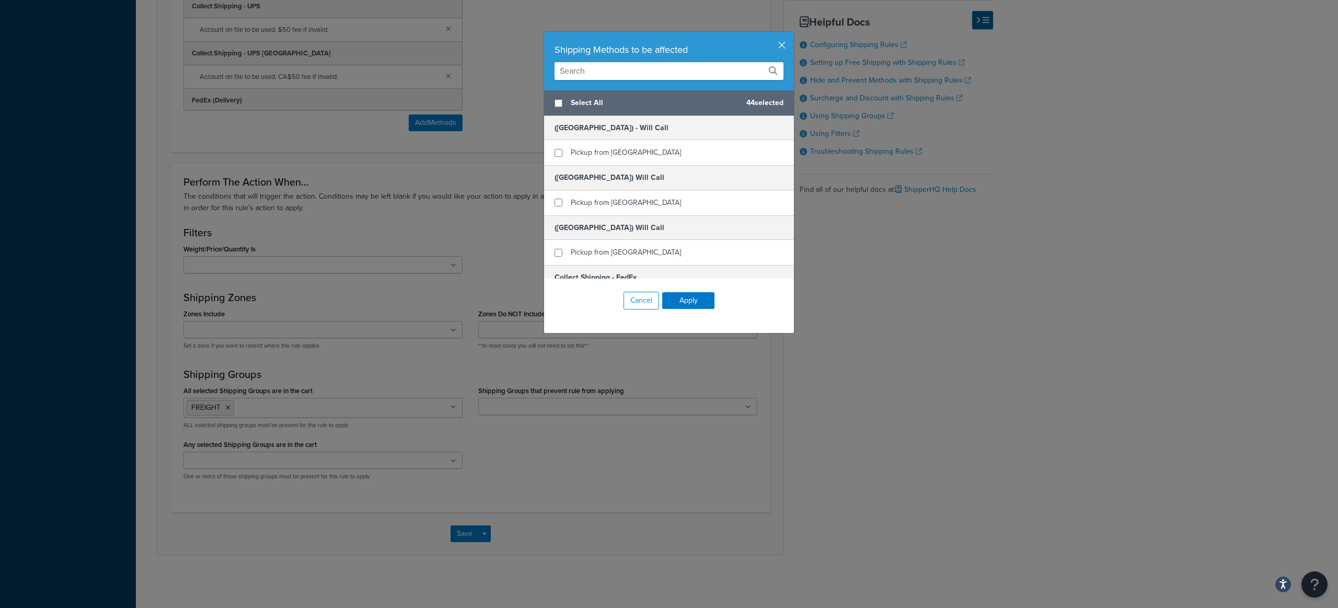
click at [617, 62] on input "text" at bounding box center [668, 71] width 229 height 18
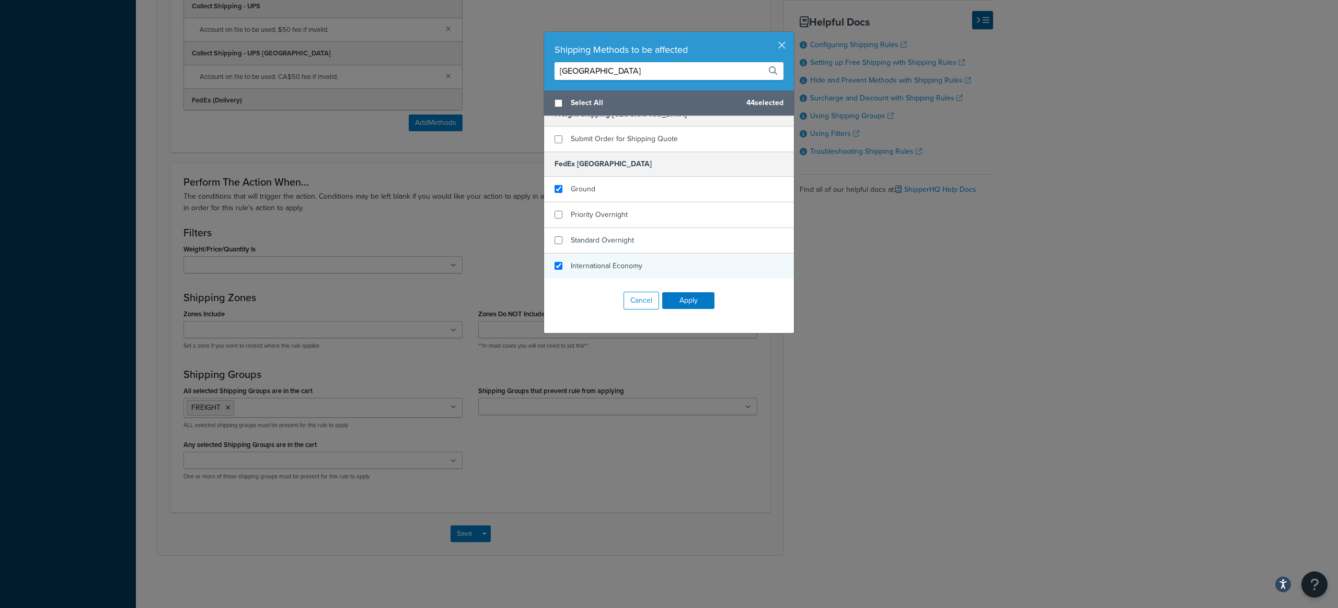
scroll to position [123, 0]
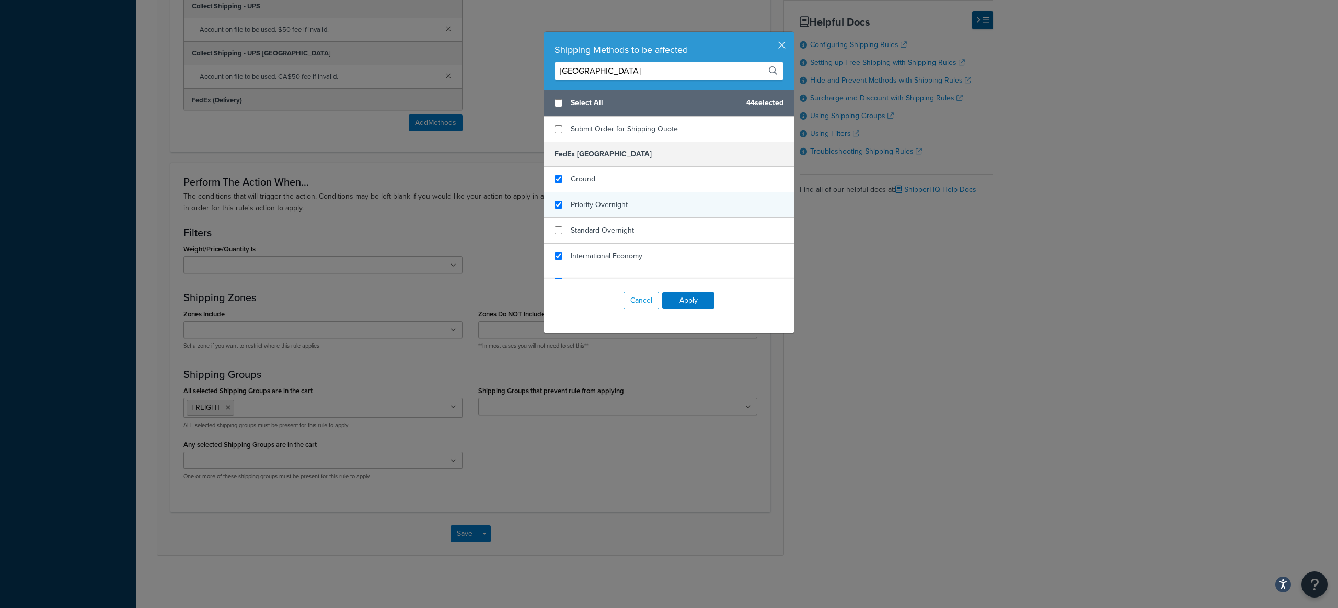
type input "[GEOGRAPHIC_DATA]"
click at [556, 204] on input "checkbox" at bounding box center [558, 205] width 8 height 8
checkbox input "true"
click at [556, 231] on input "checkbox" at bounding box center [558, 230] width 8 height 8
checkbox input "true"
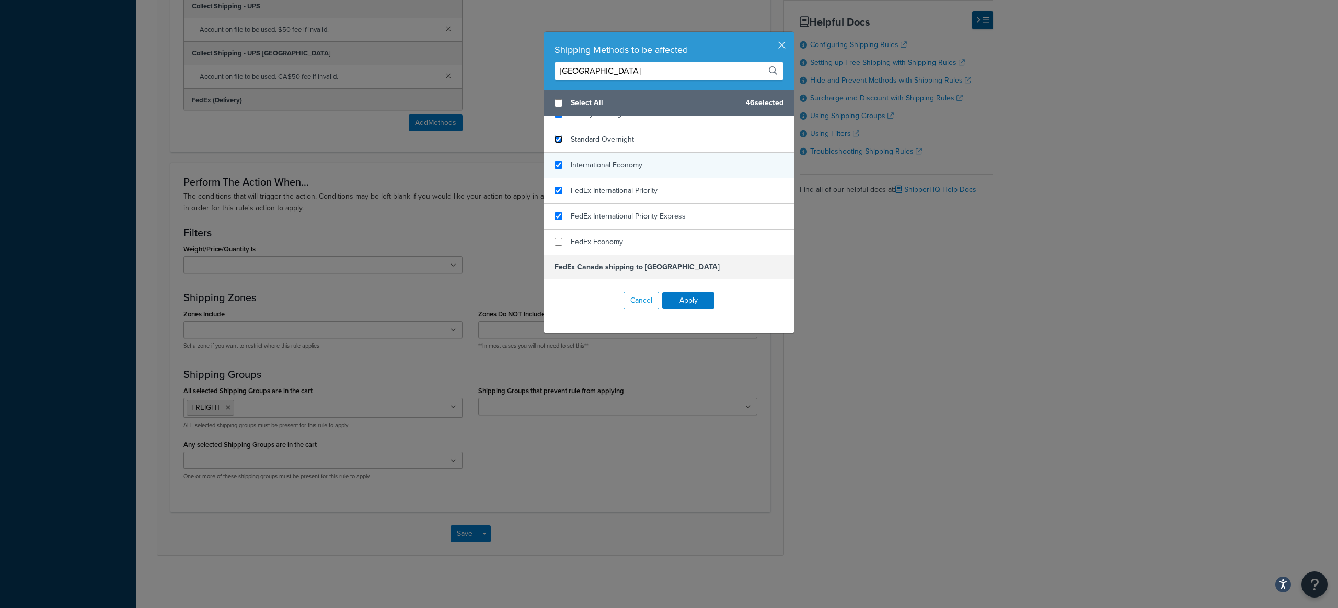
scroll to position [246, 0]
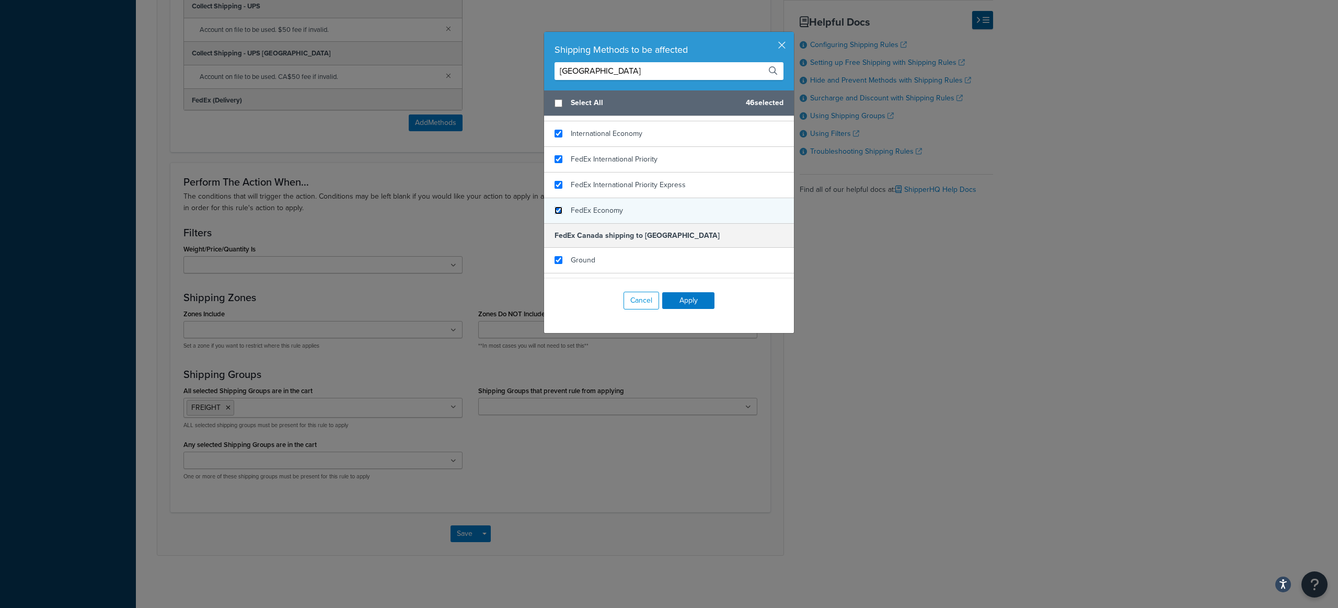
click at [554, 212] on input "checkbox" at bounding box center [558, 210] width 8 height 8
checkbox input "true"
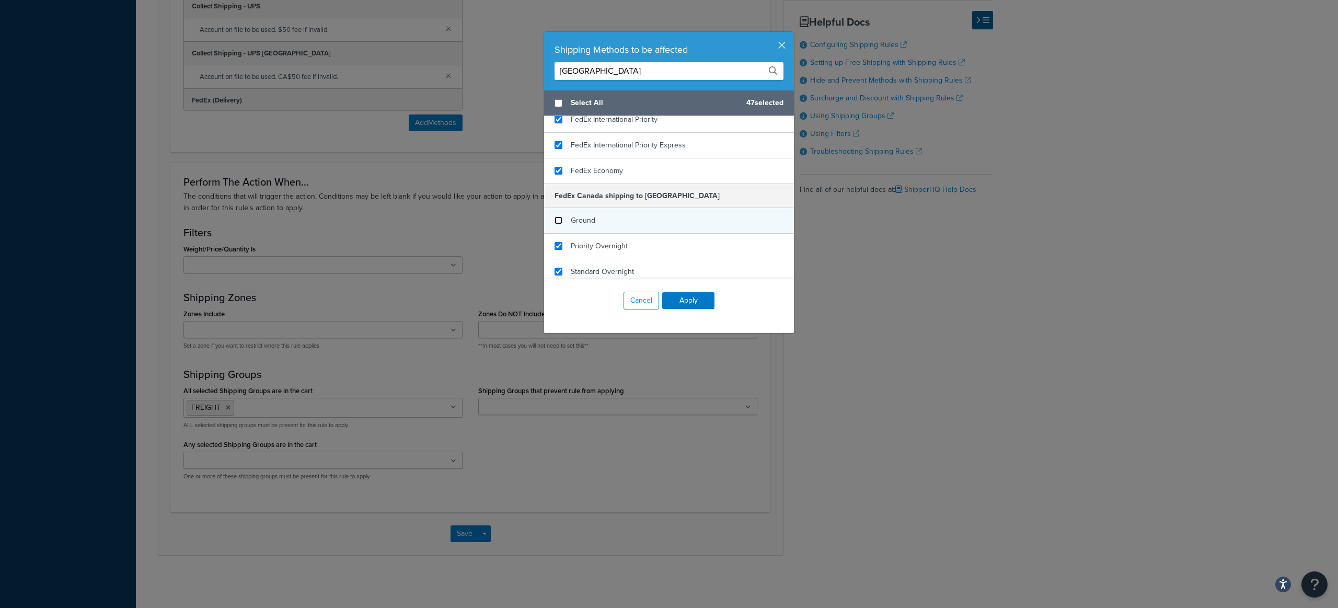
click at [556, 223] on input "checkbox" at bounding box center [558, 220] width 8 height 8
checkbox input "false"
click at [557, 248] on input "checkbox" at bounding box center [558, 246] width 8 height 8
checkbox input "false"
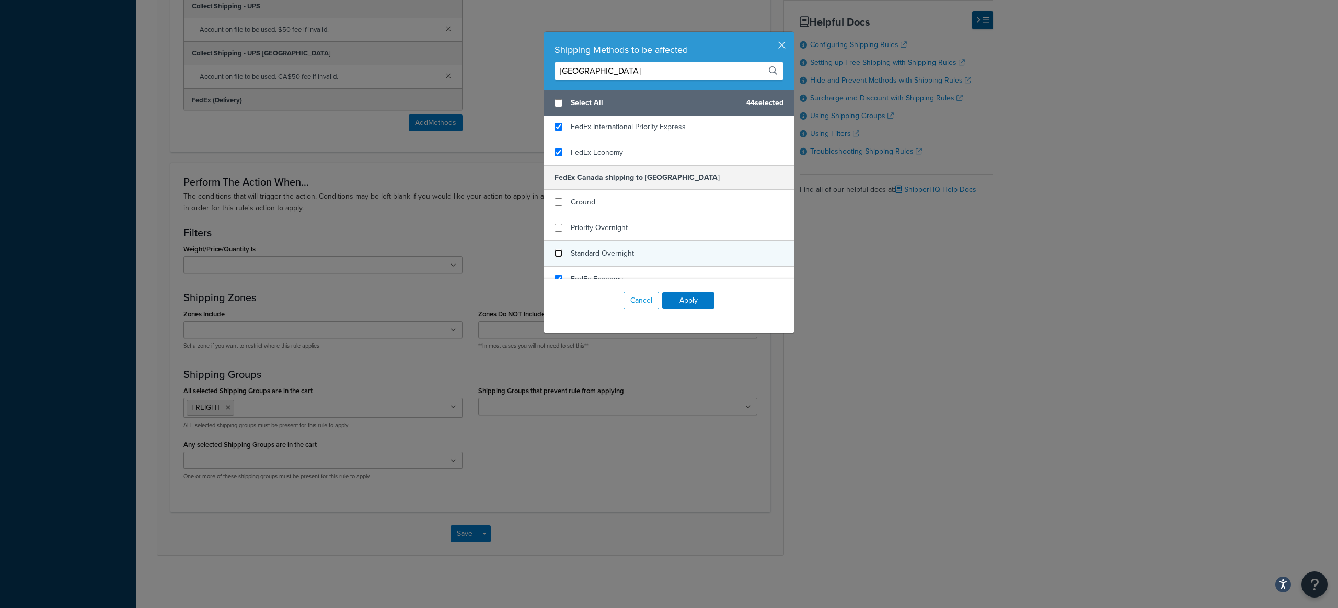
click at [557, 253] on input "checkbox" at bounding box center [558, 253] width 8 height 8
checkbox input "false"
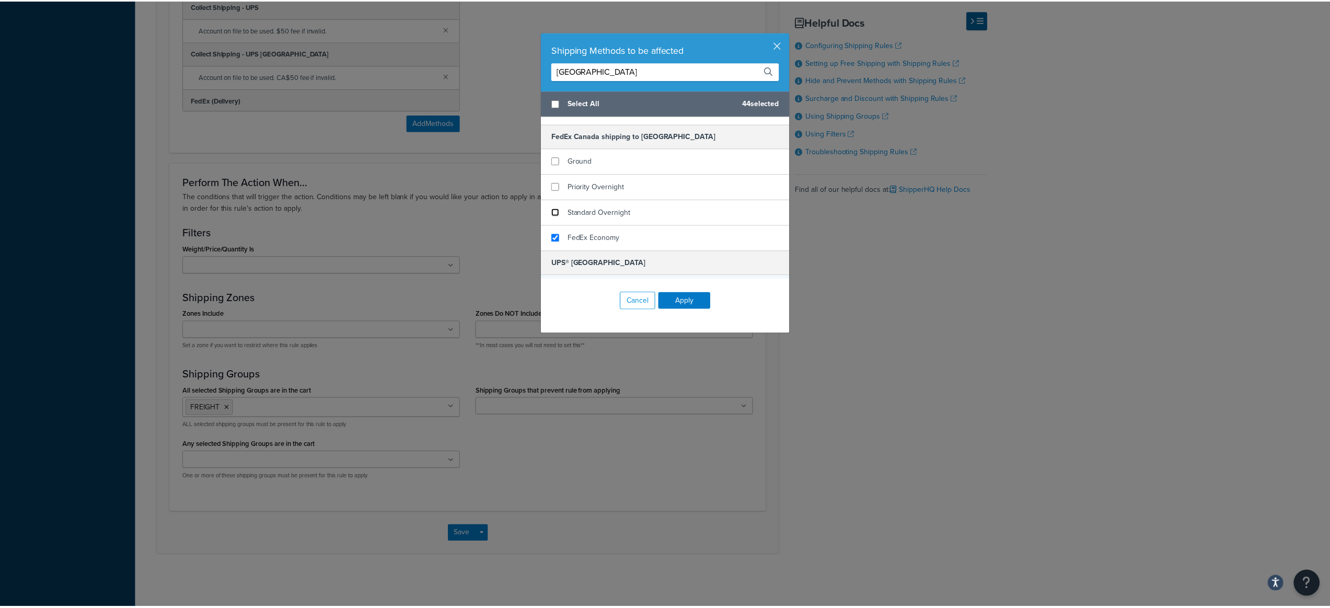
scroll to position [369, 0]
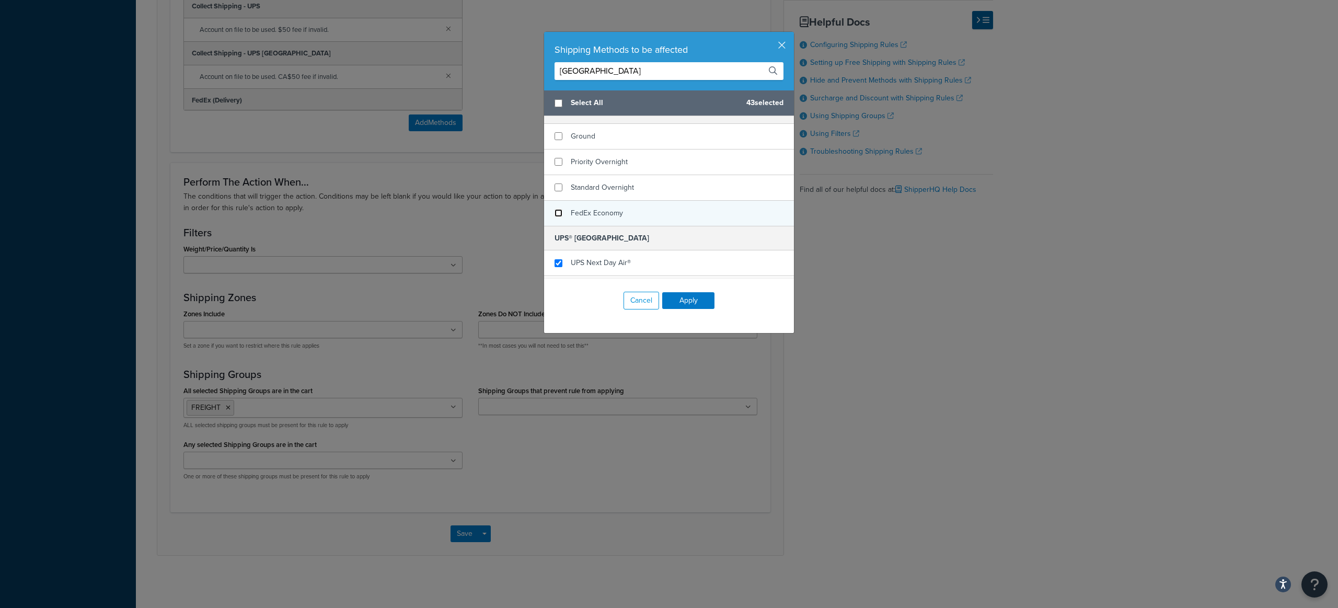
click at [557, 210] on input "checkbox" at bounding box center [558, 213] width 8 height 8
checkbox input "false"
click at [694, 298] on button "Apply" at bounding box center [688, 300] width 52 height 17
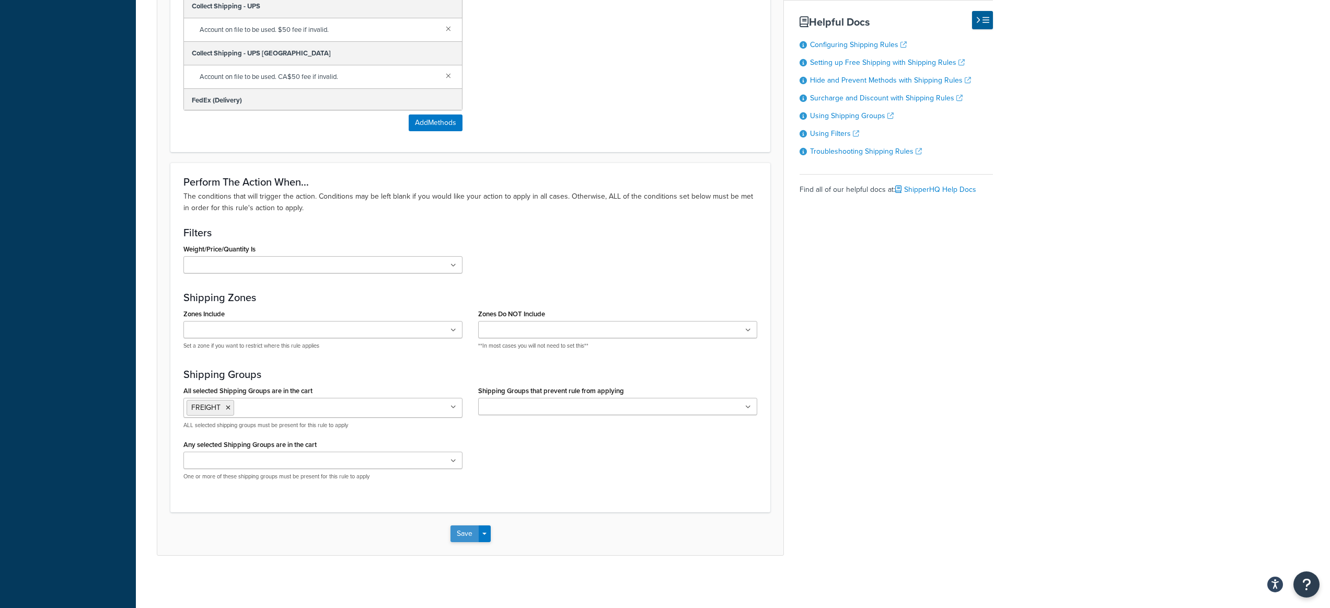
click at [463, 528] on button "Save" at bounding box center [464, 533] width 28 height 17
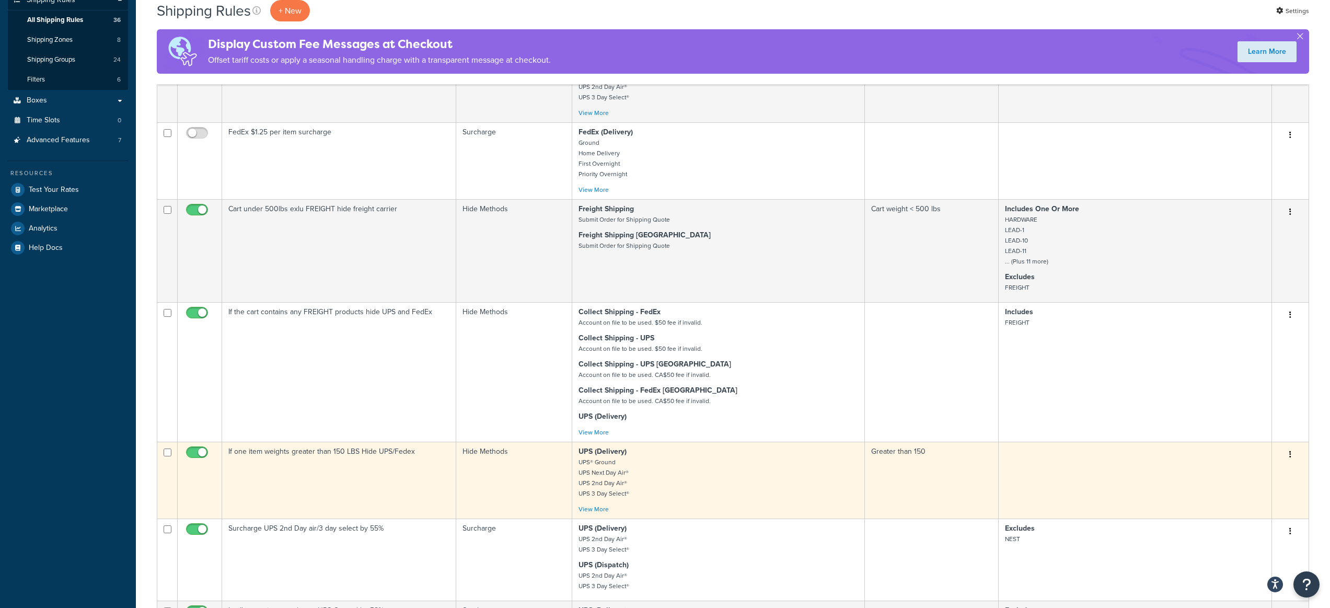
scroll to position [342, 0]
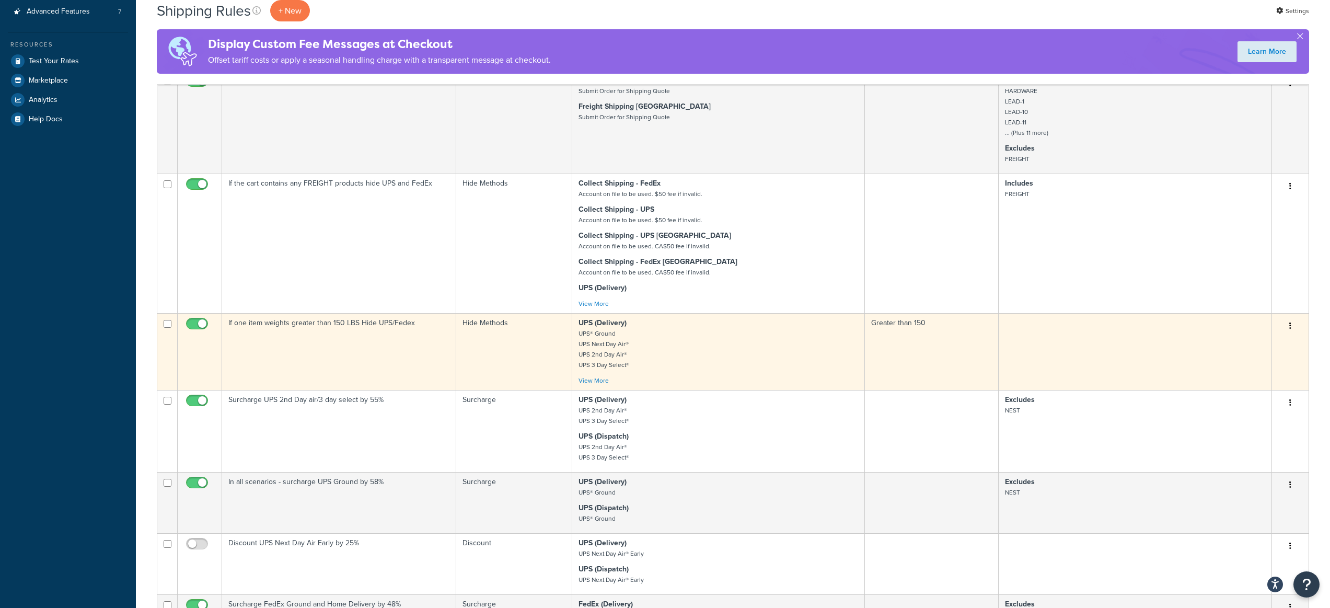
click at [1294, 324] on button "button" at bounding box center [1290, 326] width 15 height 17
click at [1267, 340] on link "Edit" at bounding box center [1255, 345] width 83 height 21
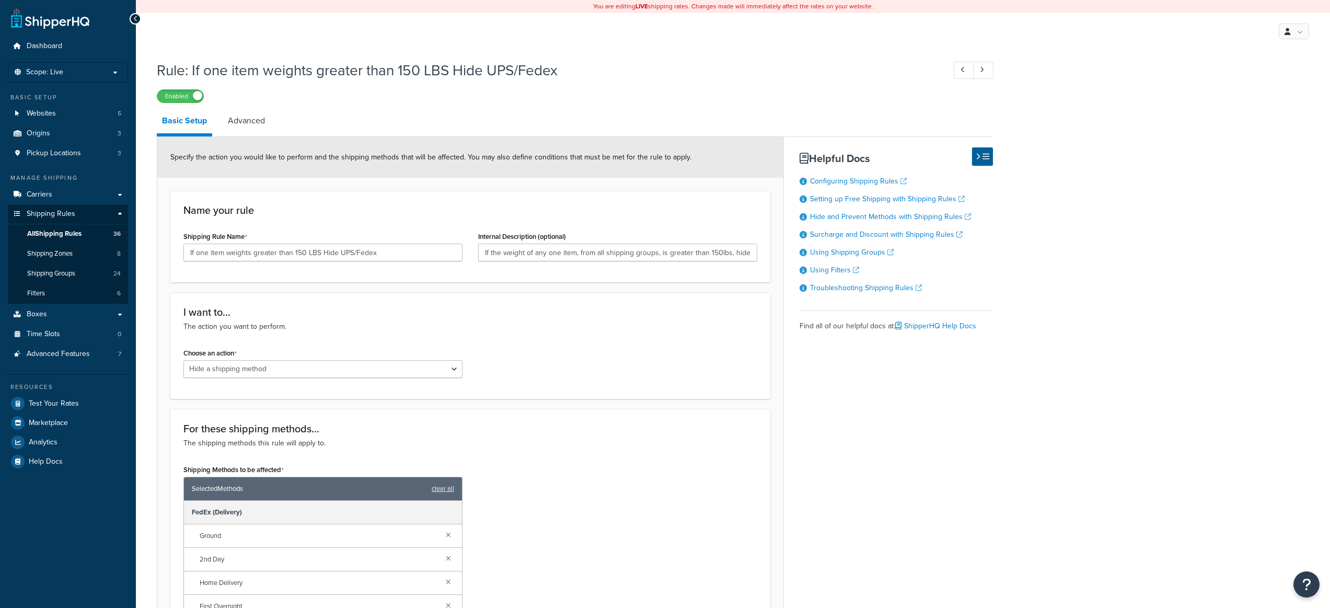
select select "HIDE"
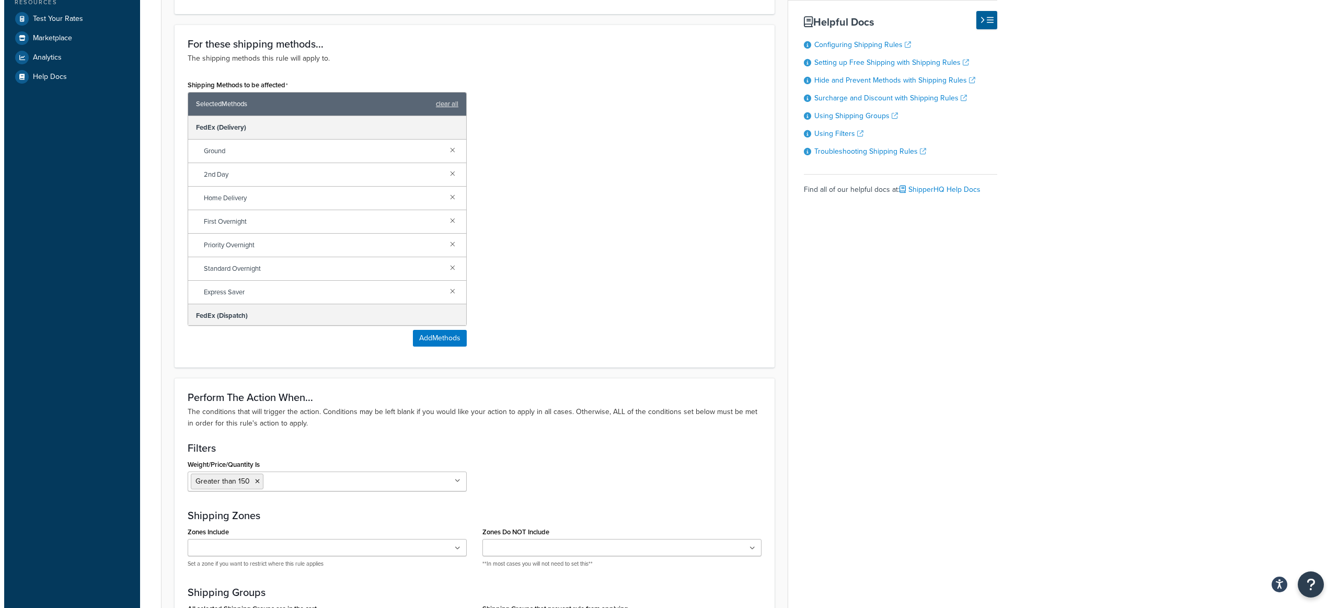
scroll to position [385, 0]
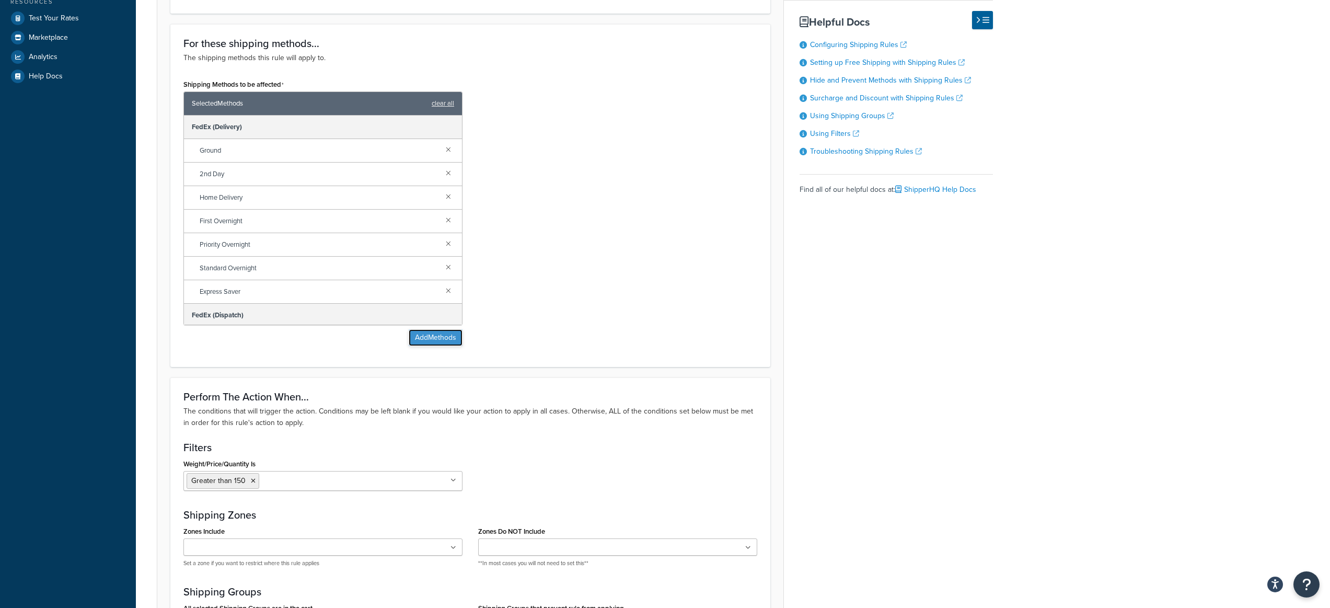
click at [443, 343] on button "Add Methods" at bounding box center [436, 337] width 54 height 17
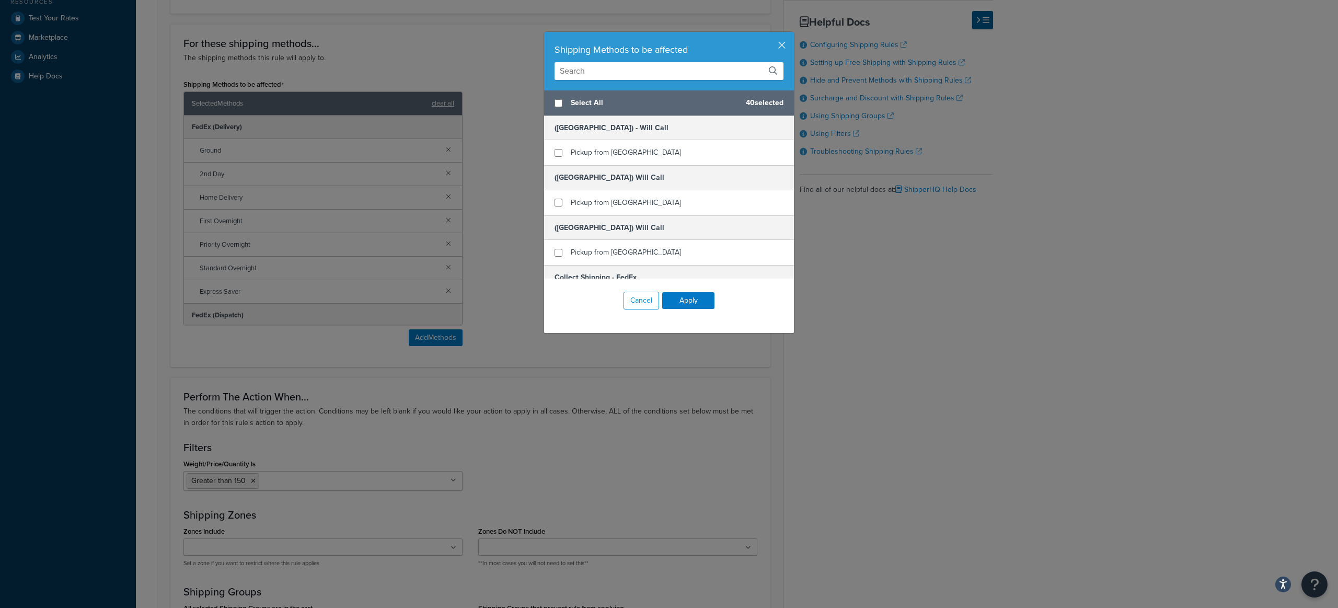
click at [639, 74] on input "text" at bounding box center [668, 71] width 229 height 18
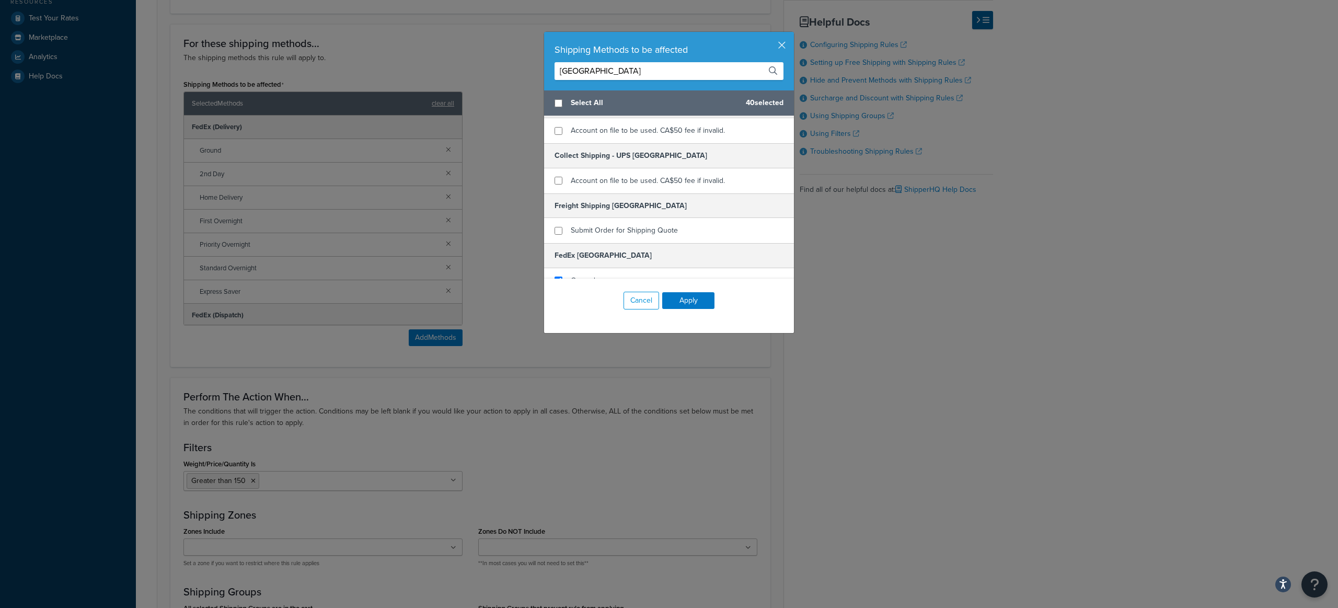
scroll to position [146, 0]
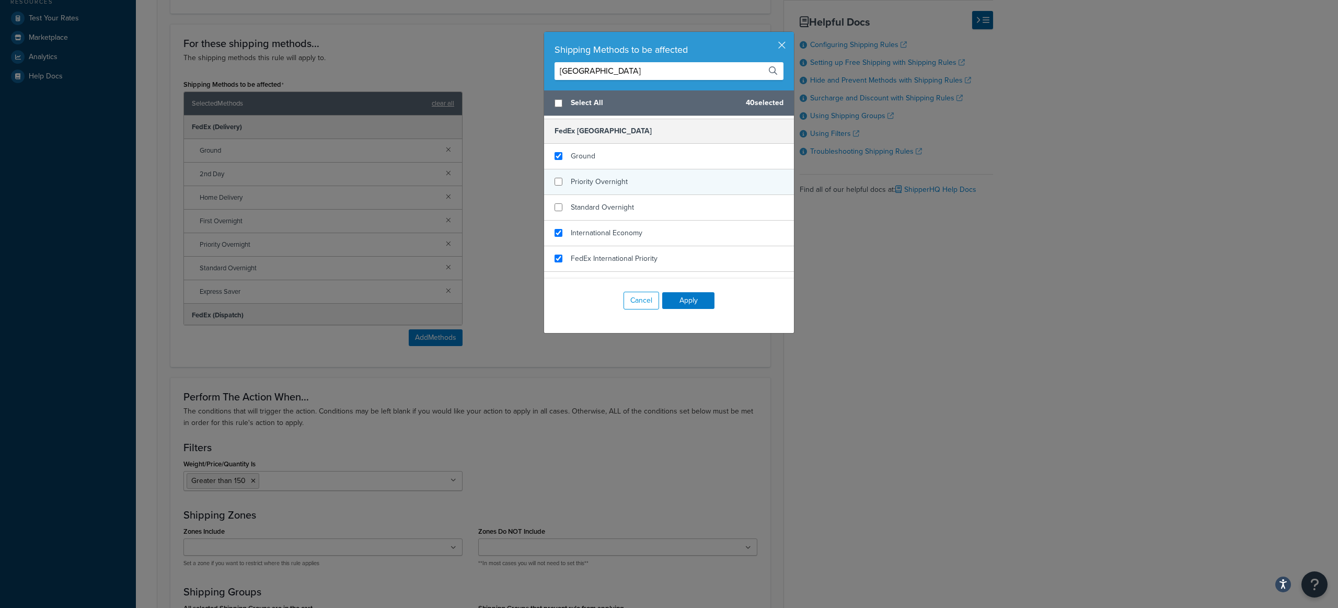
type input "[GEOGRAPHIC_DATA]"
click at [555, 184] on input "checkbox" at bounding box center [558, 182] width 8 height 8
checkbox input "true"
click at [555, 202] on div "Standard Overnight" at bounding box center [669, 208] width 250 height 26
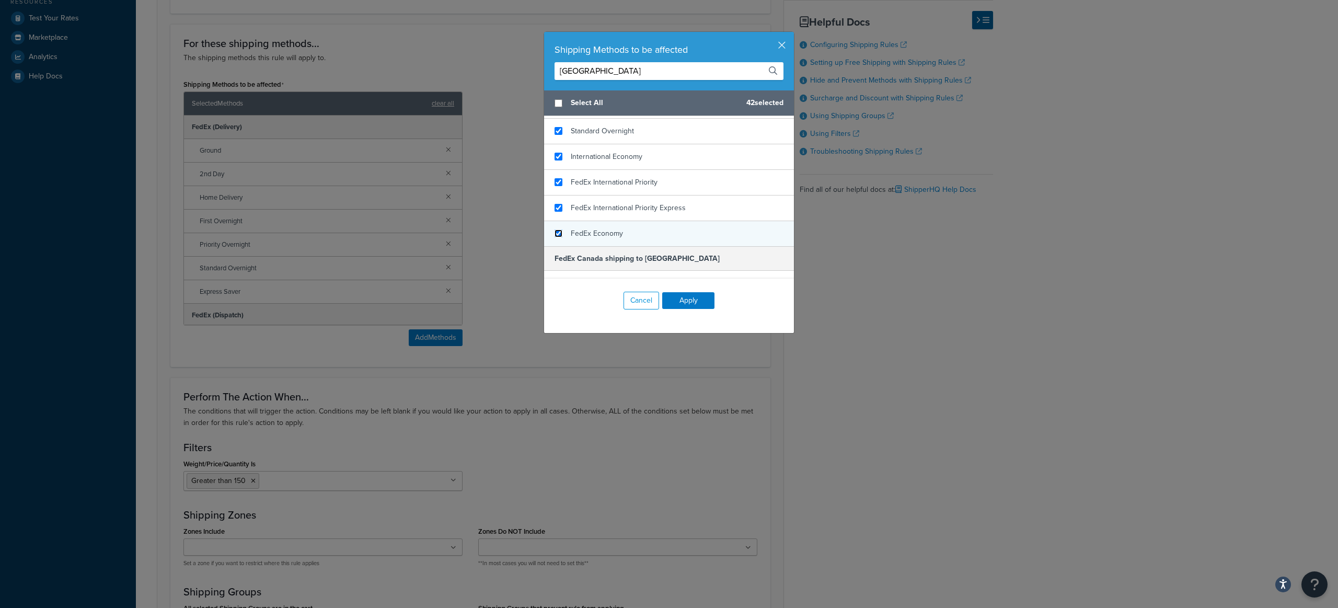
click at [556, 233] on input "checkbox" at bounding box center [558, 233] width 8 height 8
checkbox input "true"
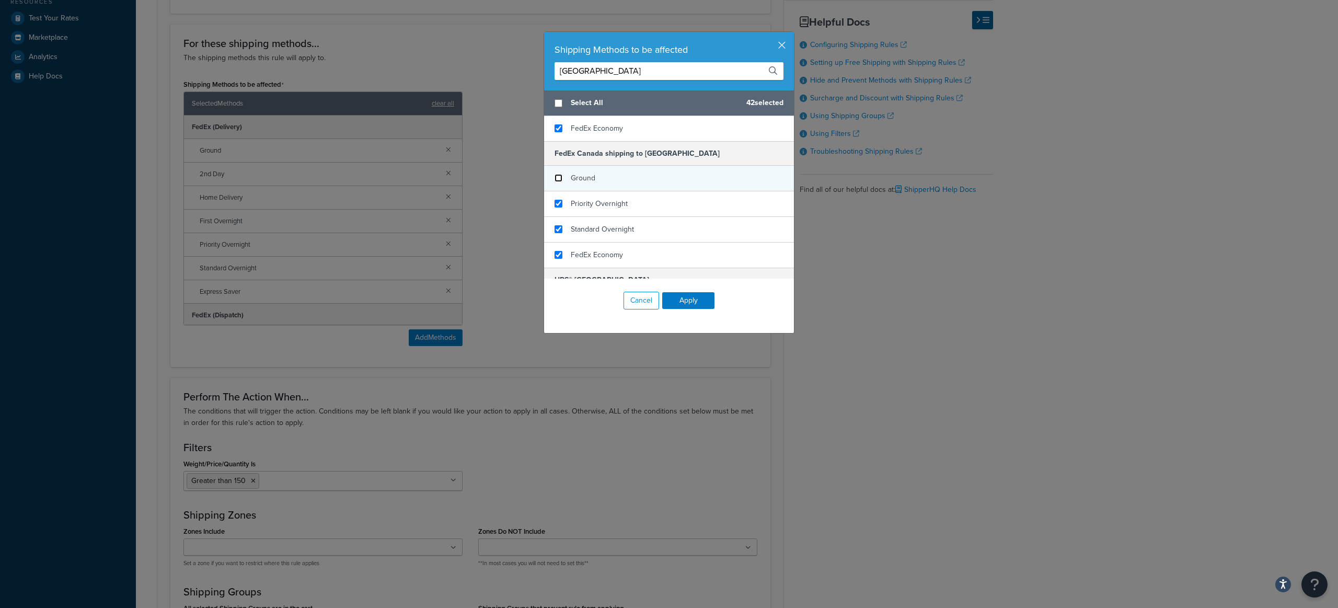
click at [557, 177] on input "checkbox" at bounding box center [558, 178] width 8 height 8
checkbox input "false"
click at [557, 205] on input "checkbox" at bounding box center [558, 204] width 8 height 8
checkbox input "false"
click at [554, 227] on input "checkbox" at bounding box center [558, 229] width 8 height 8
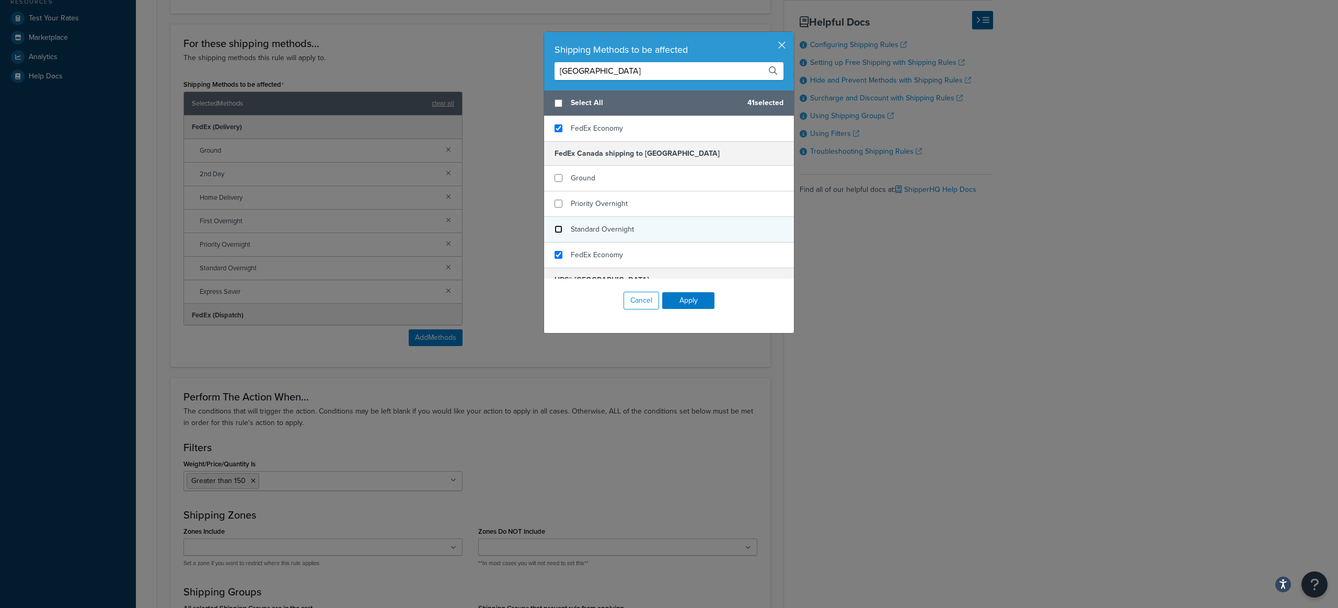
checkbox input "false"
click at [554, 253] on input "checkbox" at bounding box center [558, 255] width 8 height 8
checkbox input "false"
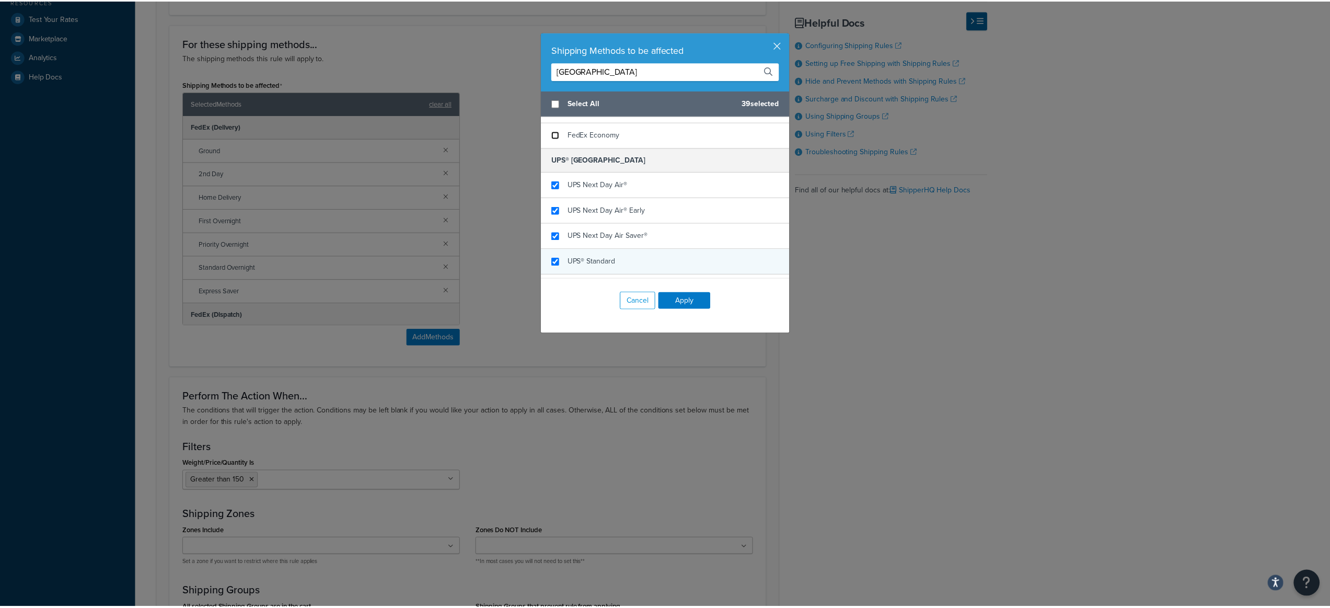
scroll to position [494, 0]
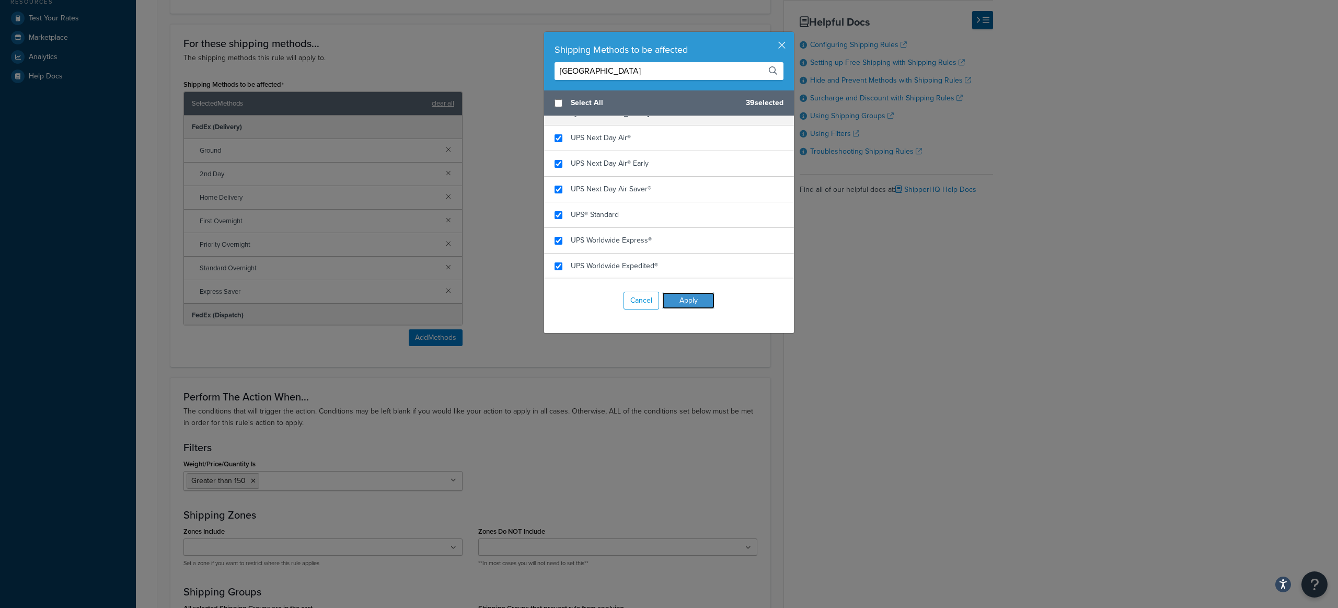
click at [682, 298] on button "Apply" at bounding box center [688, 300] width 52 height 17
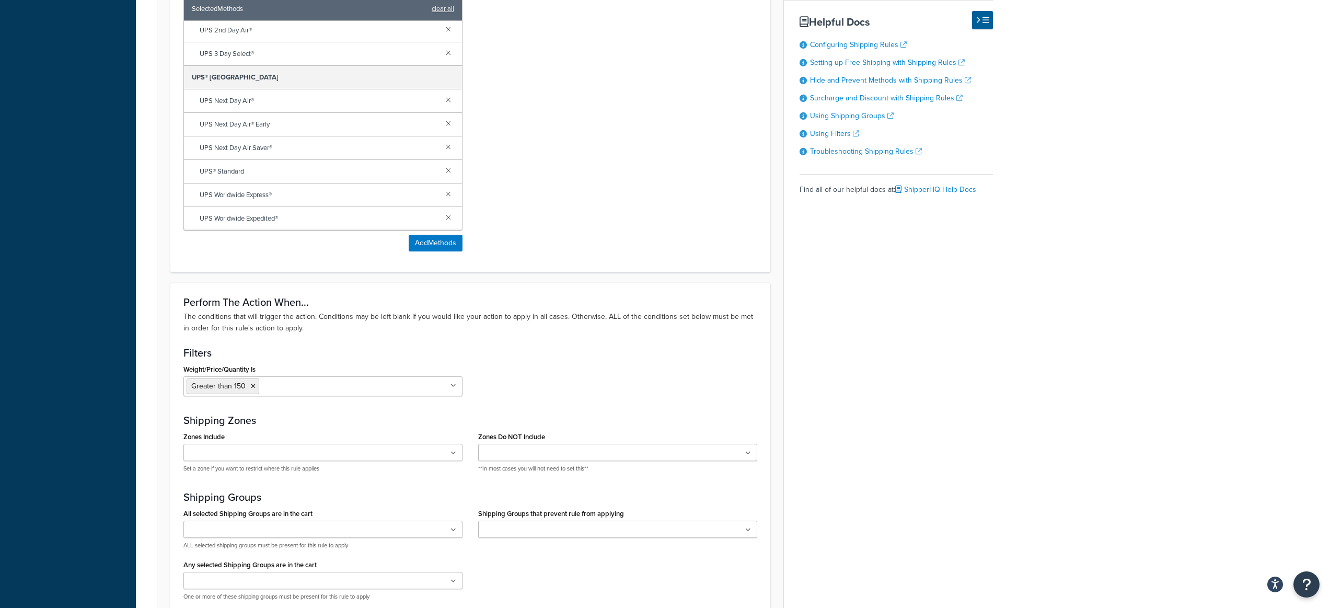
scroll to position [600, 0]
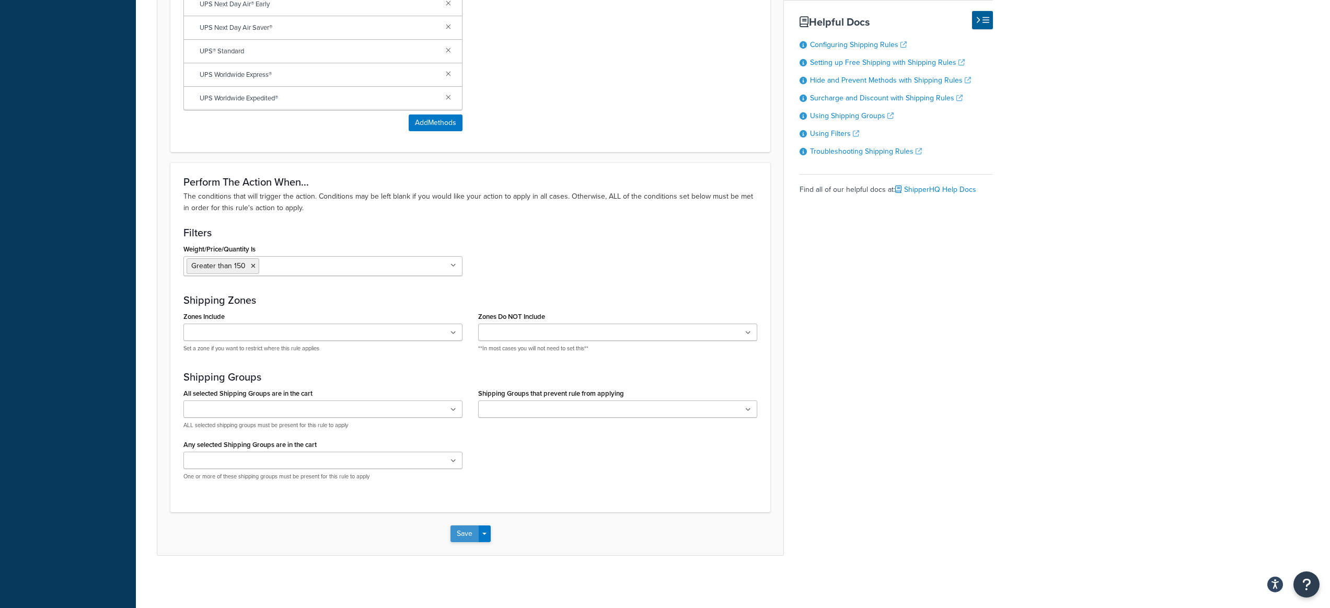
click at [464, 536] on button "Save" at bounding box center [464, 533] width 28 height 17
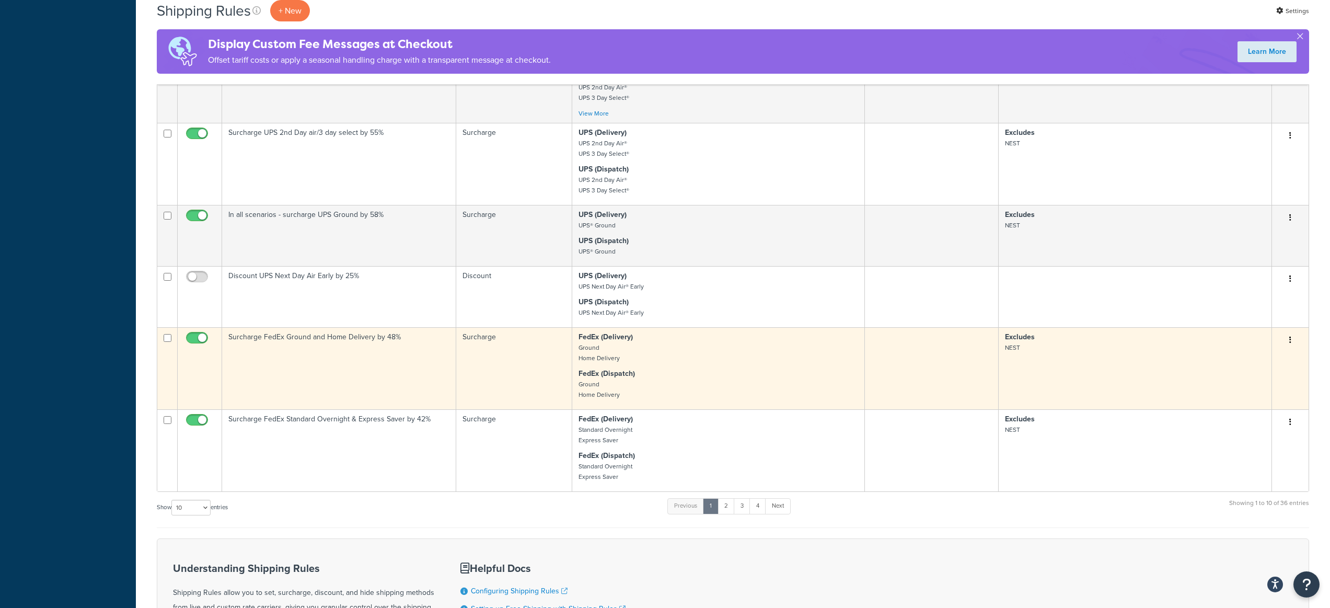
scroll to position [686, 0]
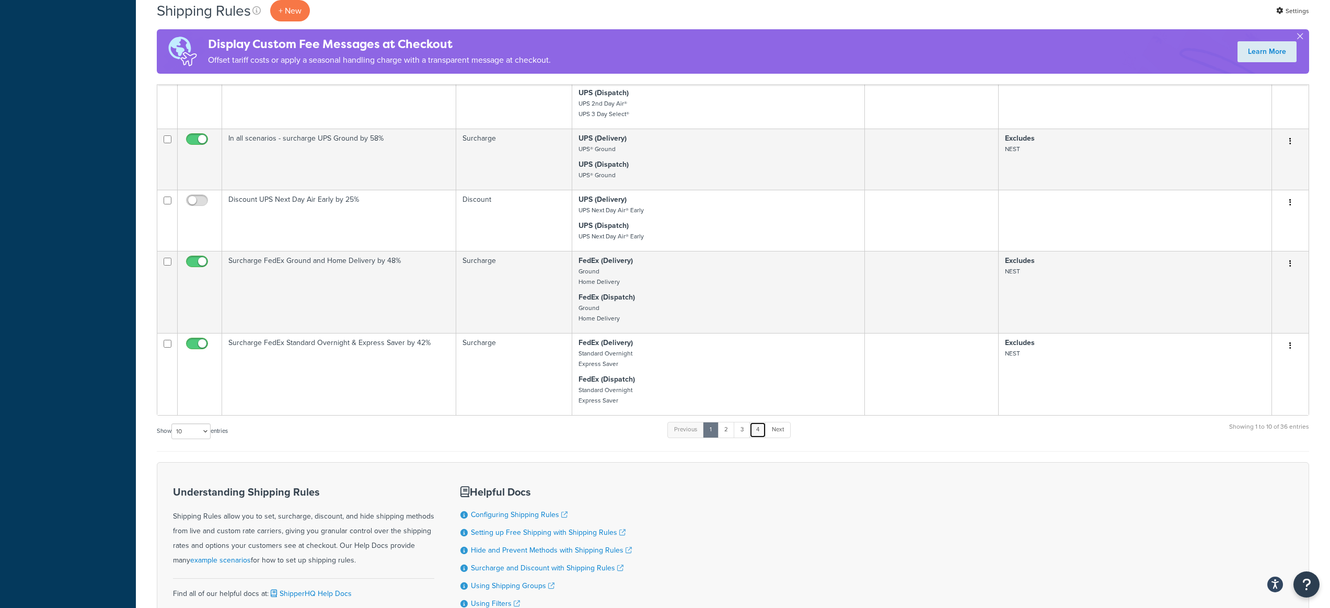
click at [762, 431] on link "4" at bounding box center [757, 430] width 17 height 16
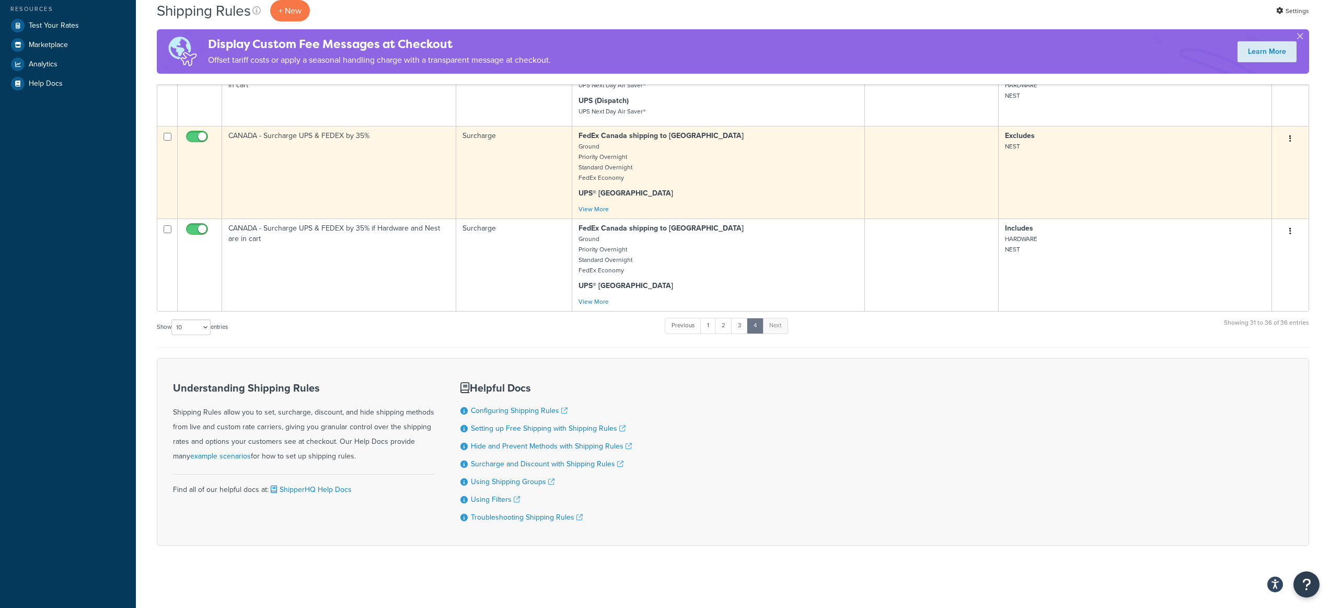
click at [1292, 135] on button "button" at bounding box center [1290, 139] width 15 height 17
click at [1280, 161] on link "Edit" at bounding box center [1255, 158] width 83 height 21
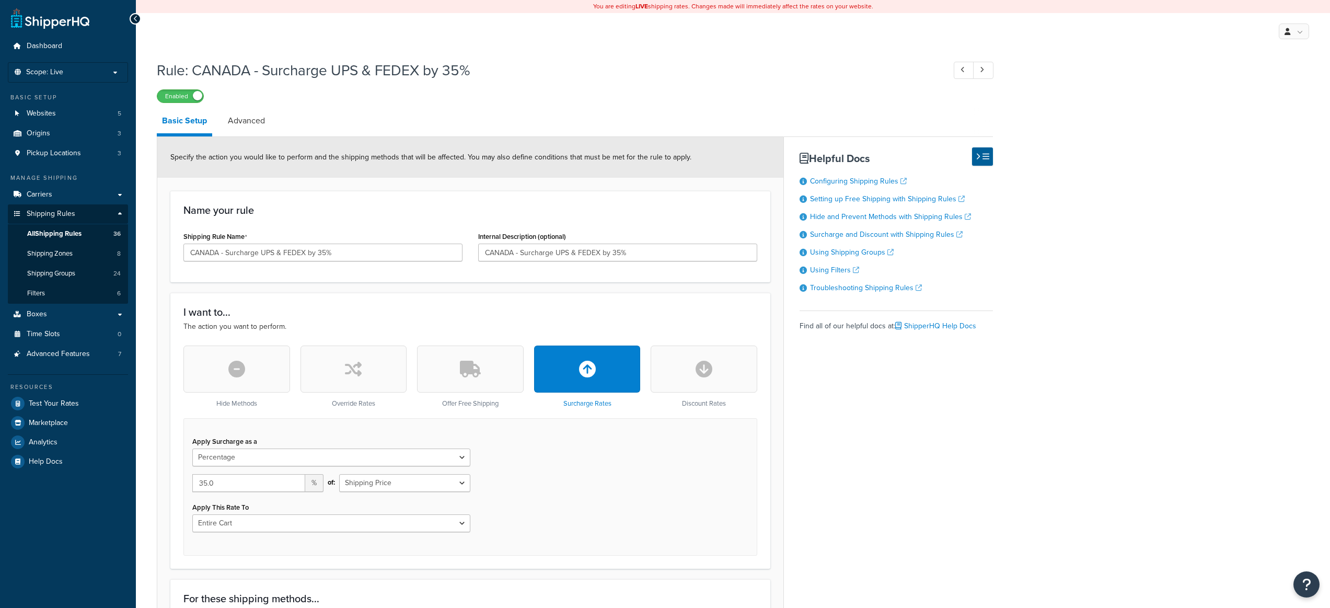
select select "PERCENTAGE"
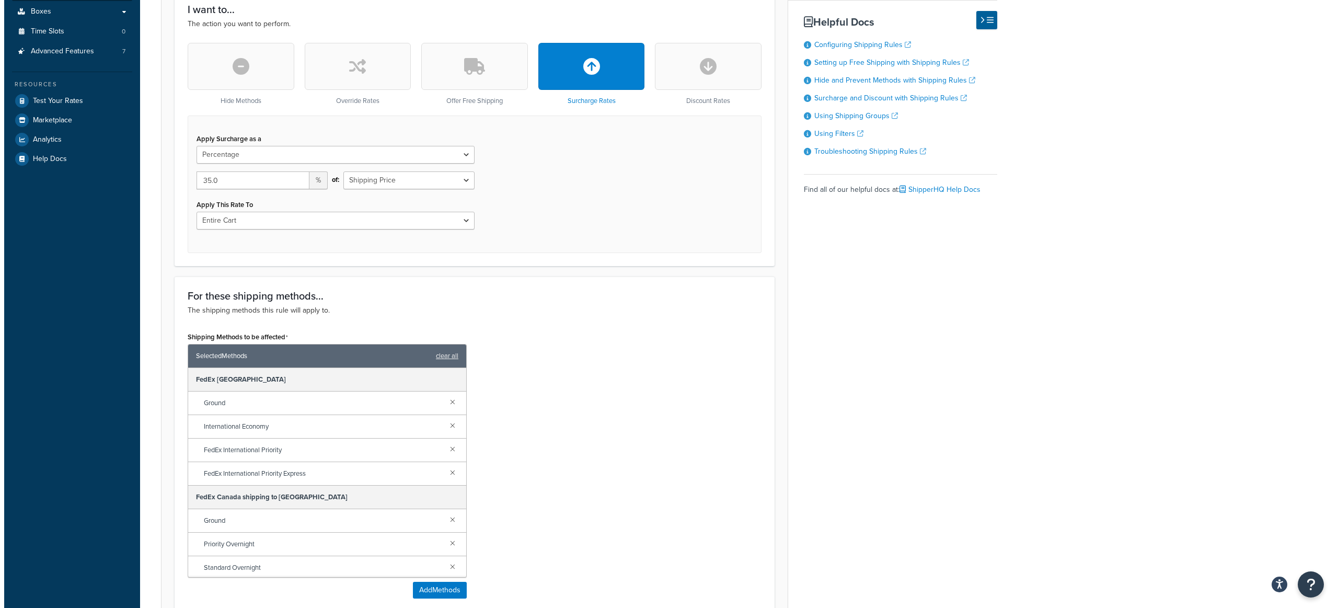
scroll to position [303, 0]
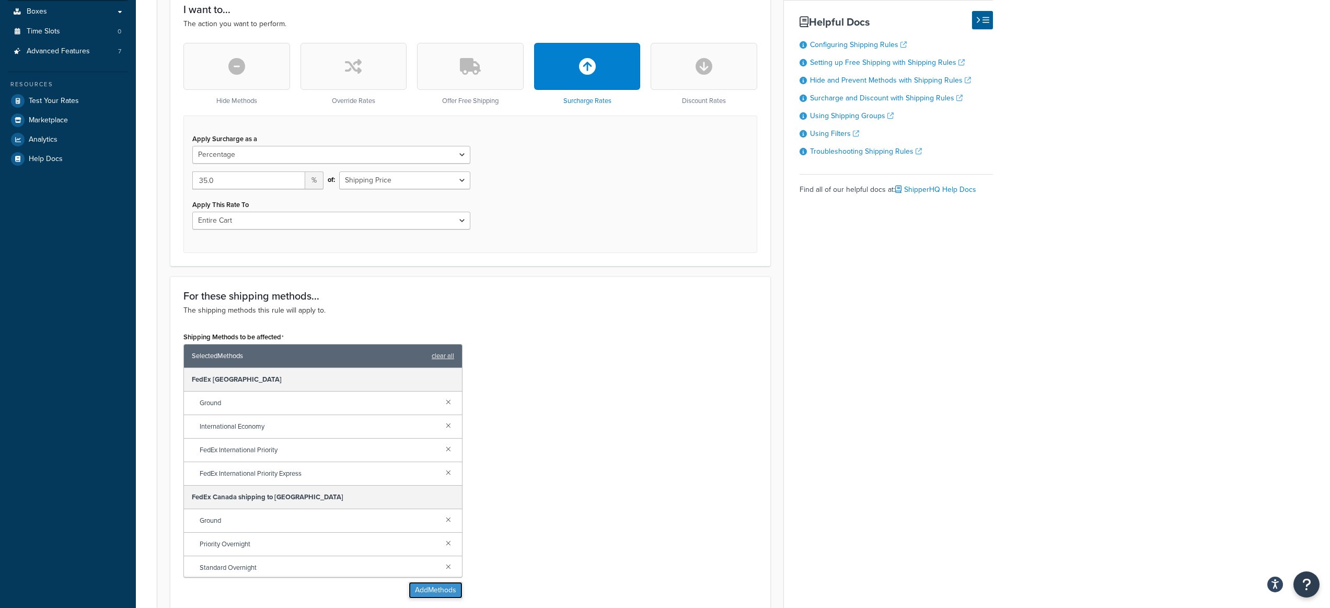
click at [431, 587] on button "Add Methods" at bounding box center [436, 590] width 54 height 17
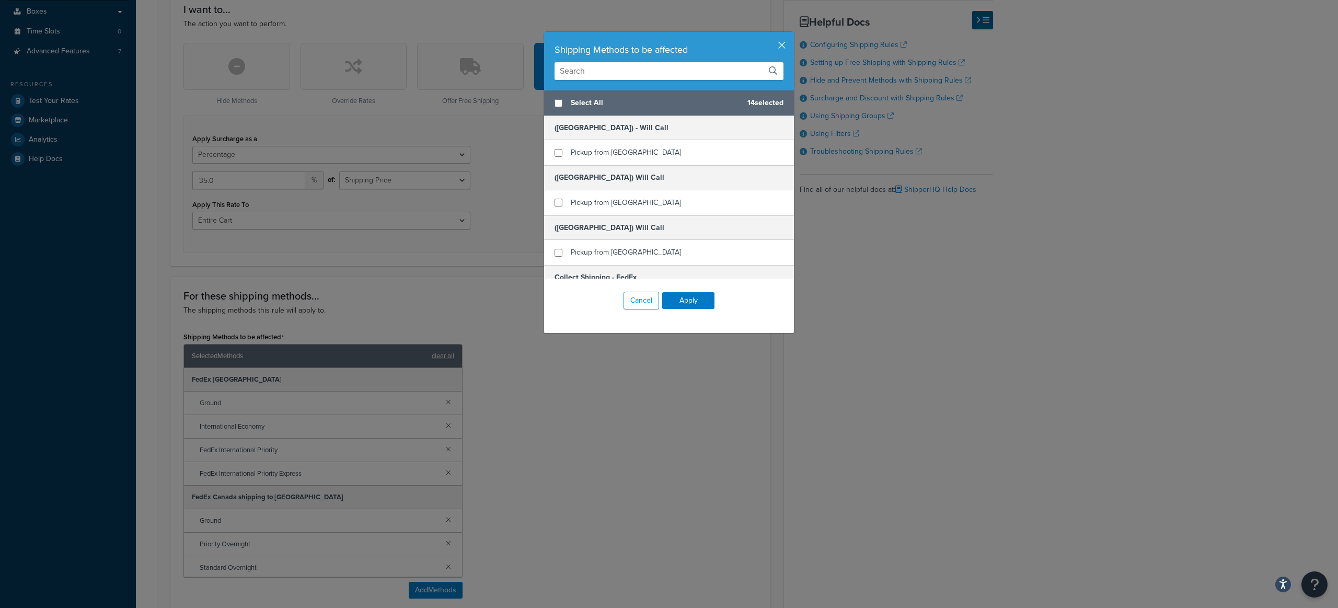
click at [652, 74] on input "text" at bounding box center [668, 71] width 229 height 18
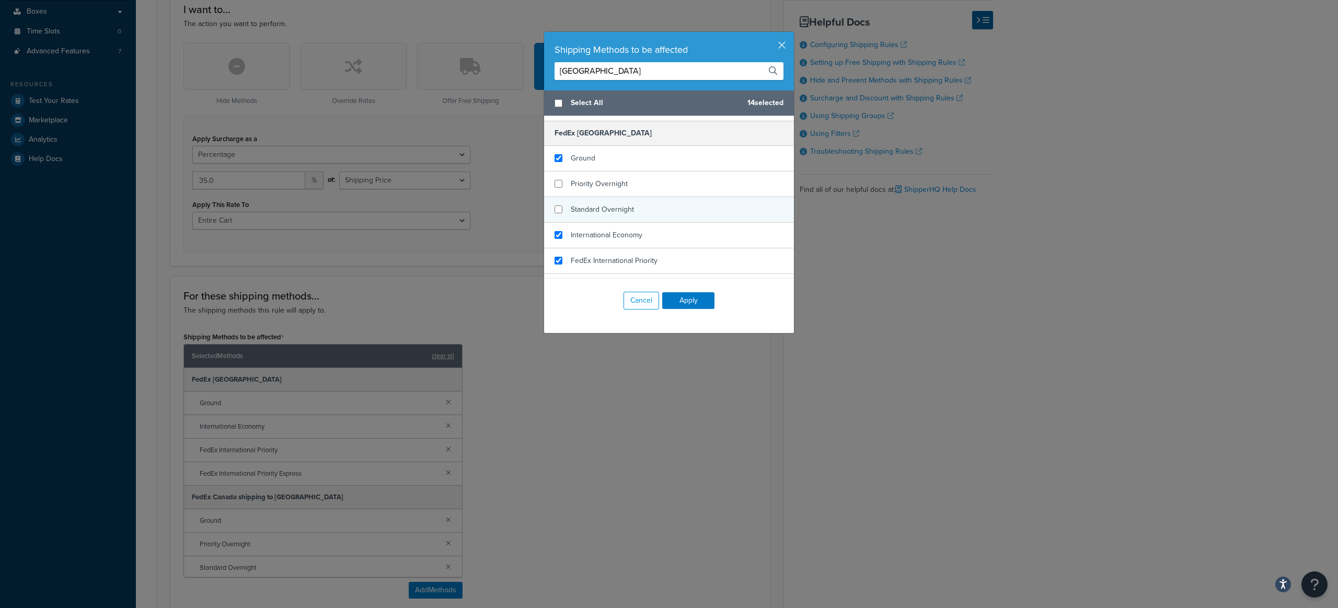
scroll to position [213, 0]
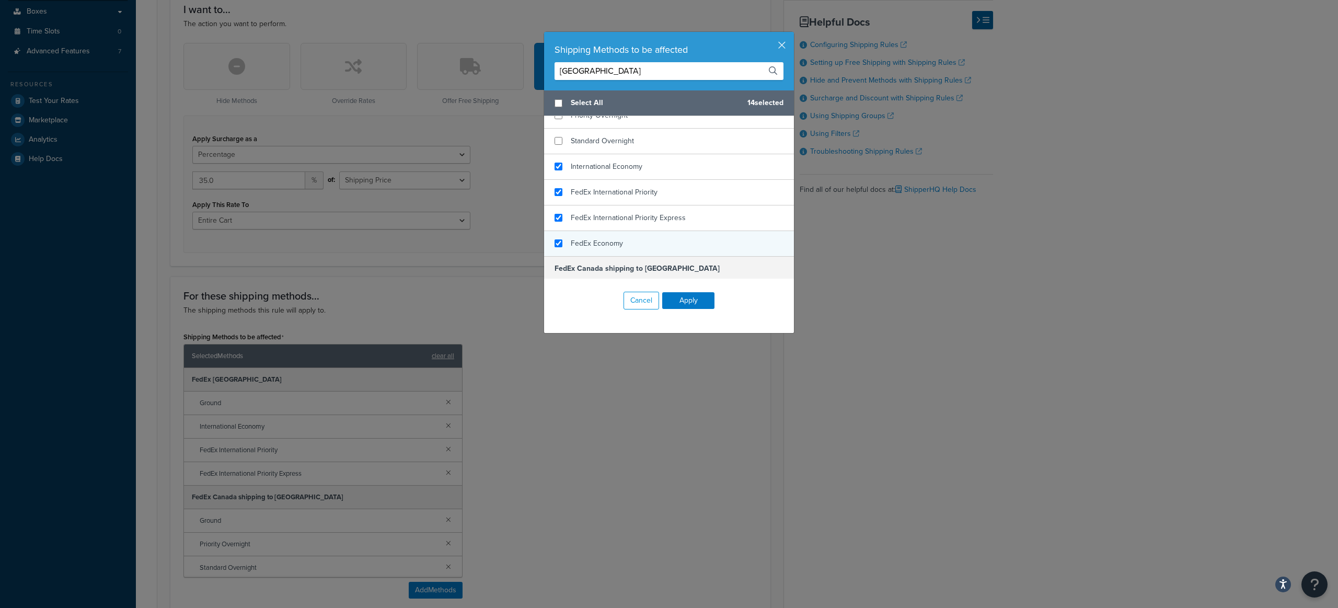
type input "[GEOGRAPHIC_DATA]"
click at [554, 240] on input "checkbox" at bounding box center [558, 243] width 8 height 8
checkbox input "true"
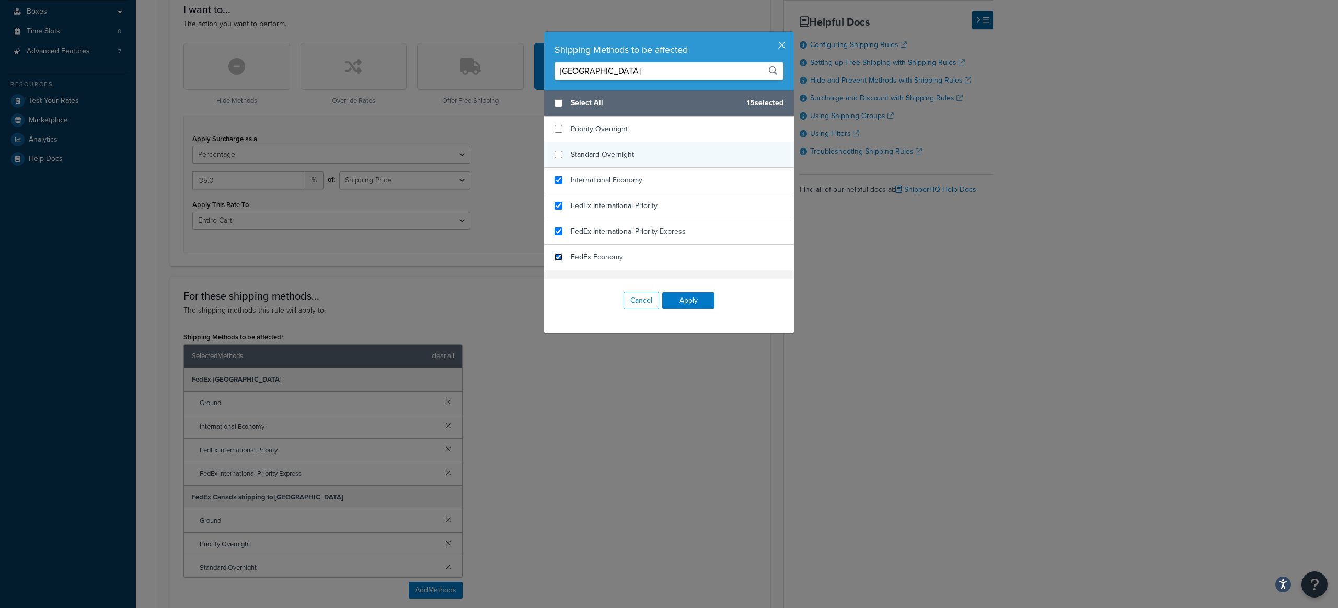
scroll to position [199, 0]
checkbox input "true"
click at [556, 127] on input "checkbox" at bounding box center [558, 129] width 8 height 8
checkbox input "true"
checkbox input "false"
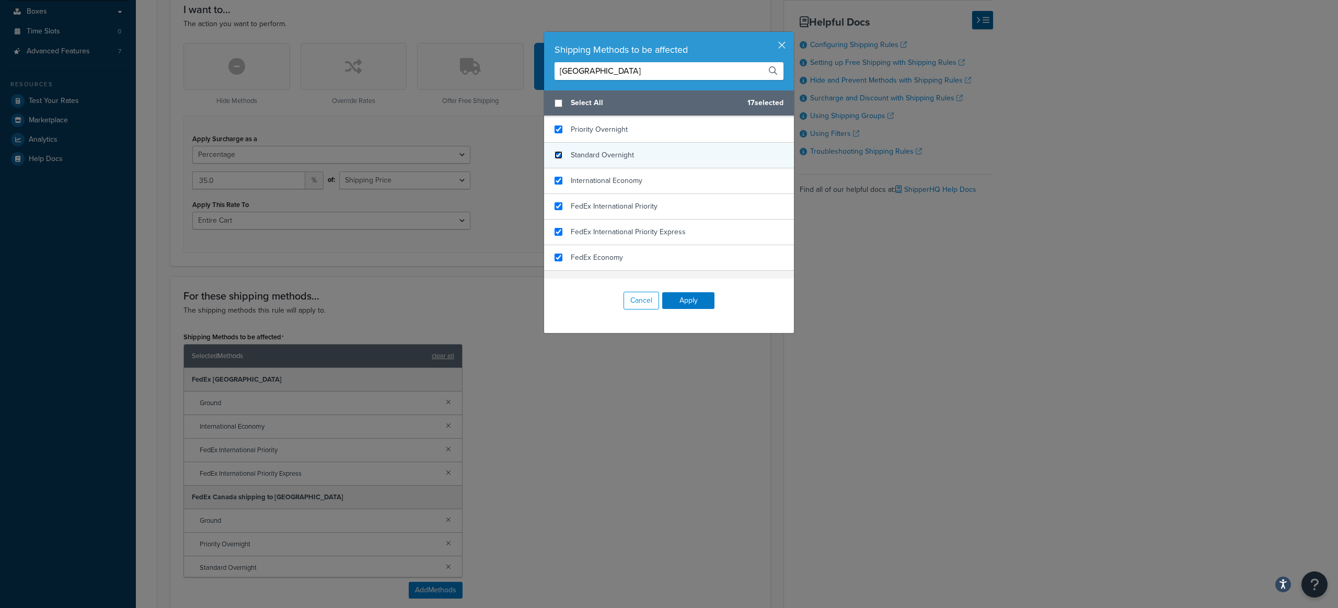
click at [555, 153] on input "checkbox" at bounding box center [558, 155] width 8 height 8
checkbox input "true"
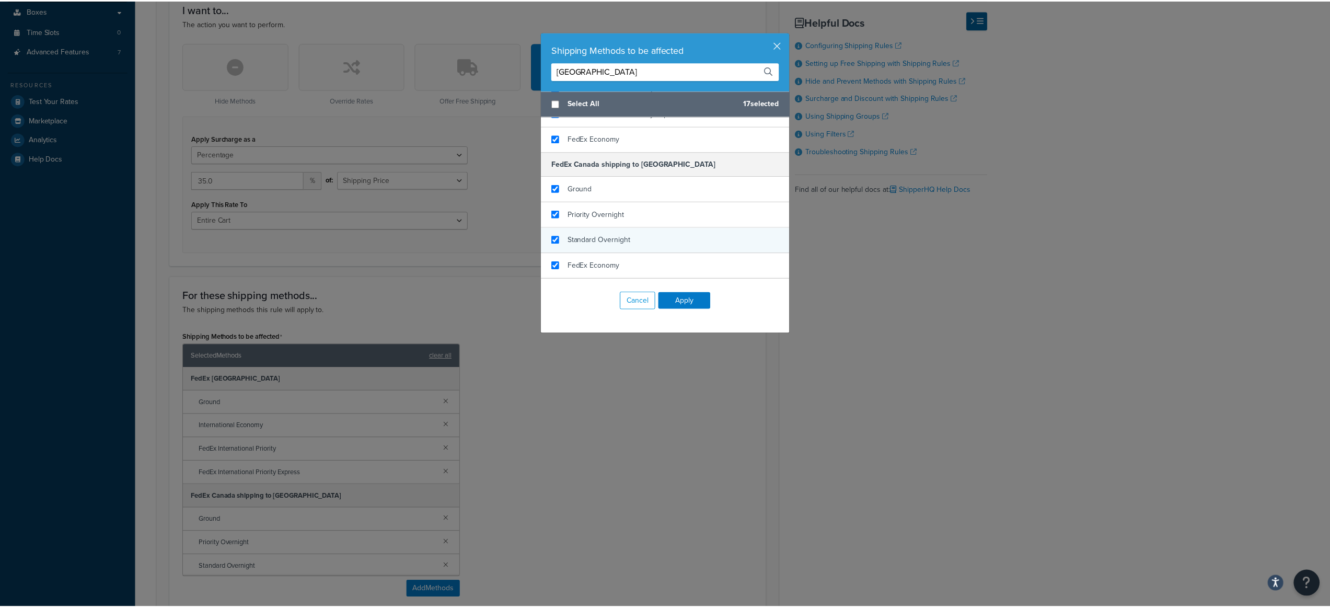
scroll to position [366, 0]
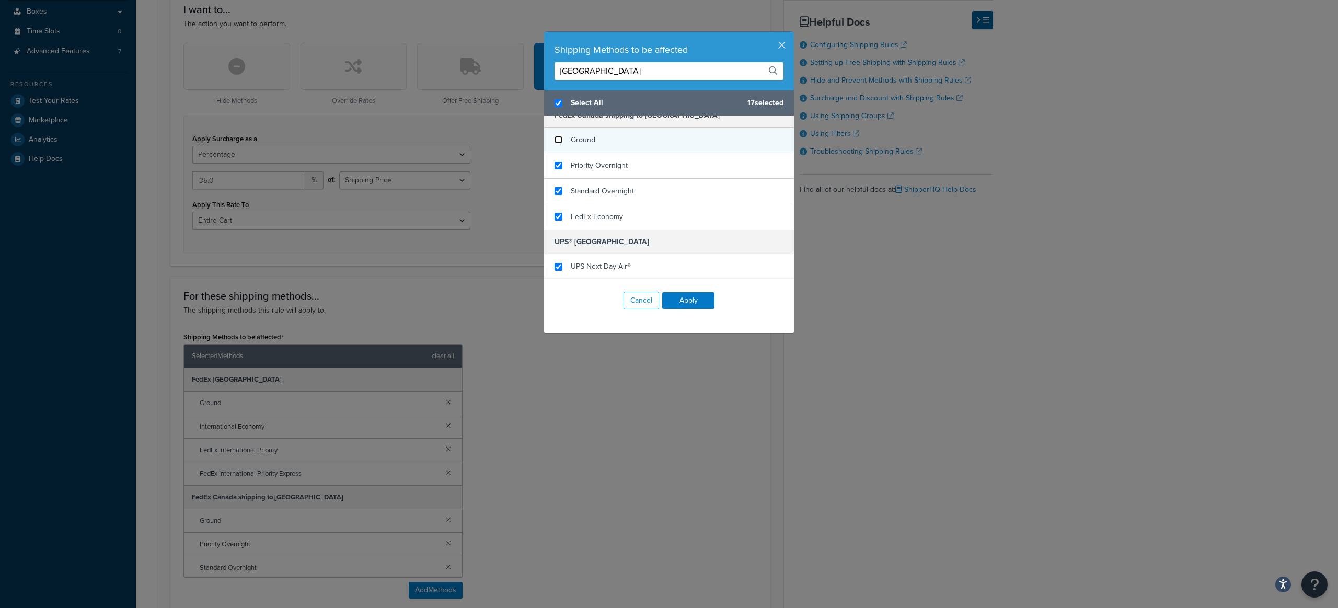
checkbox input "true"
click at [554, 141] on input "checkbox" at bounding box center [558, 140] width 8 height 8
checkbox input "false"
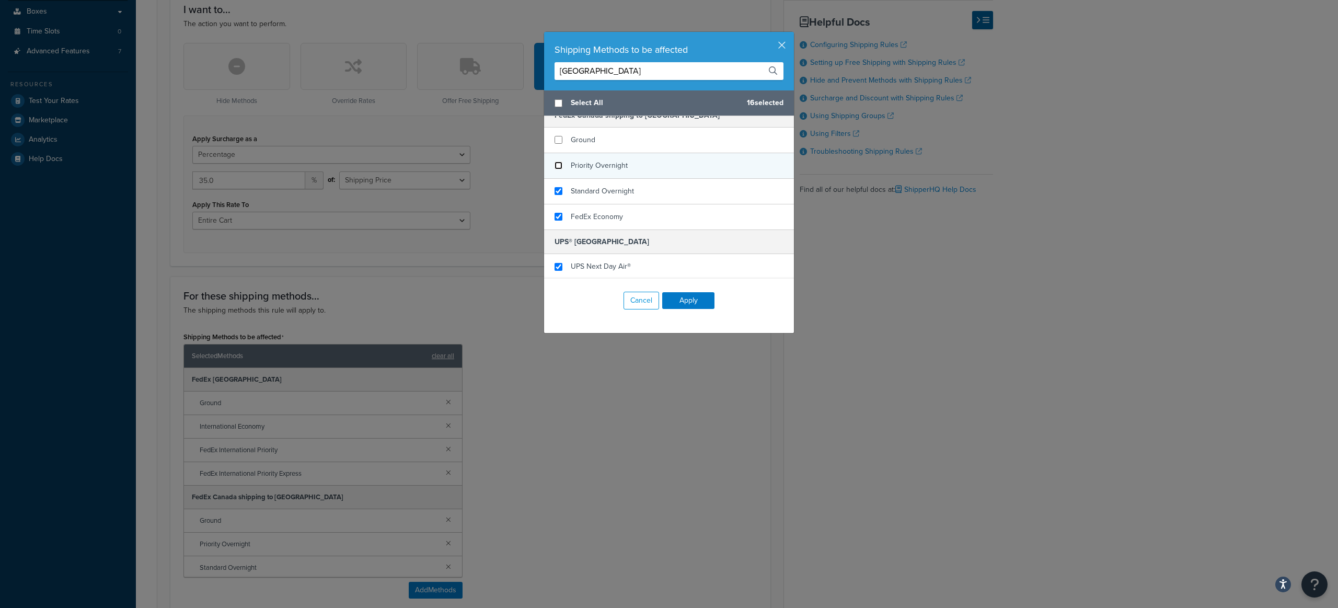
checkbox input "false"
click at [554, 163] on input "checkbox" at bounding box center [558, 165] width 8 height 8
checkbox input "false"
click at [554, 186] on div "Standard Overnight" at bounding box center [669, 192] width 250 height 26
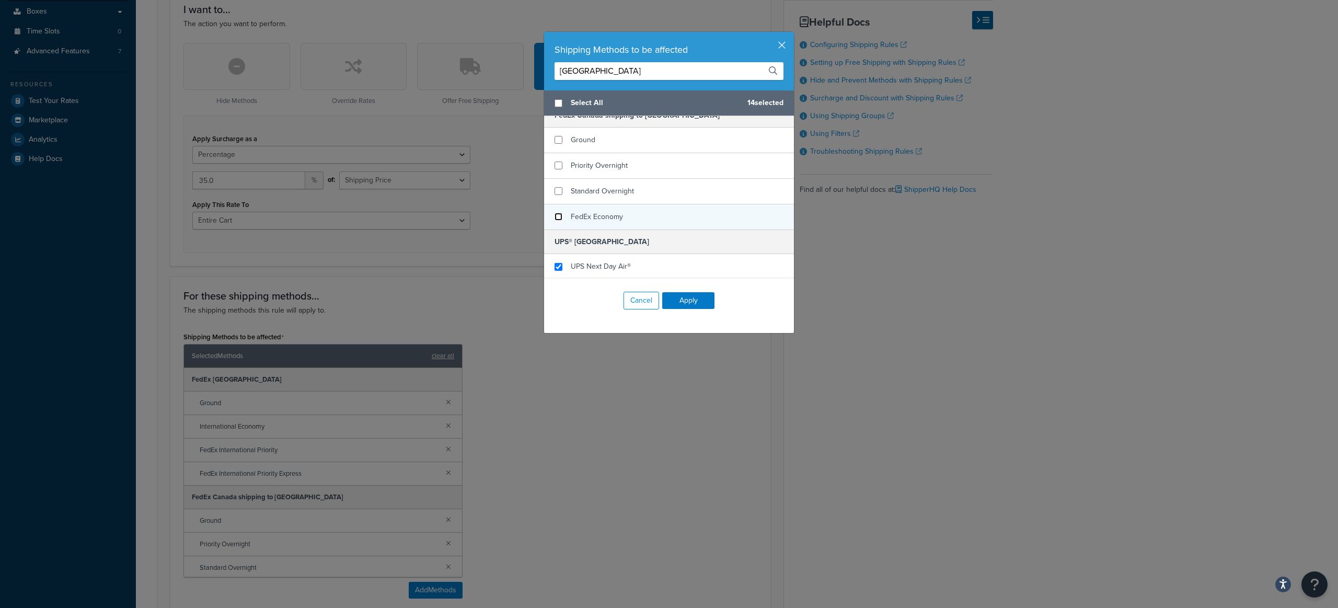
click at [554, 215] on input "checkbox" at bounding box center [558, 217] width 8 height 8
checkbox input "false"
click at [694, 300] on button "Apply" at bounding box center [688, 300] width 52 height 17
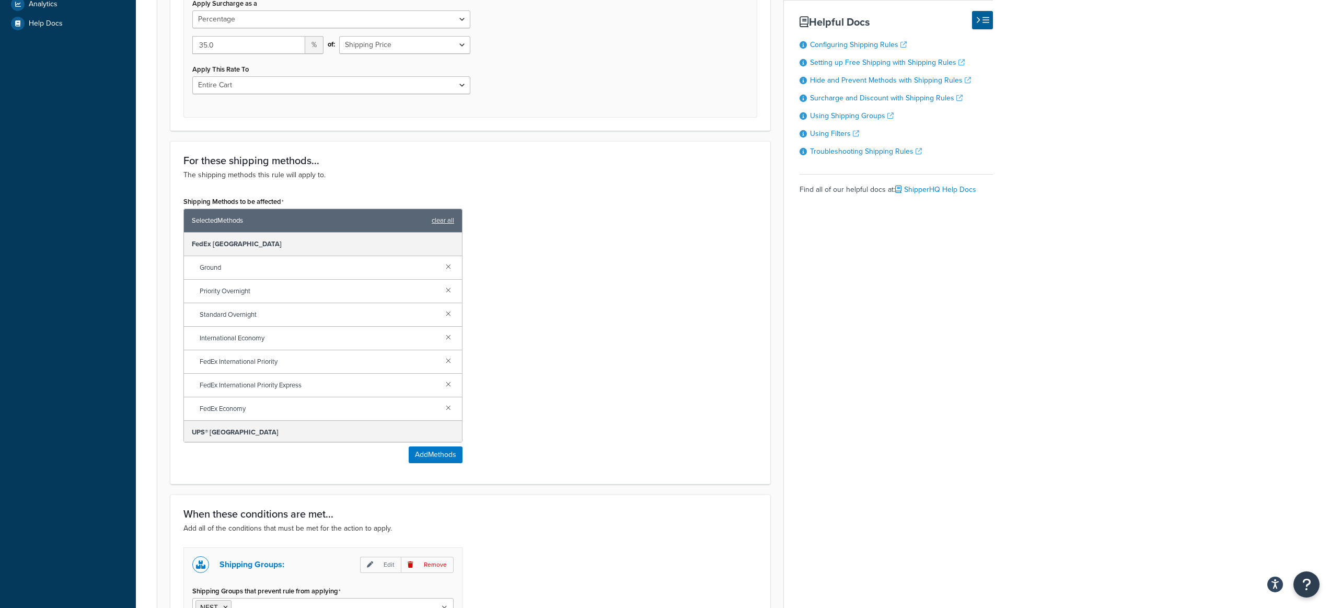
scroll to position [597, 0]
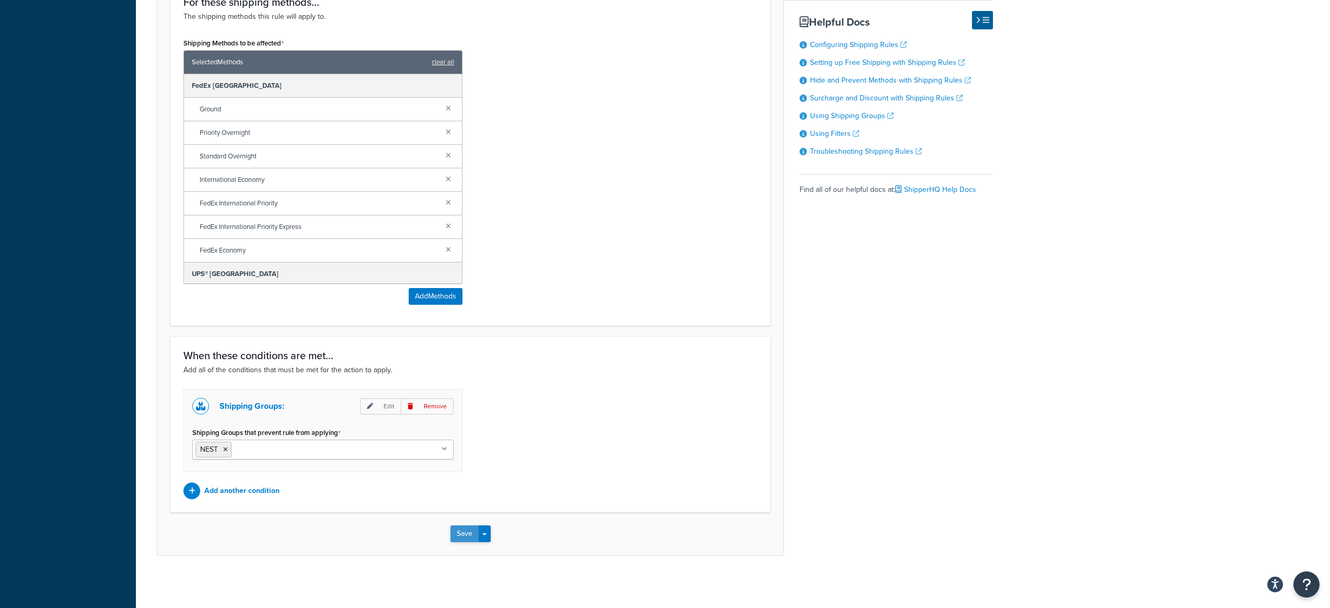
click at [458, 527] on button "Save" at bounding box center [464, 533] width 28 height 17
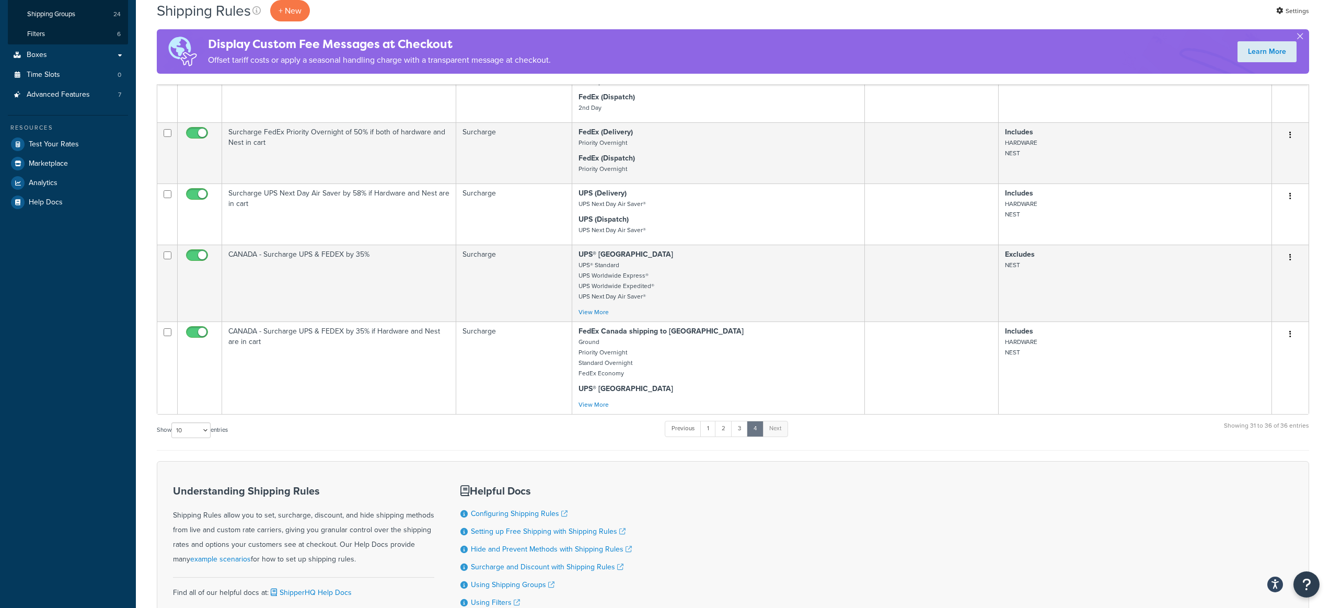
scroll to position [362, 0]
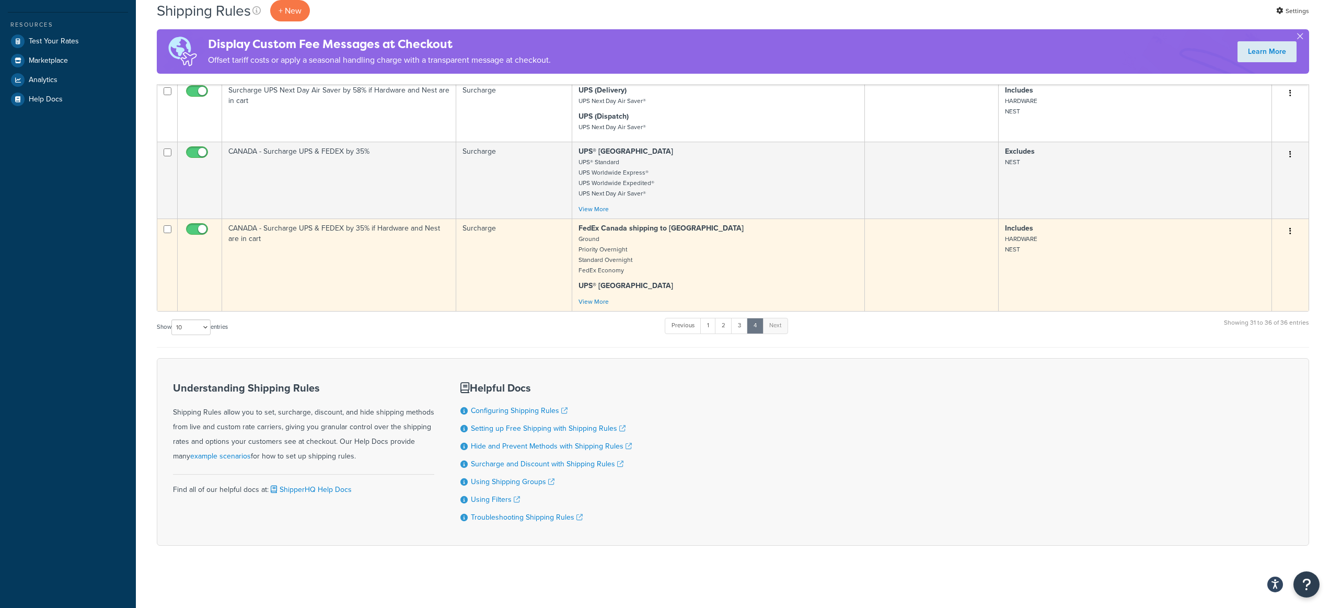
click at [1293, 230] on button "button" at bounding box center [1290, 231] width 15 height 17
click at [1278, 246] on link "Edit" at bounding box center [1255, 250] width 83 height 21
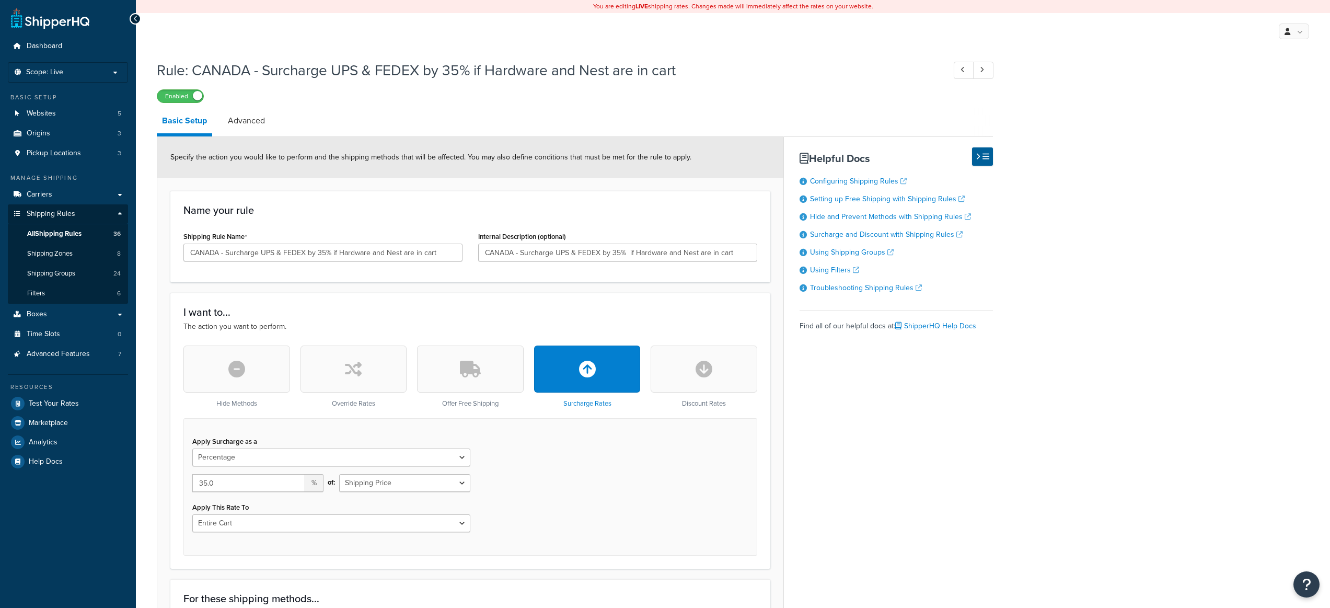
select select "PERCENTAGE"
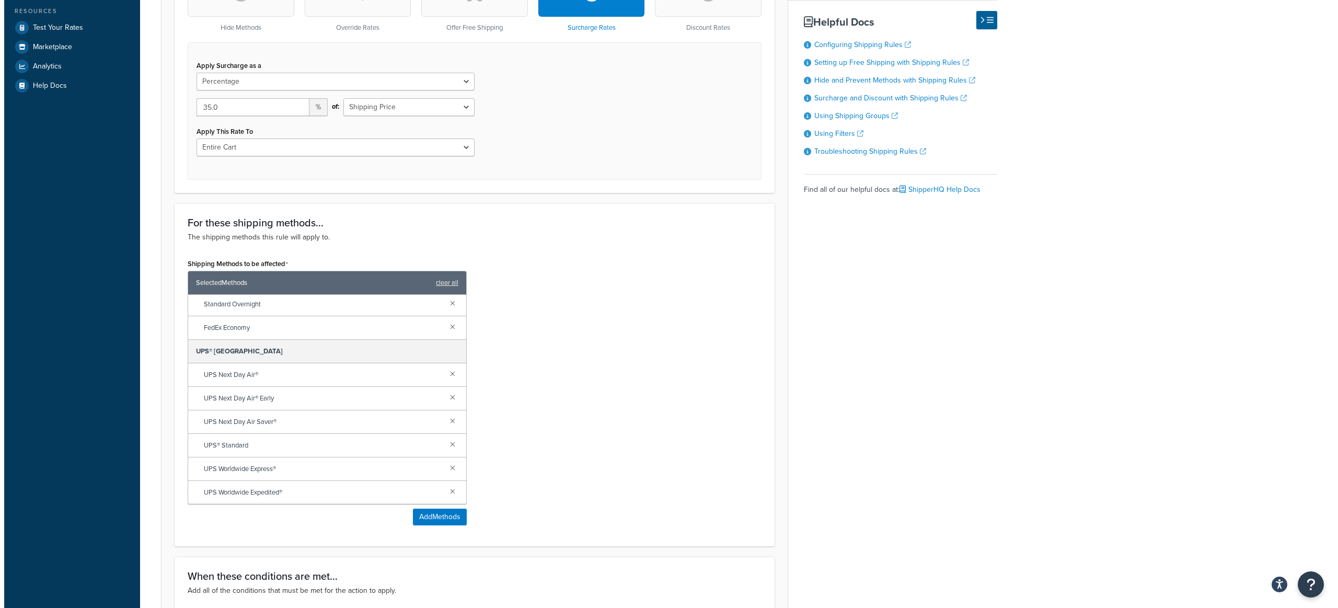
scroll to position [563, 0]
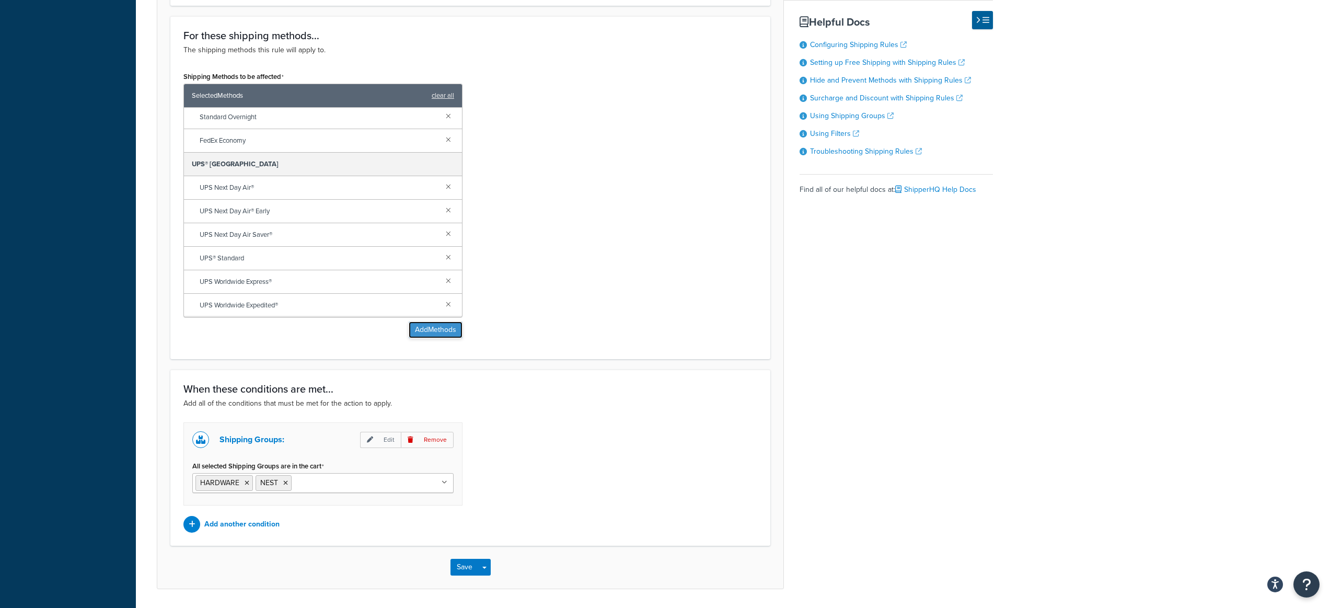
click at [432, 326] on button "Add Methods" at bounding box center [436, 329] width 54 height 17
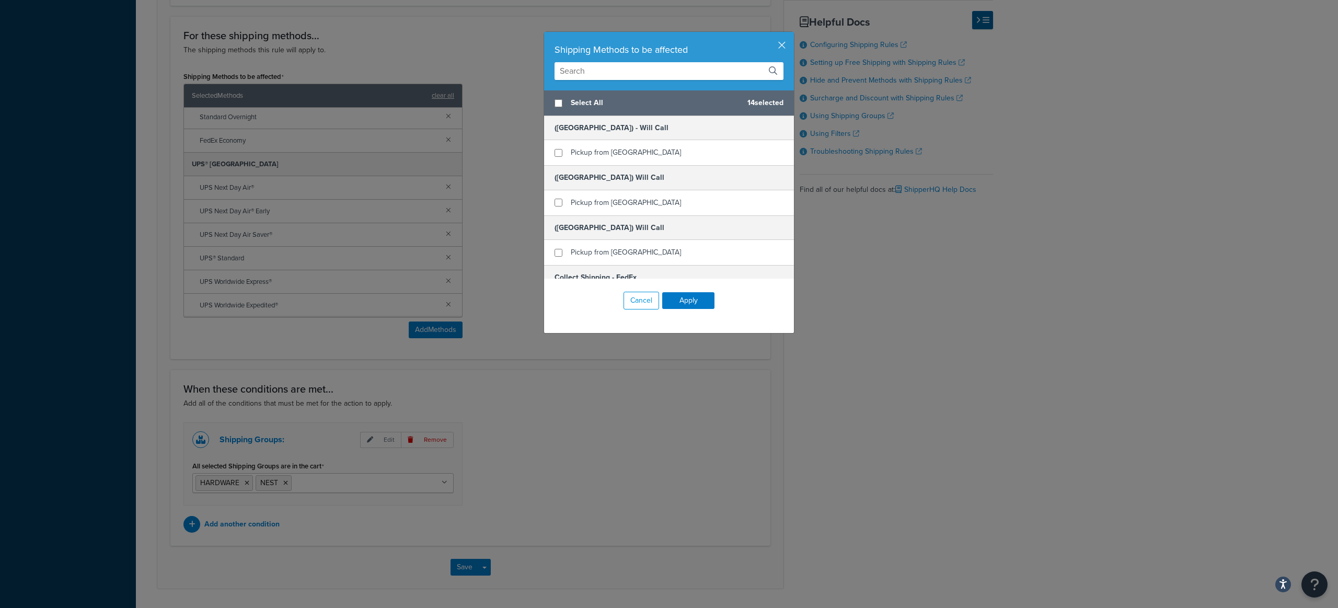
click at [642, 59] on div "Shipping Methods to be affected" at bounding box center [669, 61] width 250 height 59
click at [641, 66] on input "text" at bounding box center [668, 71] width 229 height 18
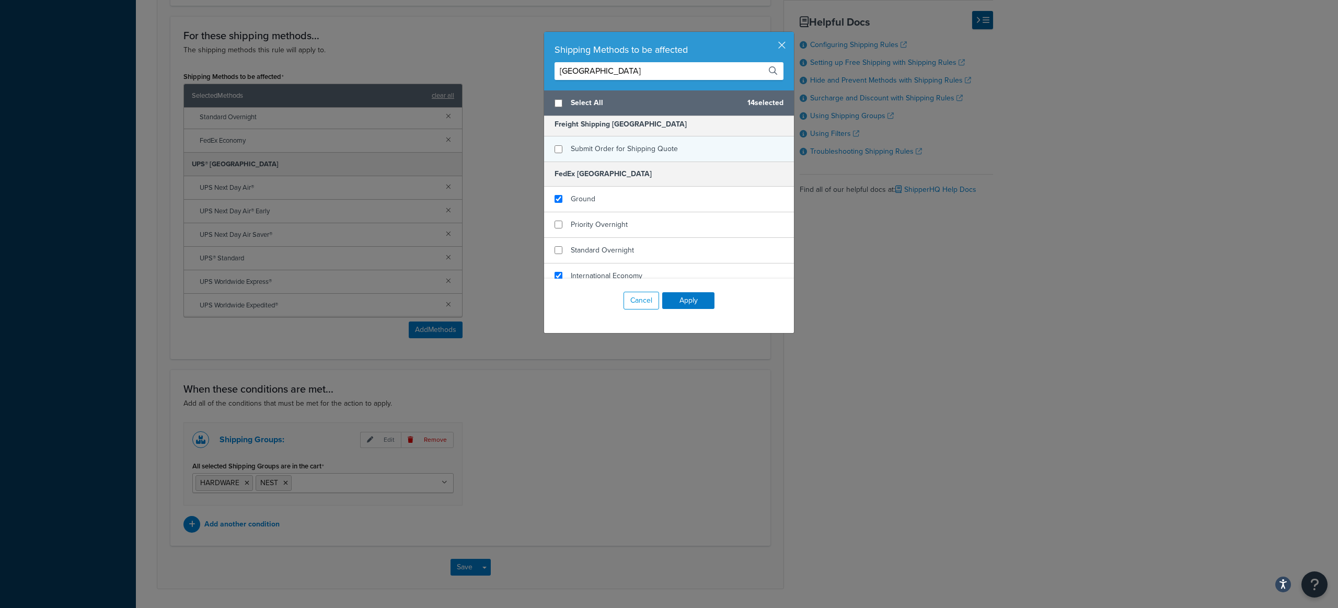
scroll to position [161, 0]
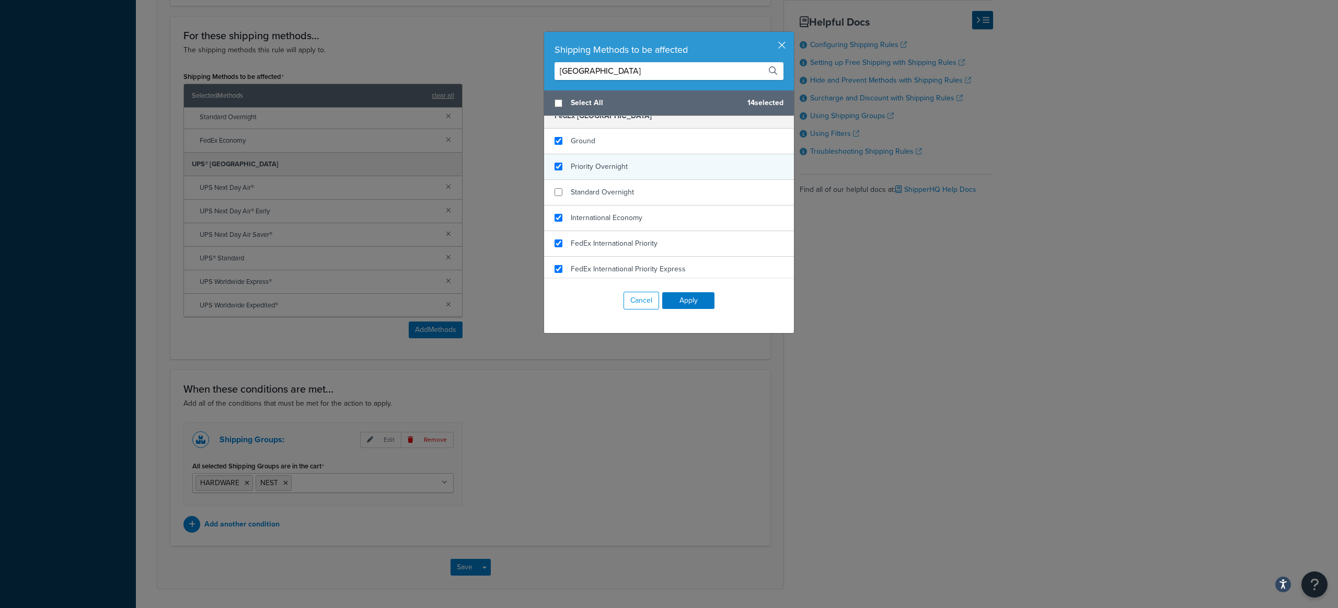
type input "Canada"
click at [554, 164] on input "checkbox" at bounding box center [558, 167] width 8 height 8
checkbox input "true"
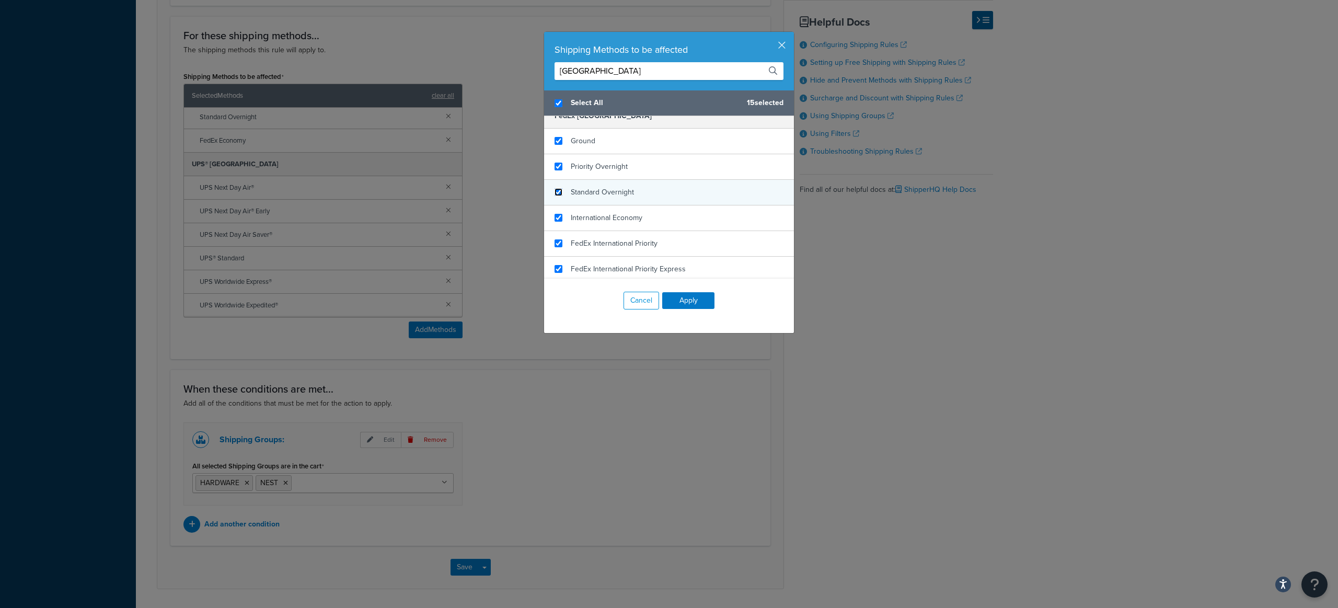
checkbox input "true"
click at [555, 191] on input "checkbox" at bounding box center [558, 192] width 8 height 8
checkbox input "true"
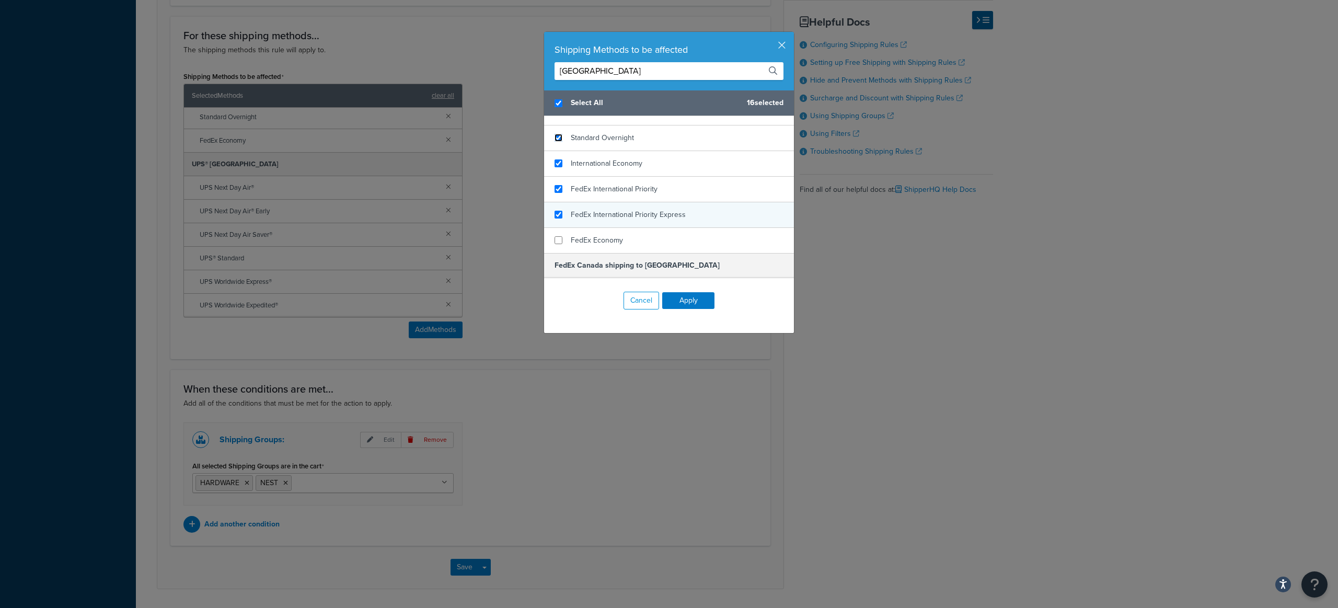
scroll to position [218, 0]
checkbox input "false"
checkbox input "true"
click at [549, 237] on div "FedEx Economy" at bounding box center [669, 238] width 250 height 25
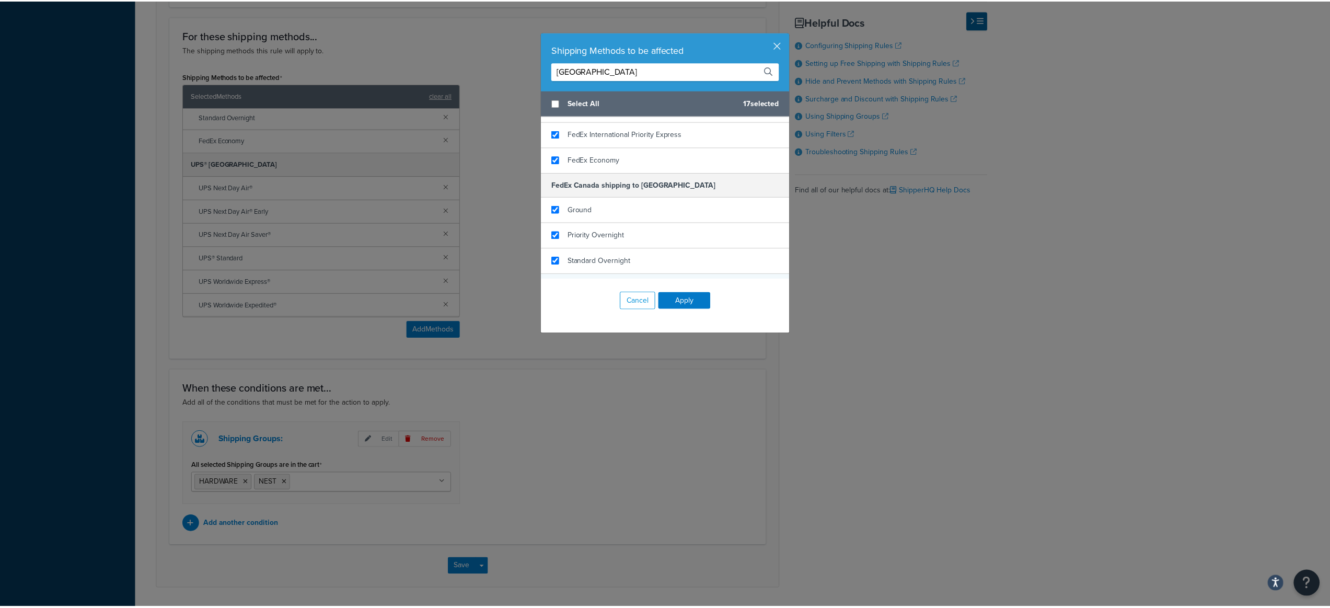
scroll to position [339, 0]
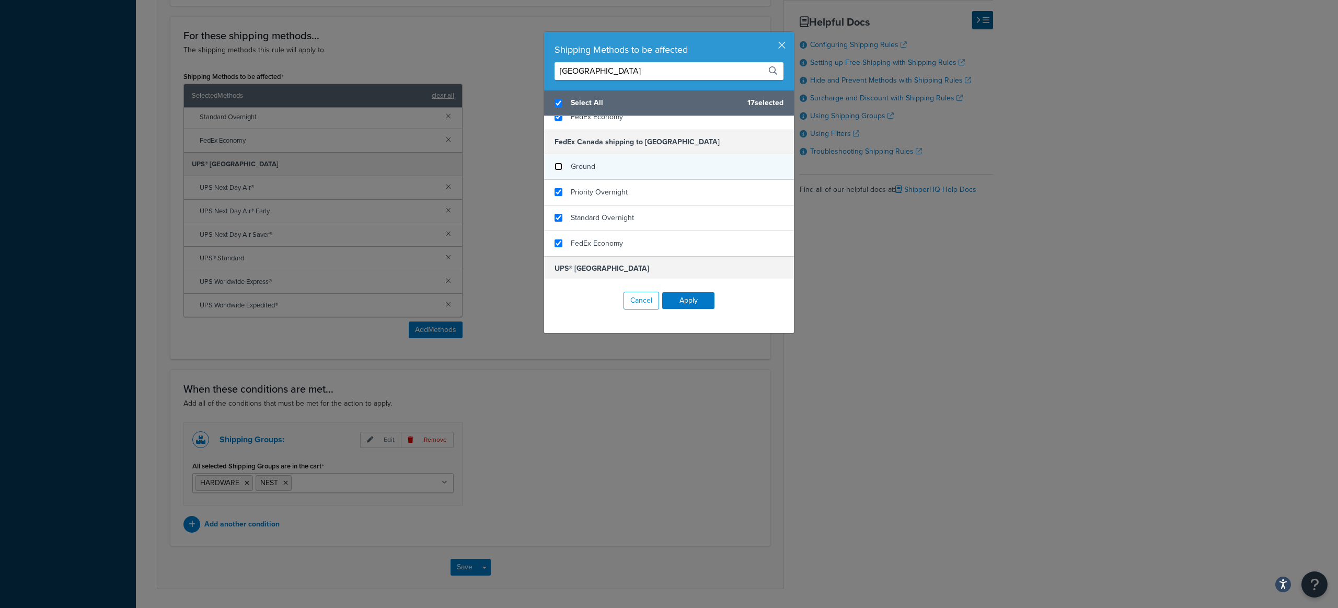
checkbox input "true"
click at [554, 167] on input "checkbox" at bounding box center [558, 167] width 8 height 8
checkbox input "false"
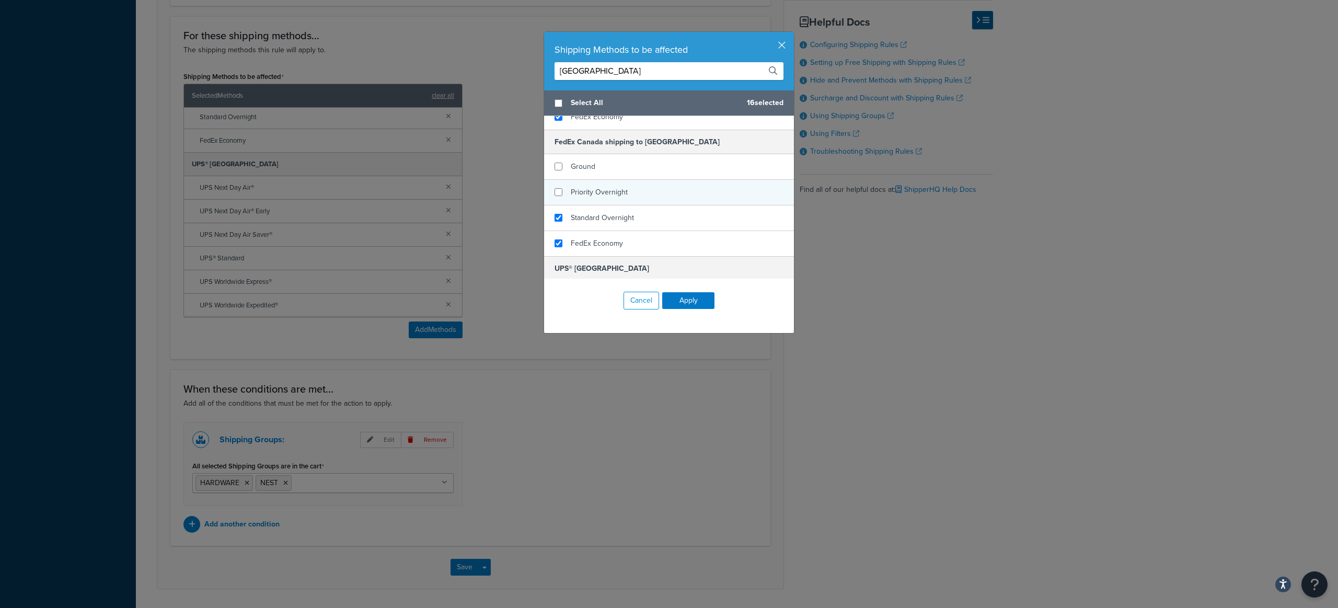
checkbox input "false"
click at [560, 193] on div "Priority Overnight" at bounding box center [669, 193] width 250 height 26
click at [557, 214] on input "checkbox" at bounding box center [558, 218] width 8 height 8
checkbox input "false"
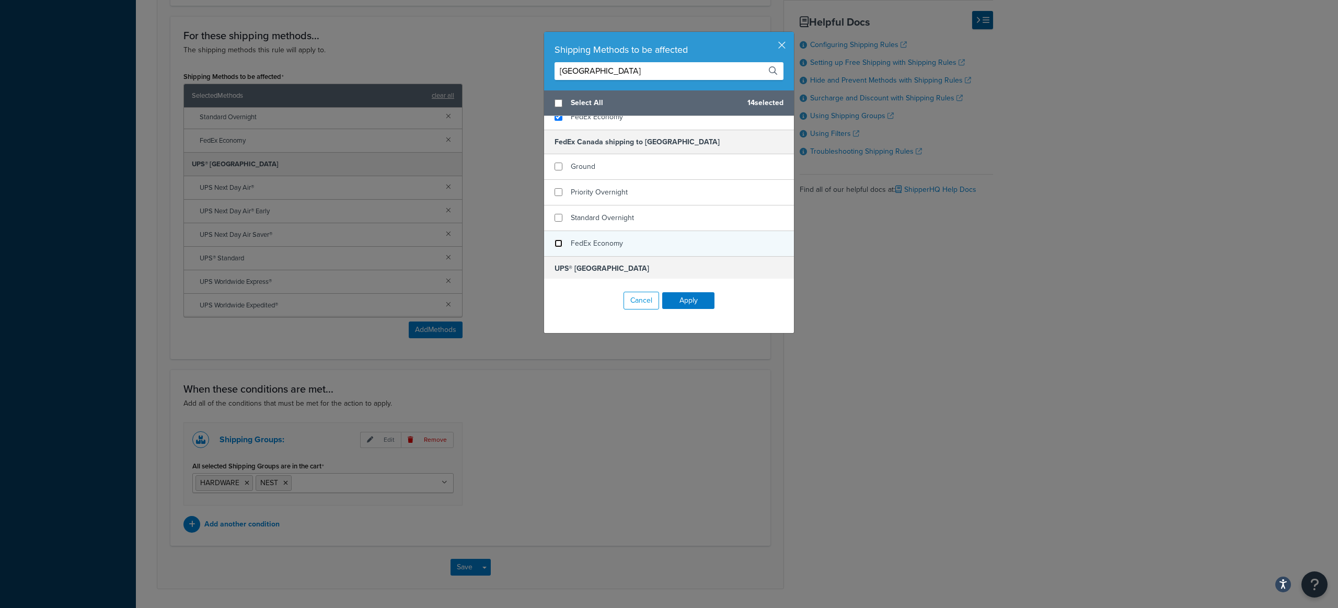
click at [554, 240] on input "checkbox" at bounding box center [558, 243] width 8 height 8
checkbox input "false"
click at [685, 300] on button "Apply" at bounding box center [688, 300] width 52 height 17
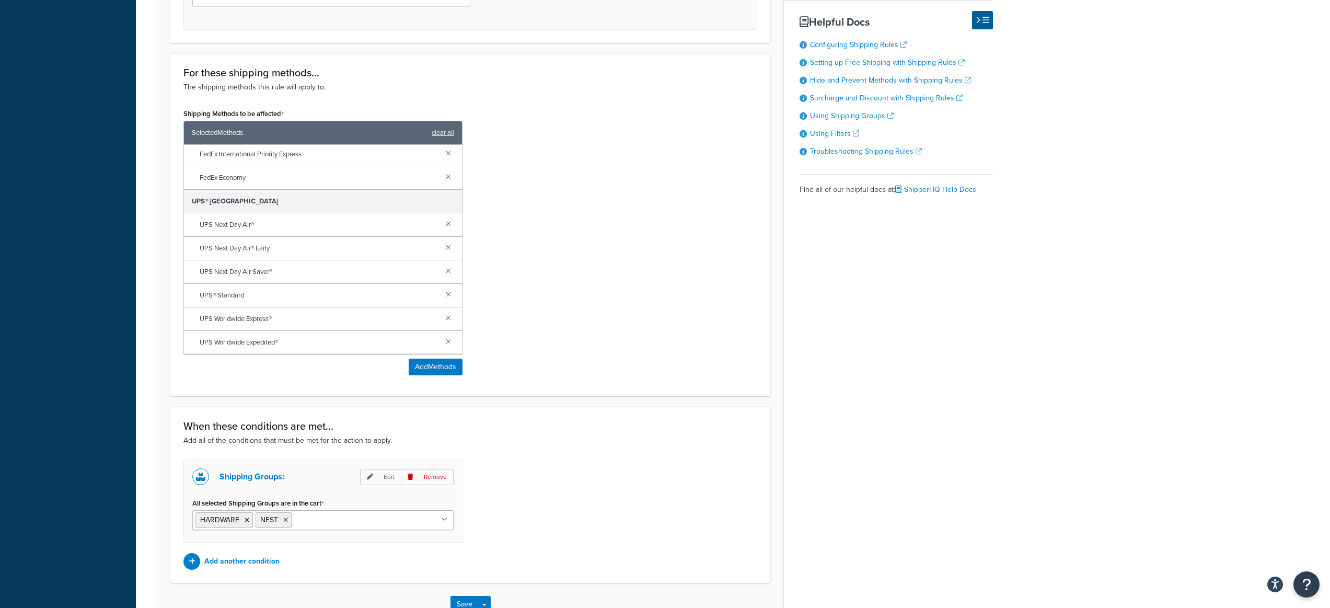
scroll to position [595, 0]
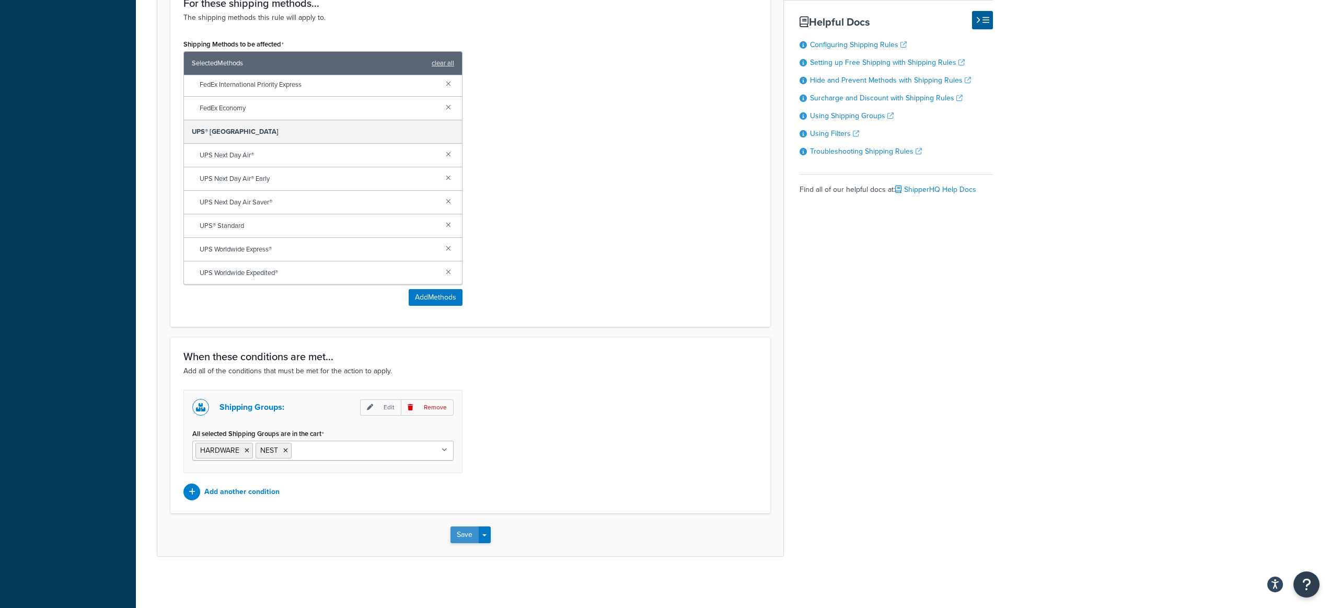
click at [467, 541] on button "Save" at bounding box center [464, 534] width 28 height 17
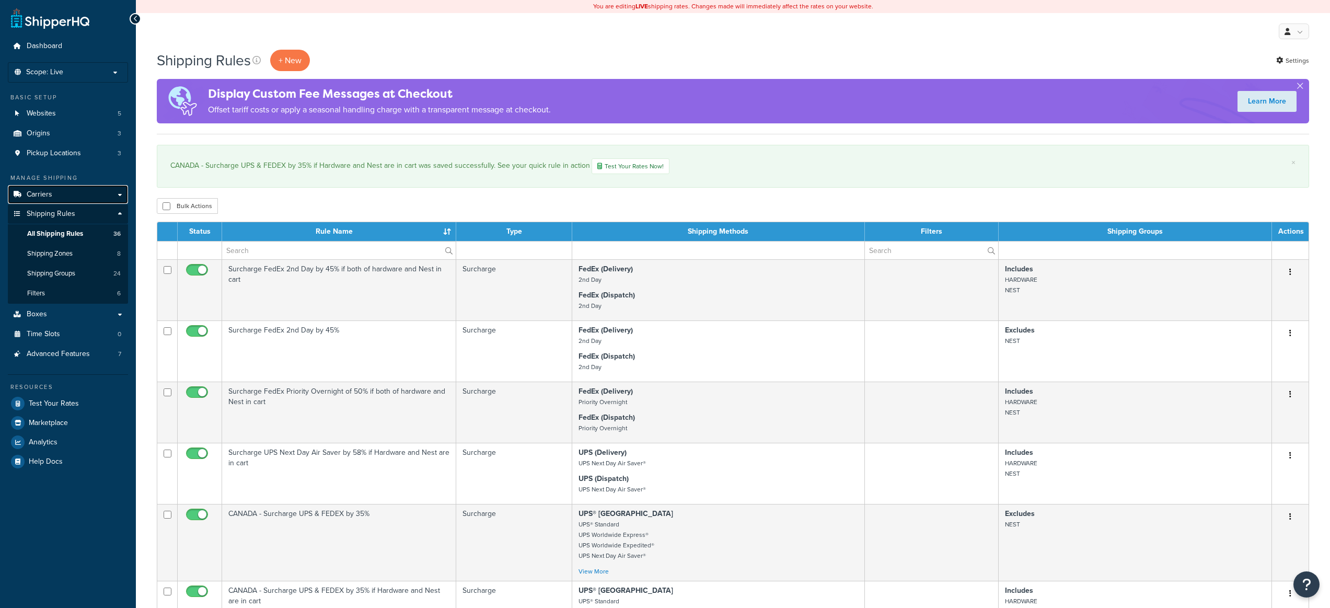
click at [52, 190] on link "Carriers" at bounding box center [68, 194] width 120 height 19
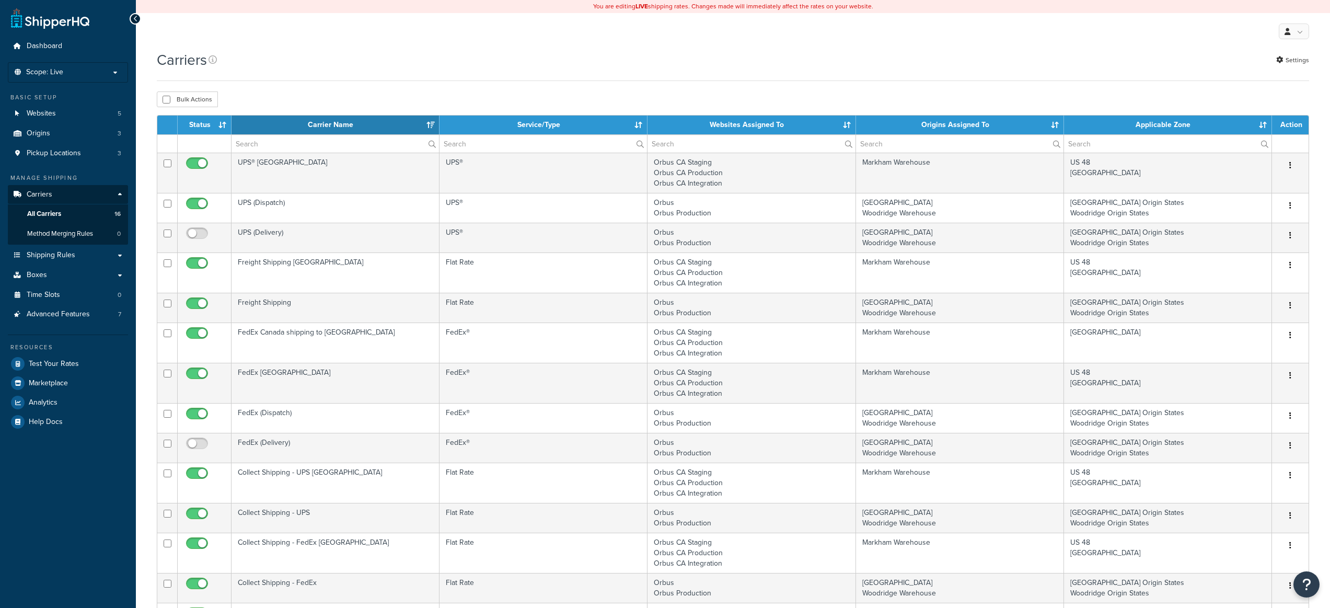
select select "15"
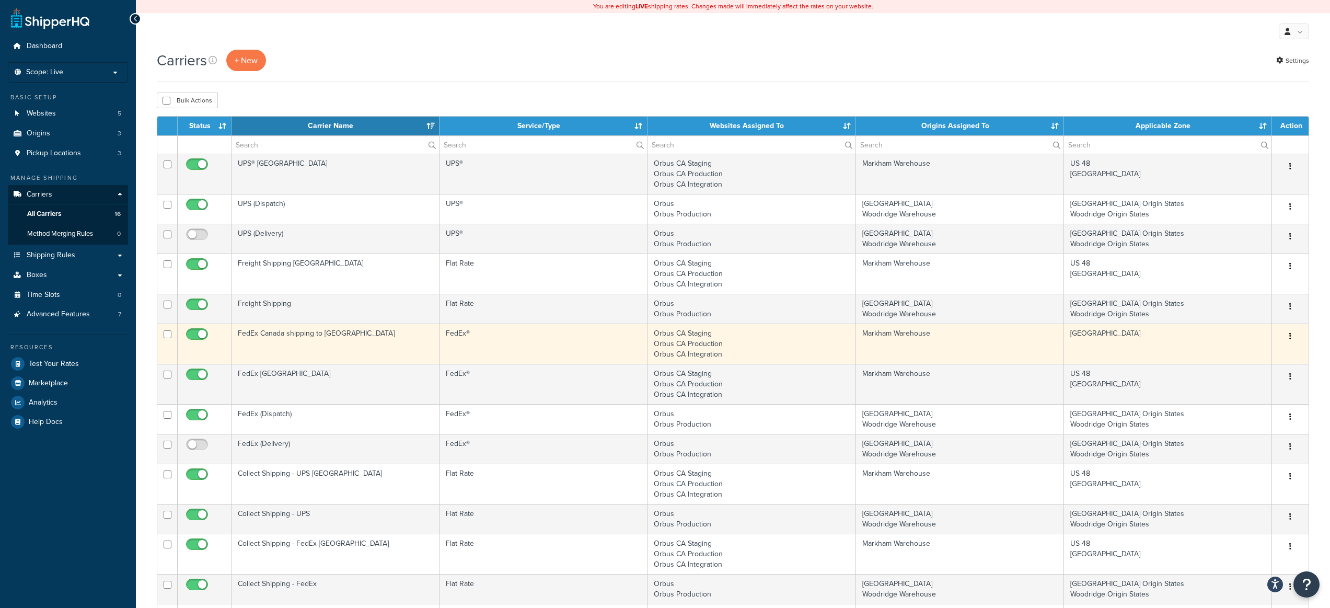
click at [1290, 336] on icon "button" at bounding box center [1290, 335] width 2 height 7
click at [1237, 399] on link "Delete" at bounding box center [1248, 400] width 83 height 21
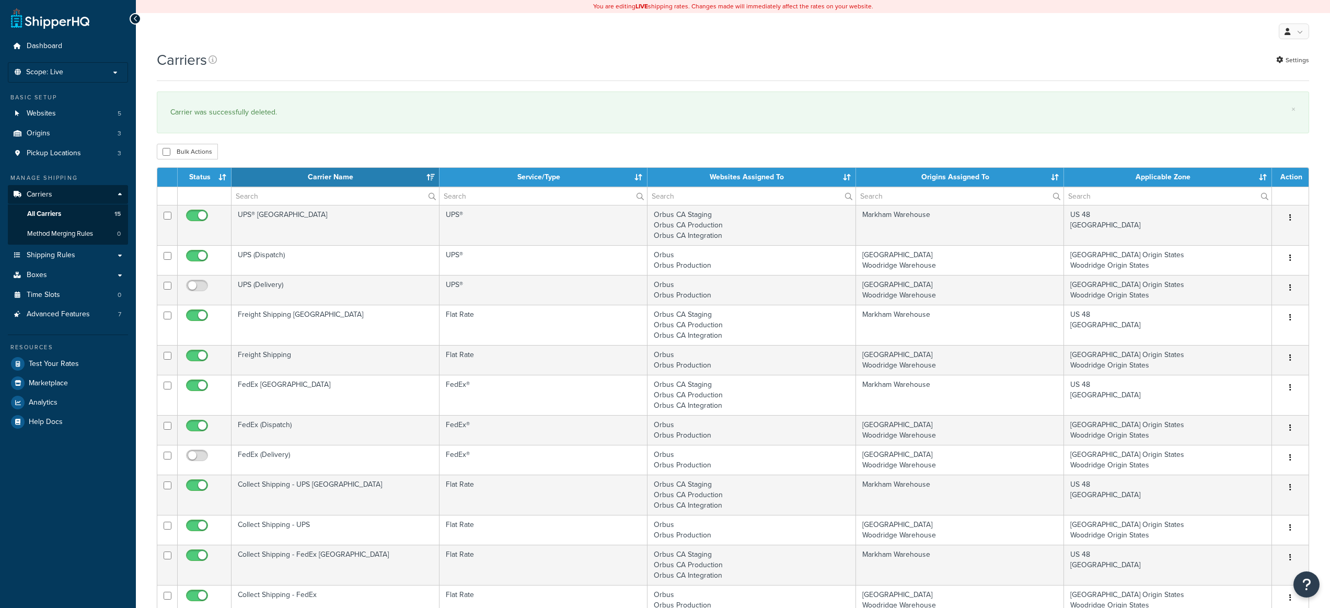
select select "15"
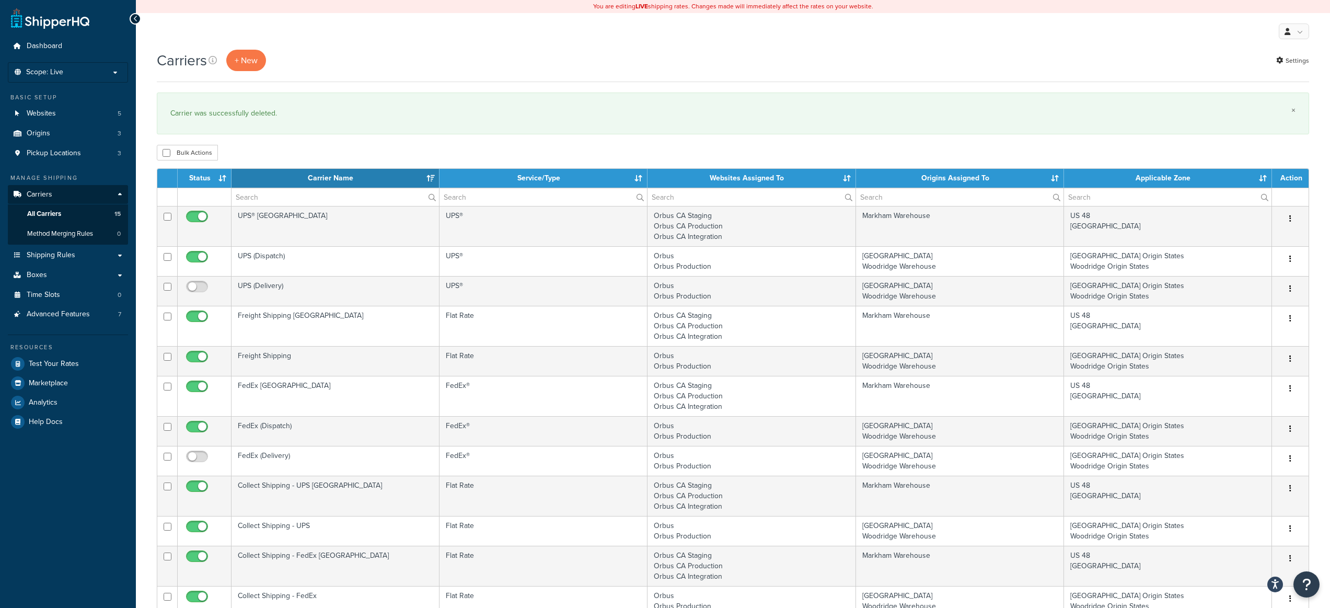
click at [1295, 112] on link "×" at bounding box center [1293, 110] width 4 height 8
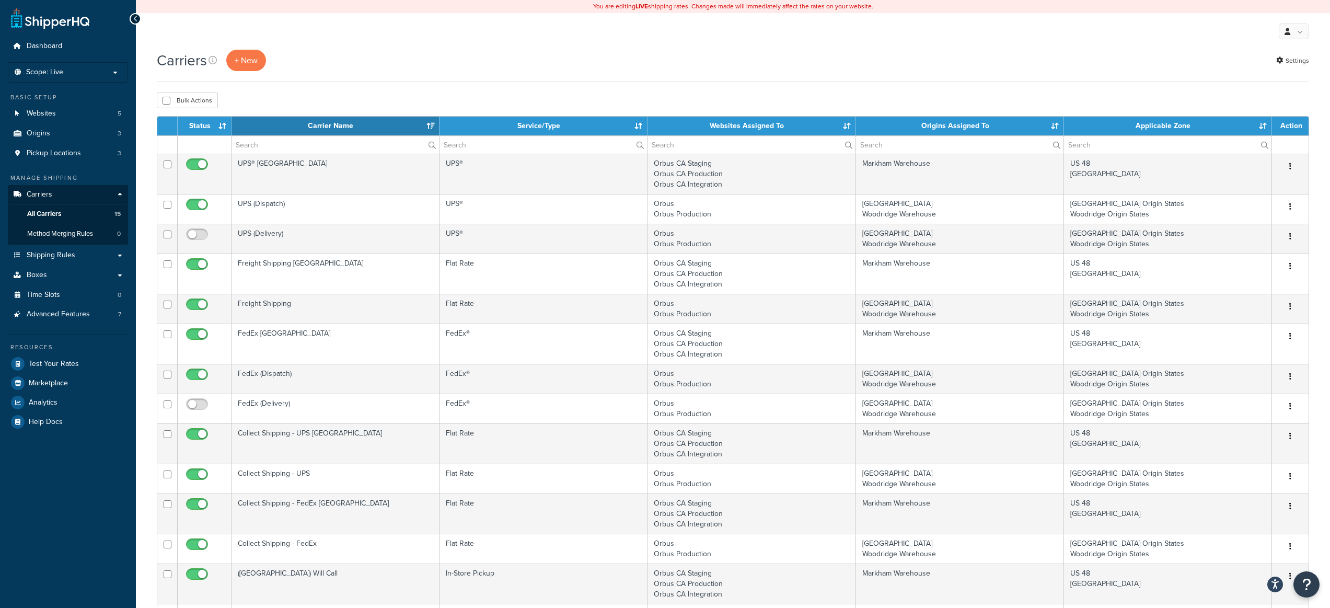
click at [834, 67] on div "Carriers + New Settings" at bounding box center [733, 60] width 1152 height 21
